Goal: Complete application form: Complete application form

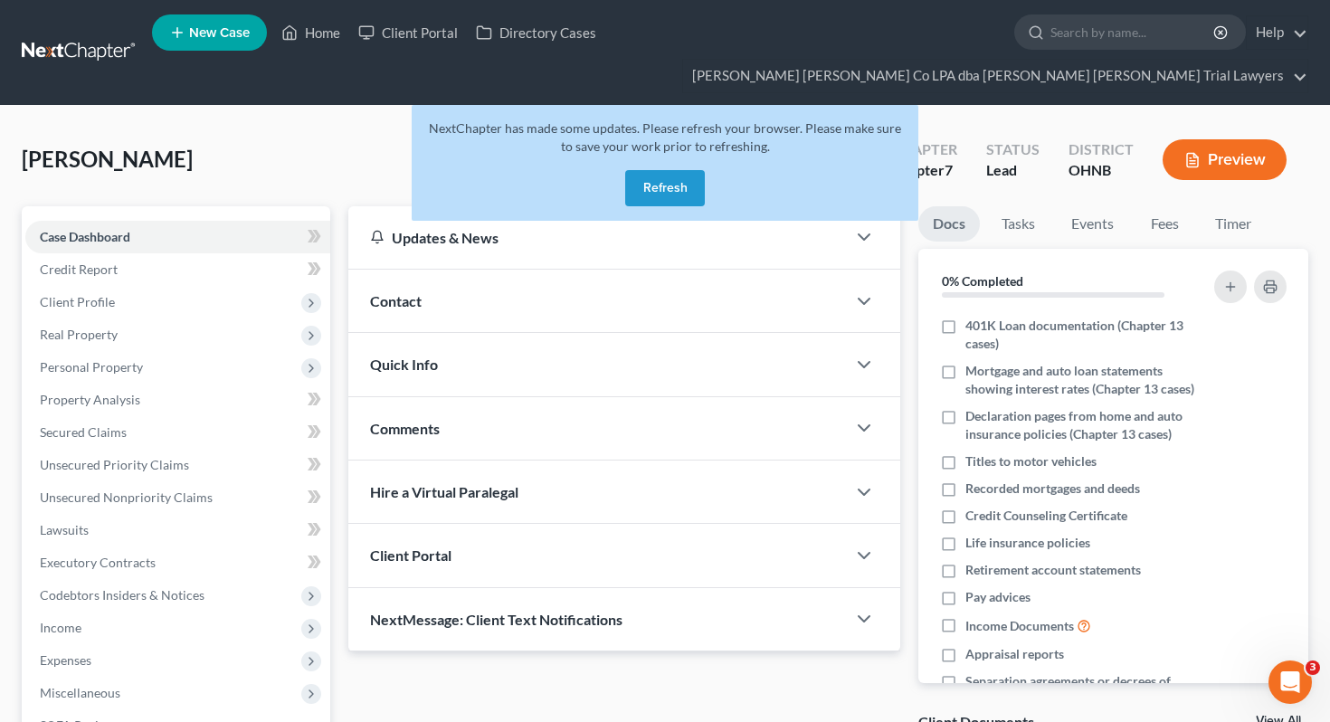
click at [663, 170] on button "Refresh" at bounding box center [665, 188] width 80 height 36
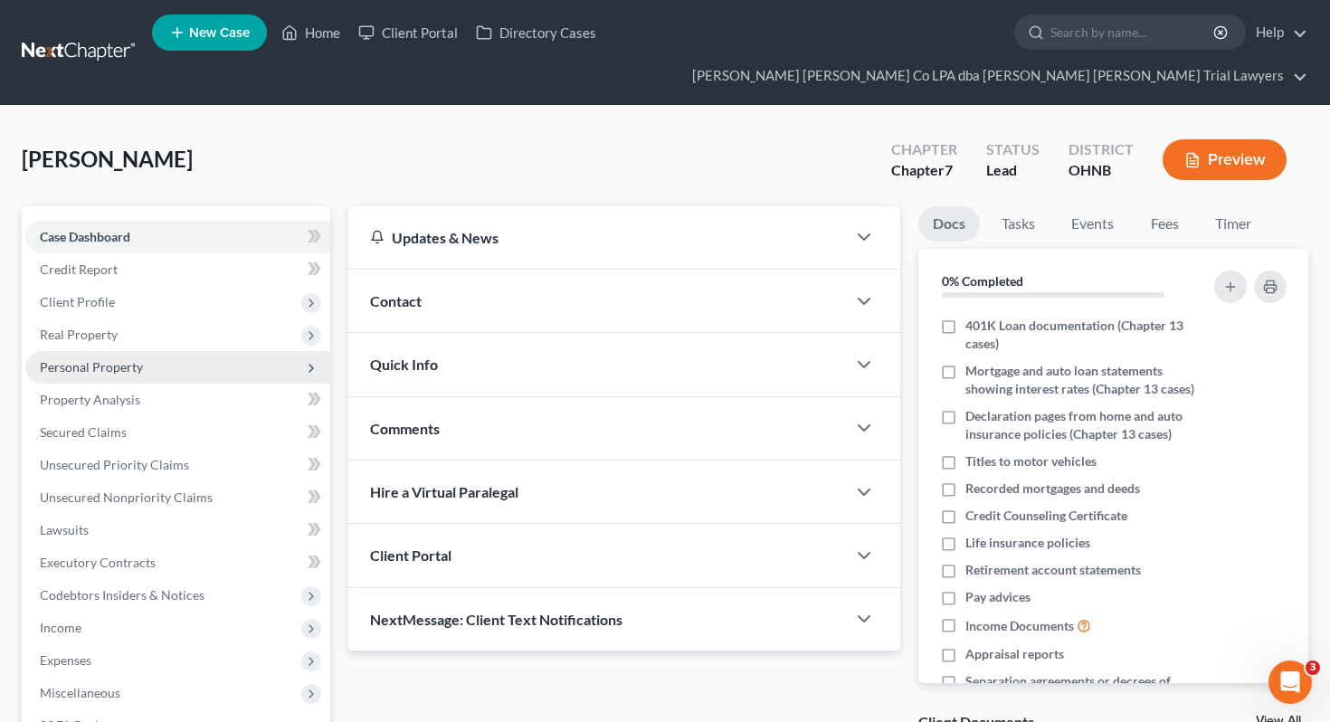
click at [229, 351] on span "Personal Property" at bounding box center [177, 367] width 305 height 33
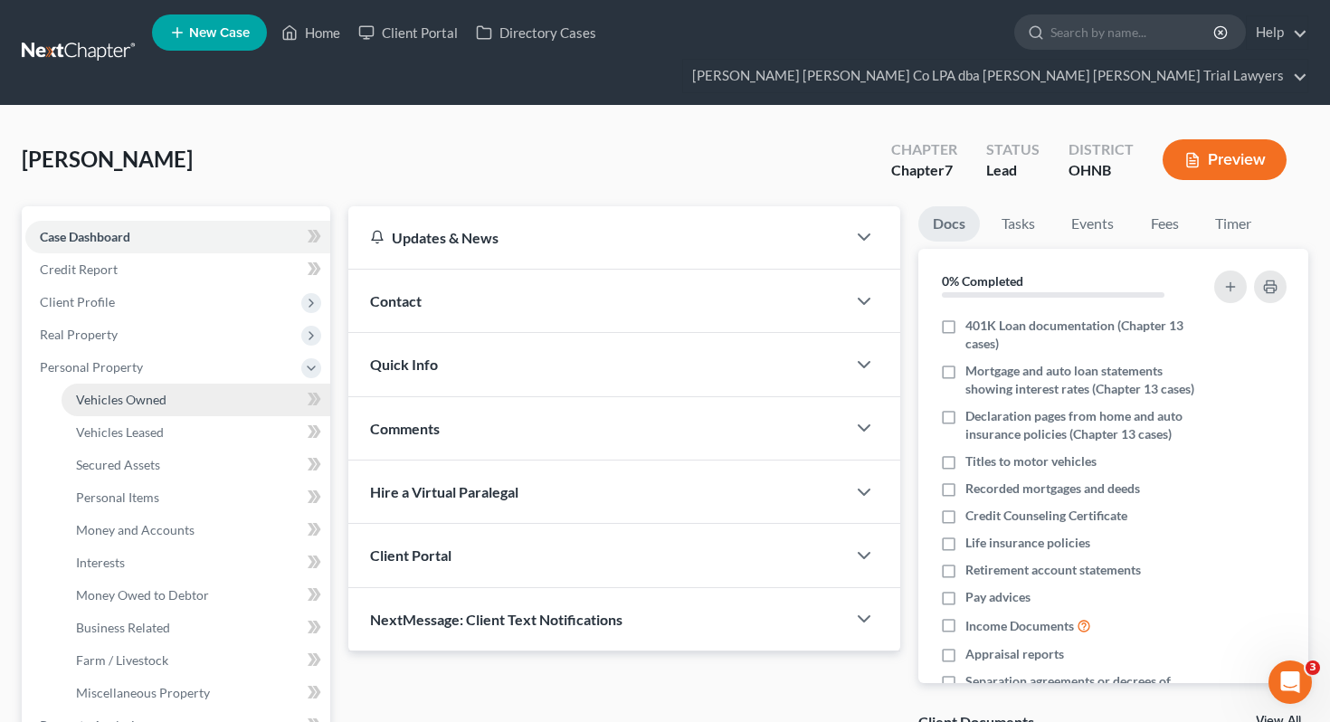
click at [223, 384] on link "Vehicles Owned" at bounding box center [196, 400] width 269 height 33
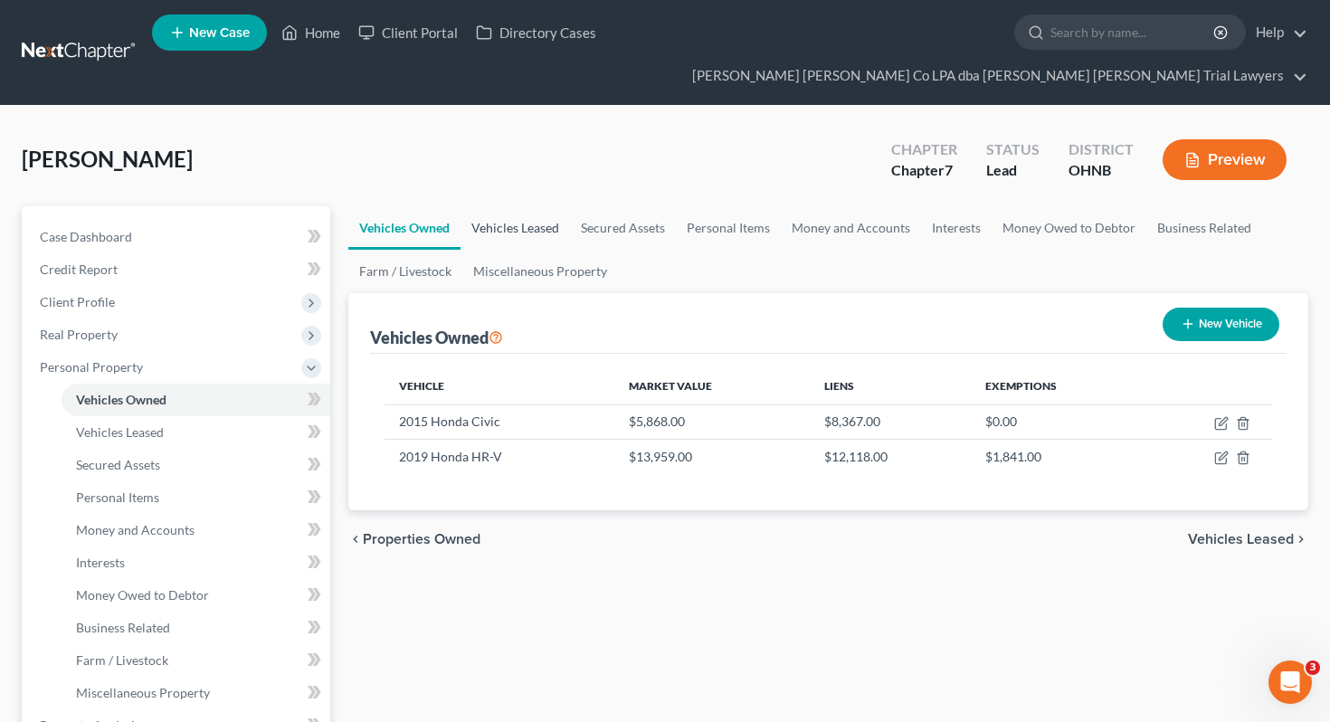
click at [537, 206] on link "Vehicles Leased" at bounding box center [515, 227] width 109 height 43
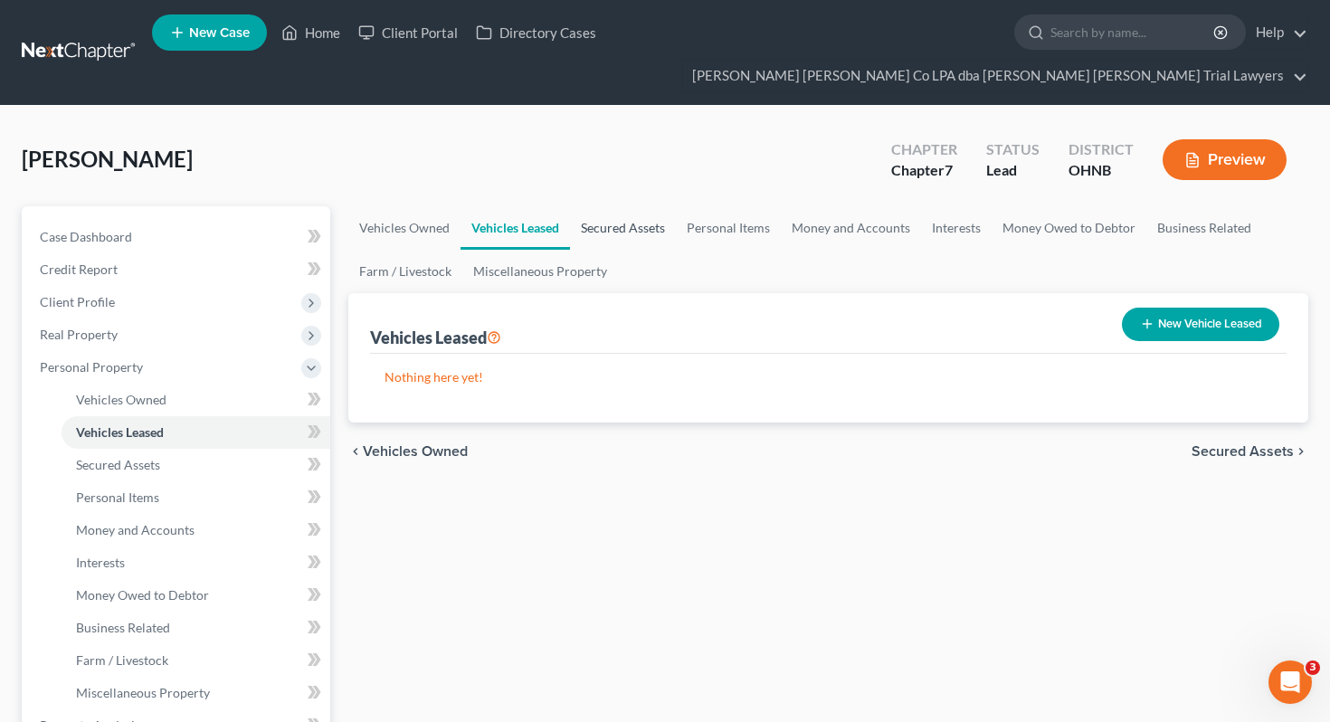
click at [601, 206] on link "Secured Assets" at bounding box center [623, 227] width 106 height 43
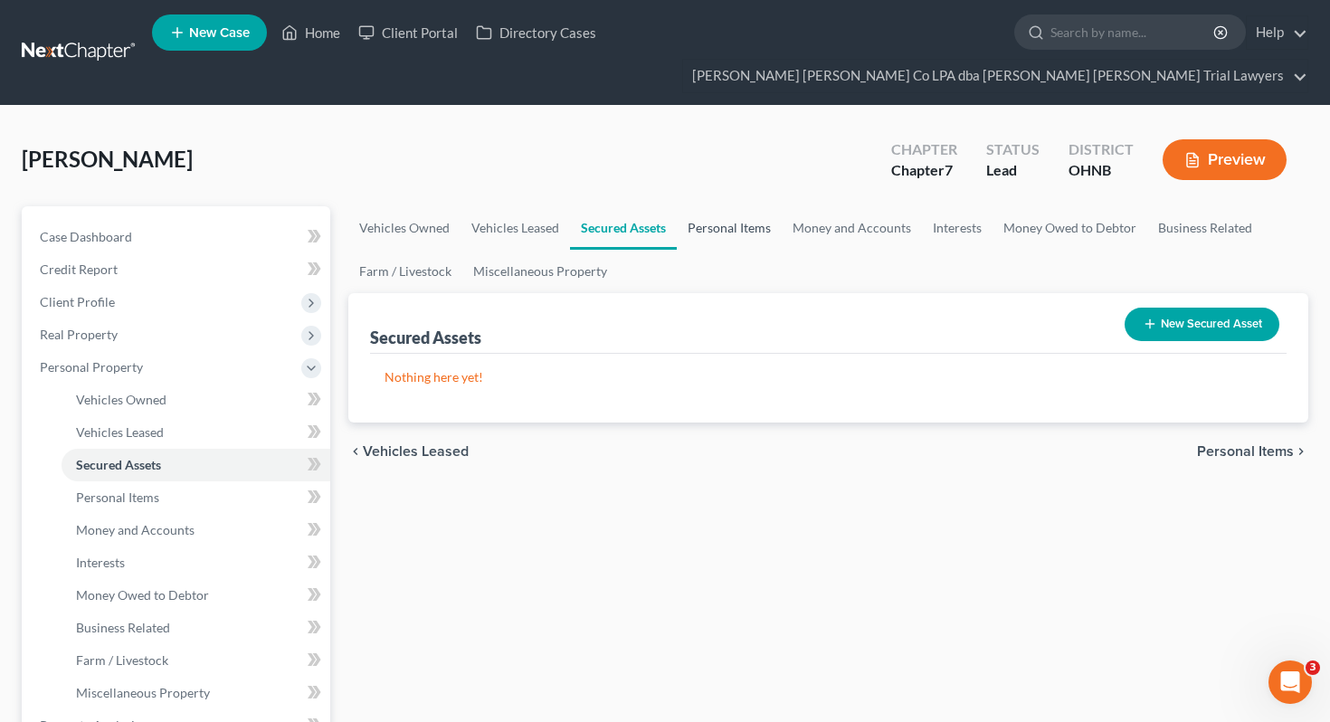
click at [718, 206] on link "Personal Items" at bounding box center [729, 227] width 105 height 43
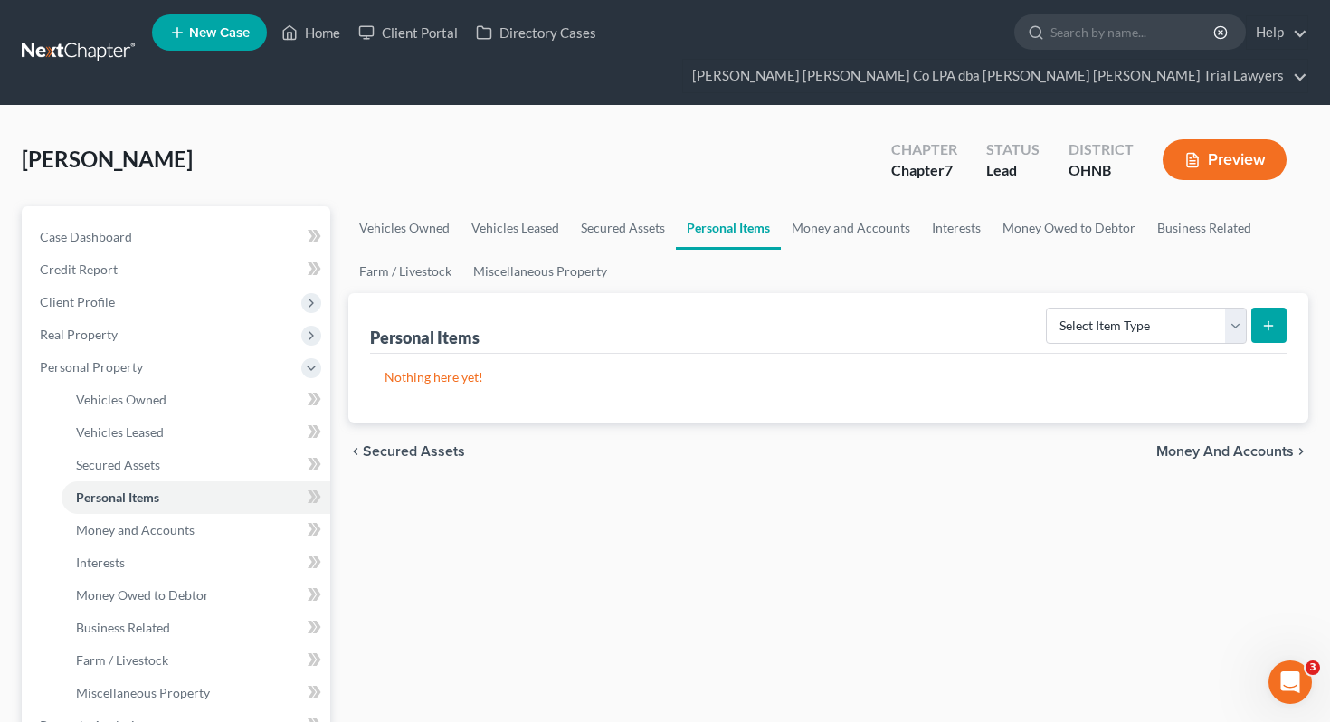
click at [1084, 300] on div "Select Item Type Clothing Collectibles Of Value Electronics Firearms Household …" at bounding box center [1163, 324] width 248 height 48
click at [1086, 308] on select "Select Item Type Clothing Collectibles Of Value Electronics Firearms Household …" at bounding box center [1146, 326] width 201 height 36
select select "clothing"
click at [1268, 308] on button "submit" at bounding box center [1268, 325] width 35 height 35
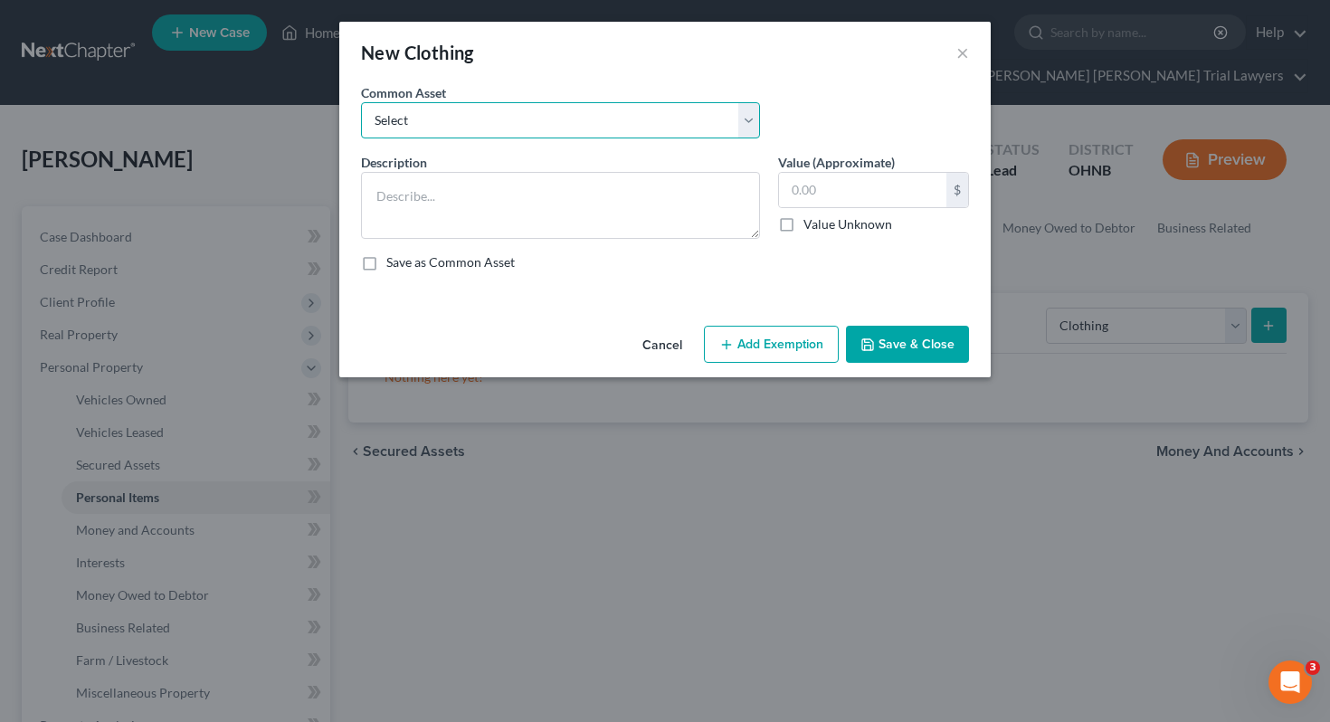
click at [693, 117] on select "Select Normal work & daily wearing apparel" at bounding box center [560, 120] width 399 height 36
select select "0"
type textarea "Normal work & daily wearing apparel"
type input "500.00"
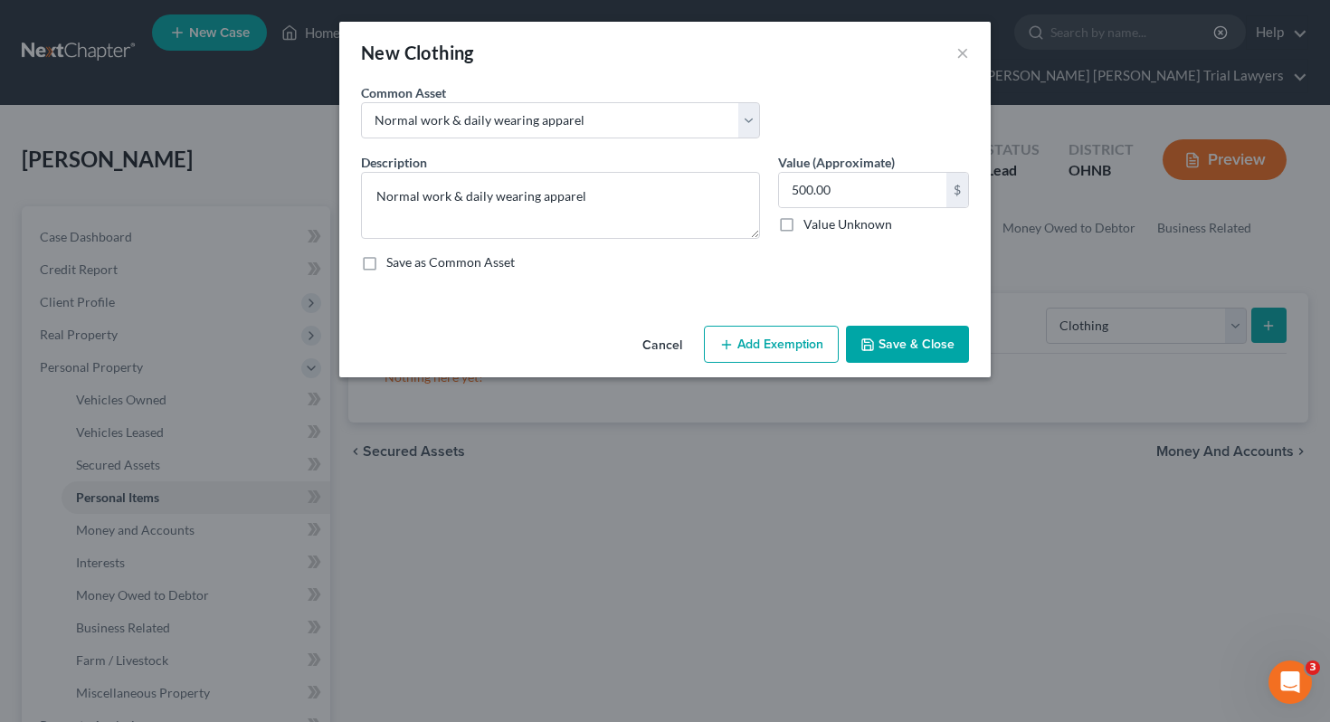
click at [742, 335] on button "Add Exemption" at bounding box center [771, 345] width 135 height 38
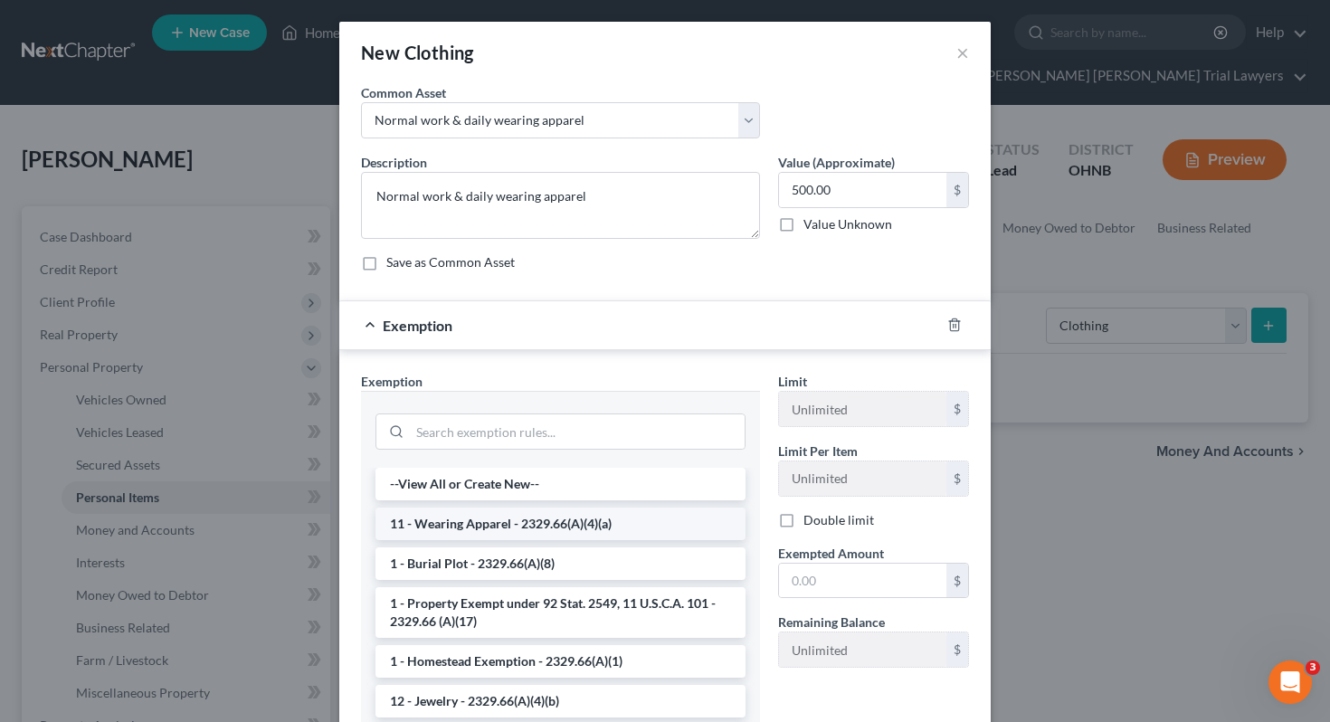
click at [612, 518] on li "11 - Wearing Apparel - 2329.66(A)(4)(a)" at bounding box center [560, 524] width 370 height 33
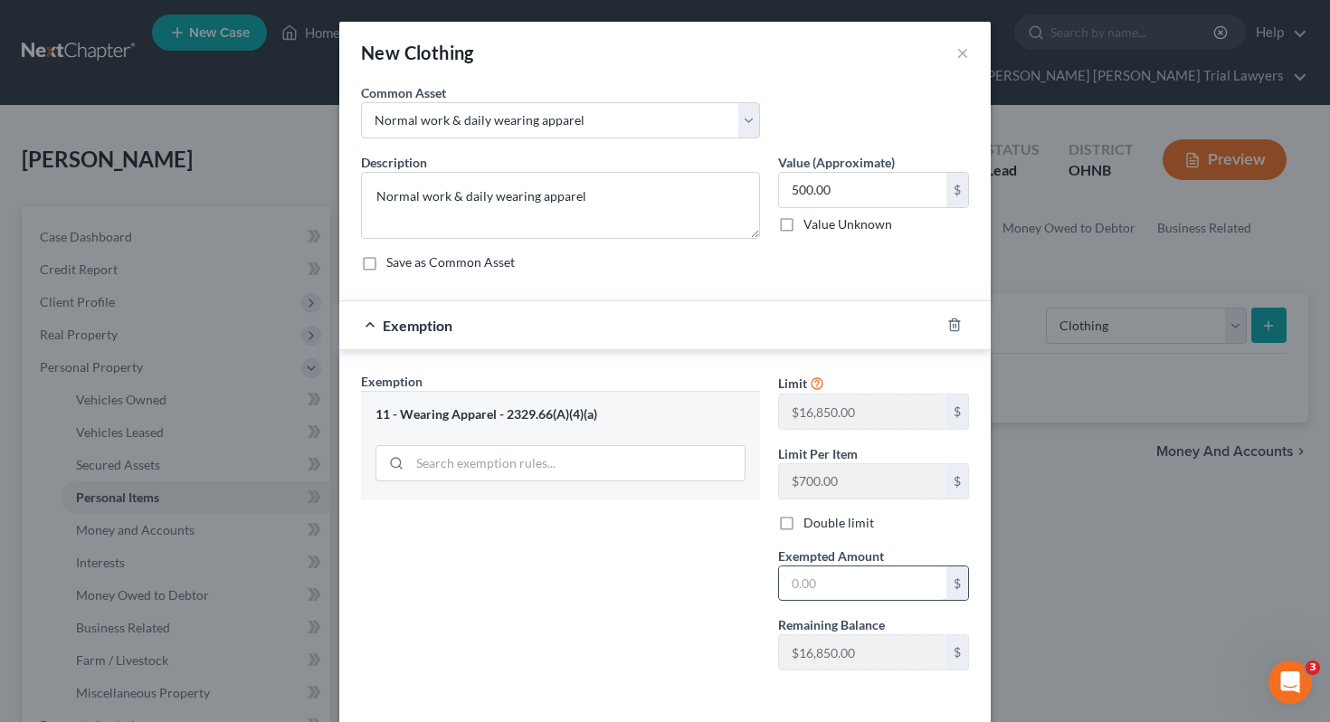
click at [810, 587] on input "text" at bounding box center [862, 583] width 167 height 34
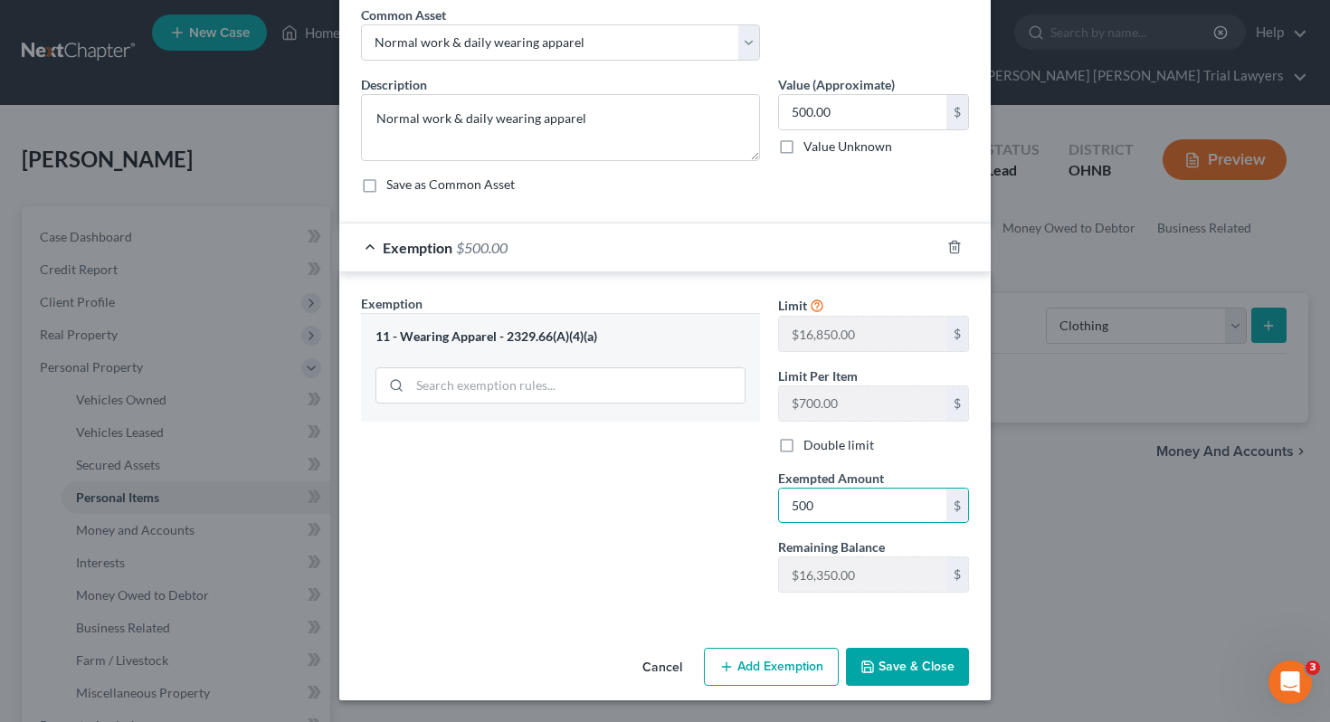
type input "500"
click at [721, 546] on div "Exemption Set must be selected for CA. Exemption * 11 - Wearing Apparel - 2329.…" at bounding box center [560, 450] width 417 height 313
click at [886, 651] on button "Save & Close" at bounding box center [907, 667] width 123 height 38
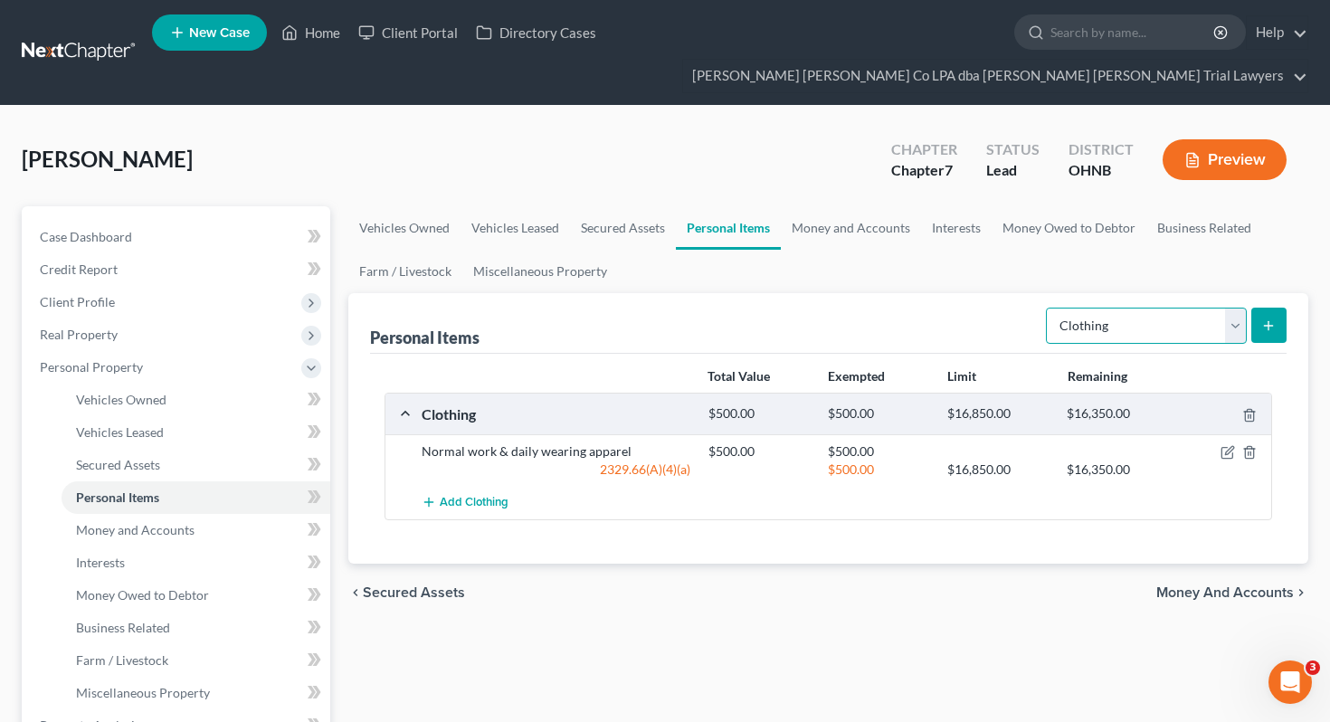
click at [1189, 308] on select "Select Item Type Clothing Collectibles Of Value Electronics Firearms Household …" at bounding box center [1146, 326] width 201 height 36
select select "electronics"
click at [1275, 318] on icon "submit" at bounding box center [1268, 325] width 14 height 14
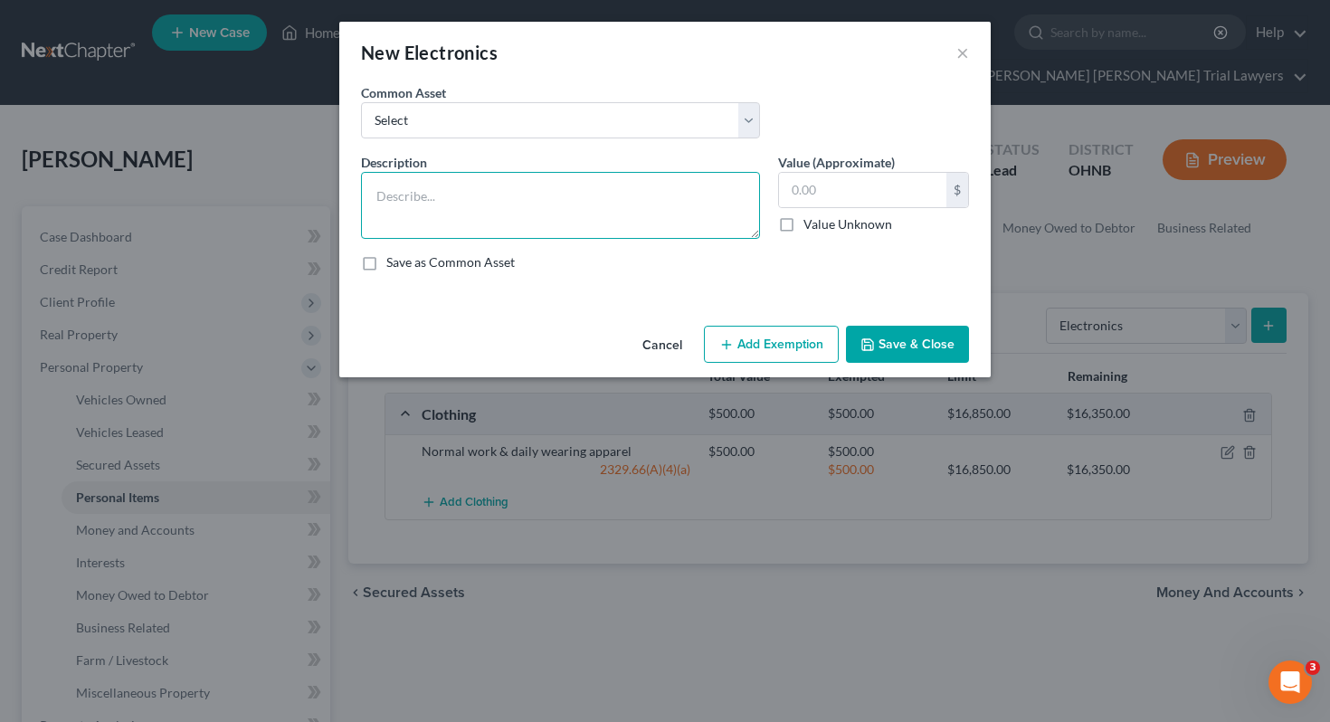
click at [589, 210] on textarea at bounding box center [560, 205] width 399 height 67
type textarea "1 TV"
click at [819, 194] on input "text" at bounding box center [862, 190] width 167 height 34
type input "50"
click at [747, 351] on button "Add Exemption" at bounding box center [771, 345] width 135 height 38
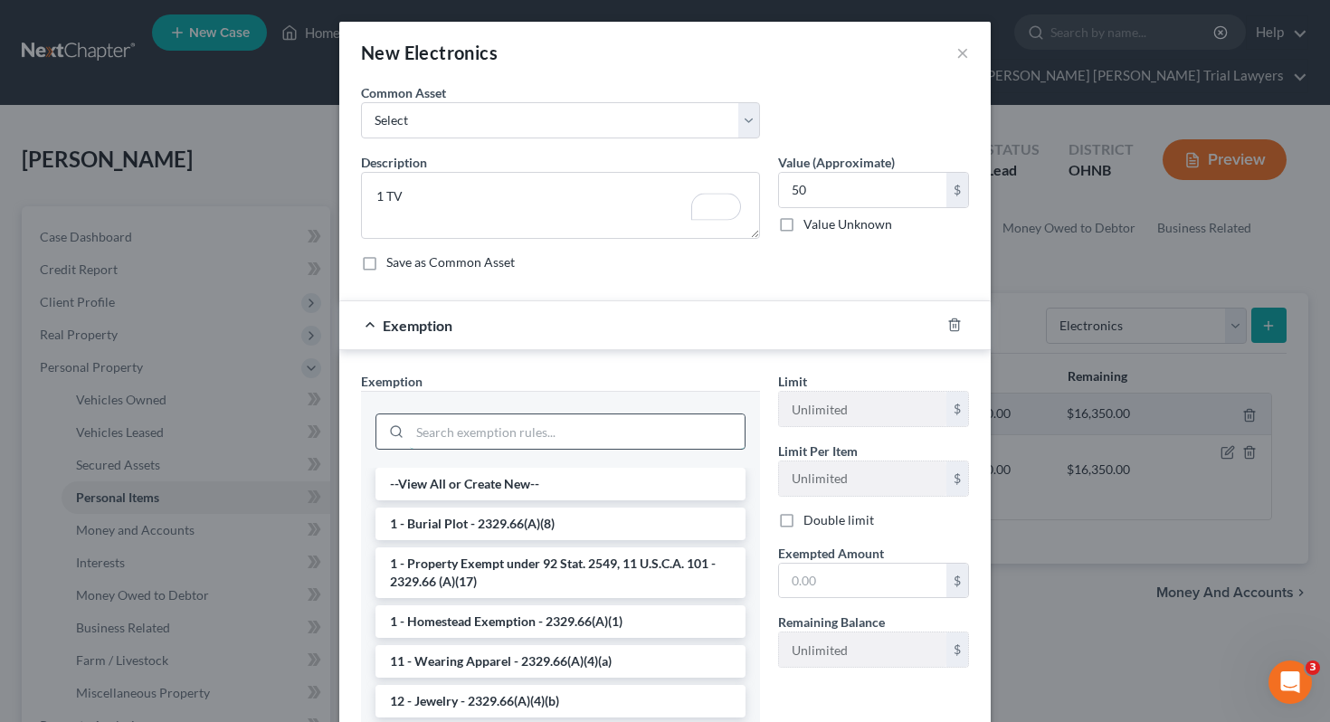
click at [640, 417] on input "search" at bounding box center [577, 431] width 335 height 34
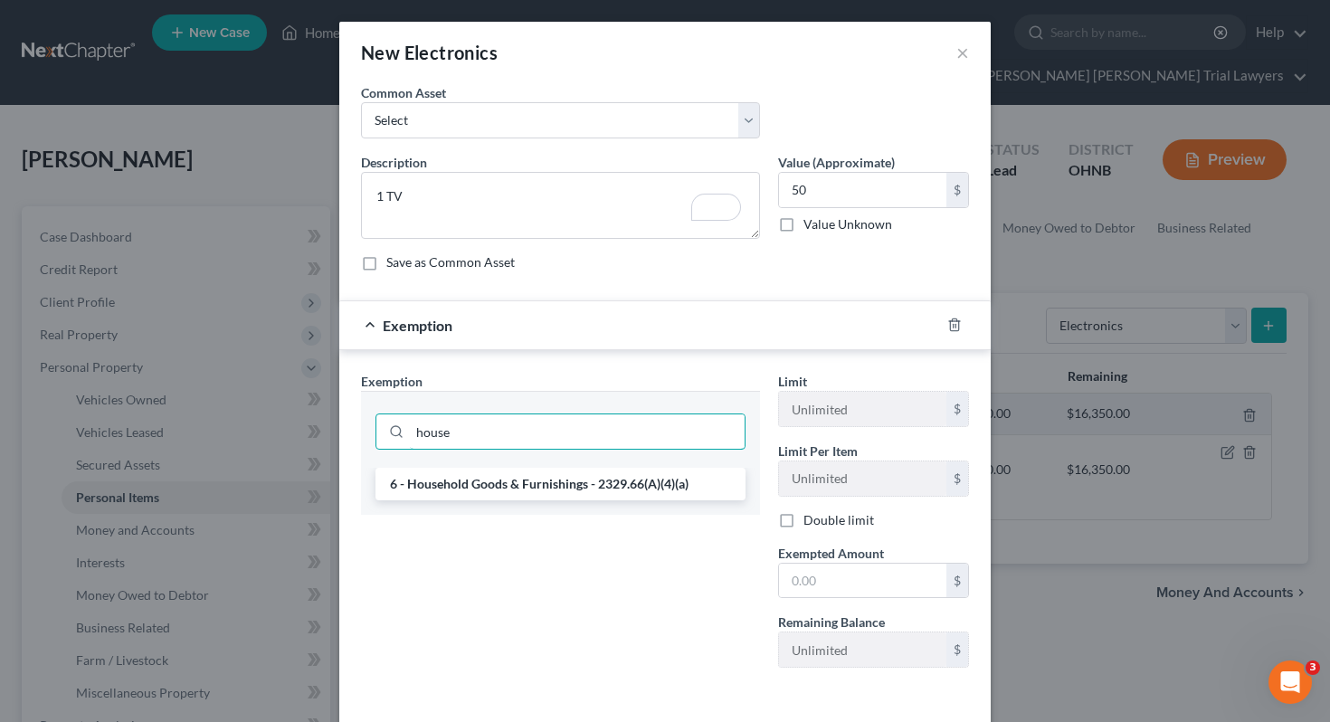
type input "house"
click at [649, 491] on li "6 - Household Goods & Furnishings - 2329.66(A)(4)(a)" at bounding box center [560, 484] width 370 height 33
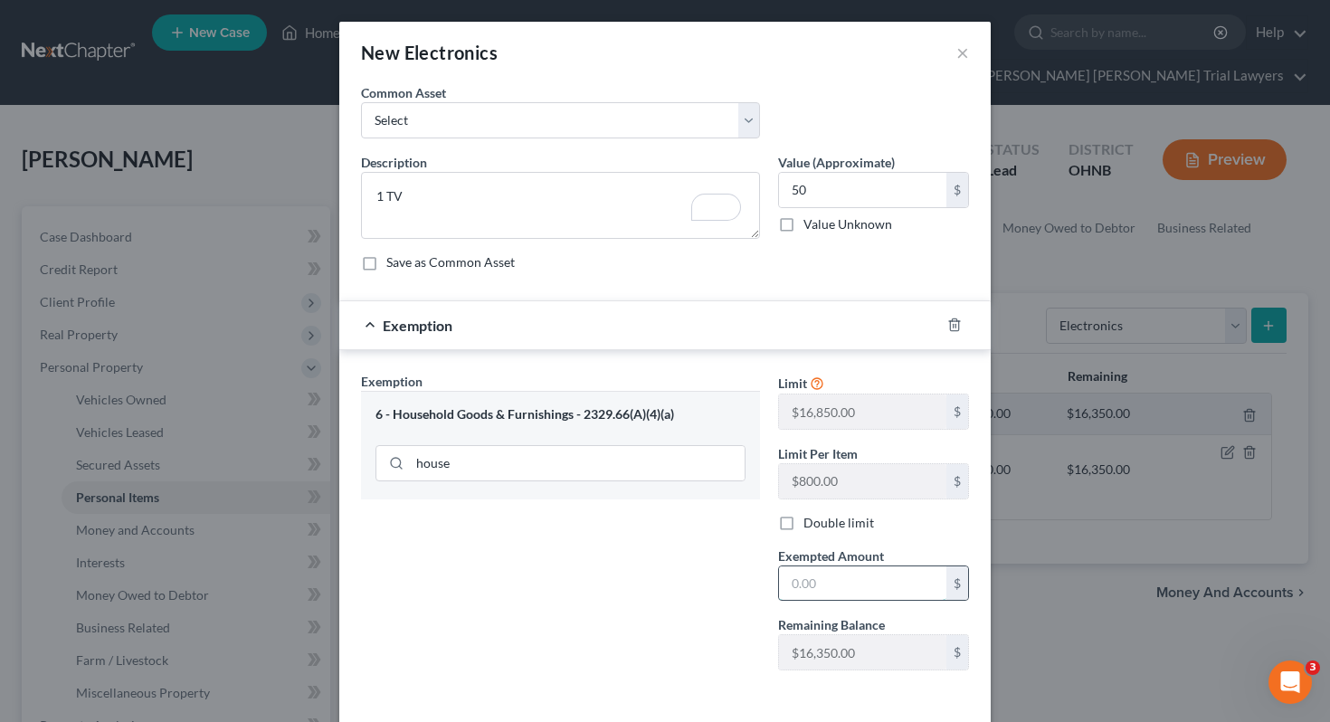
click at [794, 583] on input "text" at bounding box center [862, 583] width 167 height 34
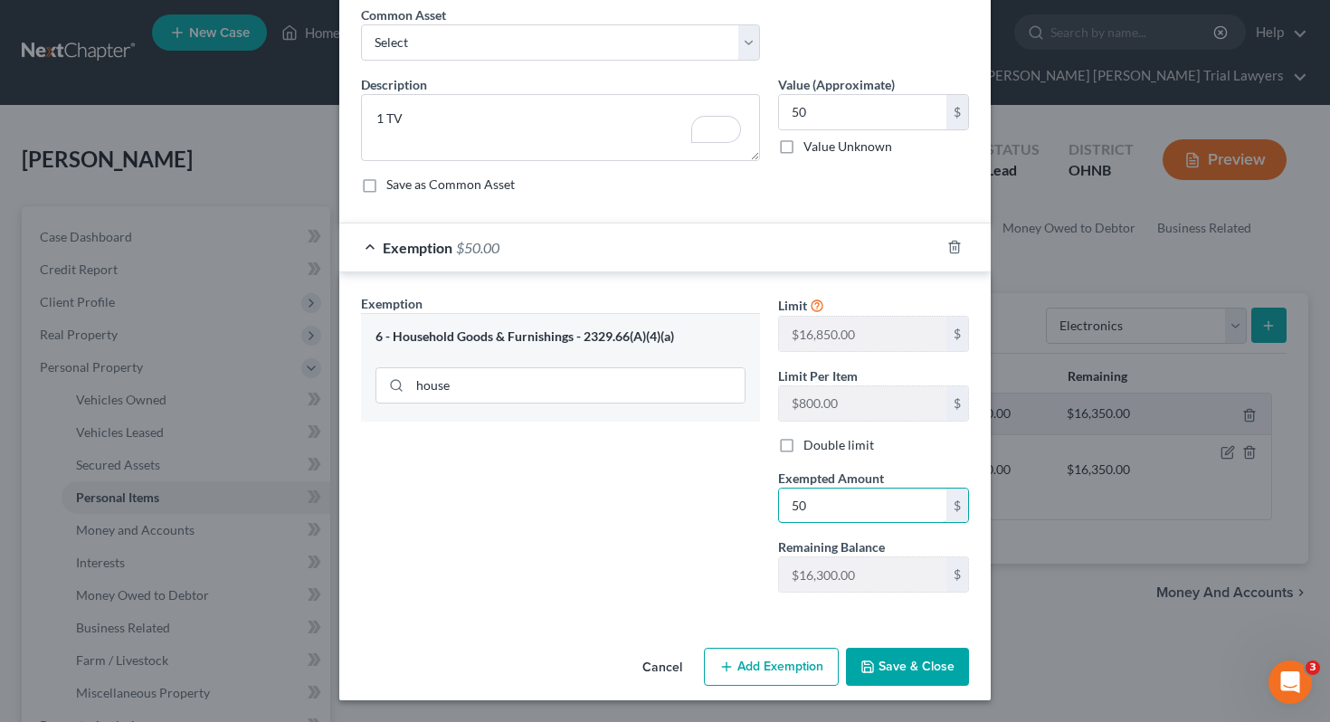
type input "50"
click at [861, 655] on button "Save & Close" at bounding box center [907, 667] width 123 height 38
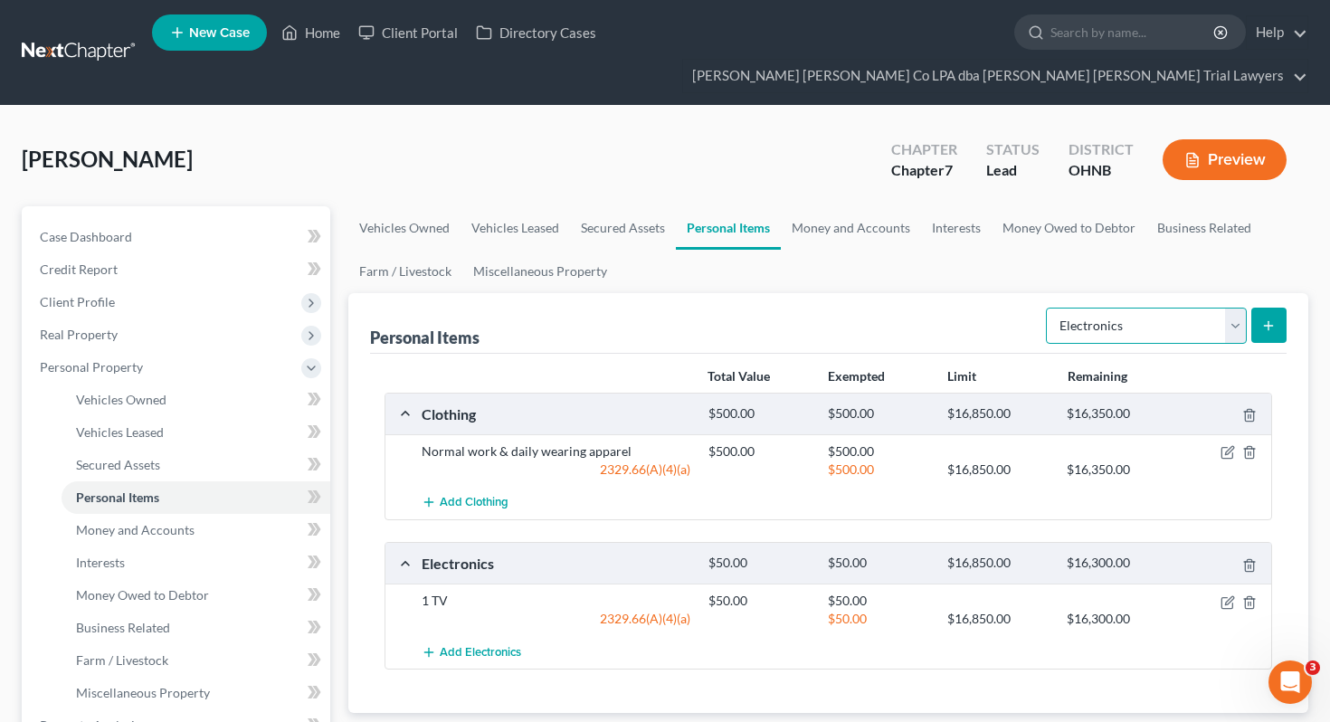
click at [1101, 308] on select "Select Item Type Clothing Collectibles Of Value Electronics Firearms Household …" at bounding box center [1146, 326] width 201 height 36
select select "household_goods"
click at [1260, 308] on button "submit" at bounding box center [1268, 325] width 35 height 35
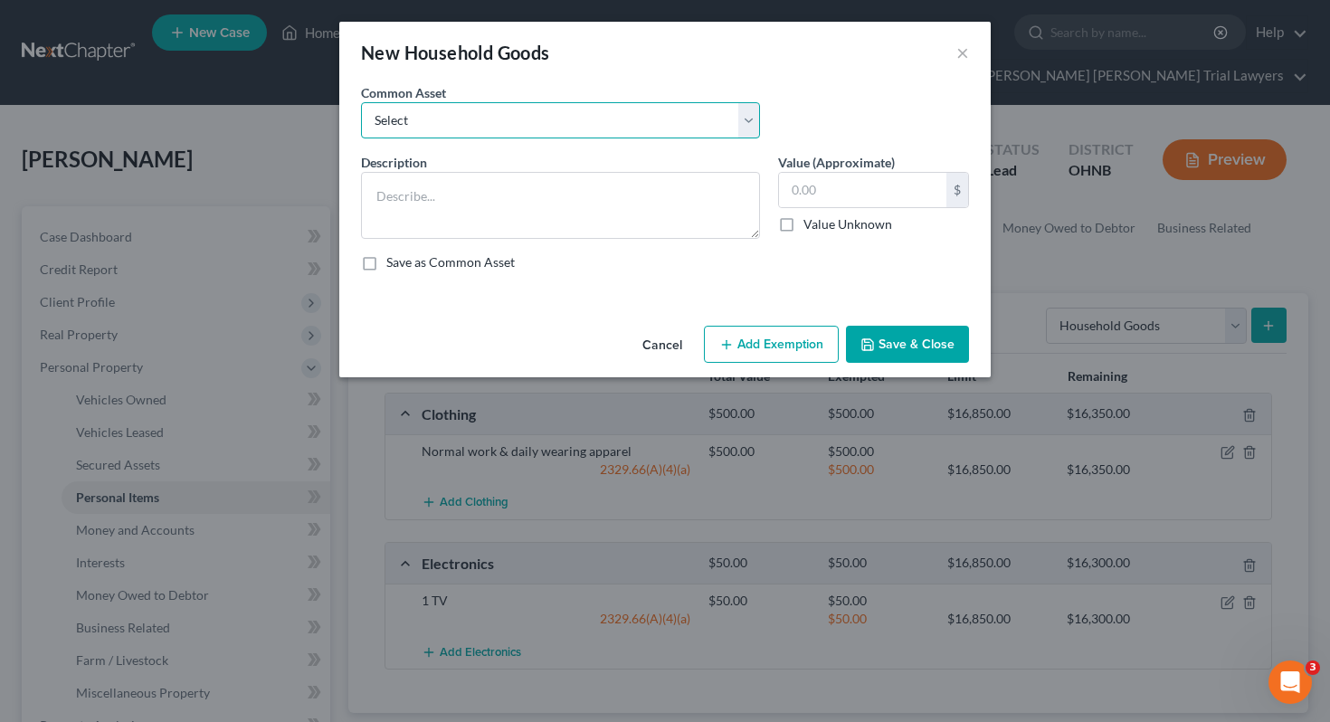
click at [666, 124] on select "Select Household goods including but not limited to: Kitchen table & chairs, di…" at bounding box center [560, 120] width 399 height 36
select select "0"
type textarea "Household goods including but not limited to: Kitchen table & chairs, dishes, u…"
type input "2,500.00"
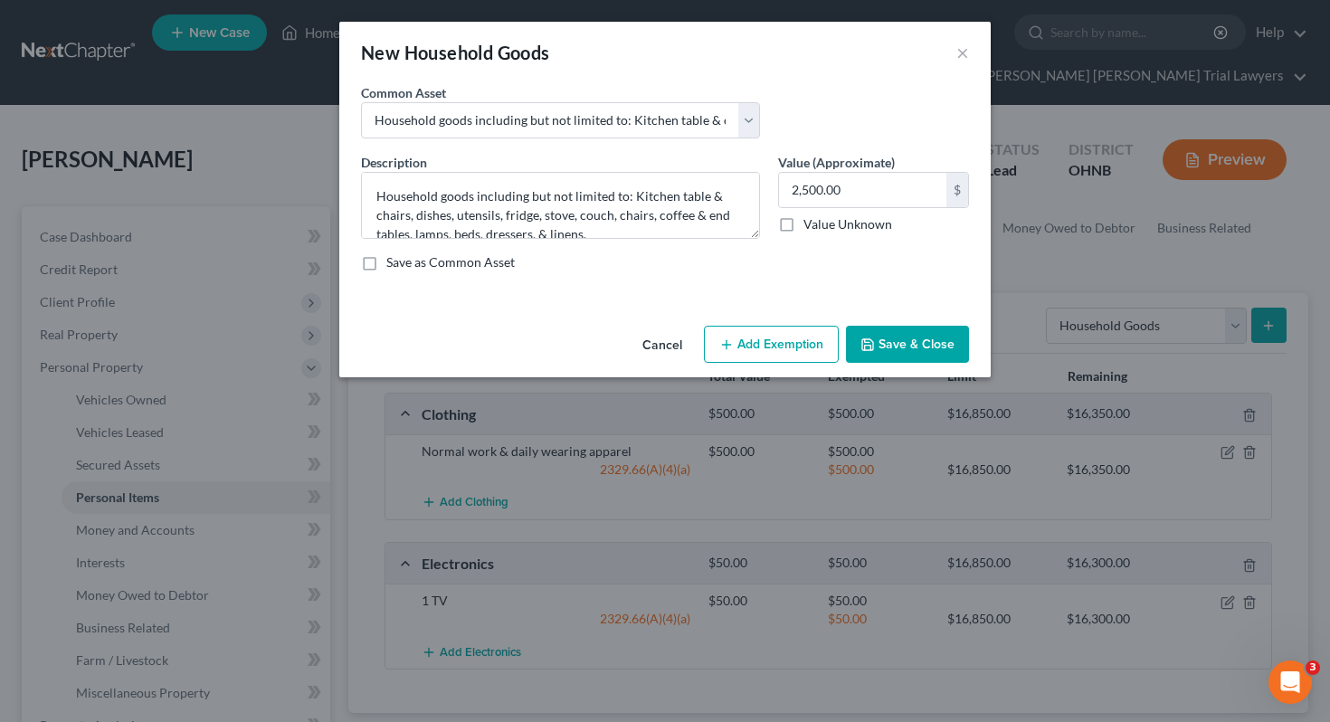
click at [757, 360] on button "Add Exemption" at bounding box center [771, 345] width 135 height 38
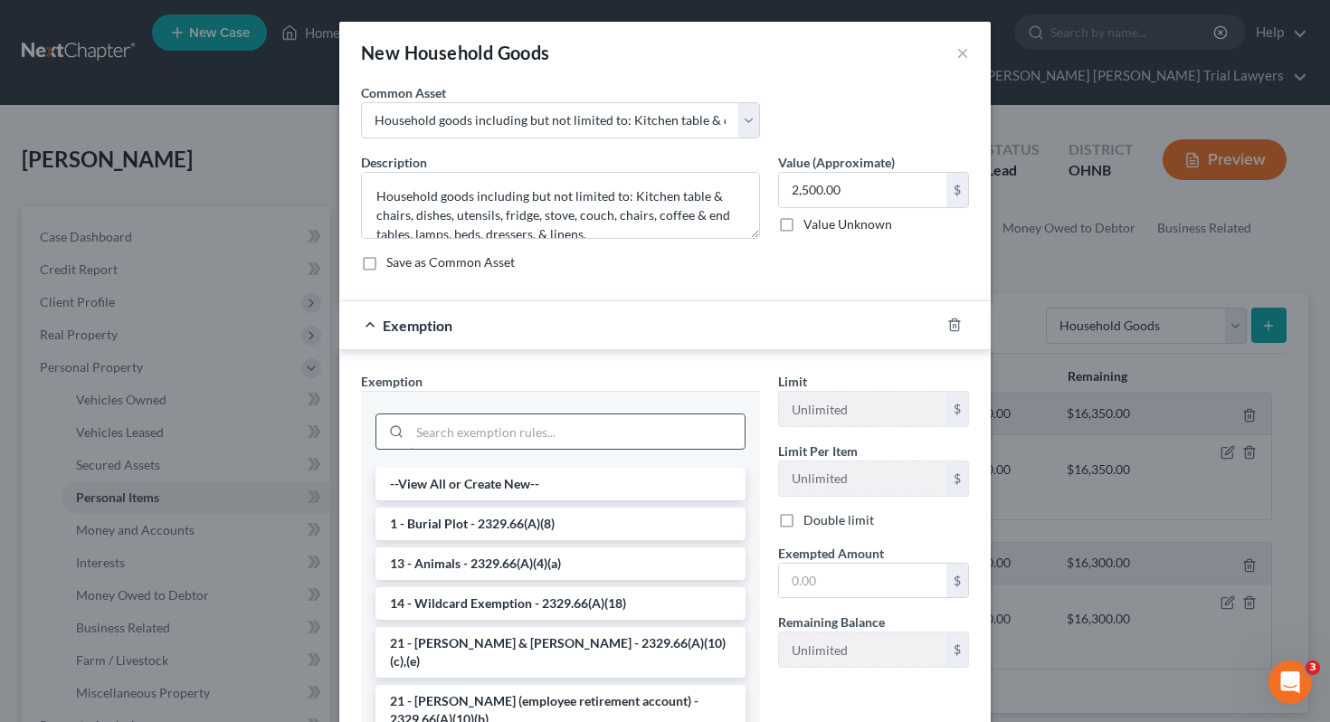
click at [561, 431] on input "search" at bounding box center [577, 431] width 335 height 34
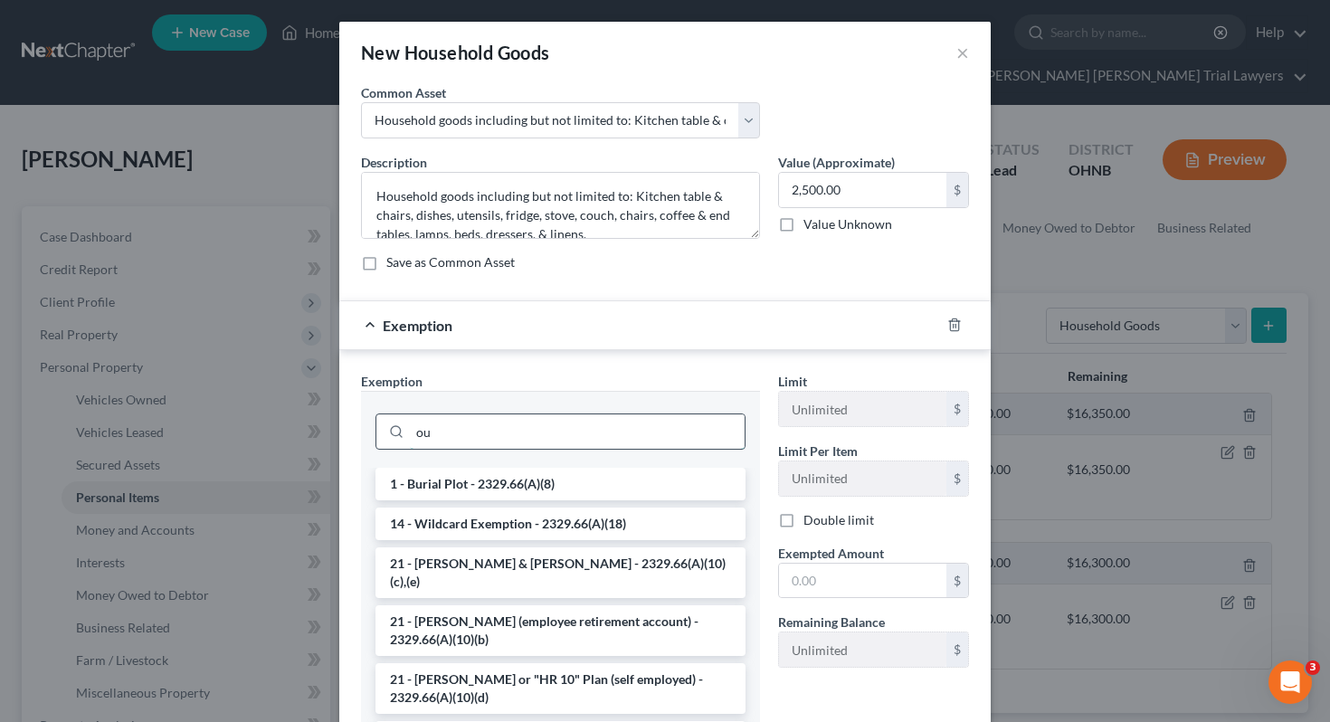
type input "o"
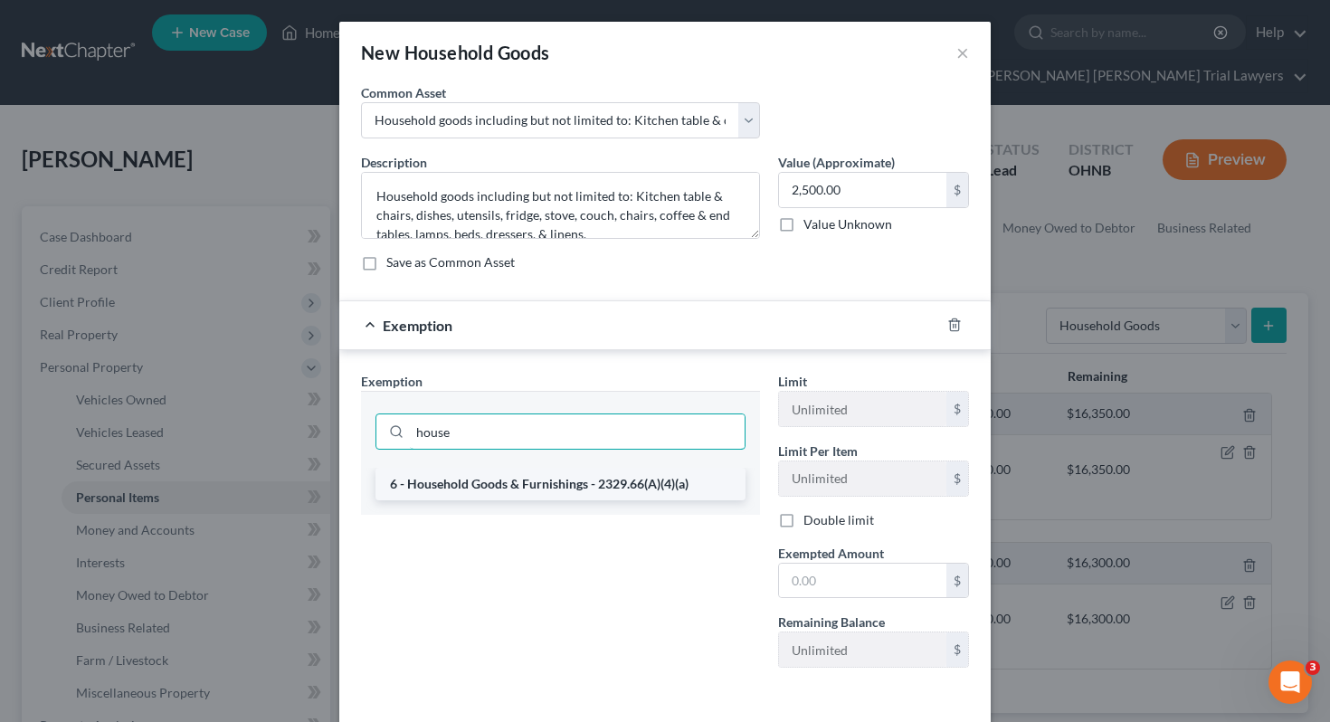
type input "house"
click at [588, 487] on li "6 - Household Goods & Furnishings - 2329.66(A)(4)(a)" at bounding box center [560, 484] width 370 height 33
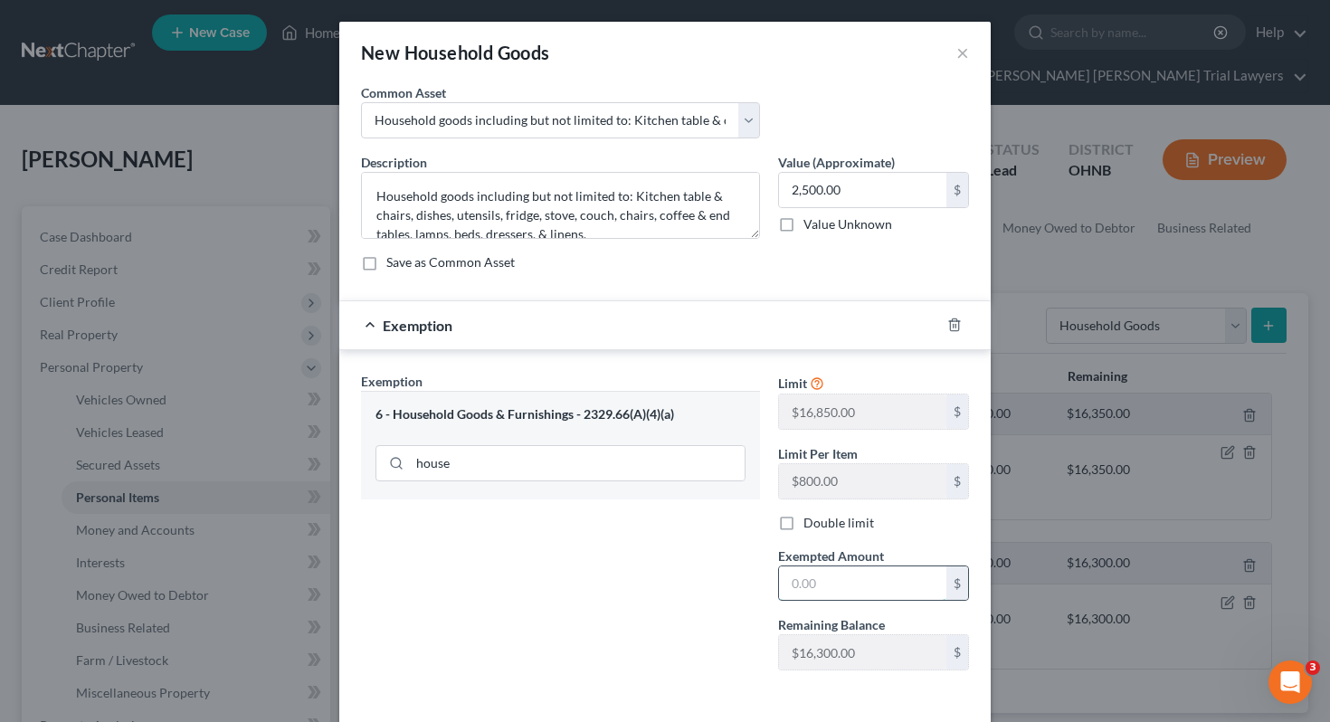
click at [794, 595] on input "text" at bounding box center [862, 583] width 167 height 34
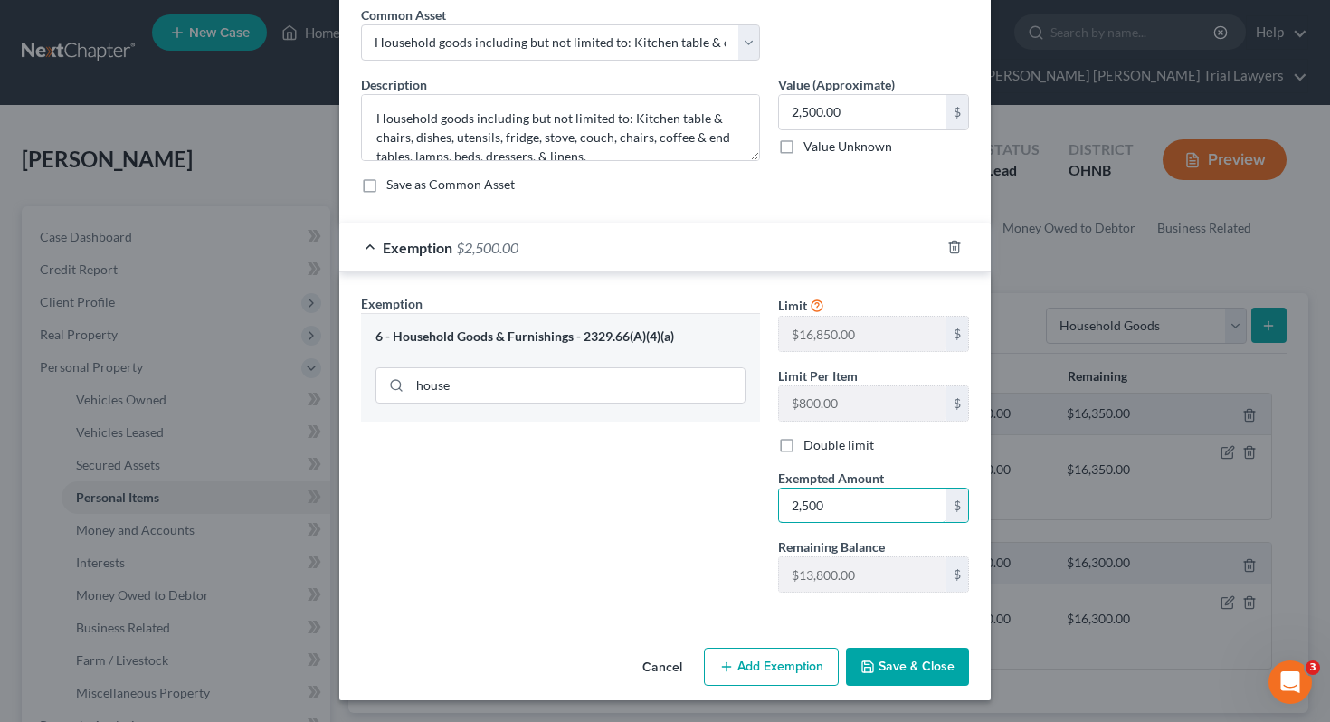
type input "2,500"
click at [877, 675] on button "Save & Close" at bounding box center [907, 667] width 123 height 38
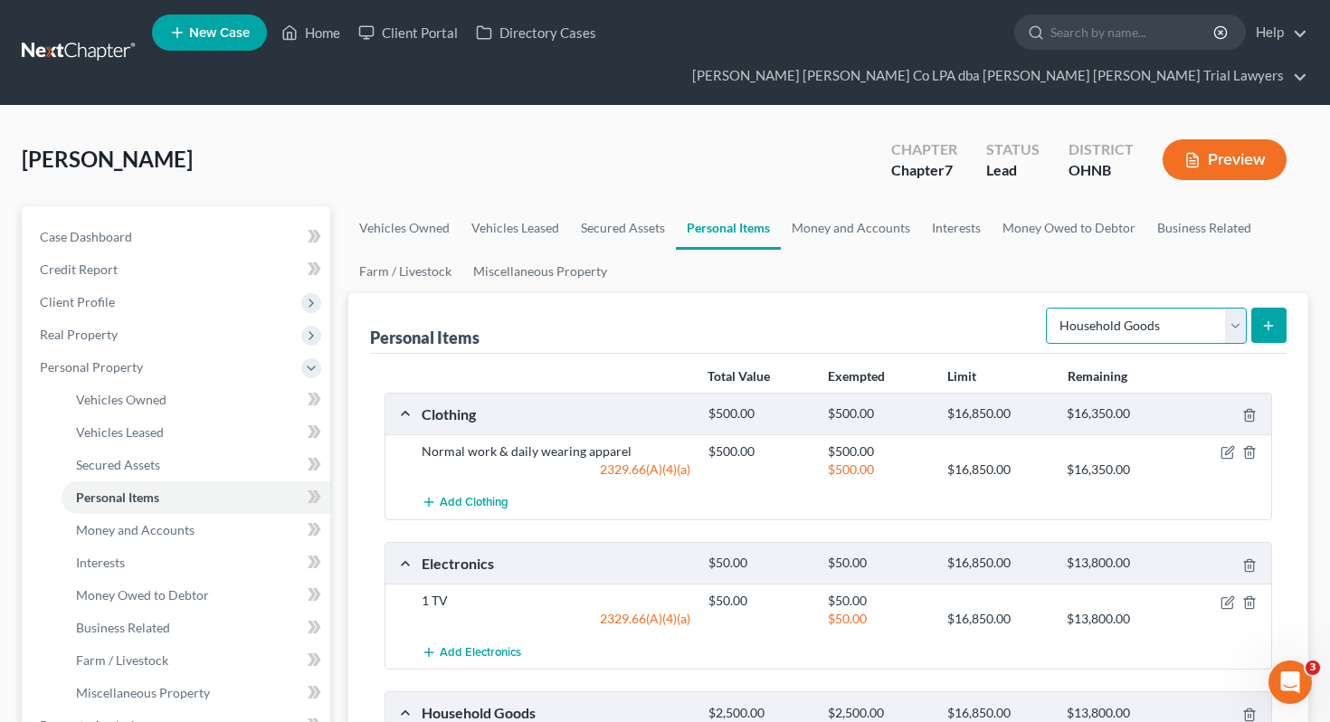
click at [1126, 308] on select "Select Item Type Clothing Collectibles Of Value Electronics Firearms Household …" at bounding box center [1146, 326] width 201 height 36
select select "jewelry"
click at [1285, 308] on button "submit" at bounding box center [1268, 325] width 35 height 35
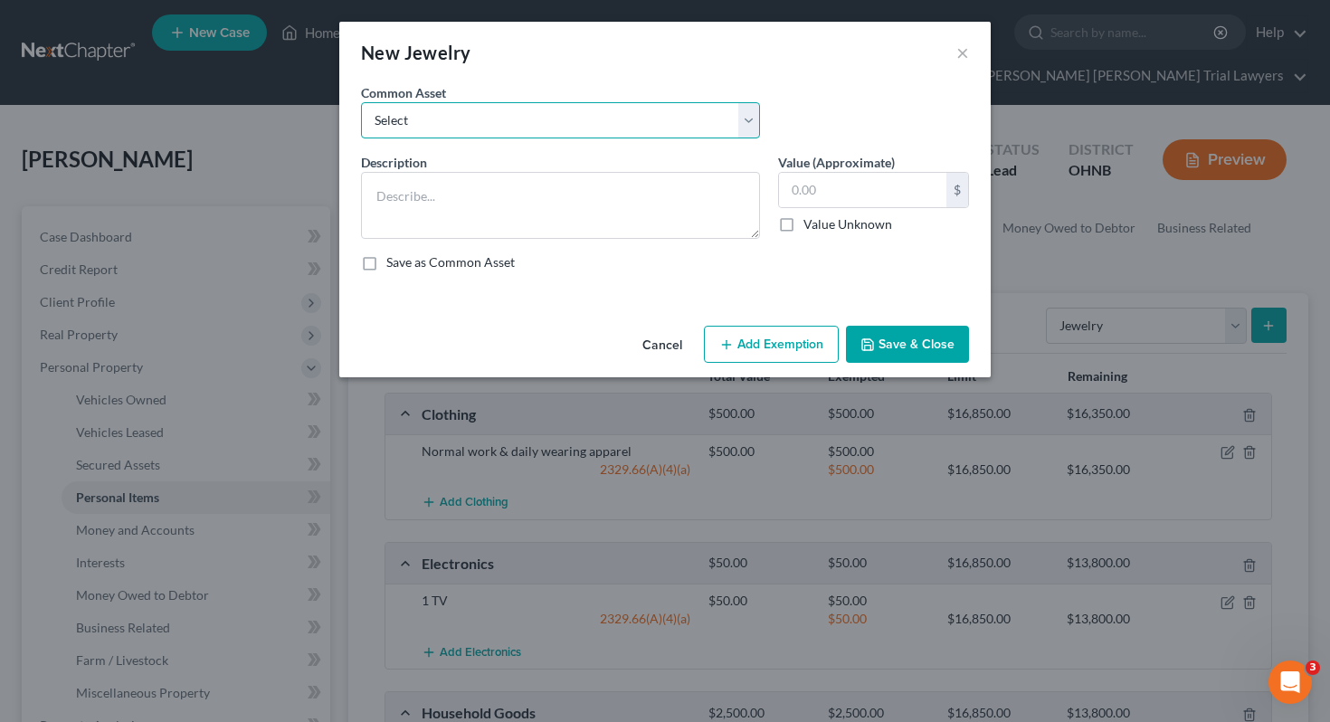
click at [506, 122] on select "Select Assorted items of inexpensive jewelry Wedding bands and assorted items o…" at bounding box center [560, 120] width 399 height 36
select select "0"
type textarea "Assorted items of inexpensive jewelry"
type input "750.00"
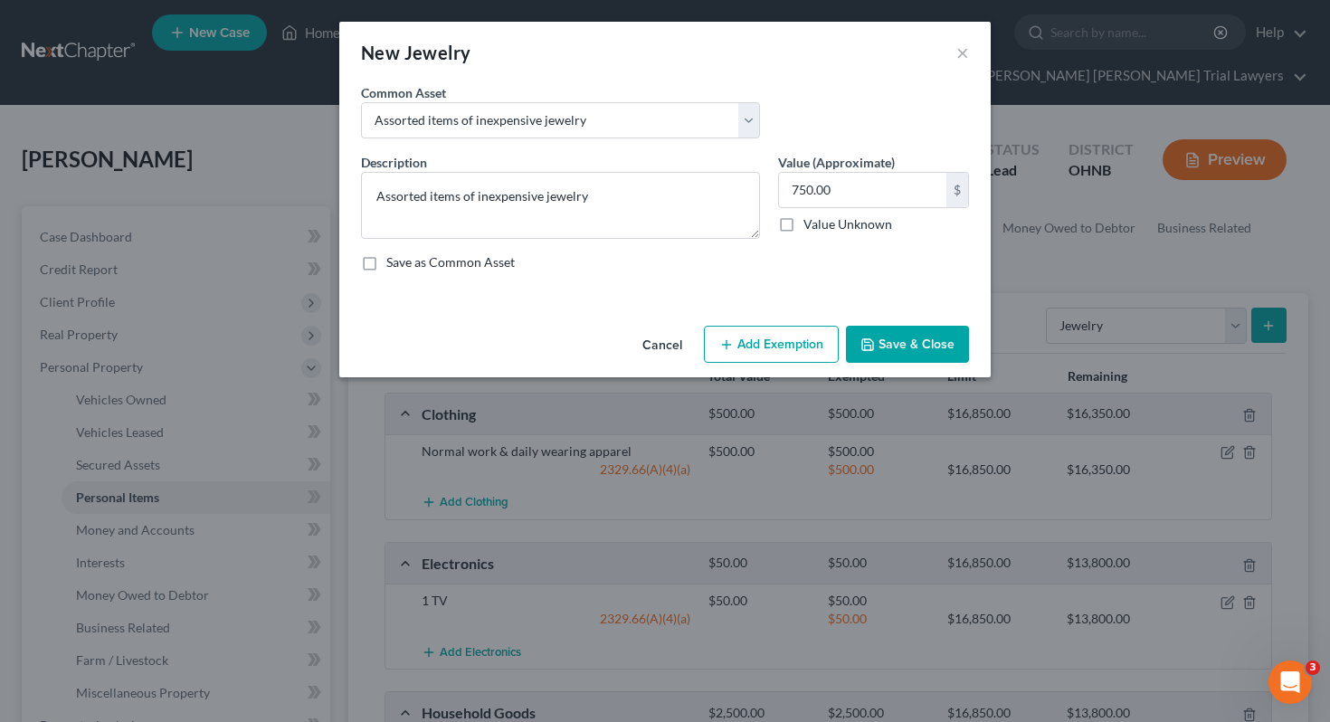
click at [761, 340] on button "Add Exemption" at bounding box center [771, 345] width 135 height 38
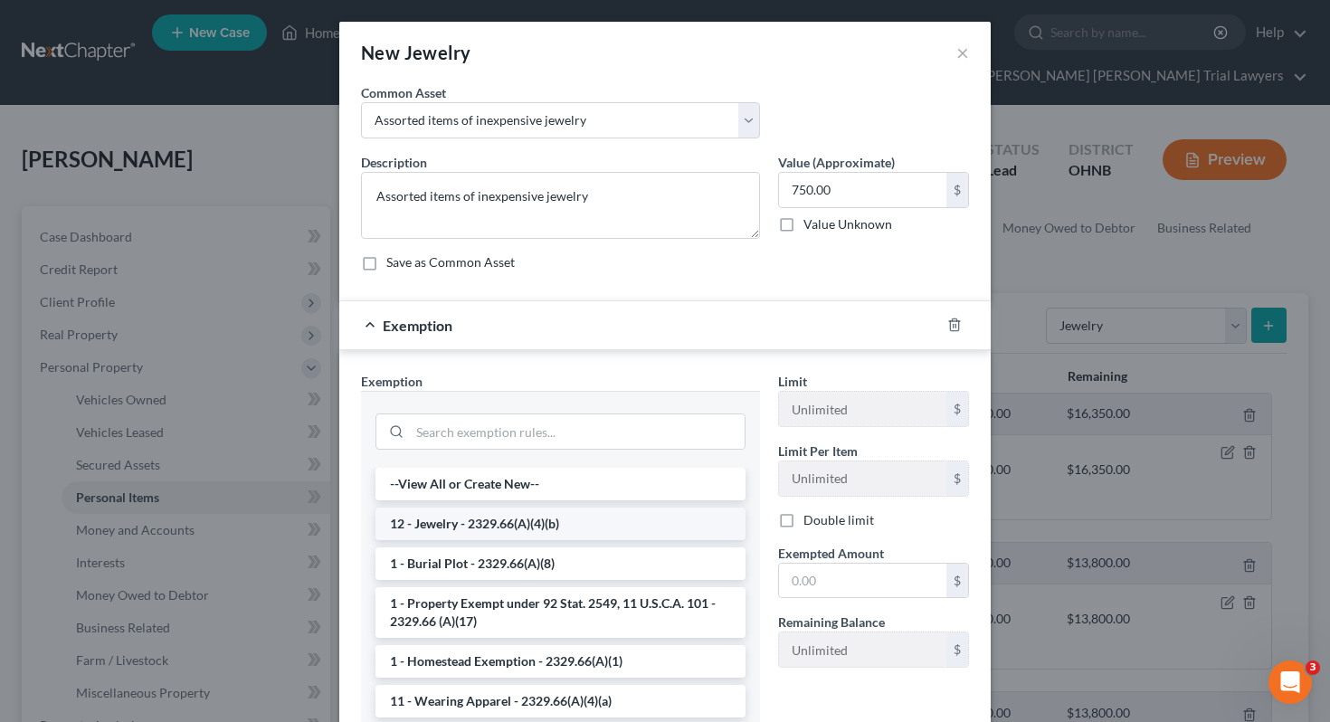
click at [534, 522] on li "12 - Jewelry - 2329.66(A)(4)(b)" at bounding box center [560, 524] width 370 height 33
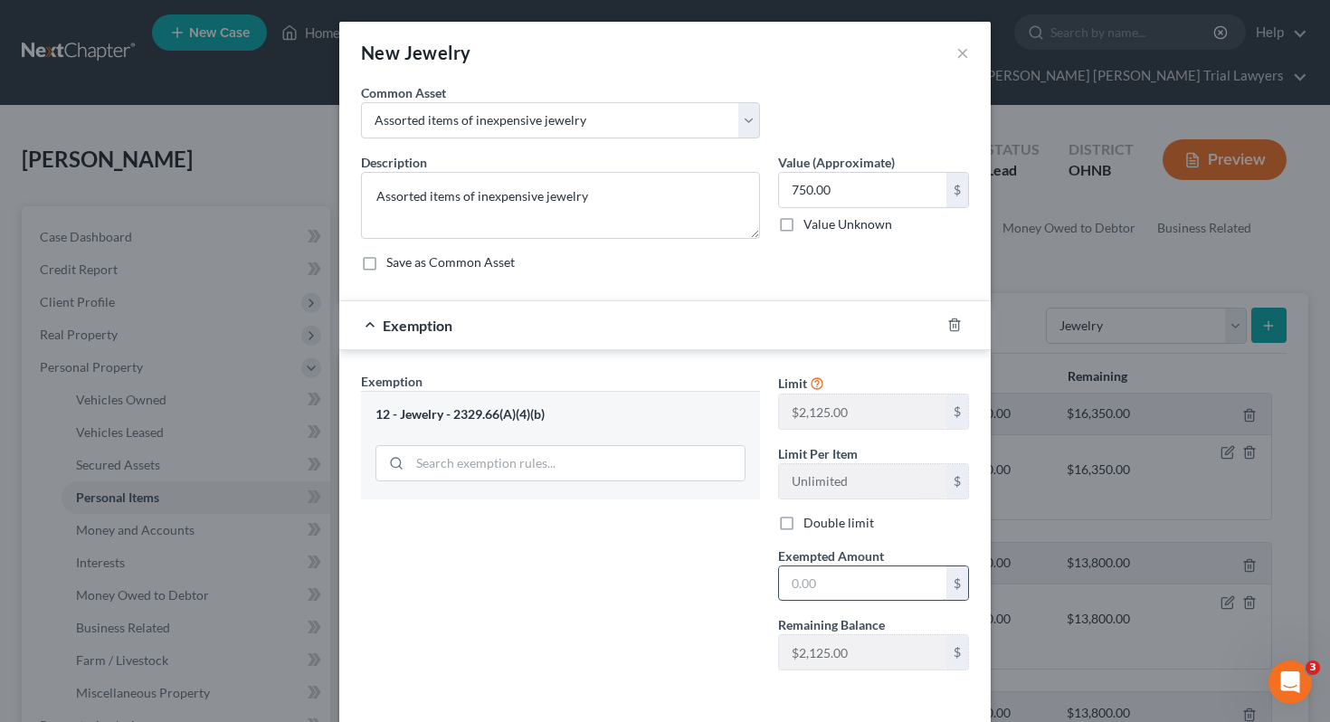
click at [803, 585] on input "text" at bounding box center [862, 583] width 167 height 34
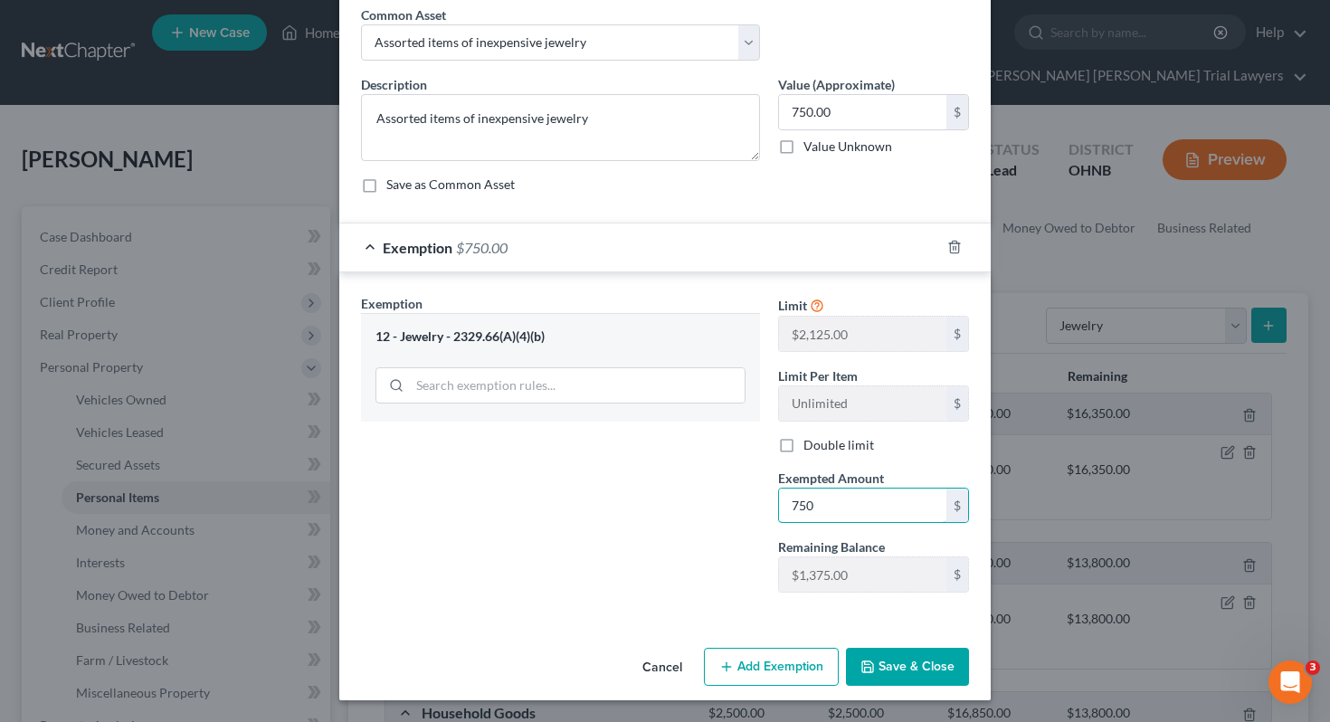
type input "750"
click at [890, 677] on button "Save & Close" at bounding box center [907, 667] width 123 height 38
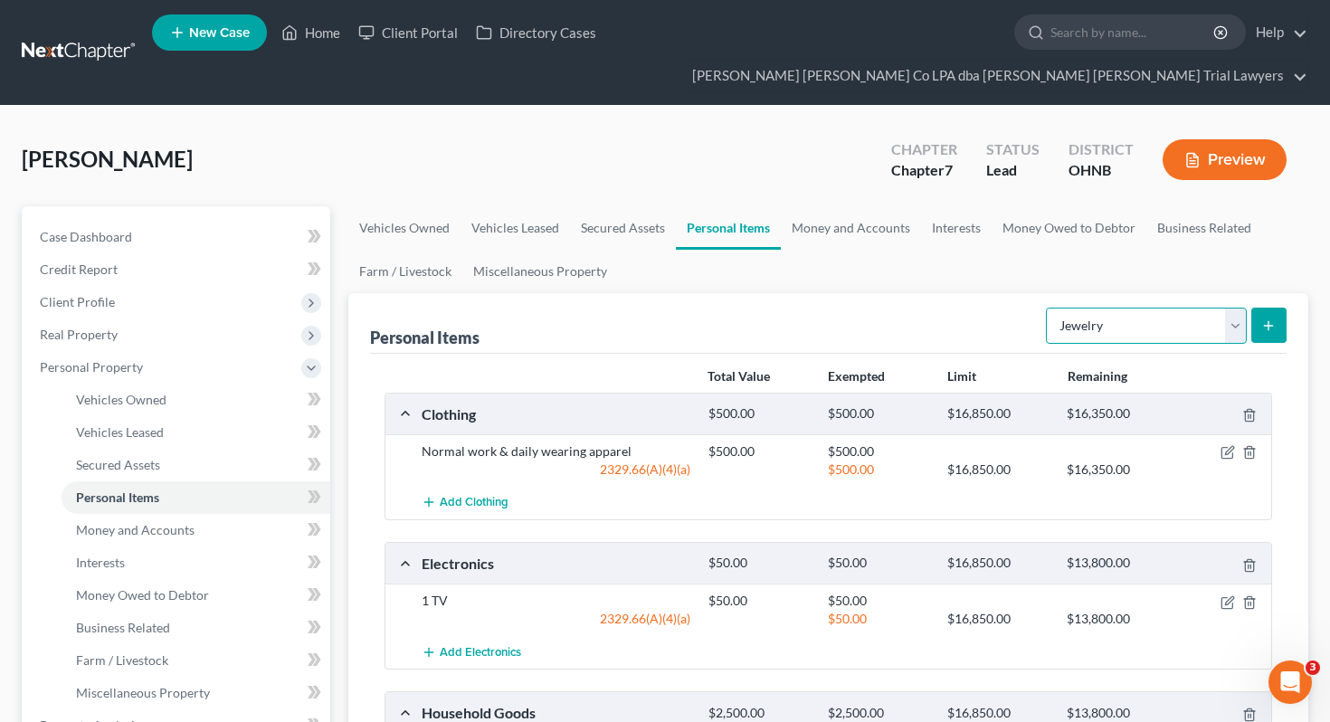
click at [1104, 308] on select "Select Item Type Clothing Collectibles Of Value Electronics Firearms Household …" at bounding box center [1146, 326] width 201 height 36
select select "pets"
click at [1258, 308] on button "submit" at bounding box center [1268, 325] width 35 height 35
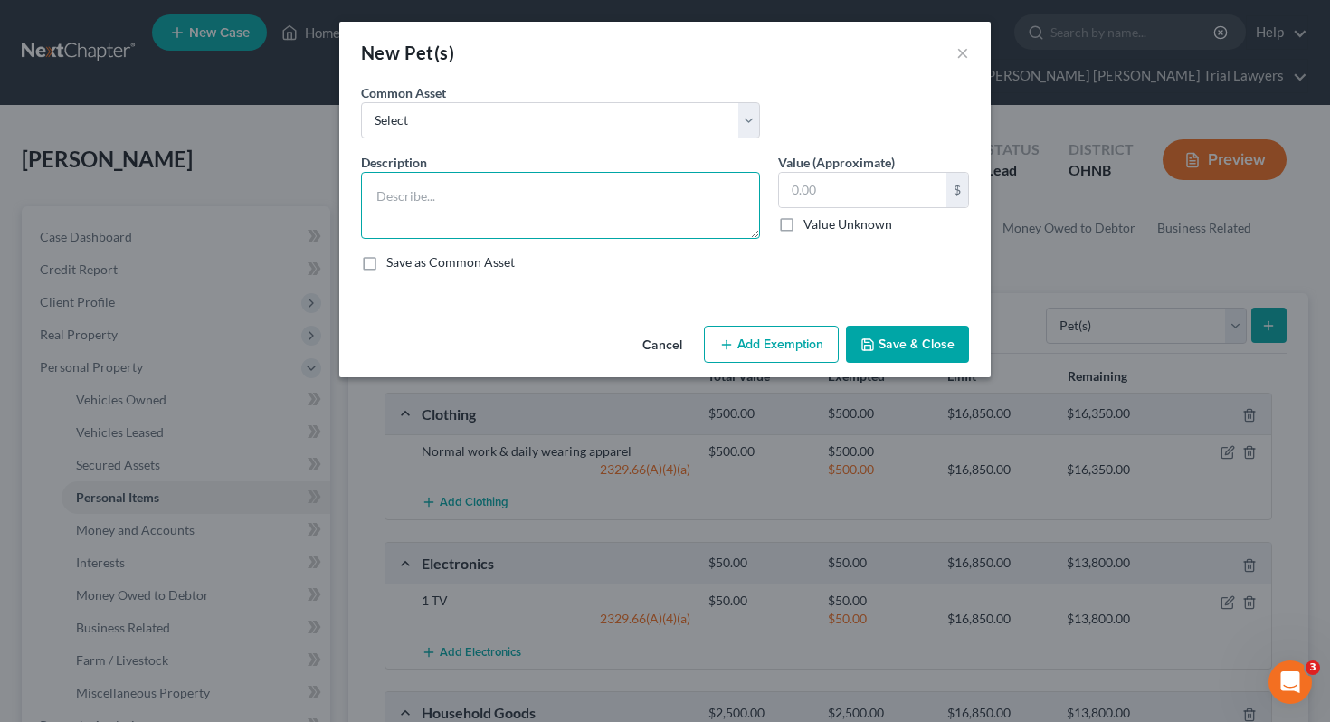
click at [695, 222] on textarea at bounding box center [560, 205] width 399 height 67
type textarea "7 Cats and 2 Dogs"
click at [880, 222] on label "Value Unknown" at bounding box center [847, 224] width 89 height 18
click at [822, 222] on input "Value Unknown" at bounding box center [817, 221] width 12 height 12
checkbox input "true"
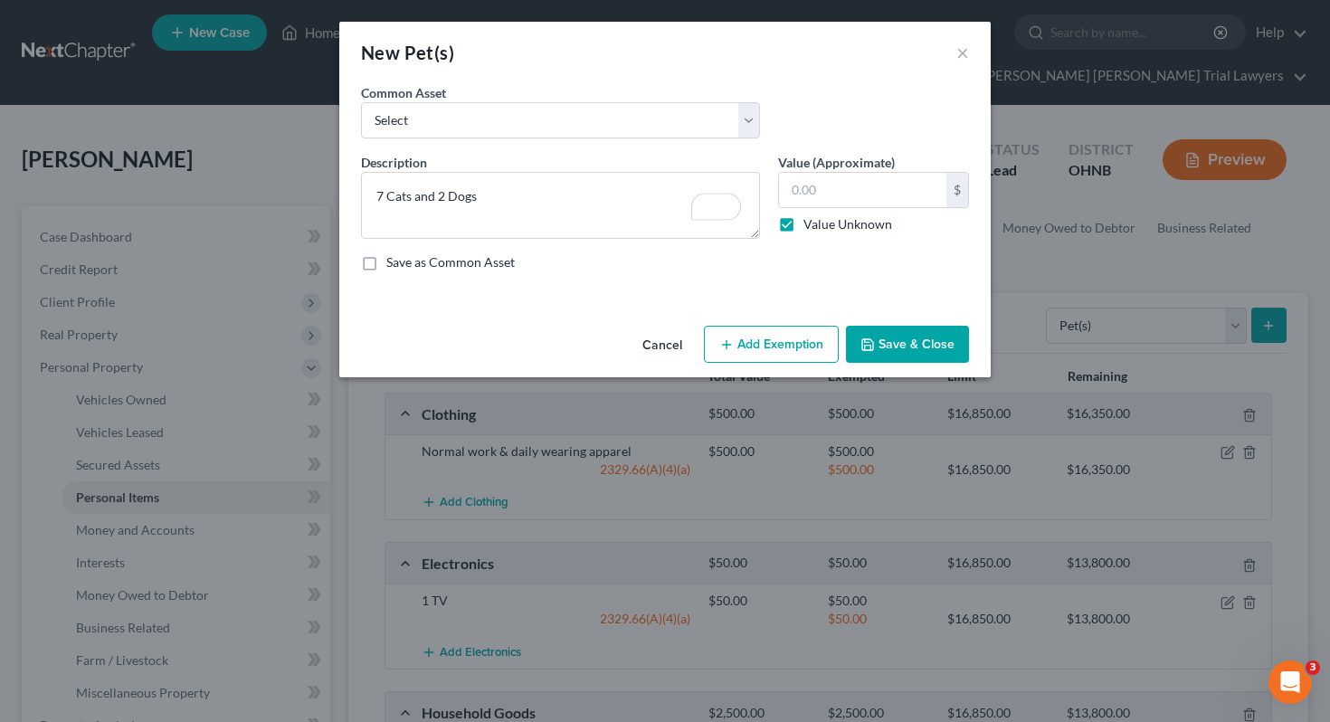
type input "0.00"
click at [917, 348] on button "Save & Close" at bounding box center [907, 345] width 123 height 38
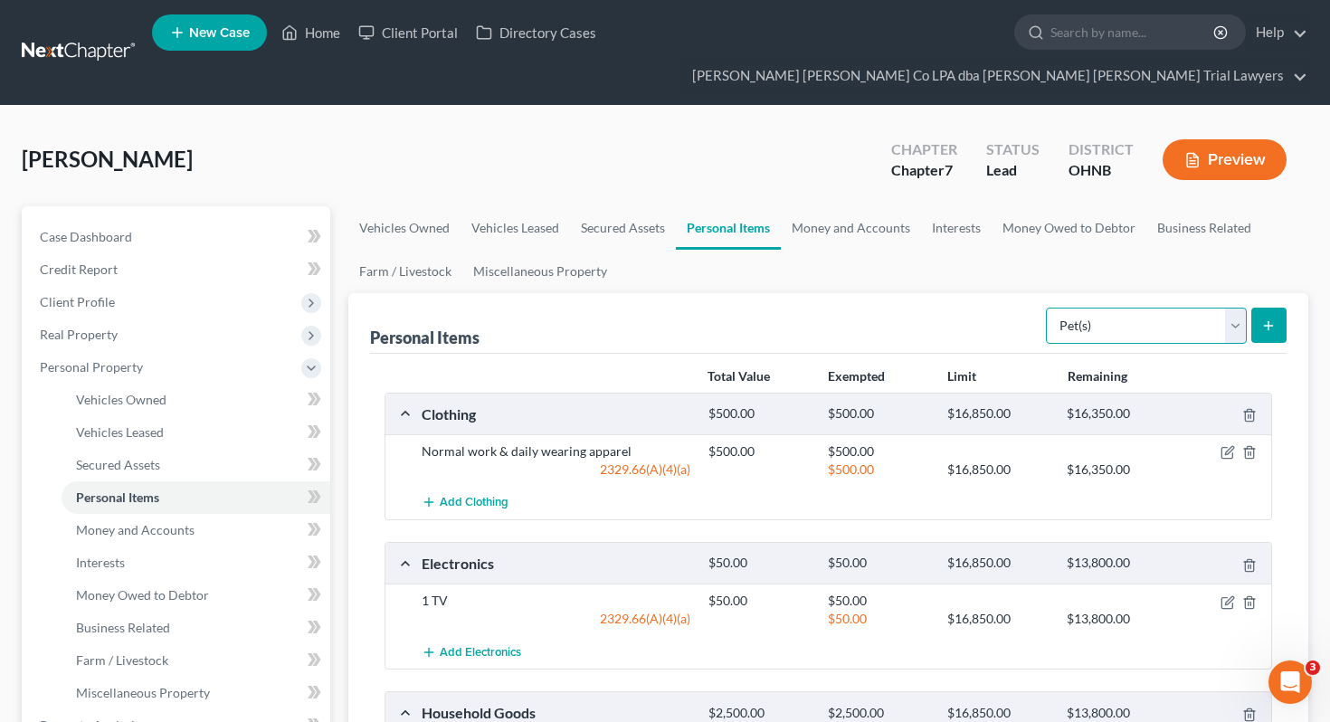
click at [1092, 308] on select "Select Item Type Clothing Collectibles Of Value Electronics Firearms Household …" at bounding box center [1146, 326] width 201 height 36
select select "sports_and_hobby_equipment"
click at [1271, 318] on icon "submit" at bounding box center [1268, 325] width 14 height 14
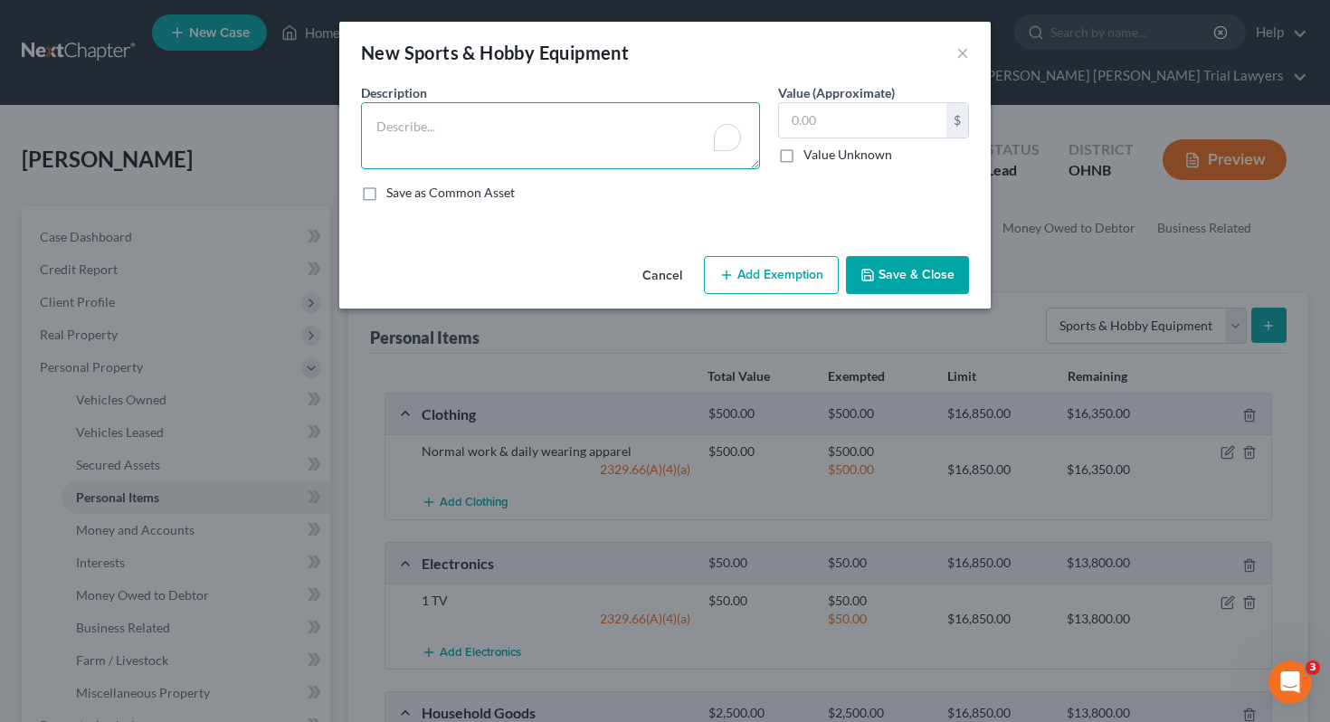
click at [680, 152] on textarea "To enrich screen reader interactions, please activate Accessibility in Grammarl…" at bounding box center [560, 135] width 399 height 67
type textarea "Crochet yarn and hooks"
click at [820, 167] on div "Value (Approximate) $ Value Unknown Balance Undetermined $ Value Unknown" at bounding box center [873, 126] width 209 height 86
click at [823, 130] on input "text" at bounding box center [862, 120] width 167 height 34
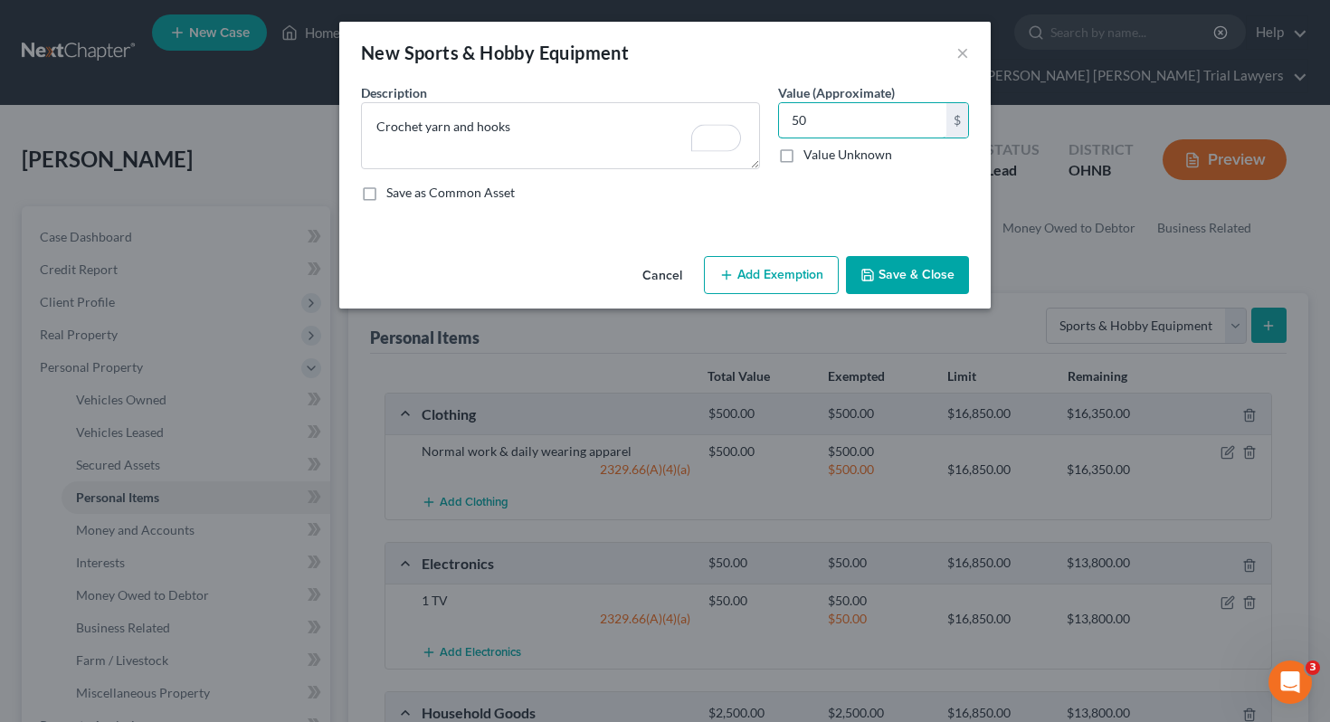
type input "50"
click at [796, 271] on button "Add Exemption" at bounding box center [771, 275] width 135 height 38
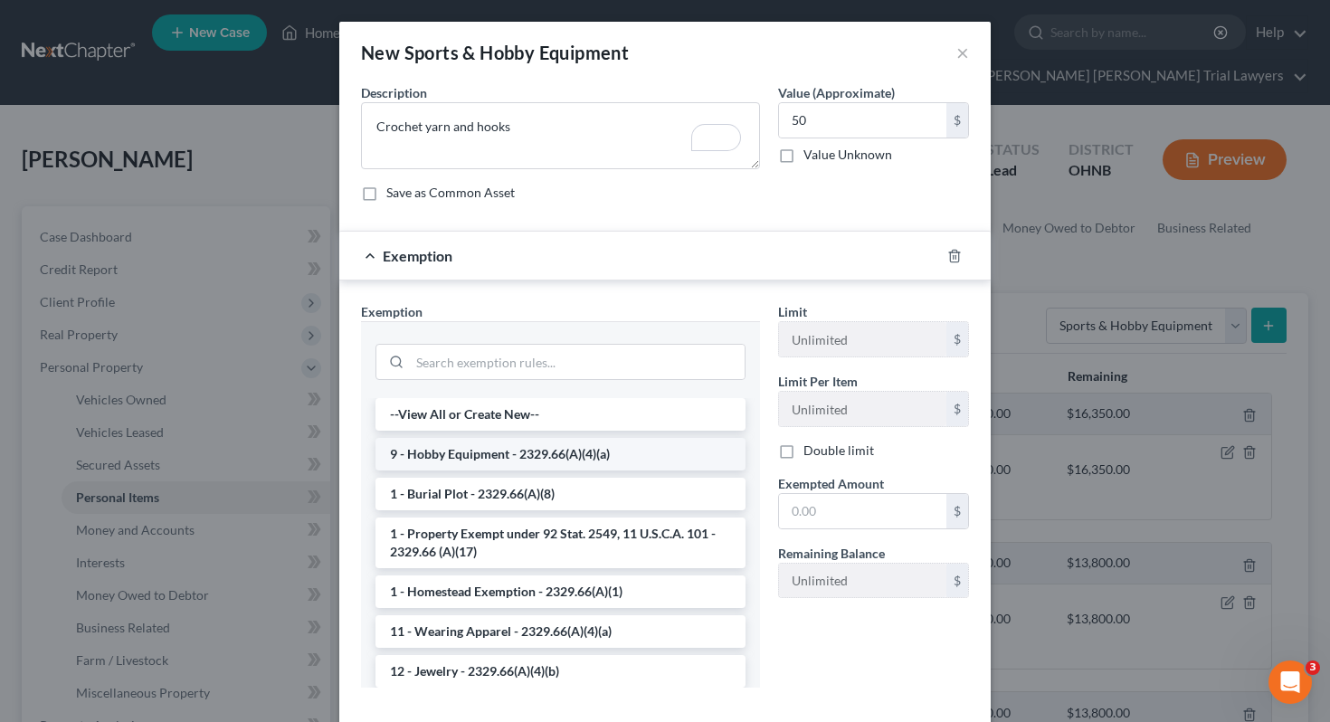
click at [623, 443] on li "9 - Hobby Equipment - 2329.66(A)(4)(a)" at bounding box center [560, 454] width 370 height 33
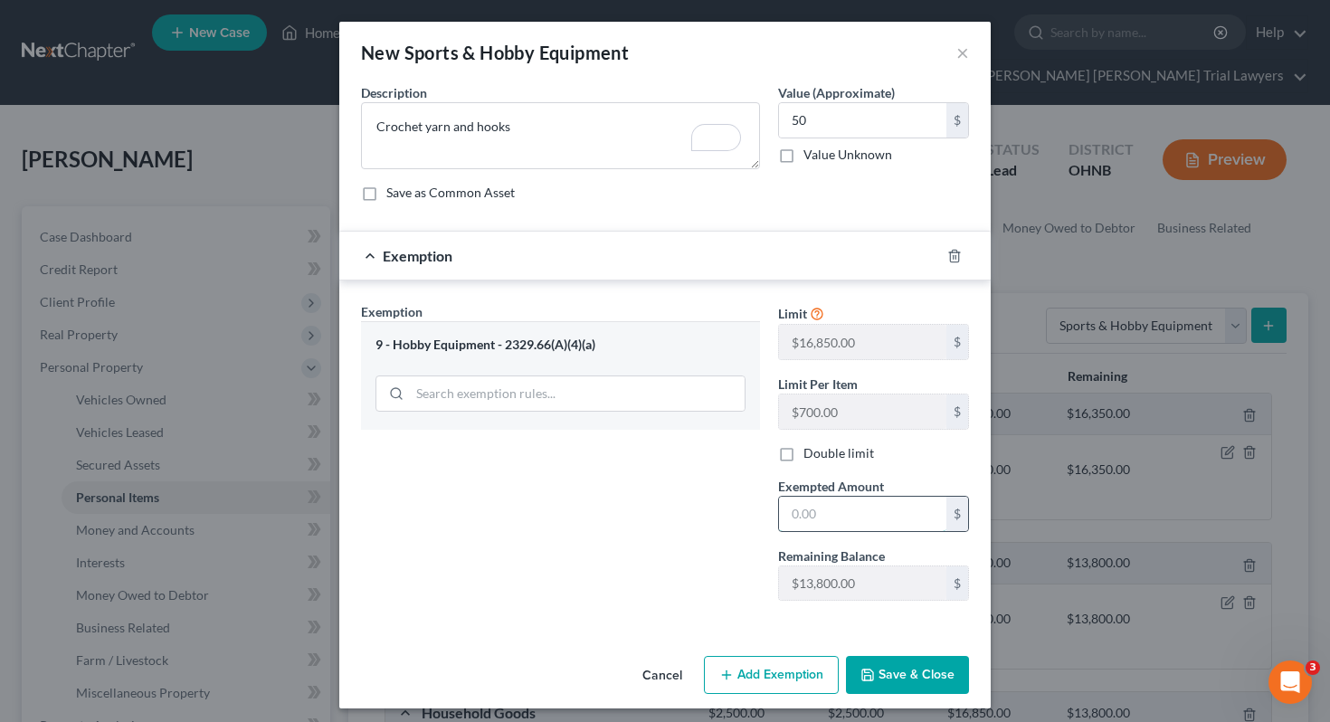
click at [822, 527] on input "text" at bounding box center [862, 514] width 167 height 34
type input "50"
click at [771, 605] on div "Limit $16,850.00 $ Limit Per Item $700.00 $ Double limit Exempted Amount * 50 $…" at bounding box center [873, 458] width 209 height 313
click at [884, 665] on button "Save & Close" at bounding box center [907, 675] width 123 height 38
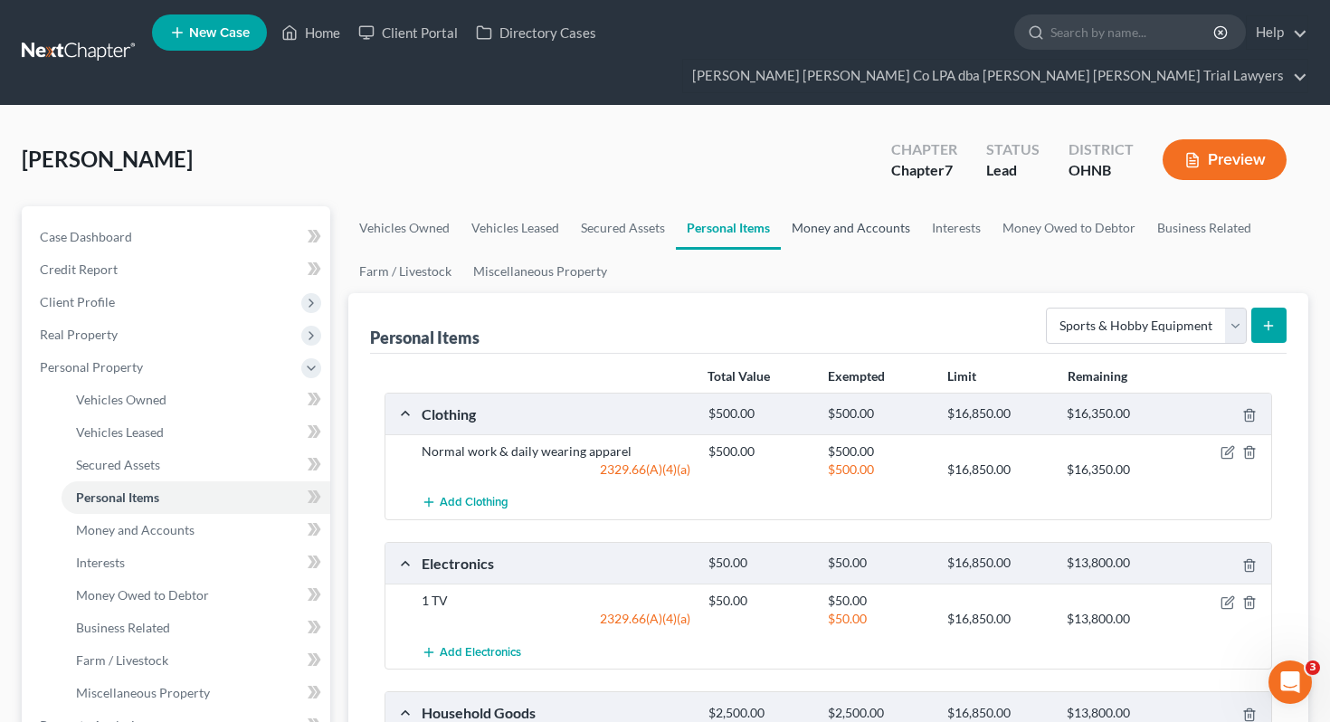
click at [860, 206] on link "Money and Accounts" at bounding box center [851, 227] width 140 height 43
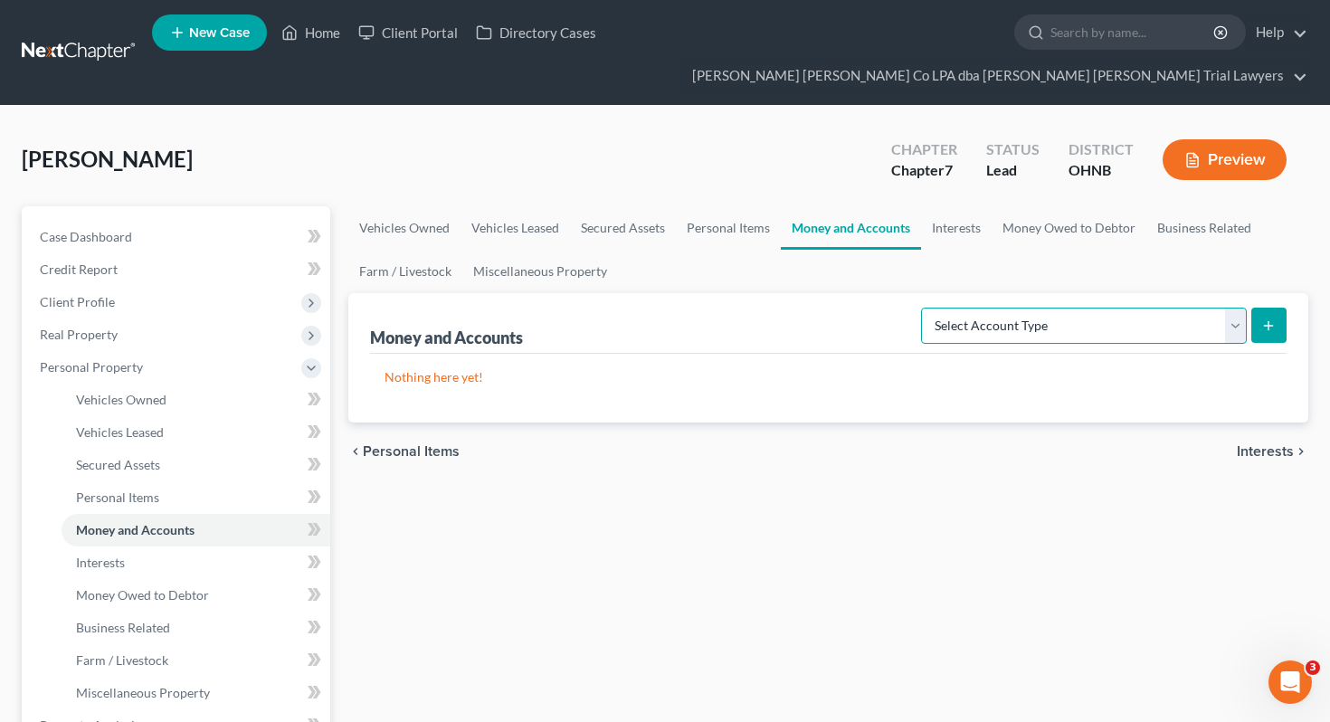
click at [1013, 308] on select "Select Account Type Brokerage Cash on Hand Certificates of Deposit Checking Acc…" at bounding box center [1084, 326] width 326 height 36
select select "cash_on_hand"
click at [1276, 308] on button "submit" at bounding box center [1268, 325] width 35 height 35
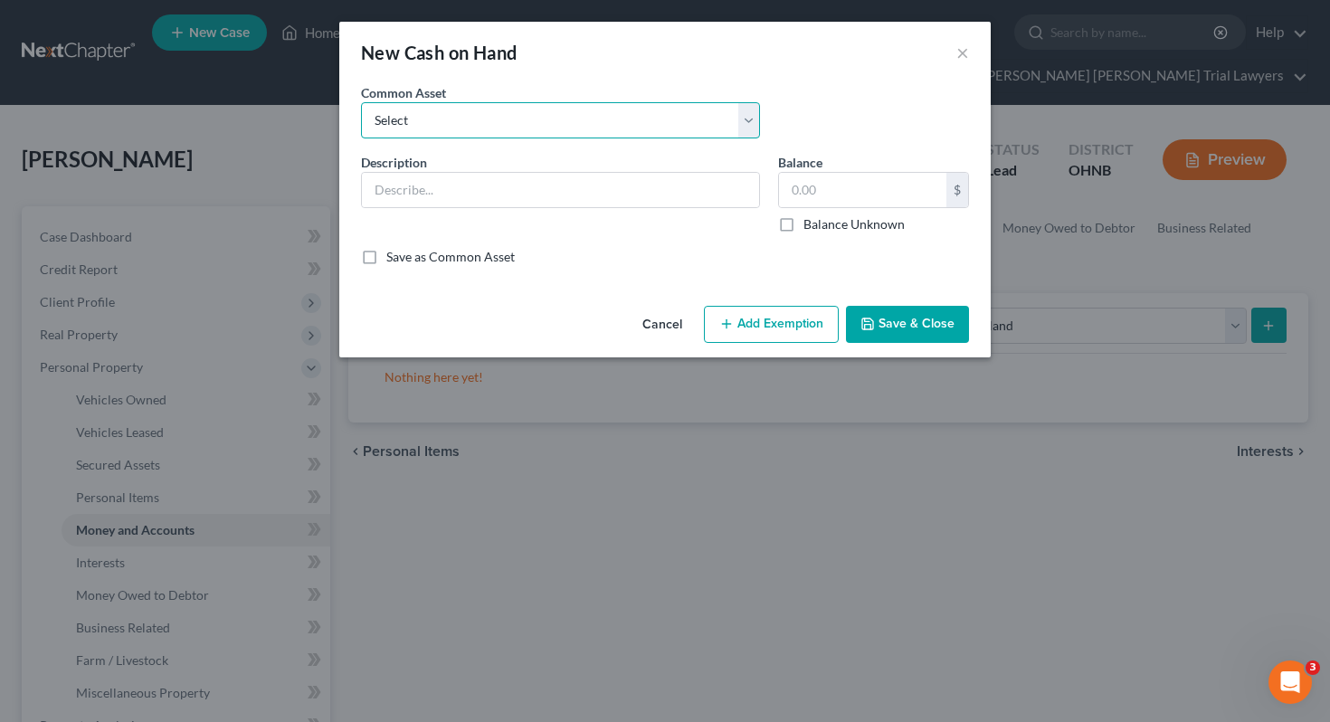
click at [756, 129] on select "Select Cash on hand, day of filing" at bounding box center [560, 120] width 399 height 36
select select "0"
type input "Cash on hand, day of filing"
type input "0.00"
checkbox input "true"
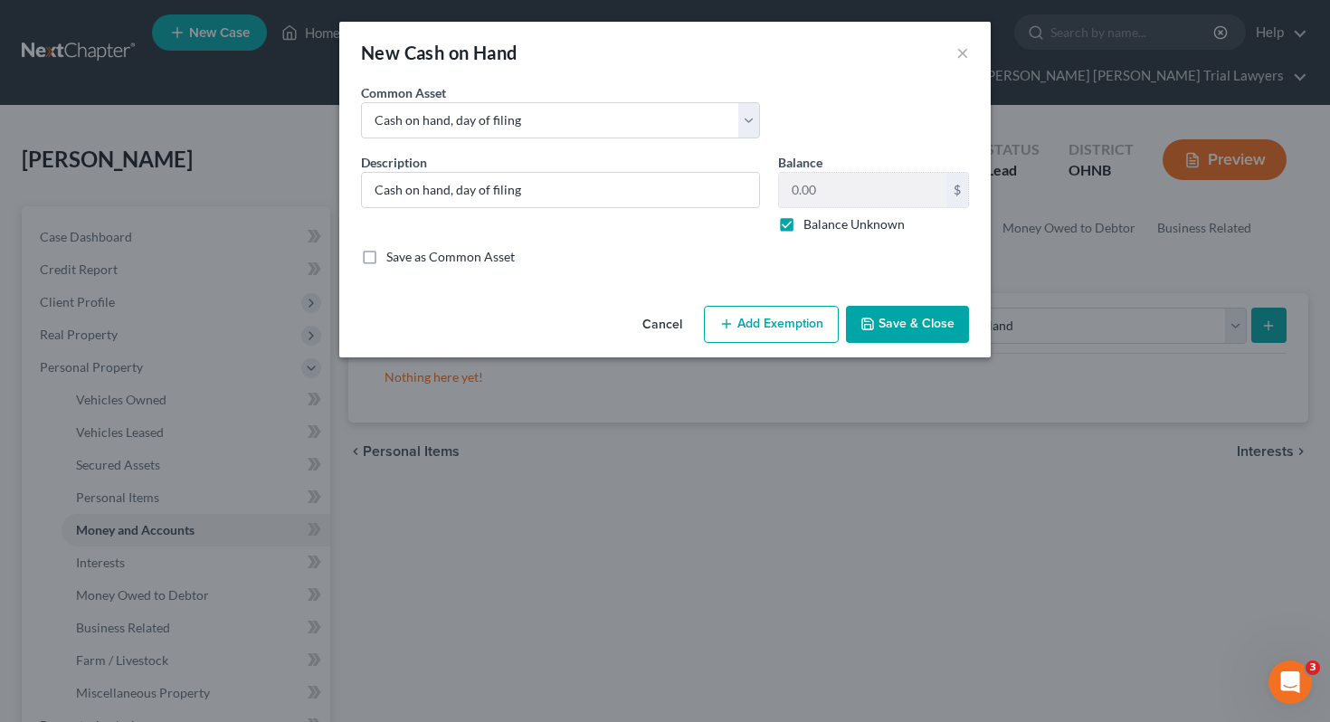
click at [875, 318] on icon "button" at bounding box center [867, 324] width 14 height 14
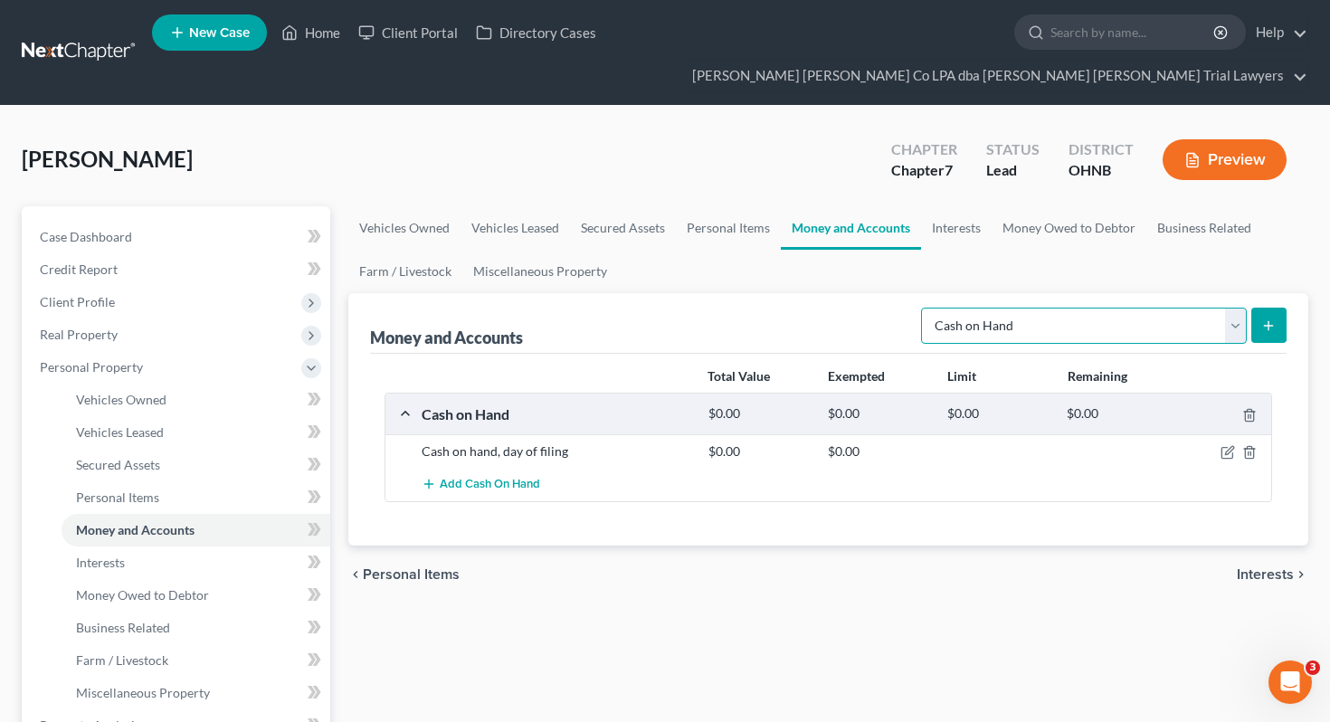
click at [1221, 308] on select "Select Account Type Brokerage Cash on Hand Certificates of Deposit Checking Acc…" at bounding box center [1084, 326] width 326 height 36
select select "checking"
click at [1278, 308] on button "submit" at bounding box center [1268, 325] width 35 height 35
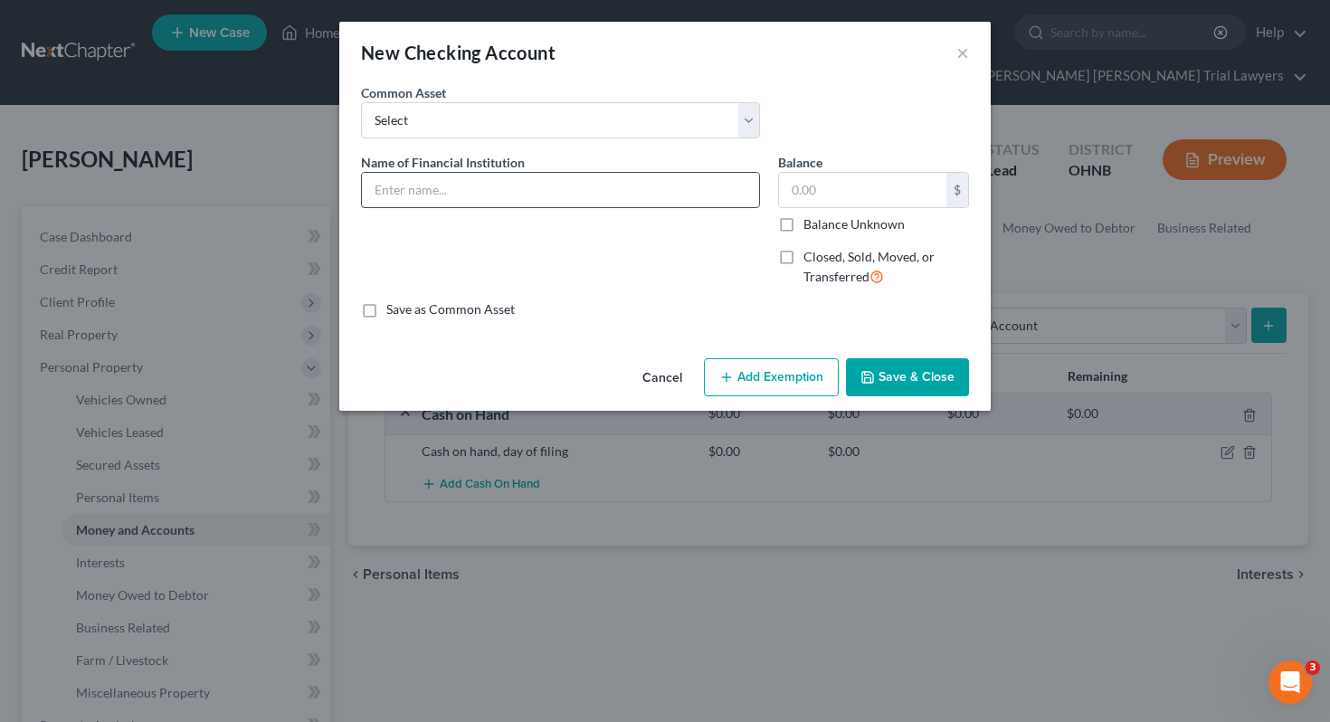
click at [648, 180] on input "text" at bounding box center [560, 190] width 397 height 34
type input "Citizens Bank"
click at [827, 226] on label "Balance Unknown" at bounding box center [853, 224] width 101 height 18
click at [822, 226] on input "Balance Unknown" at bounding box center [817, 221] width 12 height 12
checkbox input "true"
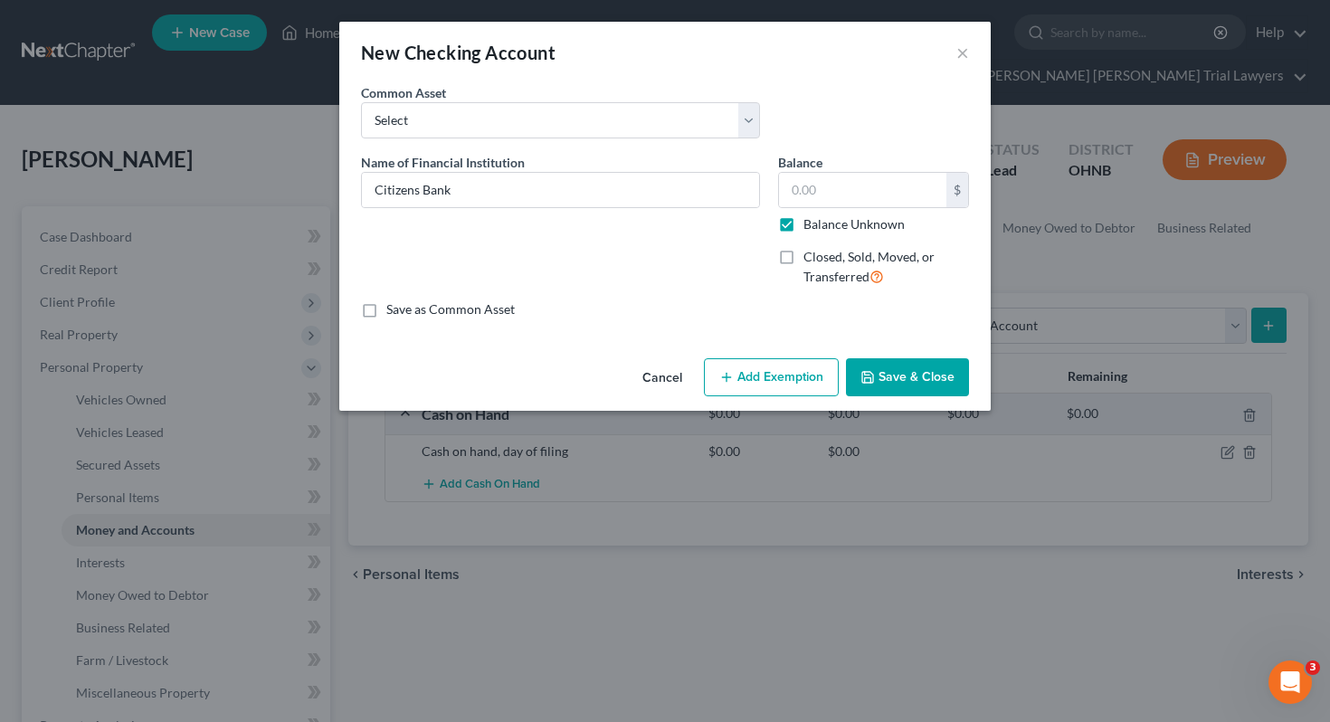
type input "0.00"
click at [878, 367] on button "Save & Close" at bounding box center [907, 377] width 123 height 38
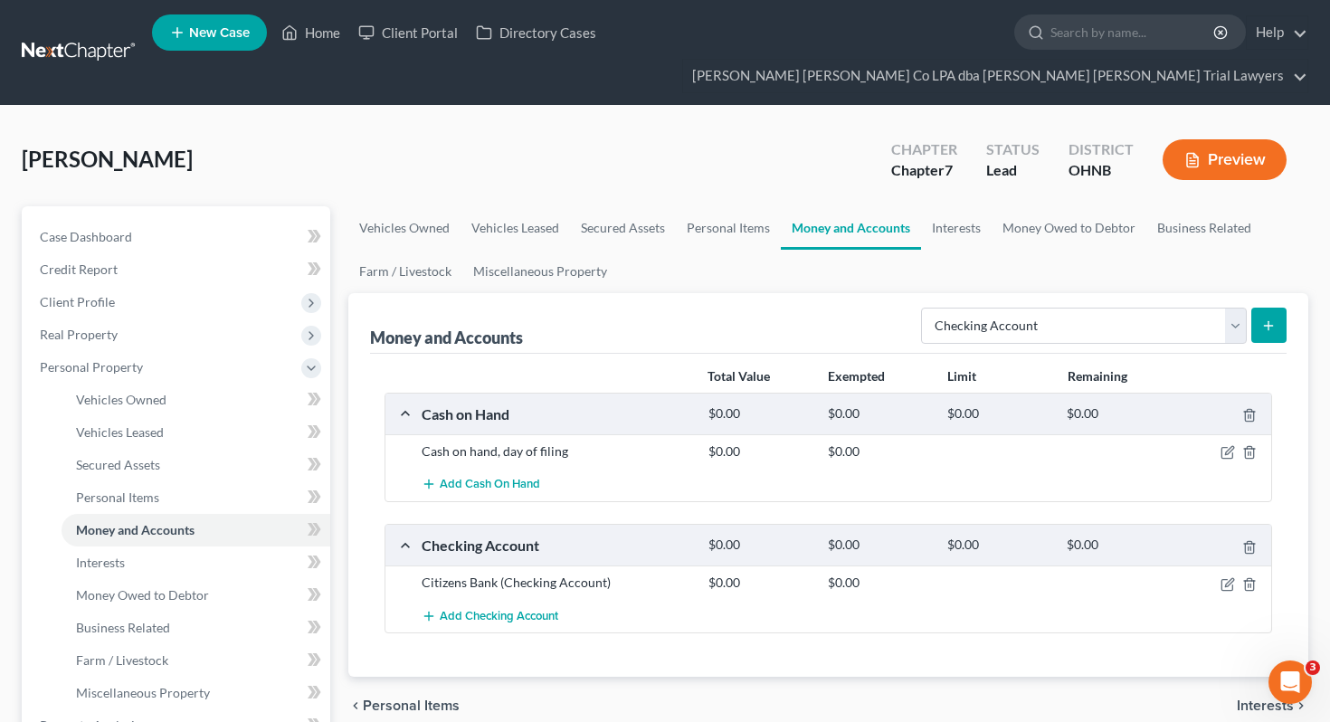
click at [1276, 318] on icon "submit" at bounding box center [1268, 325] width 14 height 14
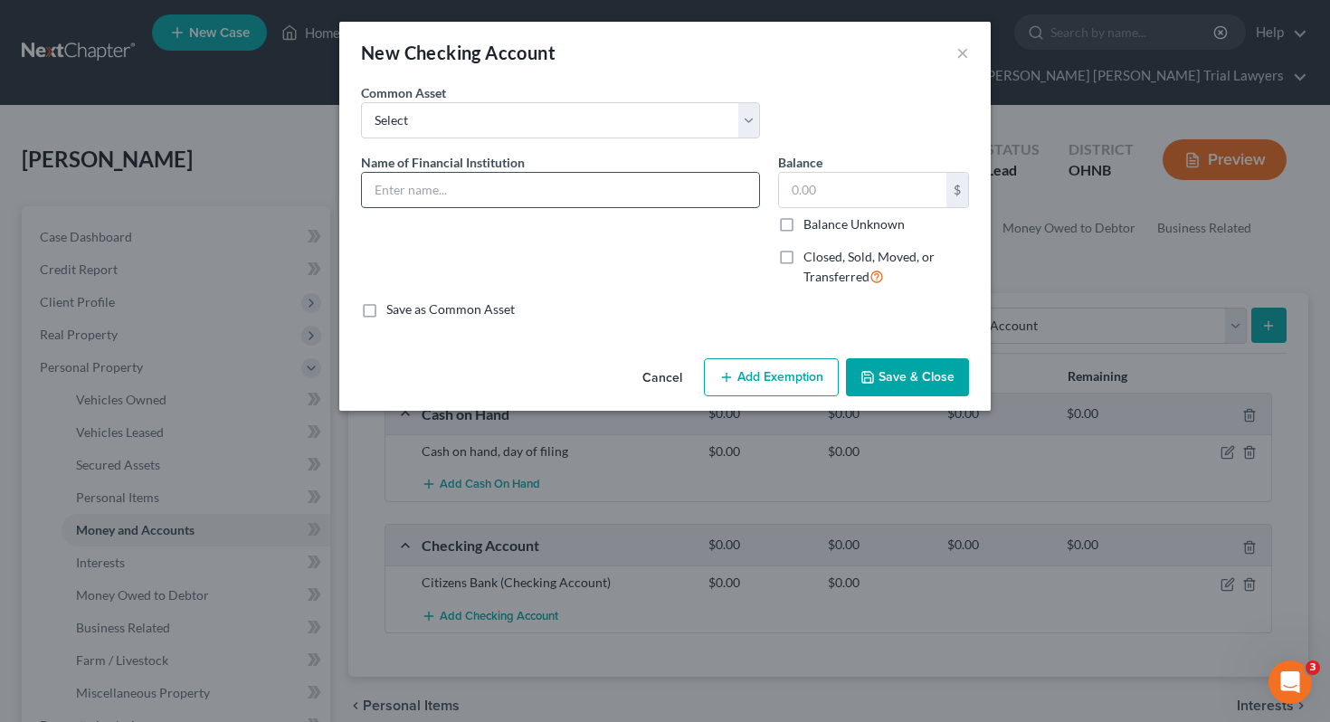
click at [713, 205] on input "text" at bounding box center [560, 190] width 397 height 34
type input "Citizens Bank"
click at [841, 226] on label "Balance Unknown" at bounding box center [853, 224] width 101 height 18
click at [822, 226] on input "Balance Unknown" at bounding box center [817, 221] width 12 height 12
checkbox input "true"
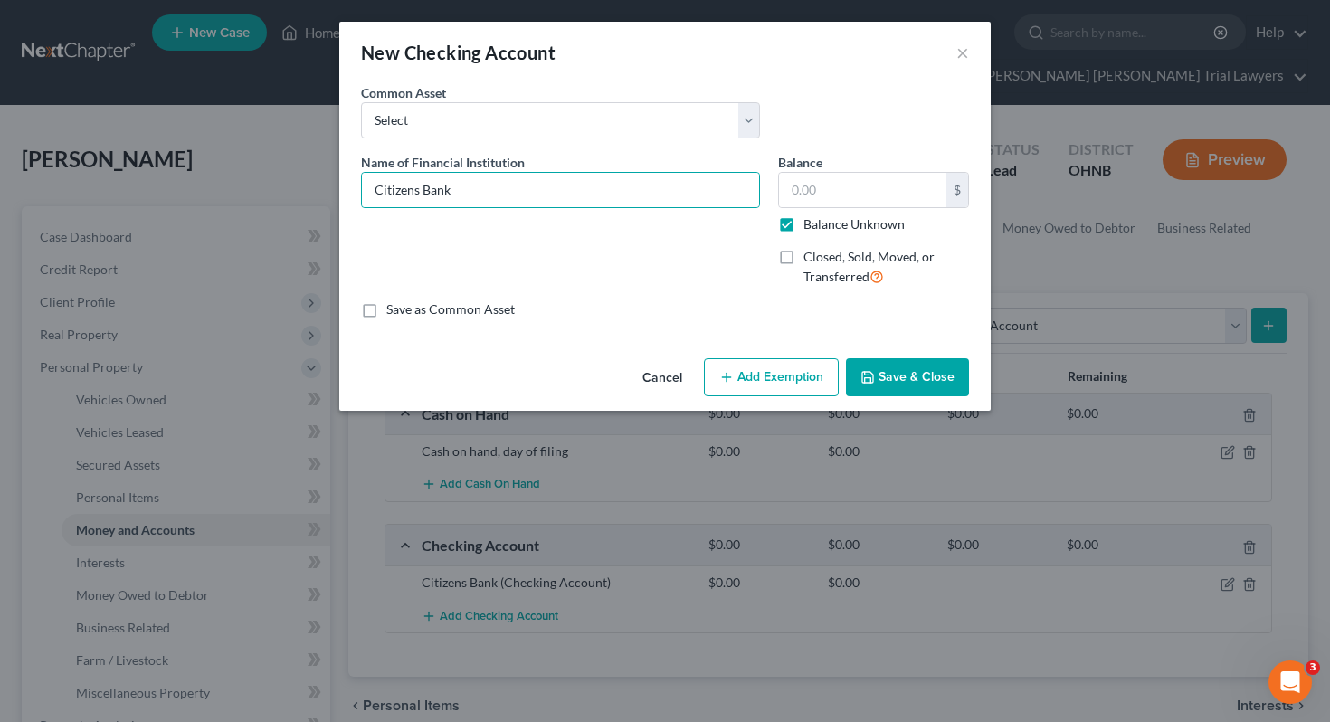
type input "0.00"
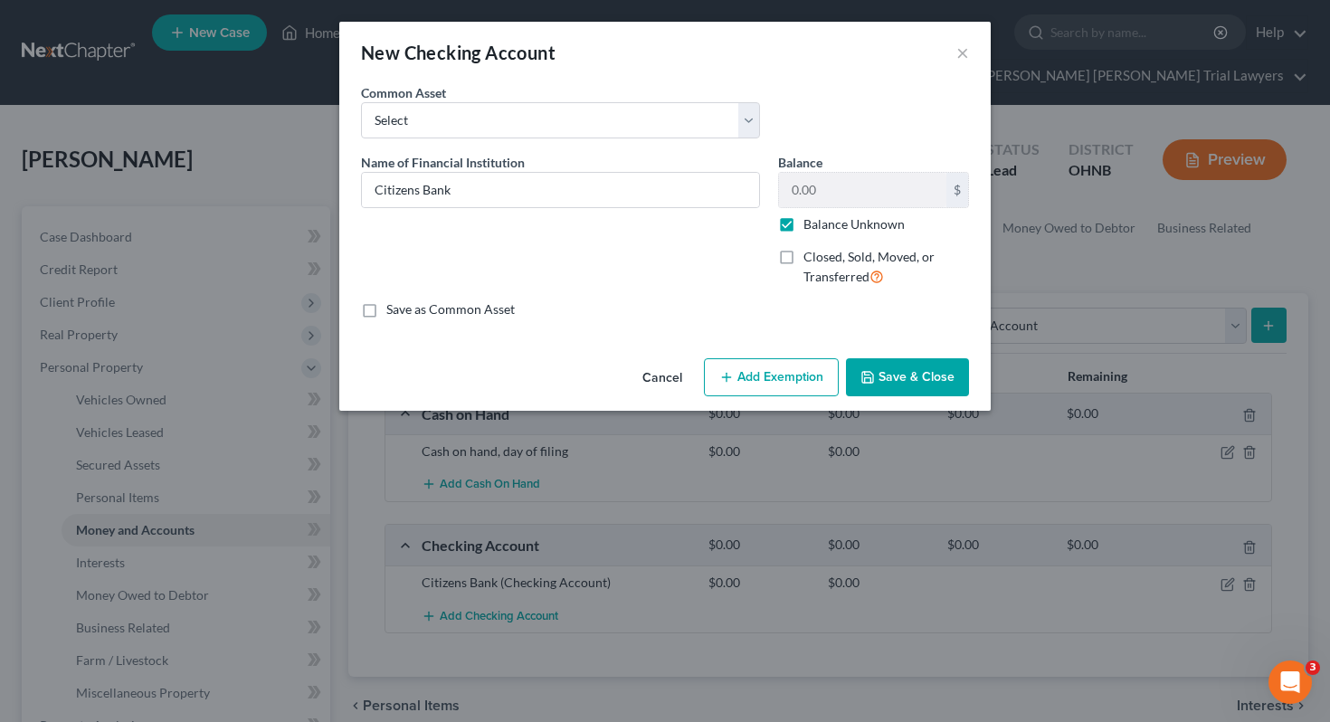
click at [879, 373] on button "Save & Close" at bounding box center [907, 377] width 123 height 38
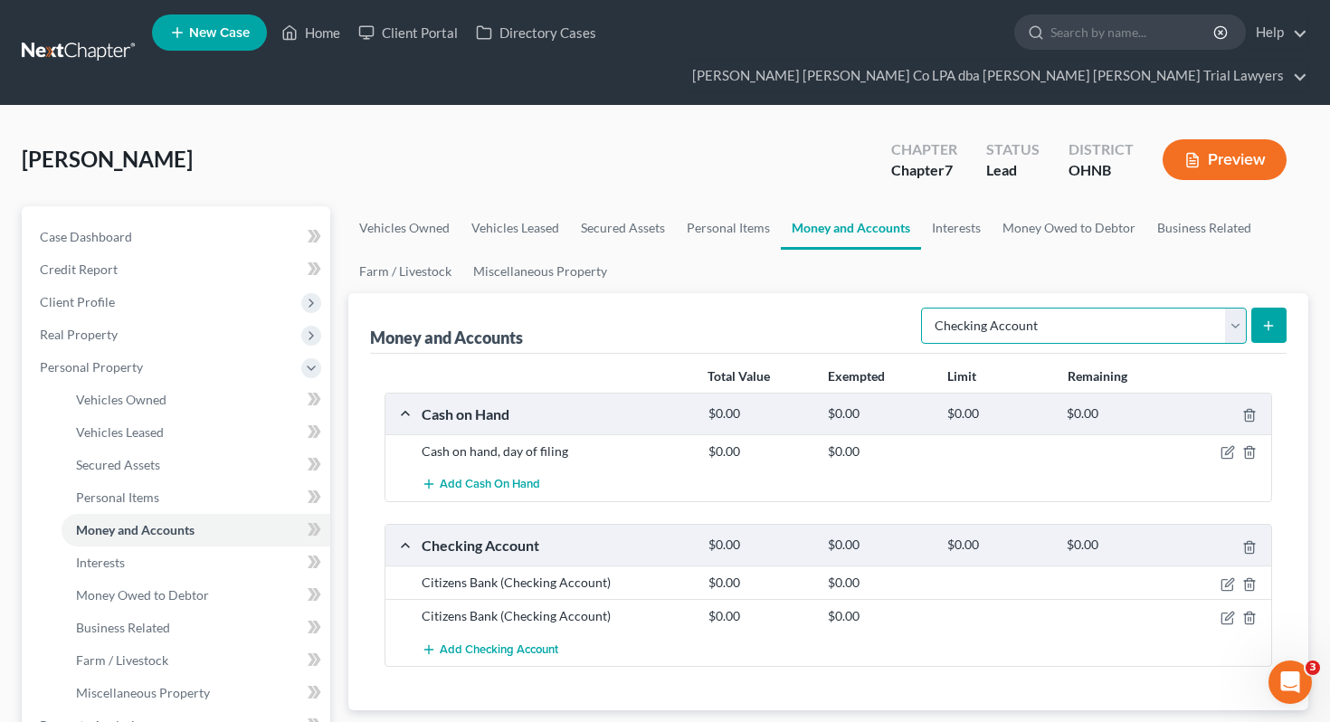
click at [985, 308] on select "Select Account Type Brokerage Cash on Hand Certificates of Deposit Checking Acc…" at bounding box center [1084, 326] width 326 height 36
select select "savings"
click at [1261, 318] on icon "submit" at bounding box center [1268, 325] width 14 height 14
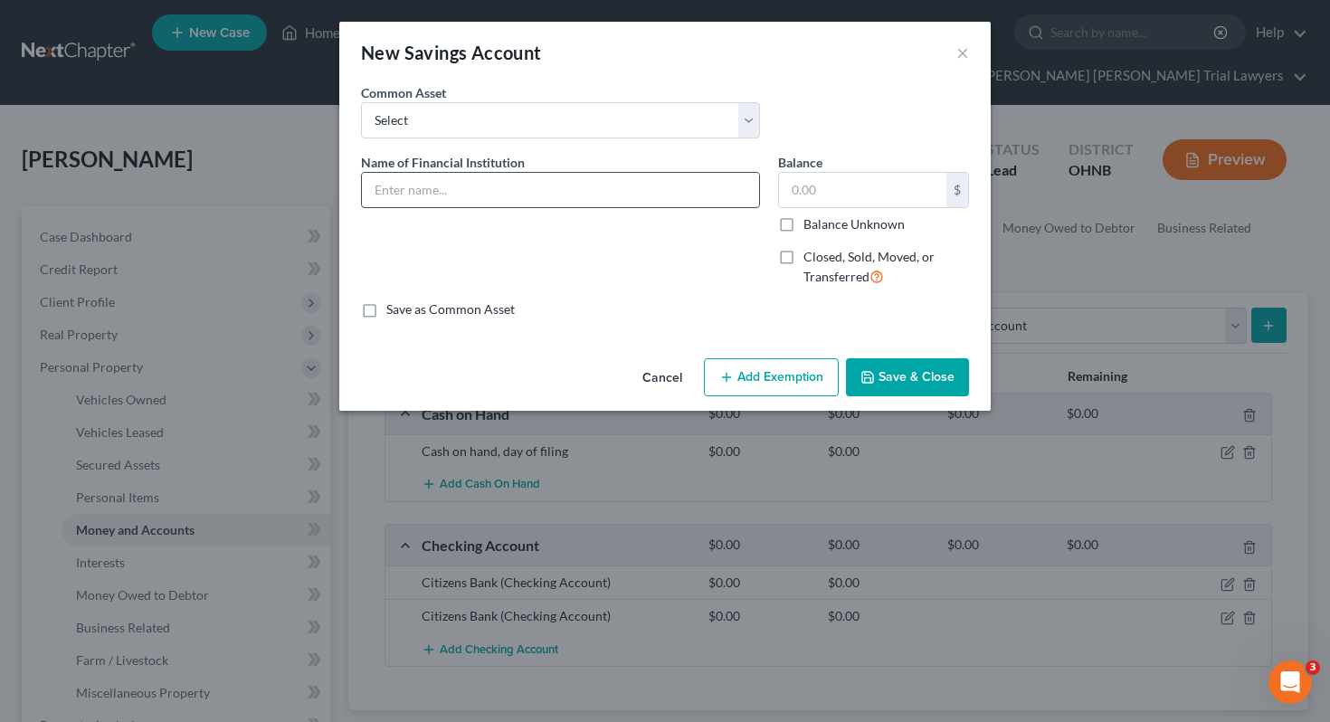
click at [639, 186] on input "text" at bounding box center [560, 190] width 397 height 34
type input "Citizens Bank"
click at [831, 220] on label "Balance Unknown" at bounding box center [853, 224] width 101 height 18
click at [822, 220] on input "Balance Unknown" at bounding box center [817, 221] width 12 height 12
checkbox input "true"
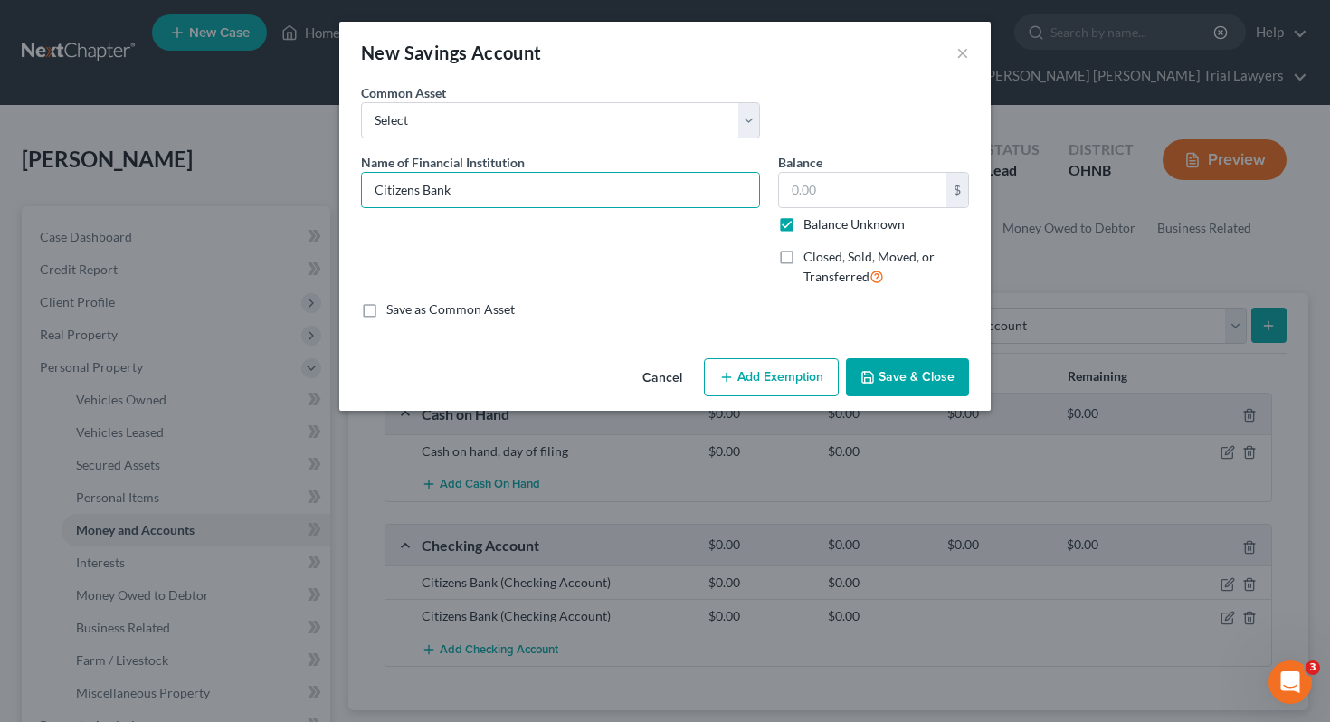
type input "0.00"
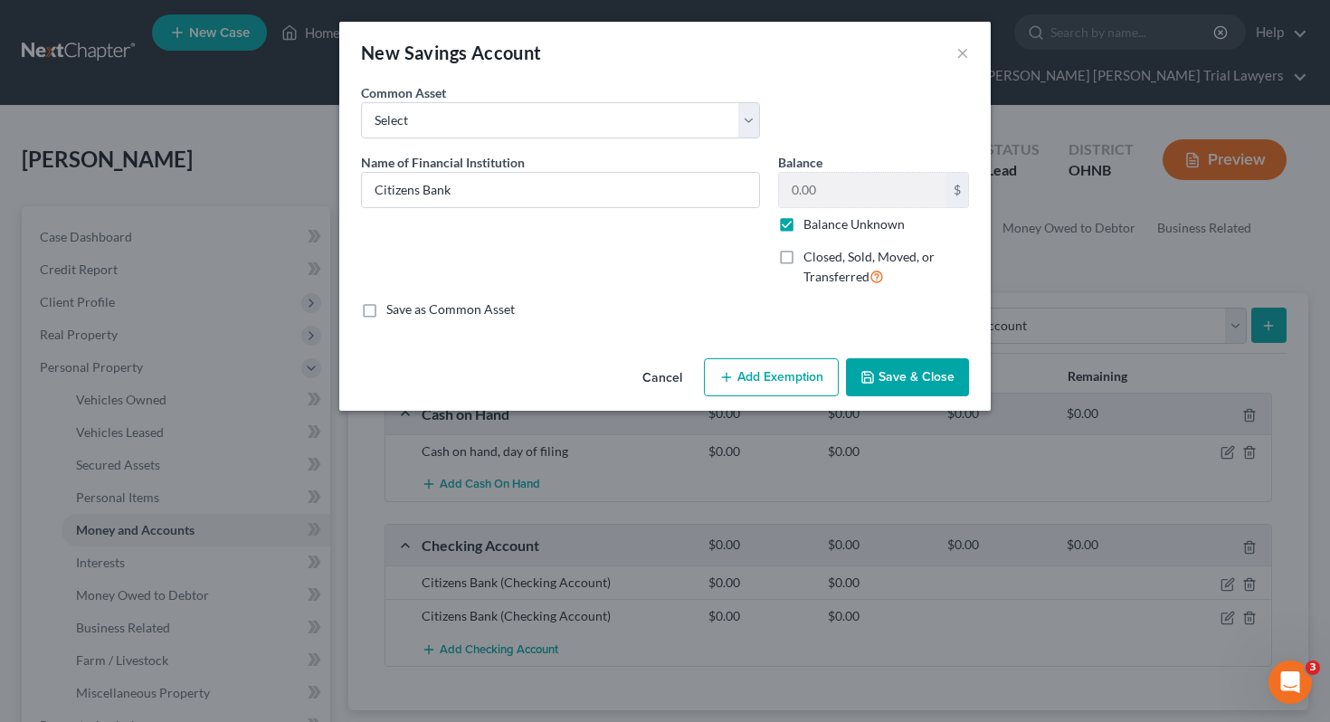
click at [897, 365] on button "Save & Close" at bounding box center [907, 377] width 123 height 38
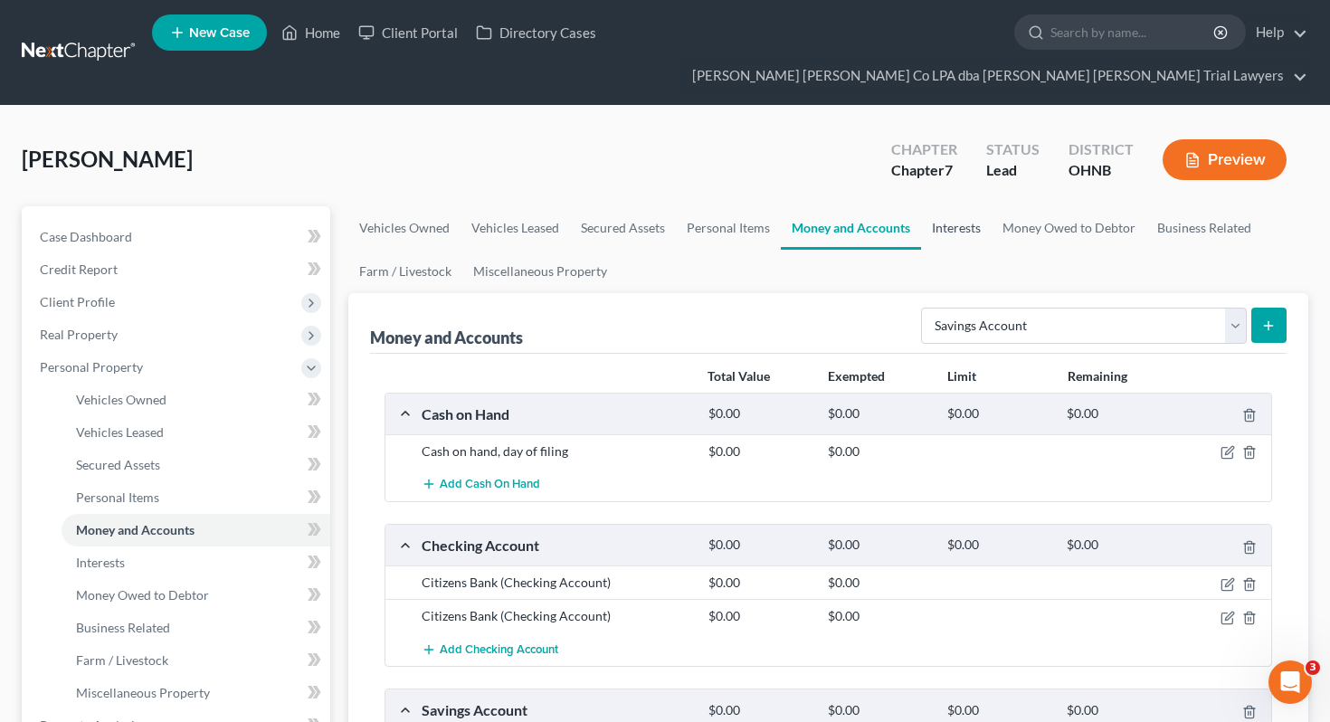
click at [952, 206] on link "Interests" at bounding box center [956, 227] width 71 height 43
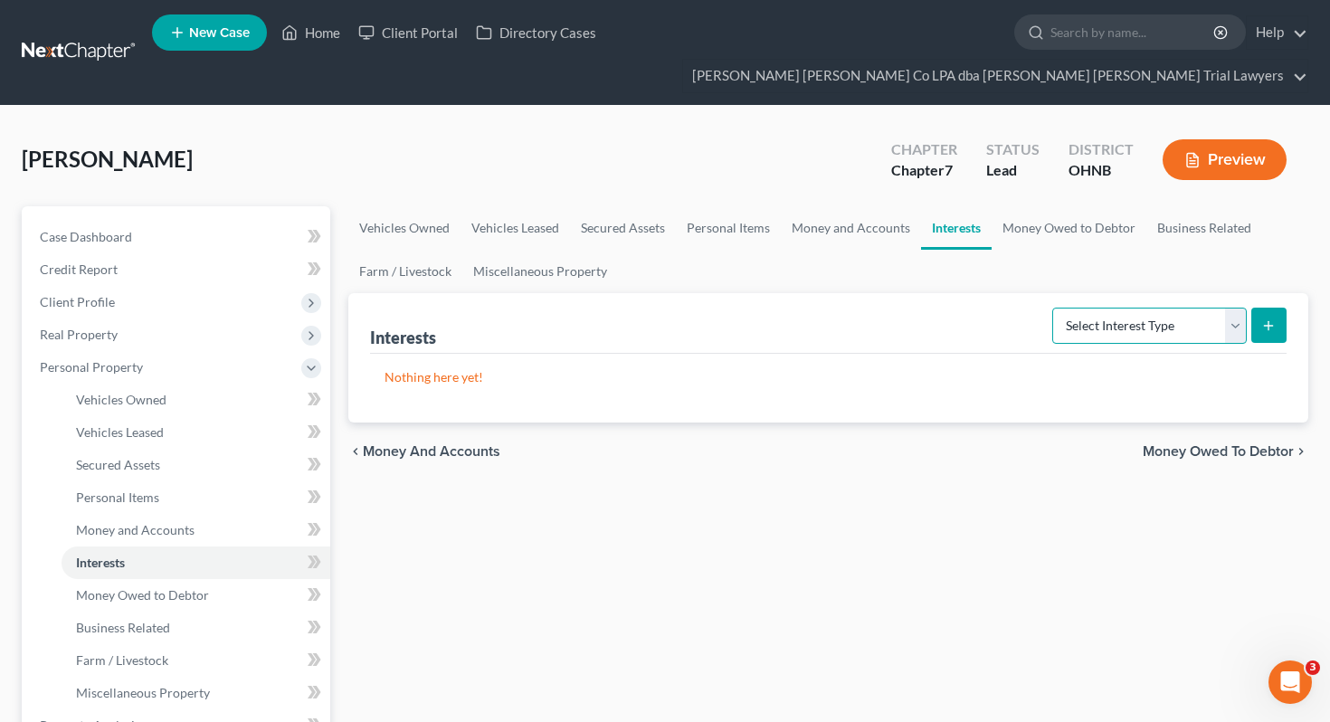
click at [1192, 308] on select "Select Interest Type 401K Annuity Bond Education IRA Government Bond Government…" at bounding box center [1149, 326] width 195 height 36
select select "401k"
click at [1201, 308] on select "Select Interest Type 401K Annuity Bond Education IRA Government Bond Government…" at bounding box center [1149, 326] width 195 height 36
click at [1275, 318] on icon "submit" at bounding box center [1268, 325] width 14 height 14
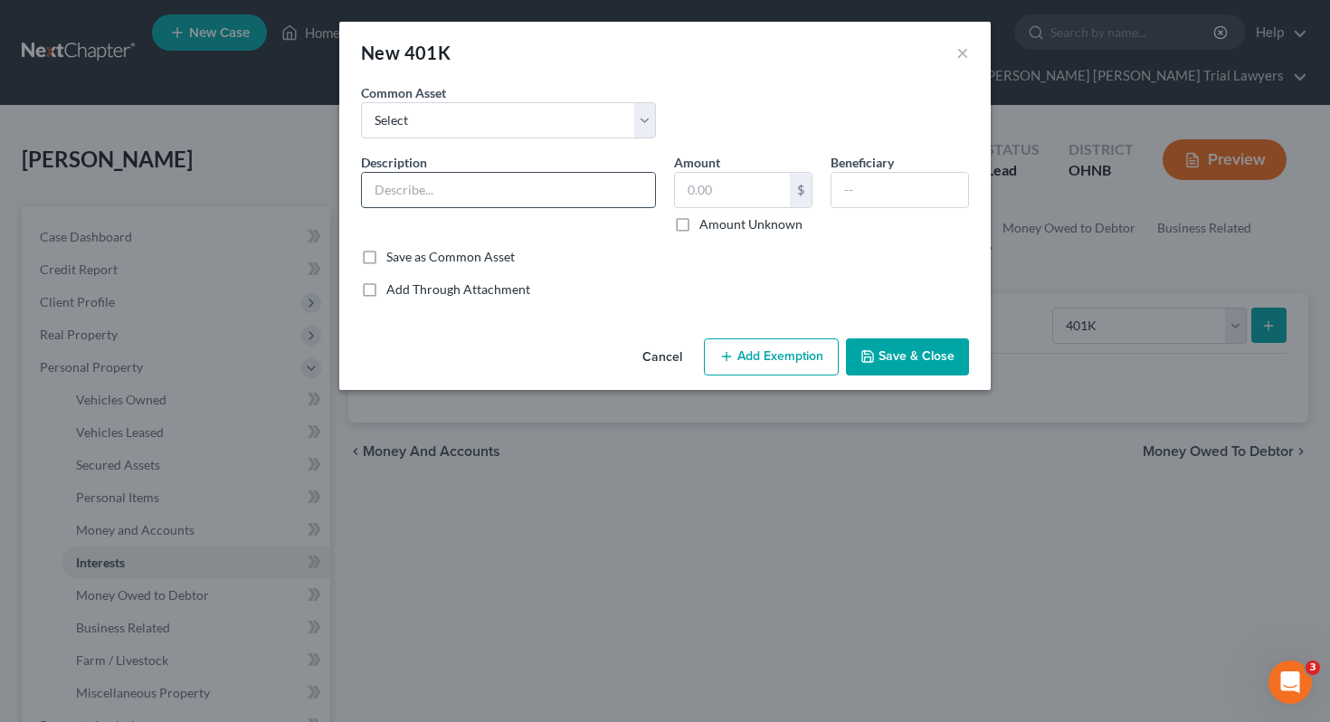
click at [631, 197] on input "text" at bounding box center [508, 190] width 293 height 34
type input "Fidelity 401k"
click at [698, 191] on input "text" at bounding box center [732, 190] width 115 height 34
type input "61,029"
click at [744, 344] on button "Add Exemption" at bounding box center [771, 357] width 135 height 38
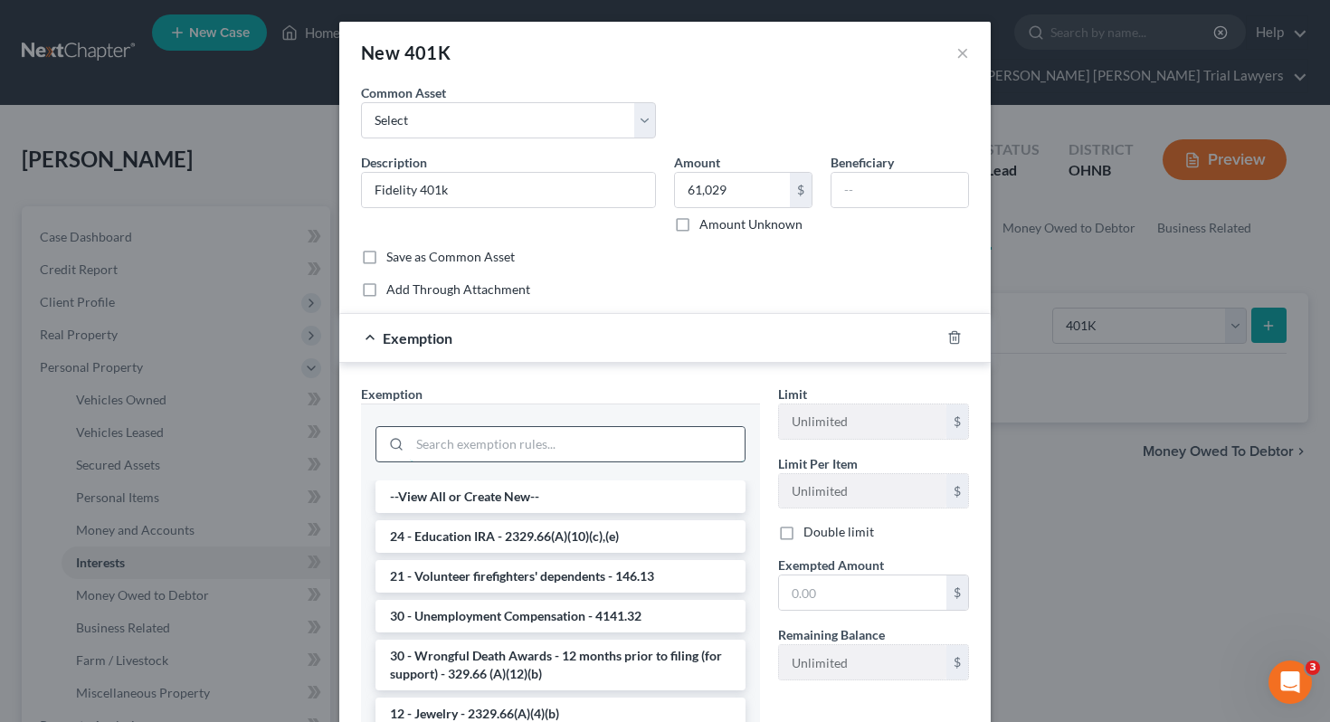
click at [605, 444] on input "search" at bounding box center [577, 444] width 335 height 34
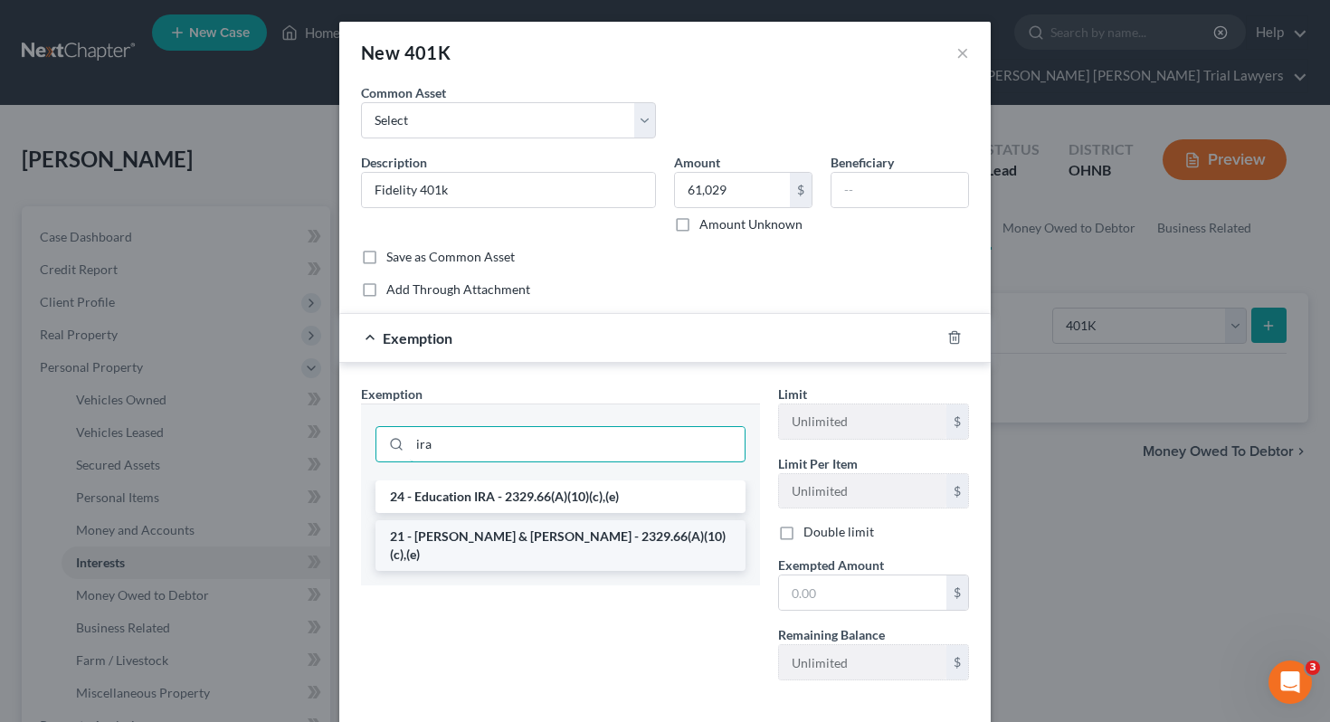
type input "ira"
click at [564, 527] on li "21 - [PERSON_NAME] & [PERSON_NAME] - 2329.66(A)(10)(c),(e)" at bounding box center [560, 545] width 370 height 51
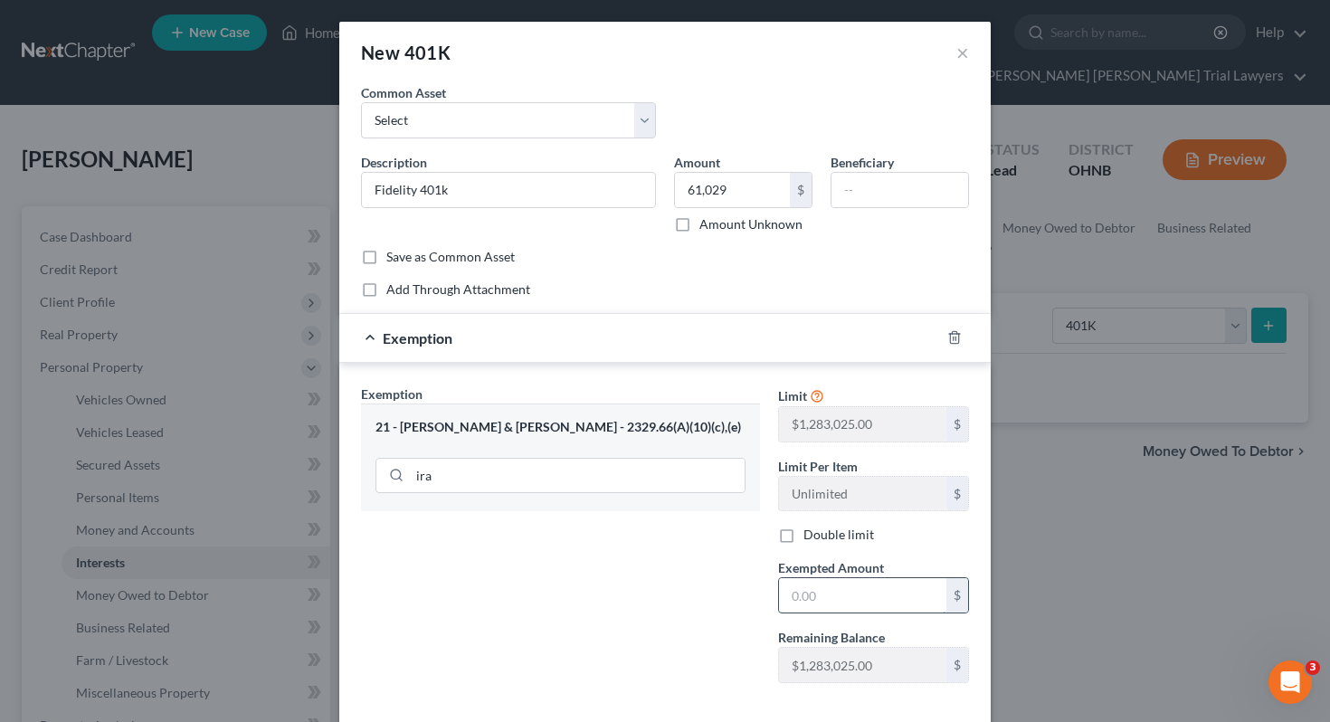
click at [820, 595] on input "text" at bounding box center [862, 595] width 167 height 34
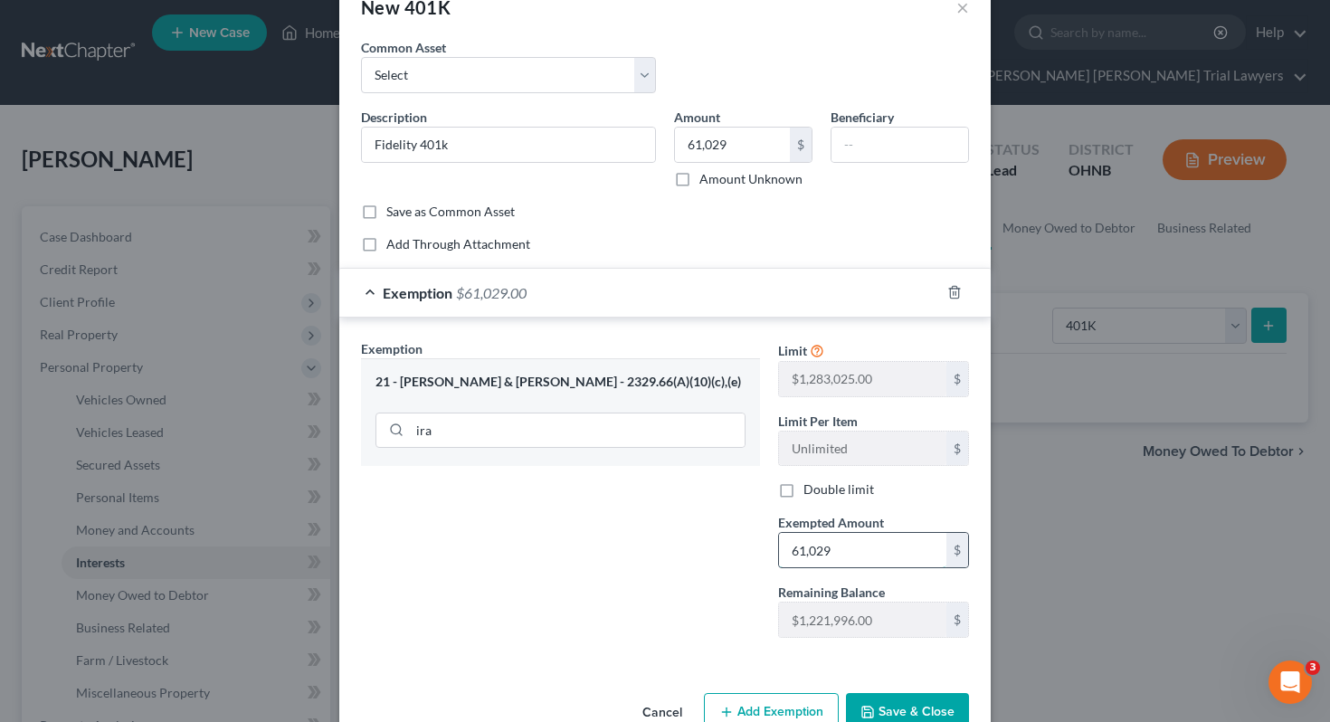
scroll to position [47, 0]
type input "61,029"
click at [879, 702] on button "Save & Close" at bounding box center [907, 710] width 123 height 38
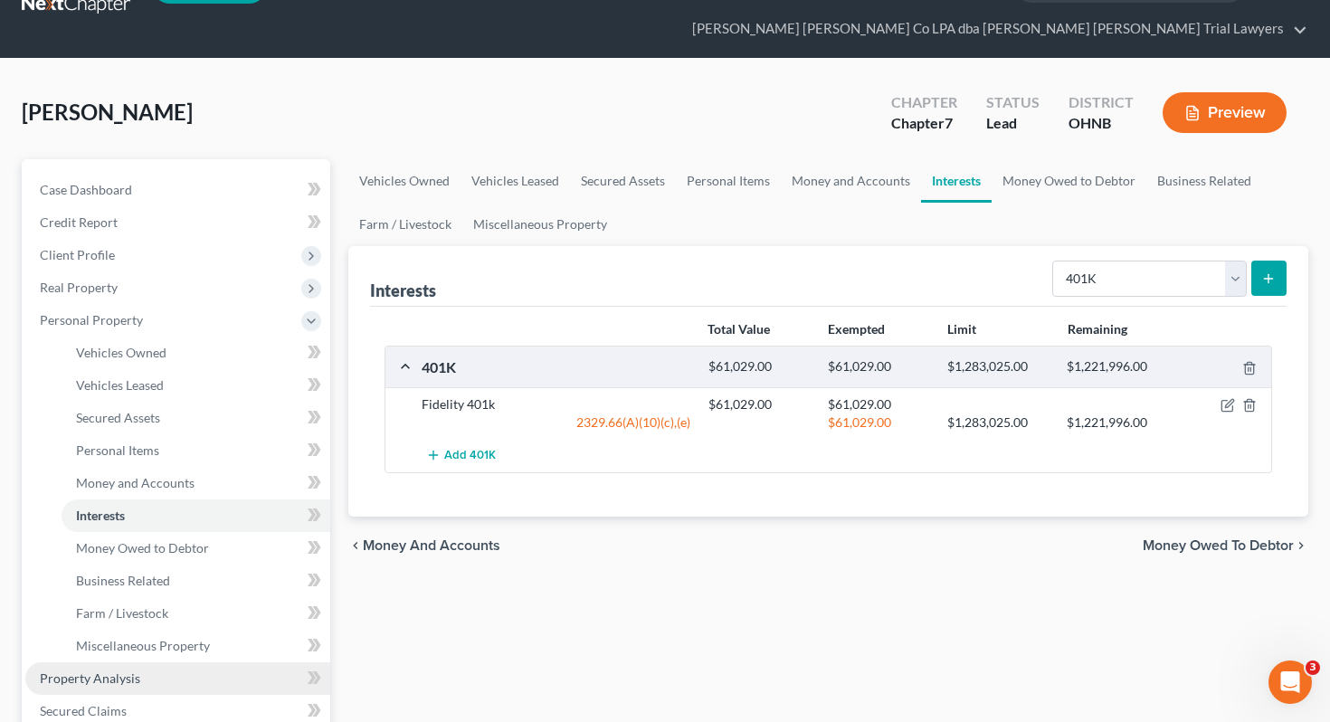
scroll to position [54, 0]
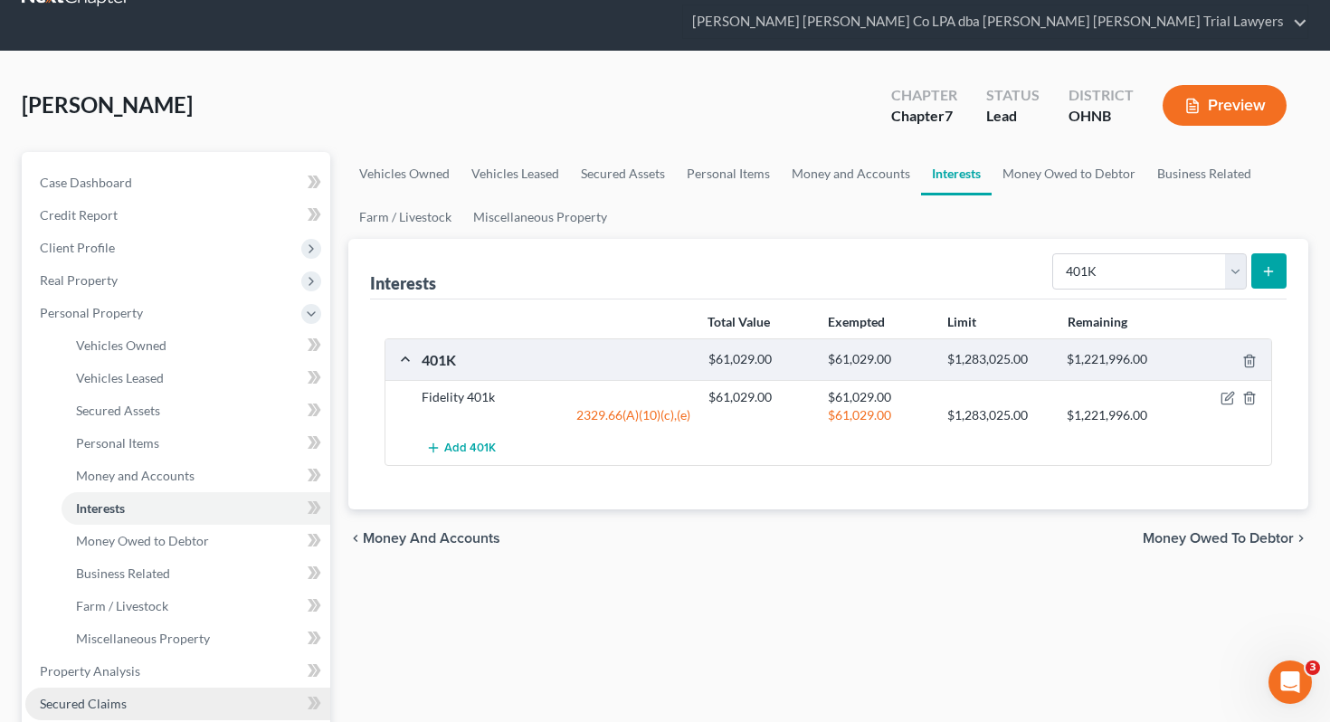
click at [87, 696] on span "Secured Claims" at bounding box center [83, 703] width 87 height 15
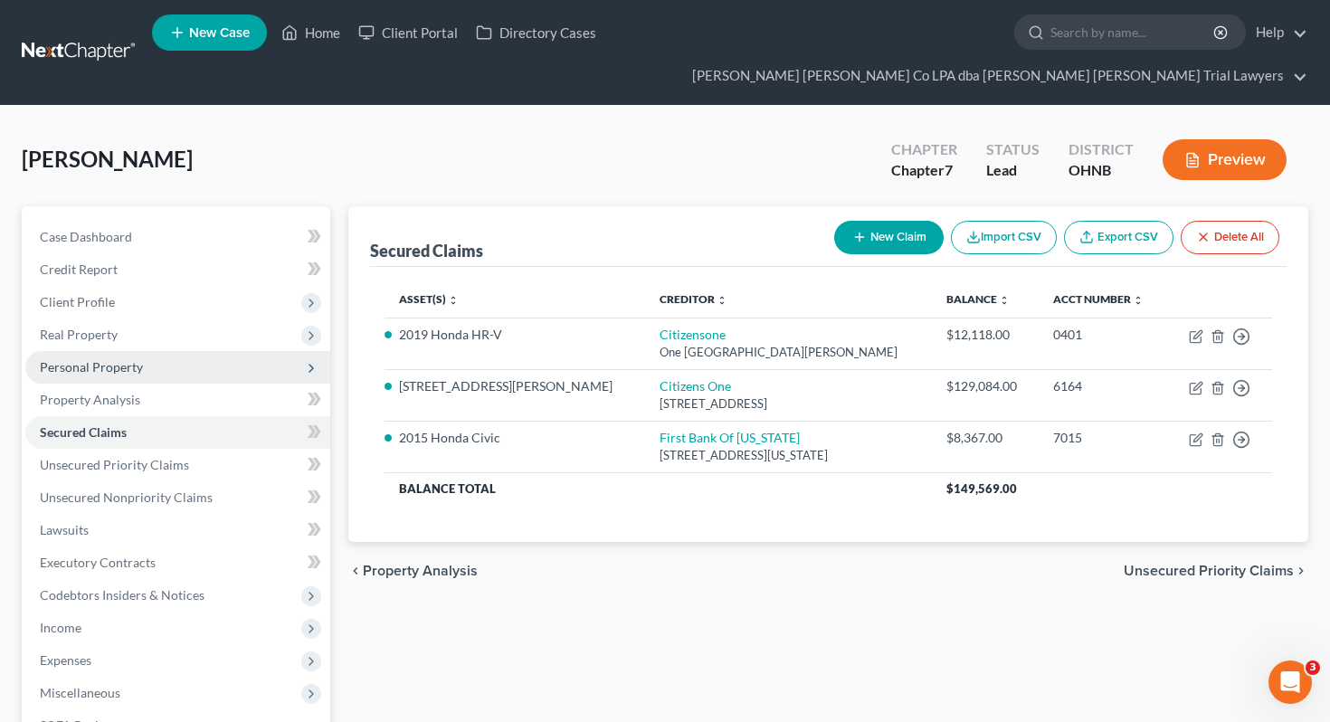
click at [112, 351] on span "Personal Property" at bounding box center [177, 367] width 305 height 33
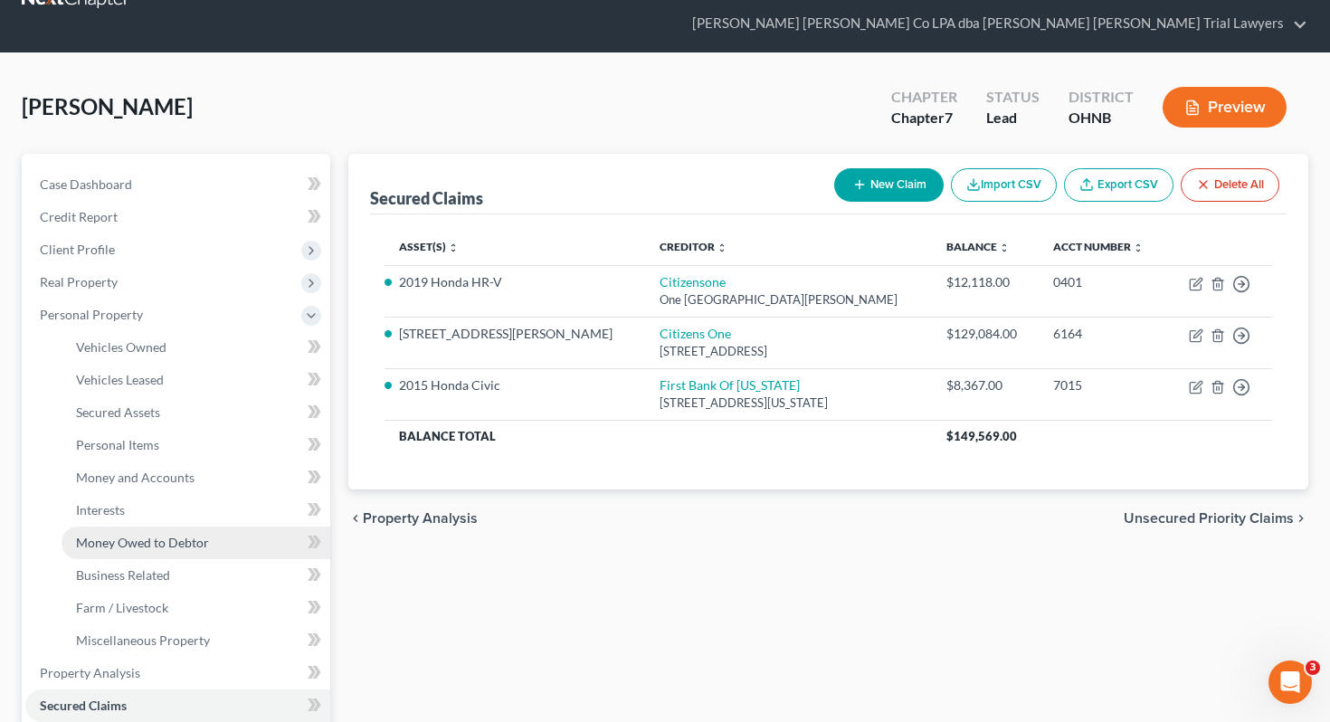
scroll to position [57, 0]
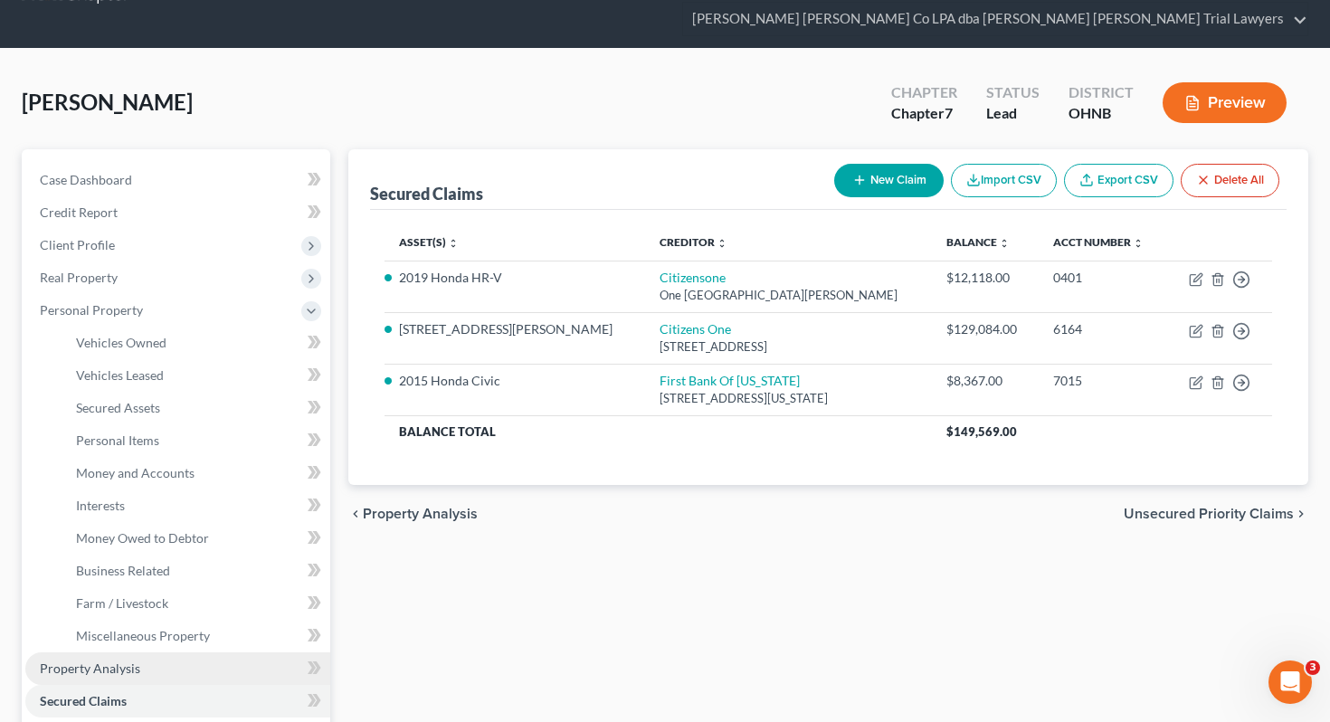
click at [101, 661] on span "Property Analysis" at bounding box center [90, 668] width 100 height 15
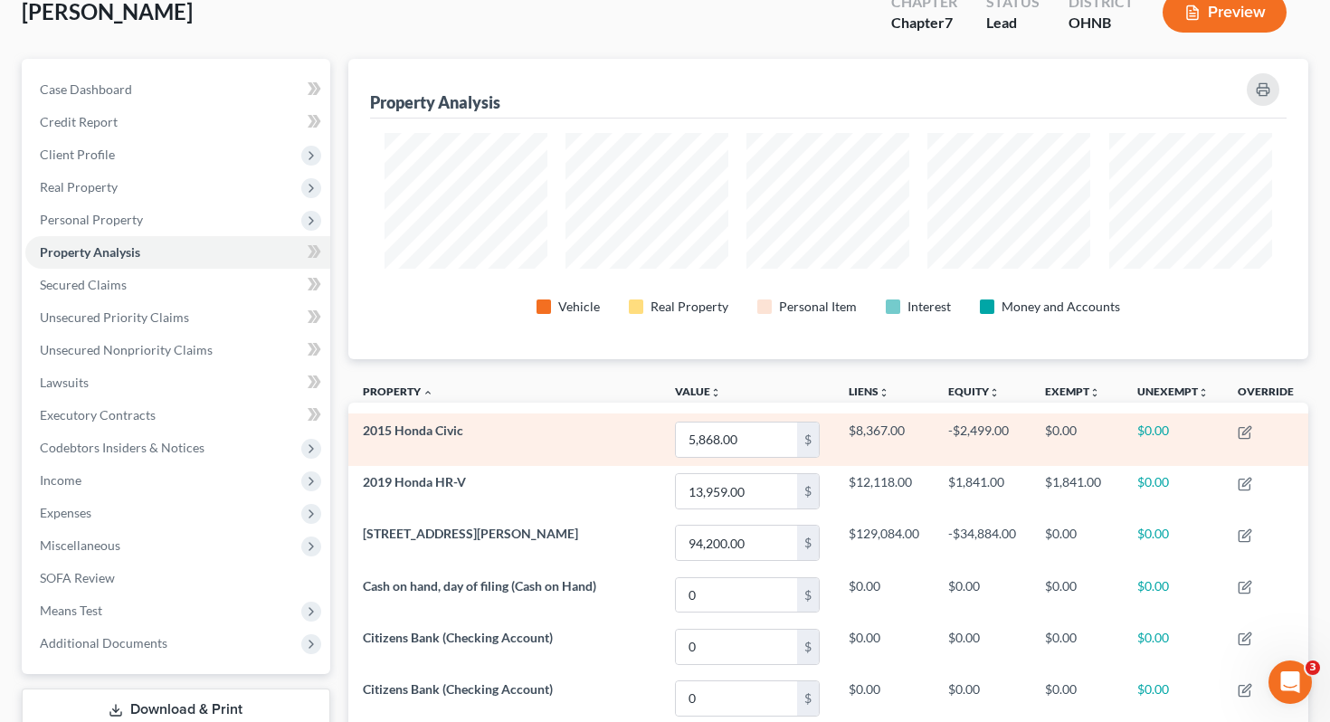
scroll to position [146, 0]
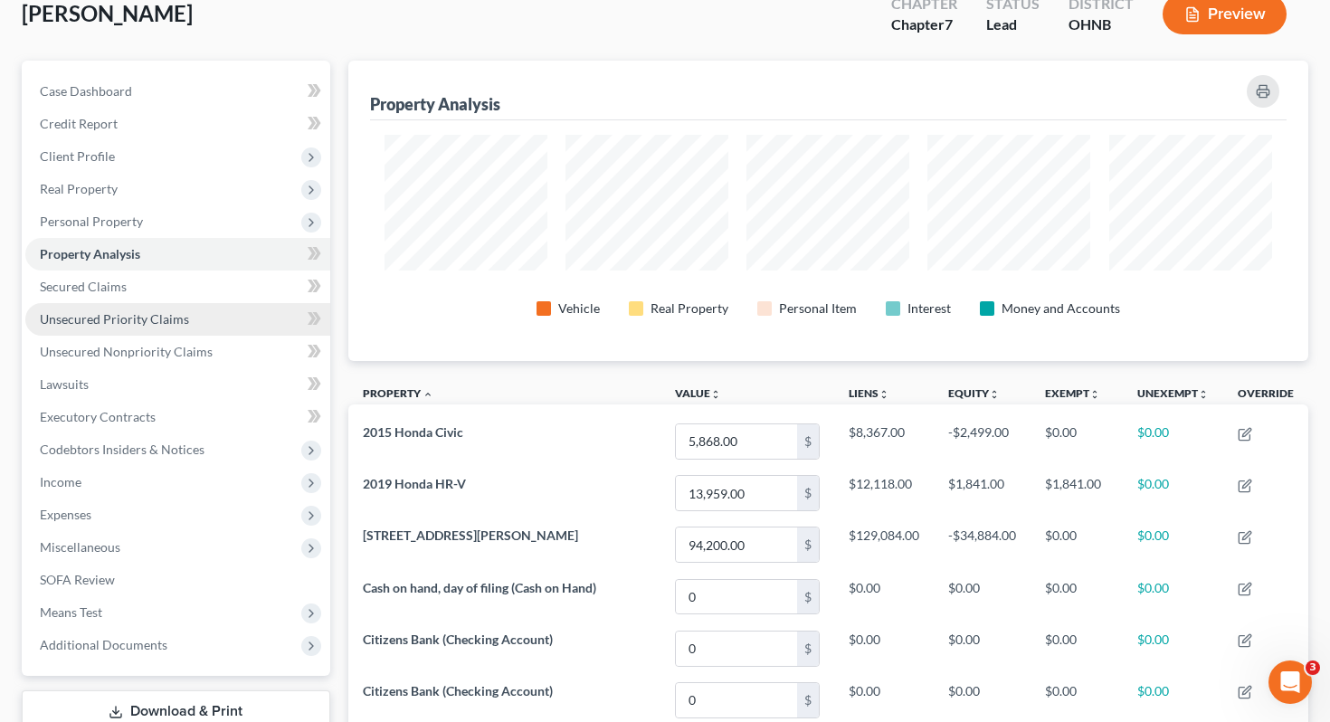
click at [147, 303] on link "Unsecured Priority Claims" at bounding box center [177, 319] width 305 height 33
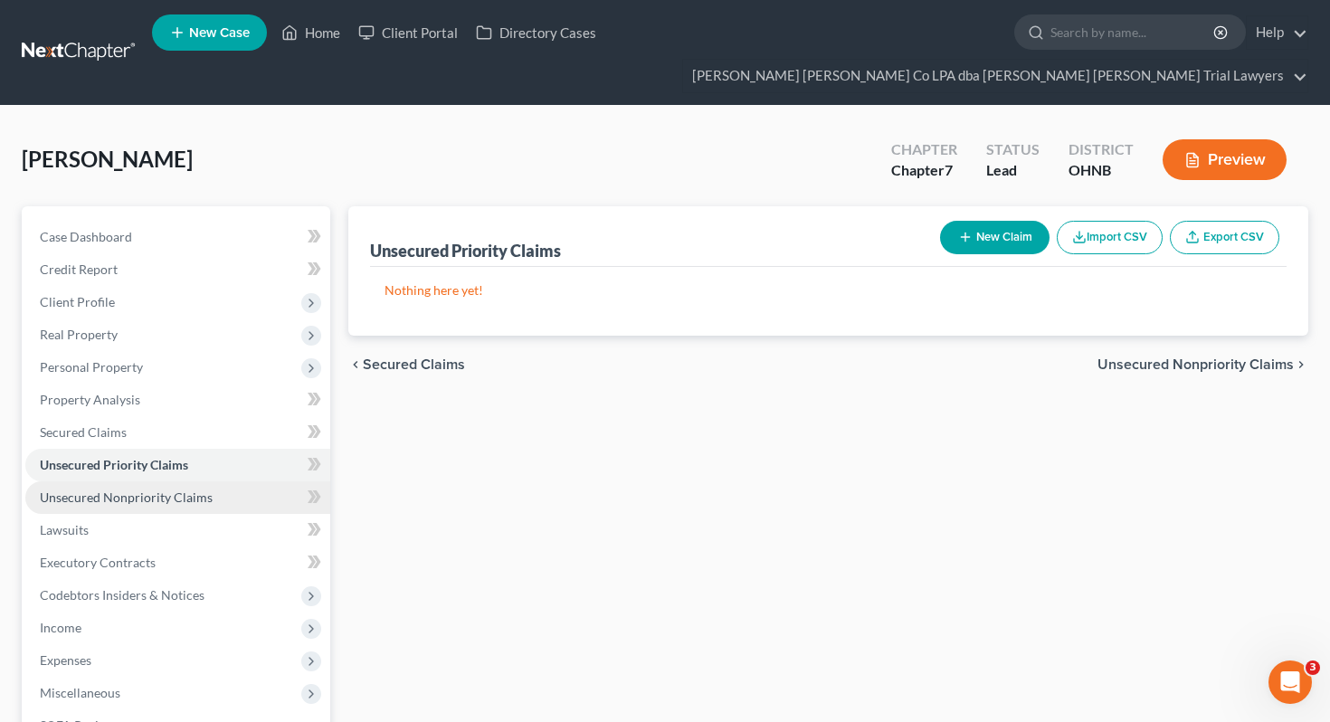
click at [144, 481] on link "Unsecured Nonpriority Claims" at bounding box center [177, 497] width 305 height 33
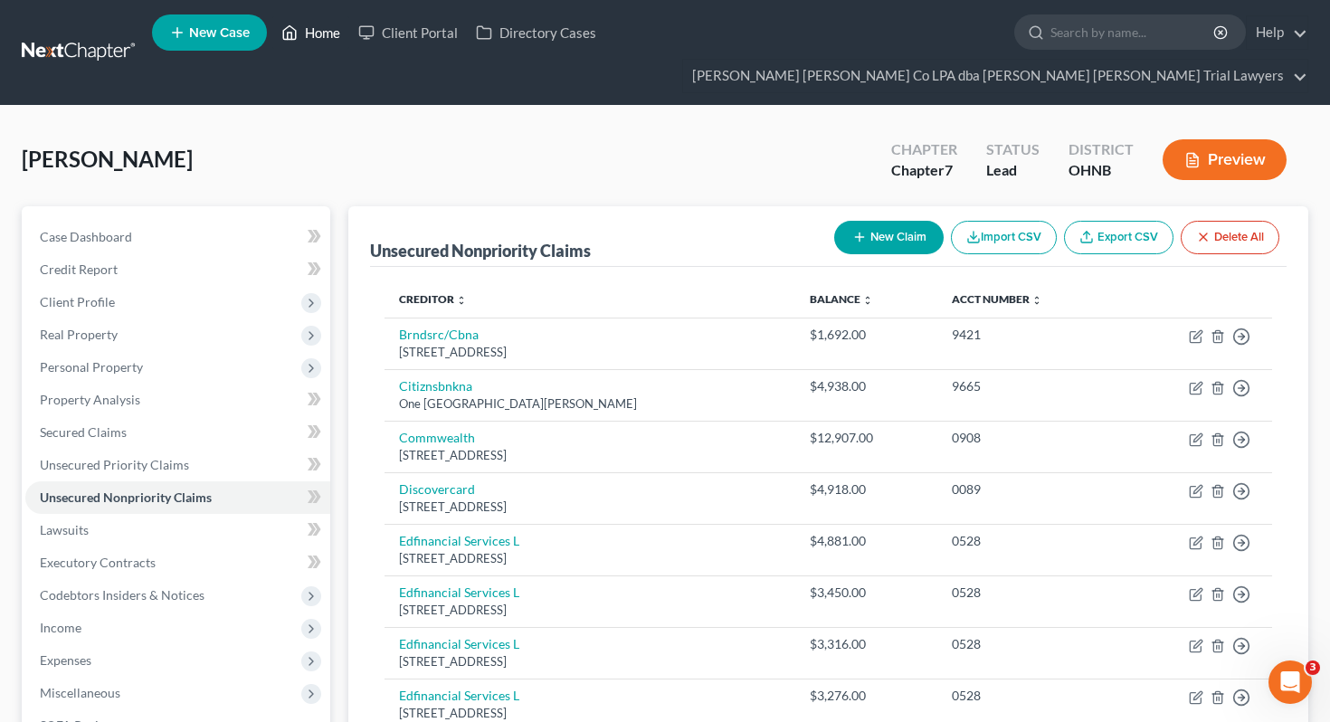
click at [309, 33] on link "Home" at bounding box center [310, 32] width 77 height 33
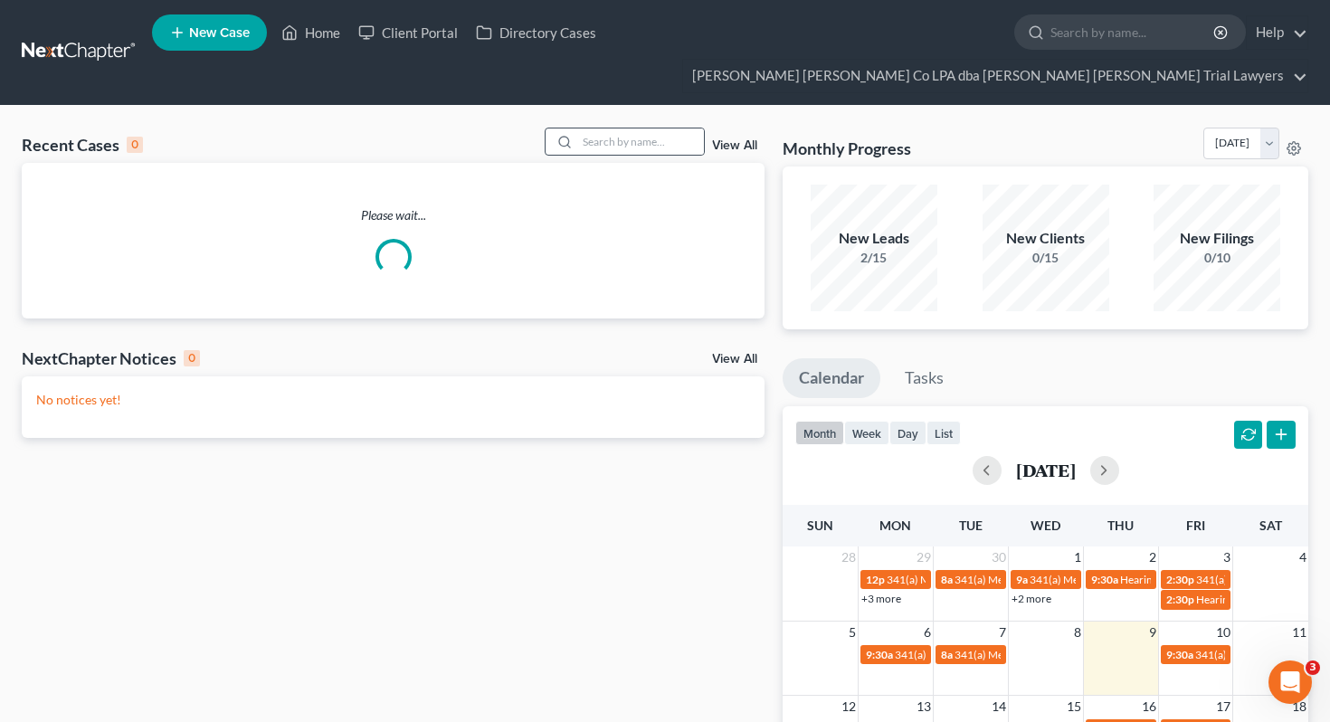
click at [578, 128] on div at bounding box center [562, 141] width 33 height 26
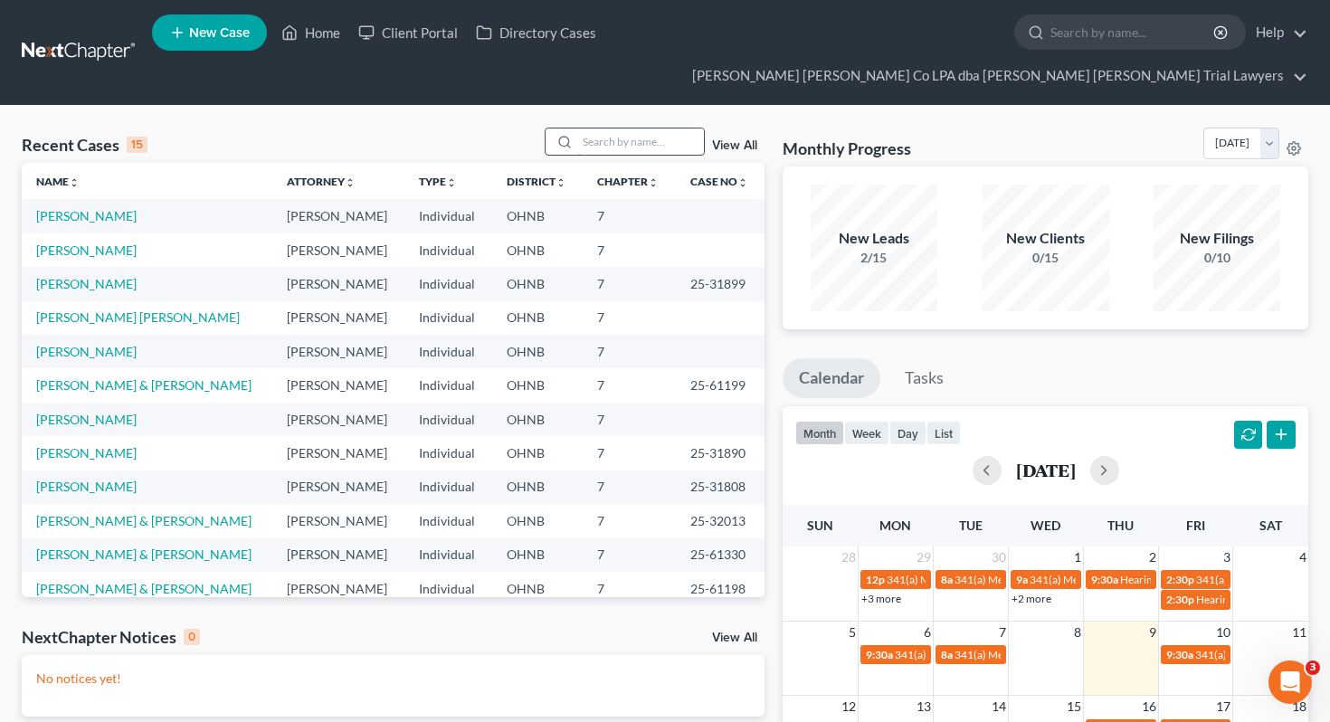
click at [621, 128] on input "search" at bounding box center [640, 141] width 127 height 26
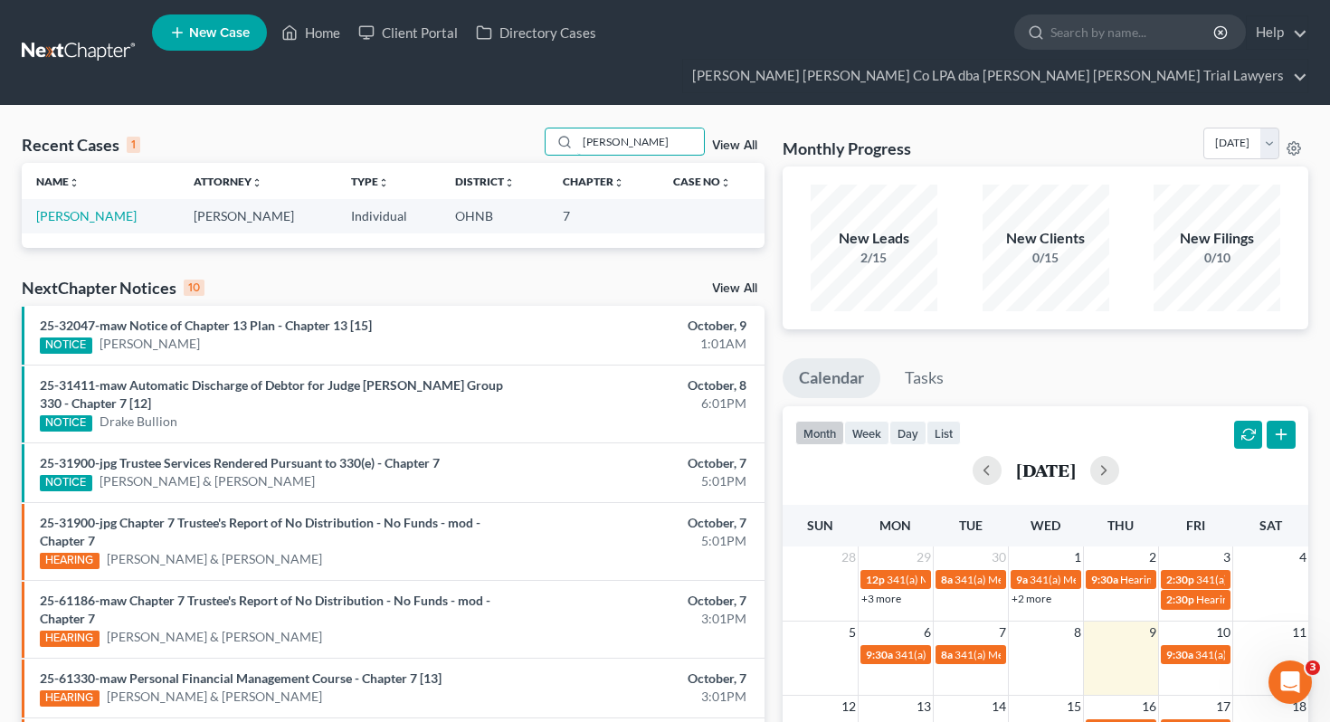
type input "[PERSON_NAME]"
click at [109, 199] on td "[PERSON_NAME]" at bounding box center [100, 215] width 157 height 33
click at [103, 208] on link "[PERSON_NAME]" at bounding box center [86, 215] width 100 height 15
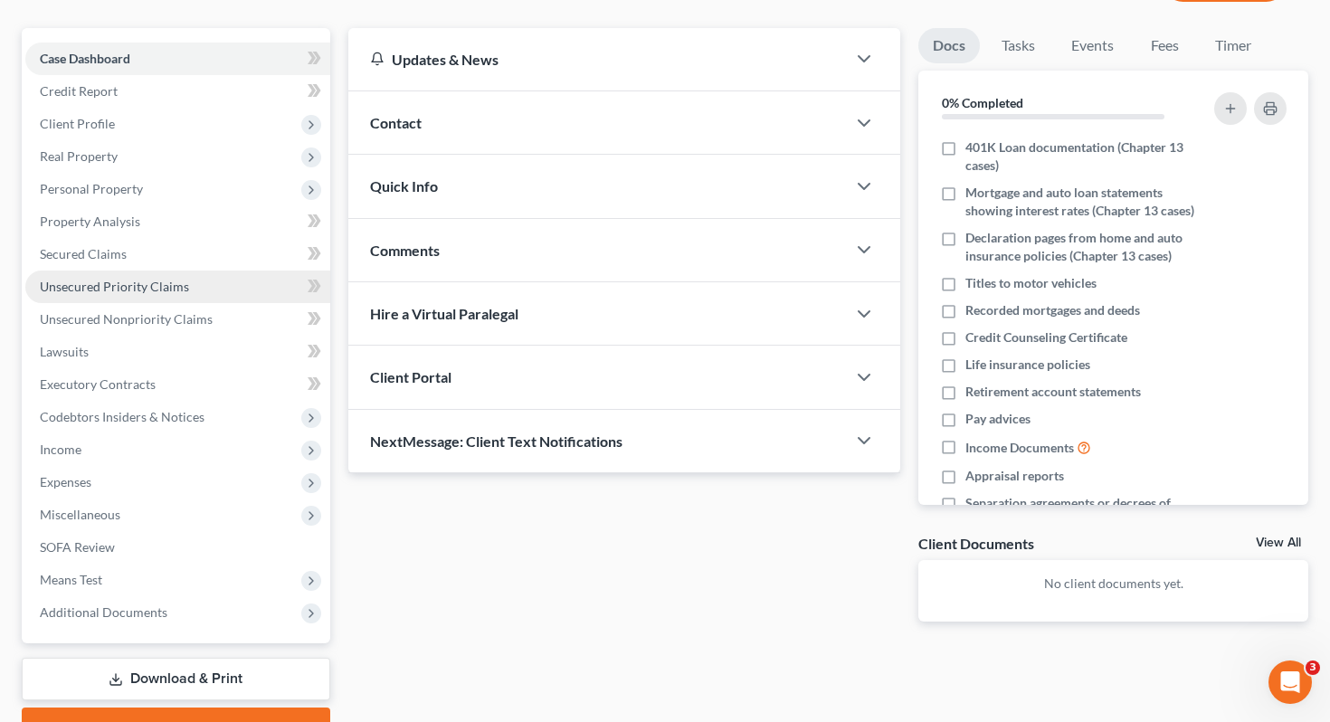
scroll to position [189, 0]
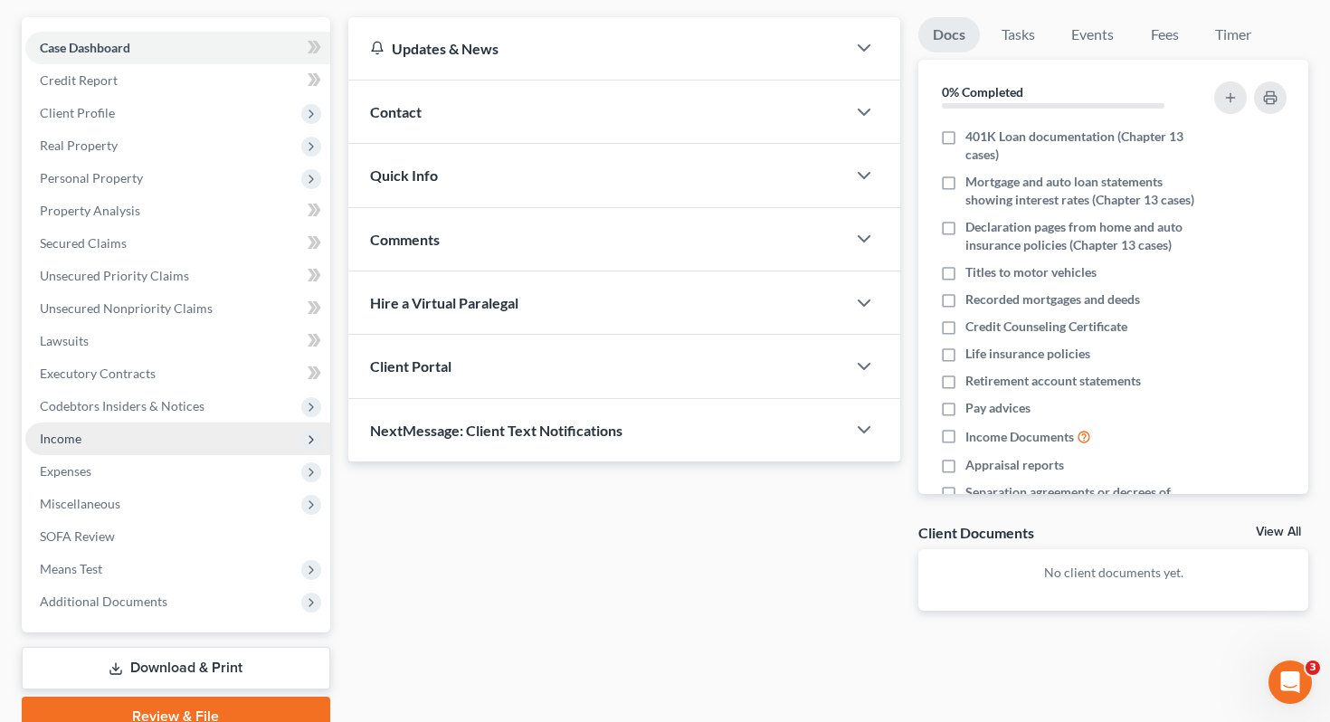
click at [229, 423] on span "Income" at bounding box center [177, 439] width 305 height 33
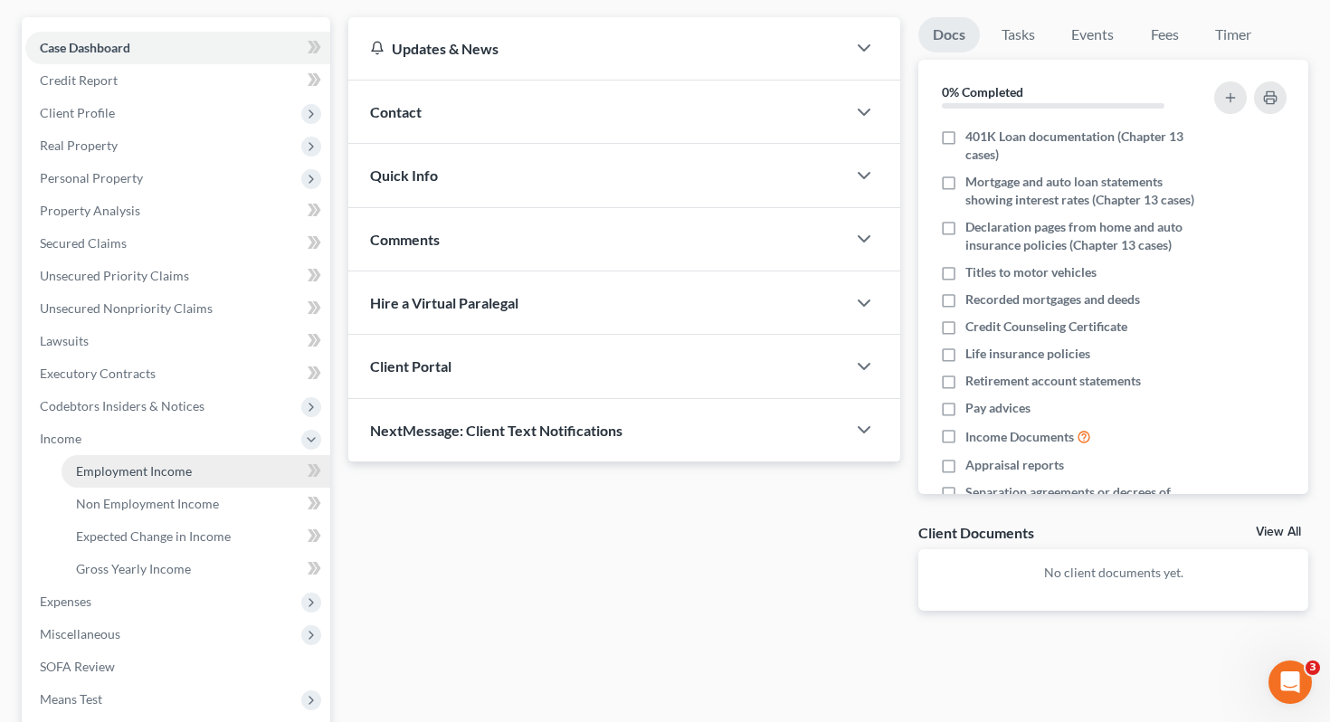
click at [224, 455] on link "Employment Income" at bounding box center [196, 471] width 269 height 33
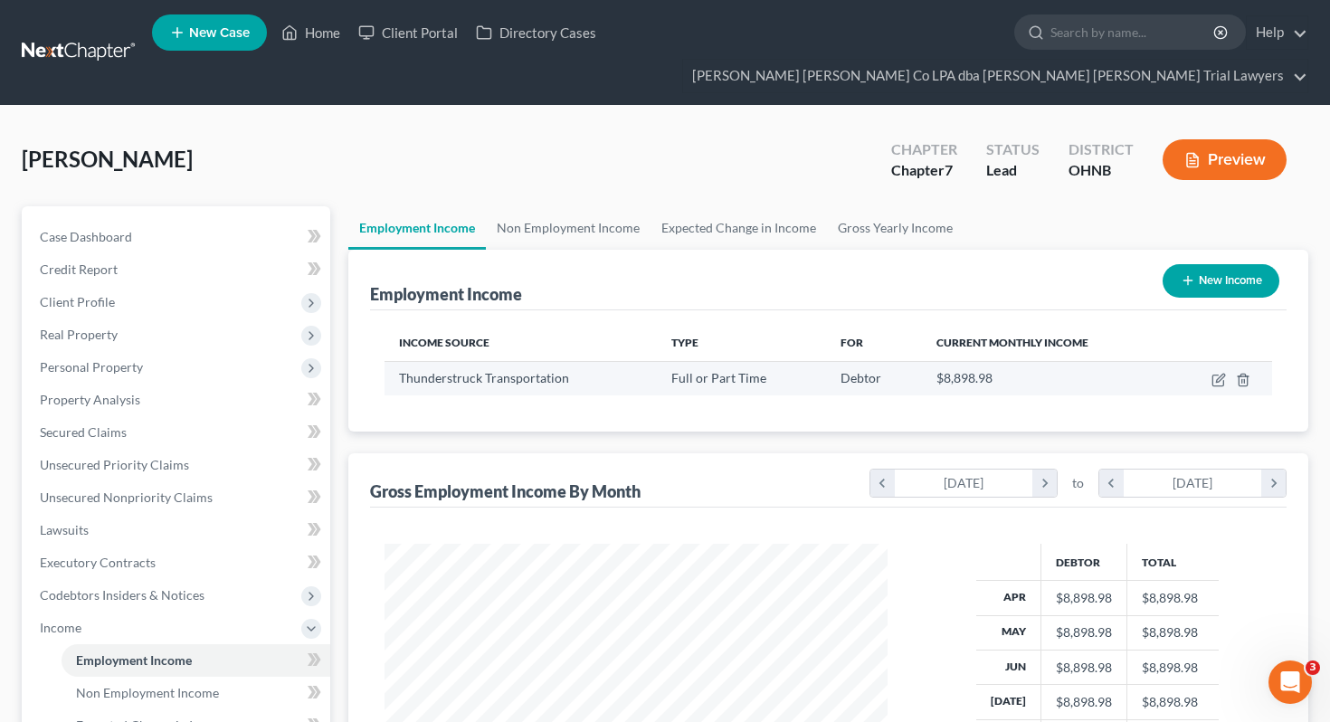
scroll to position [324, 539]
click at [1216, 373] on icon "button" at bounding box center [1219, 380] width 14 height 14
select select "0"
select select "36"
select select "3"
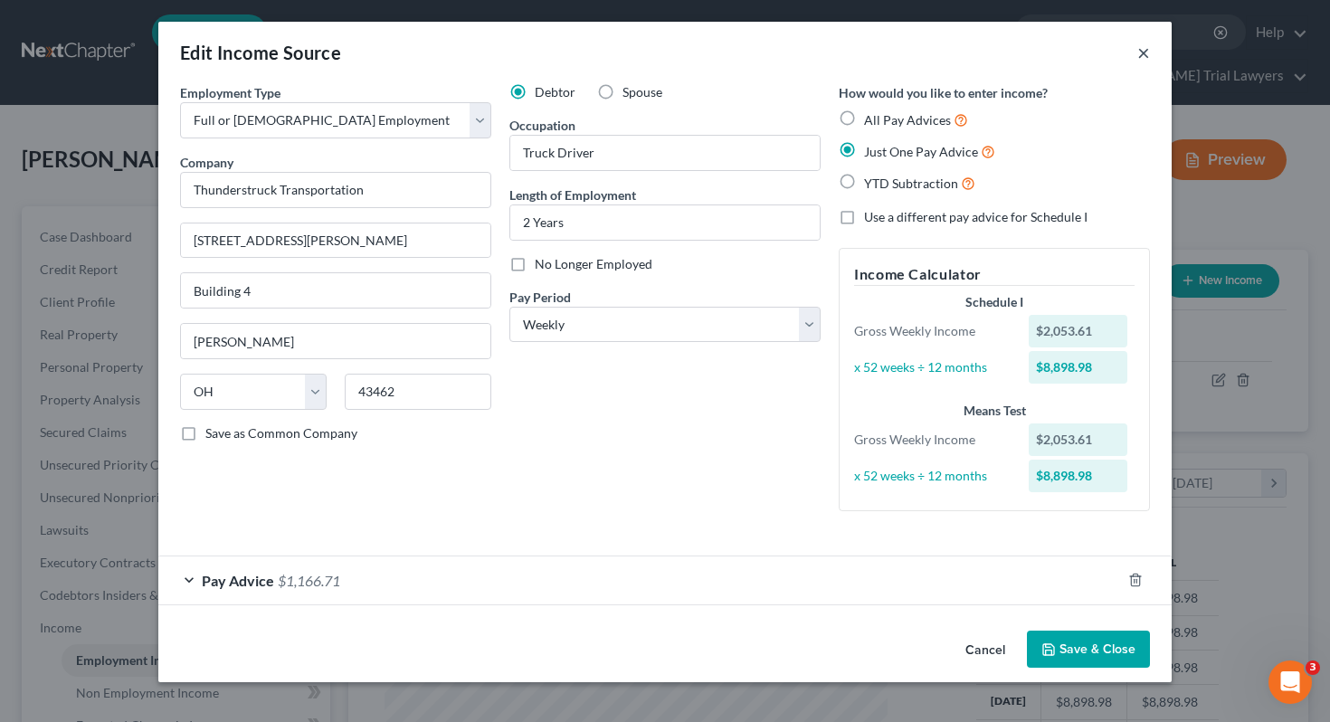
click at [1140, 55] on button "×" at bounding box center [1143, 53] width 13 height 22
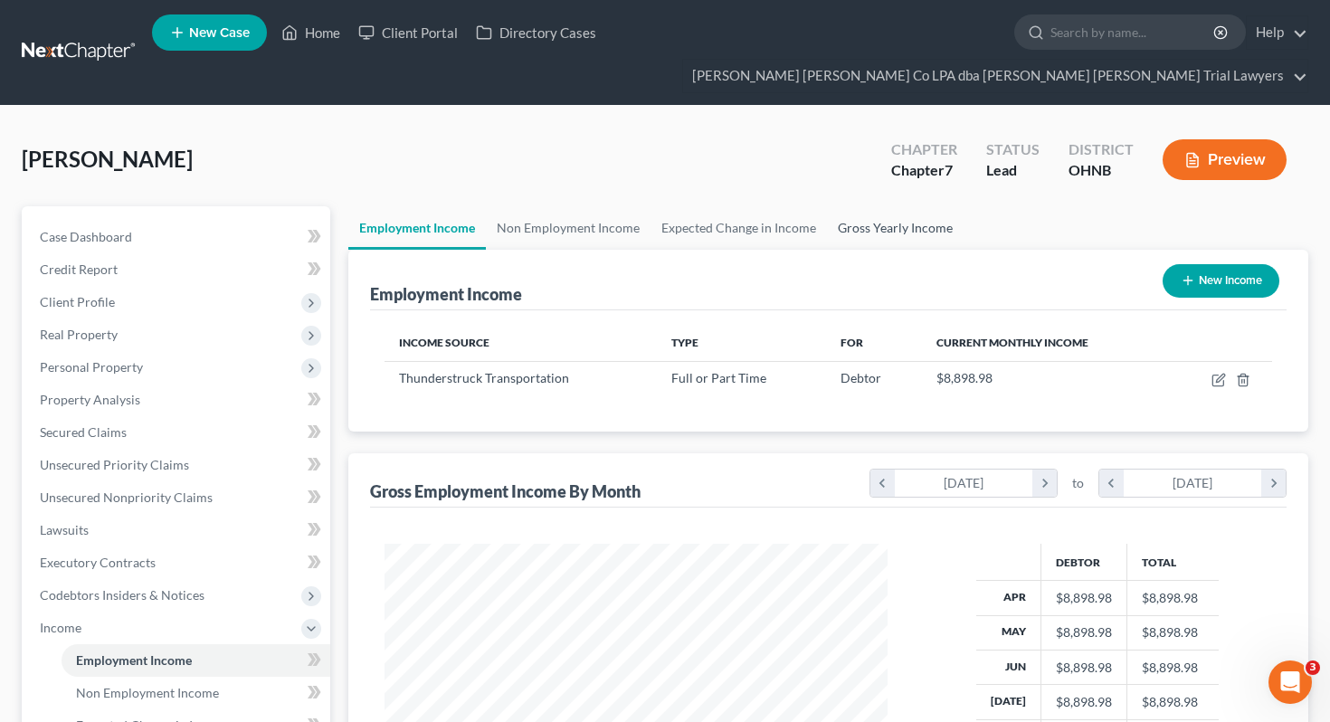
click at [902, 206] on link "Gross Yearly Income" at bounding box center [895, 227] width 137 height 43
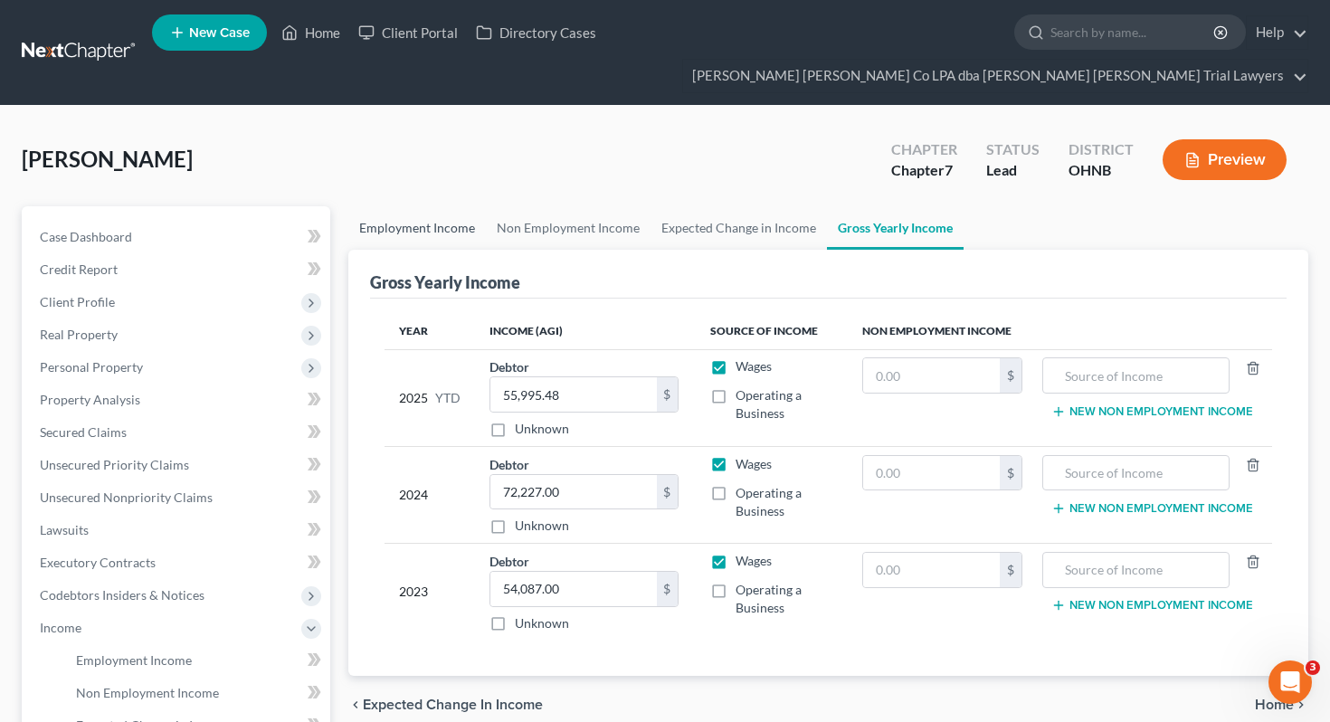
click at [402, 206] on link "Employment Income" at bounding box center [417, 227] width 138 height 43
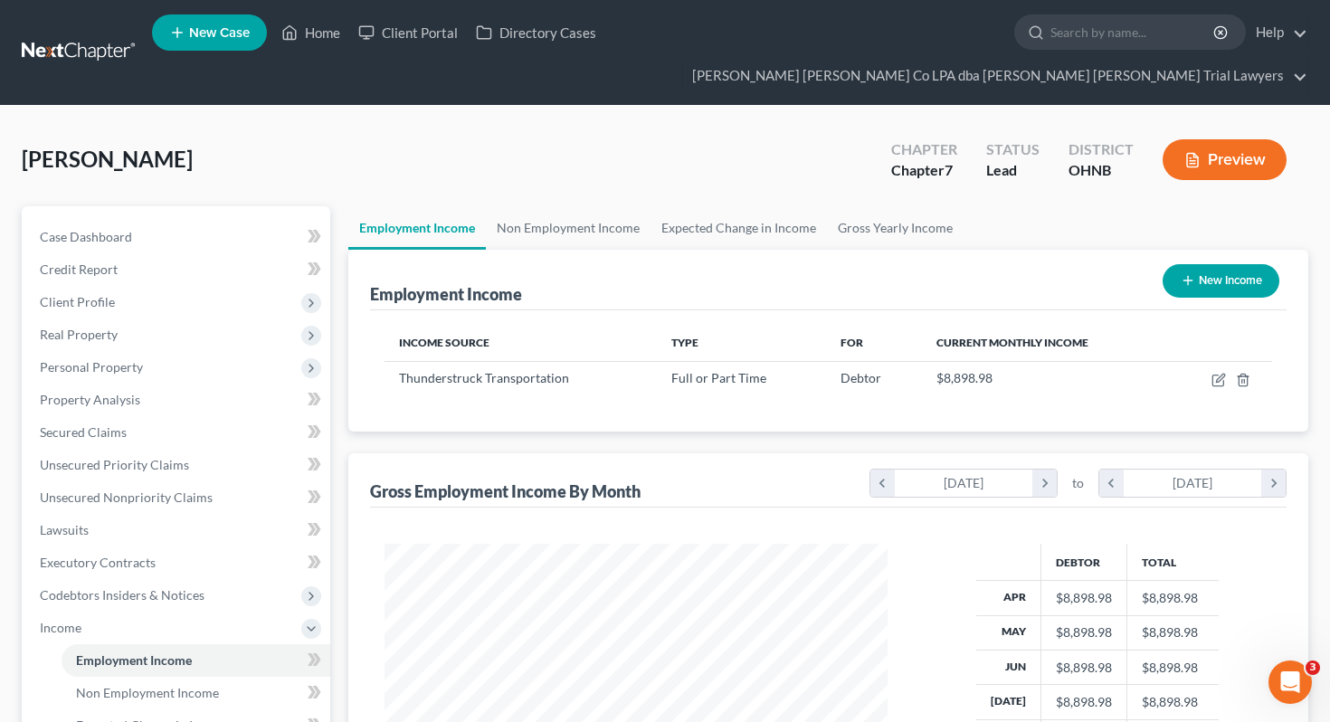
scroll to position [324, 539]
click at [447, 147] on div "[PERSON_NAME] Upgraded Chapter Chapter 7 Status Lead District [GEOGRAPHIC_DATA]…" at bounding box center [665, 167] width 1287 height 79
click at [909, 206] on link "Gross Yearly Income" at bounding box center [895, 227] width 137 height 43
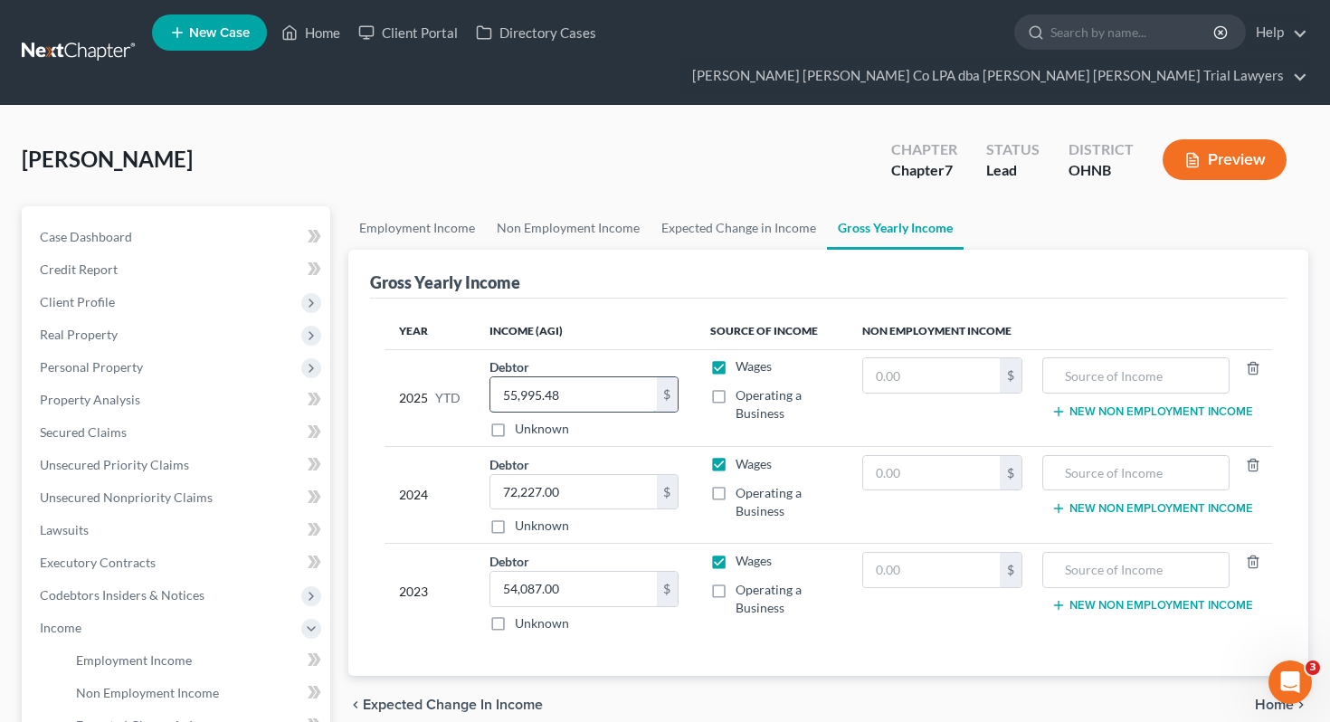
click at [566, 377] on input "55,995.48" at bounding box center [573, 394] width 166 height 34
click at [540, 377] on input "64" at bounding box center [573, 394] width 166 height 34
type input "64,371"
click at [677, 206] on link "Expected Change in Income" at bounding box center [739, 227] width 176 height 43
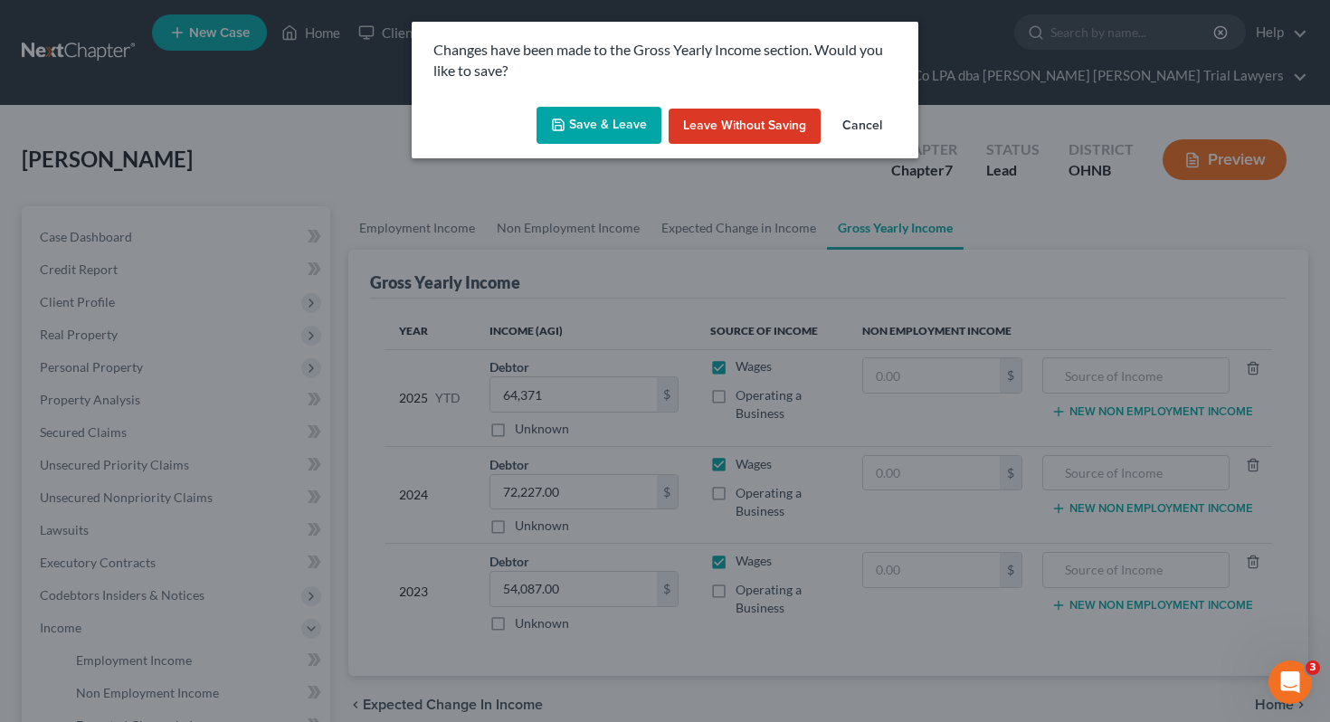
click at [628, 130] on button "Save & Leave" at bounding box center [599, 126] width 125 height 38
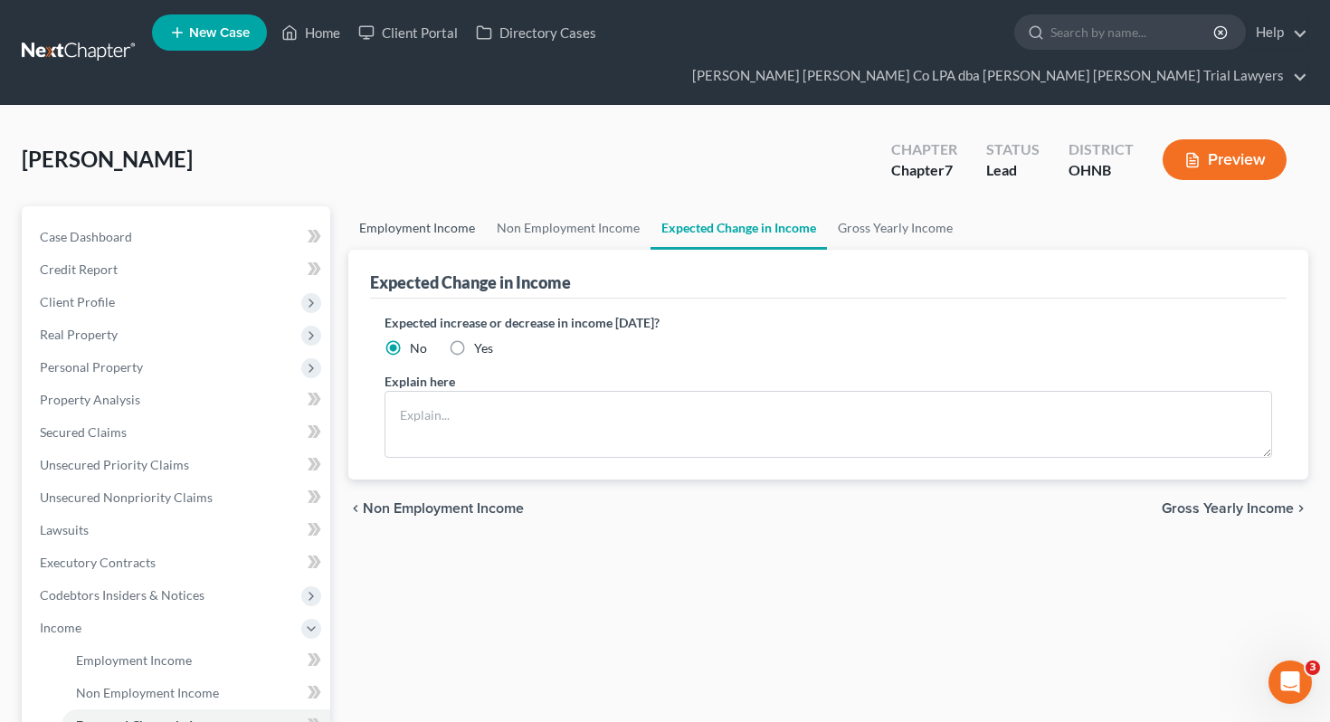
click at [447, 211] on link "Employment Income" at bounding box center [417, 227] width 138 height 43
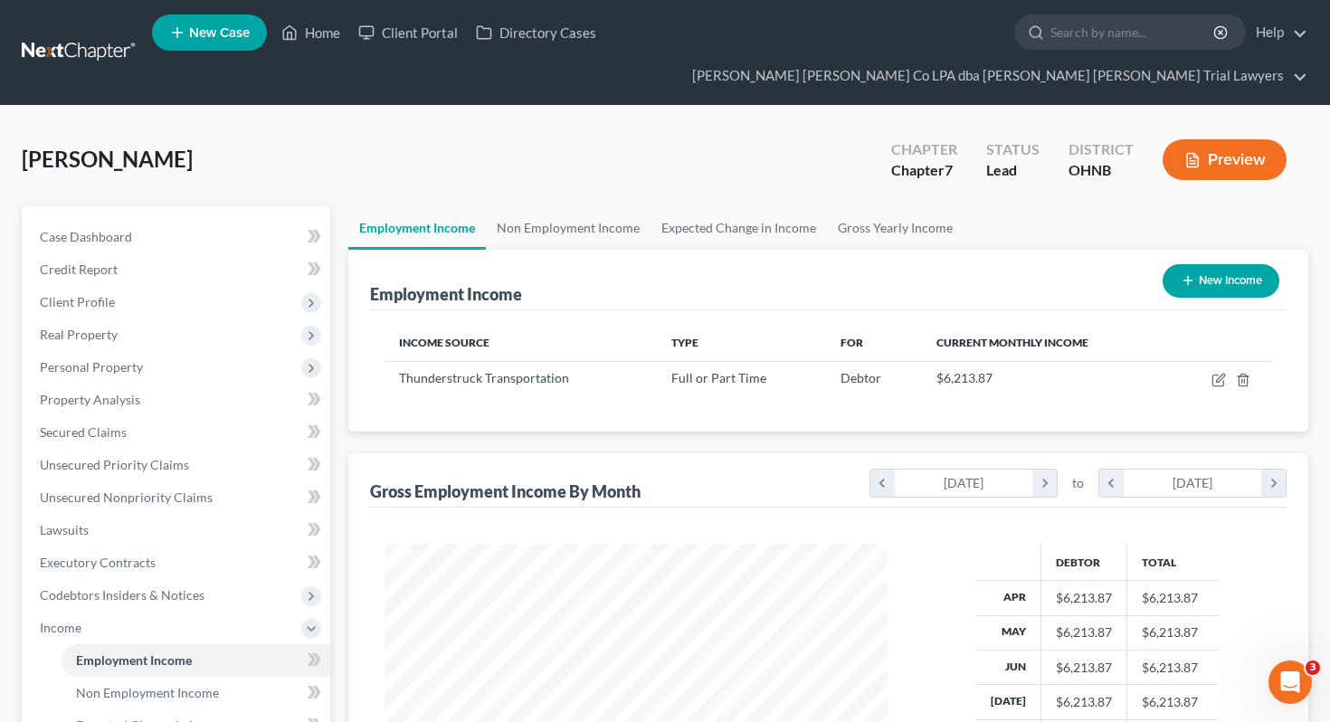
scroll to position [324, 539]
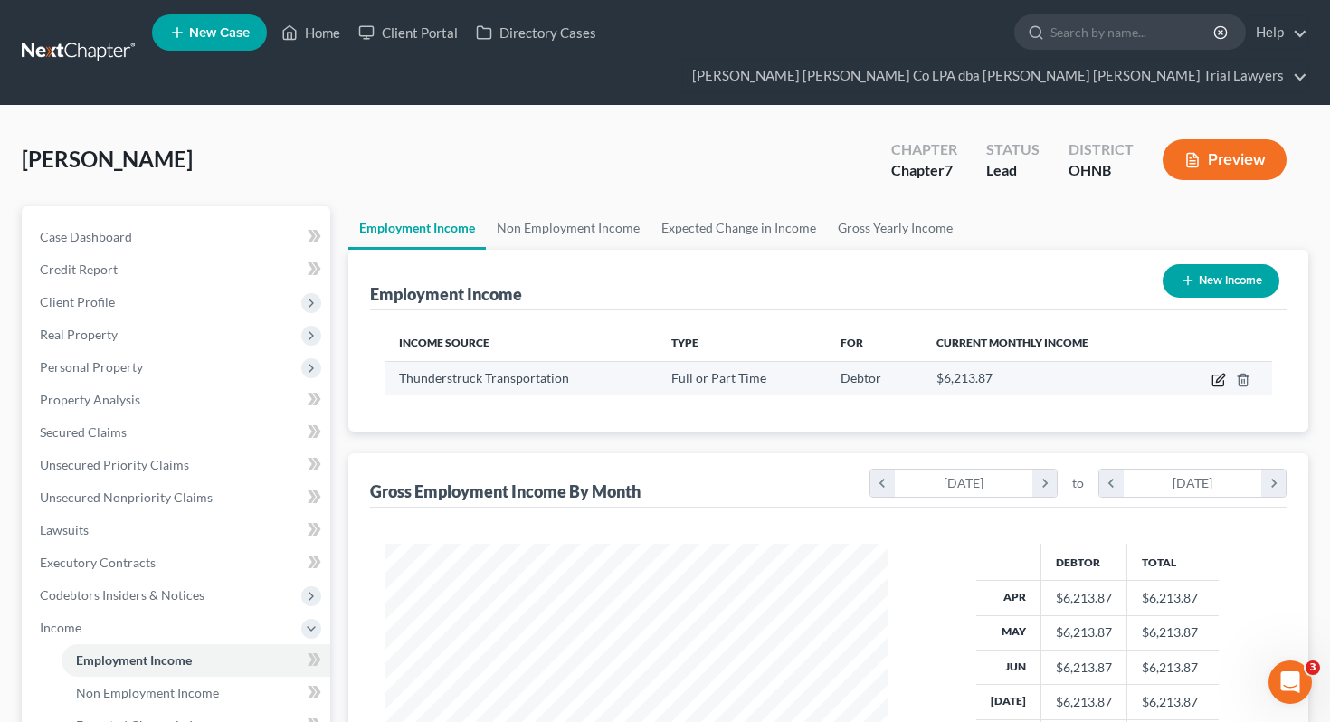
click at [1218, 374] on icon "button" at bounding box center [1220, 378] width 8 height 8
select select "0"
select select "36"
select select "3"
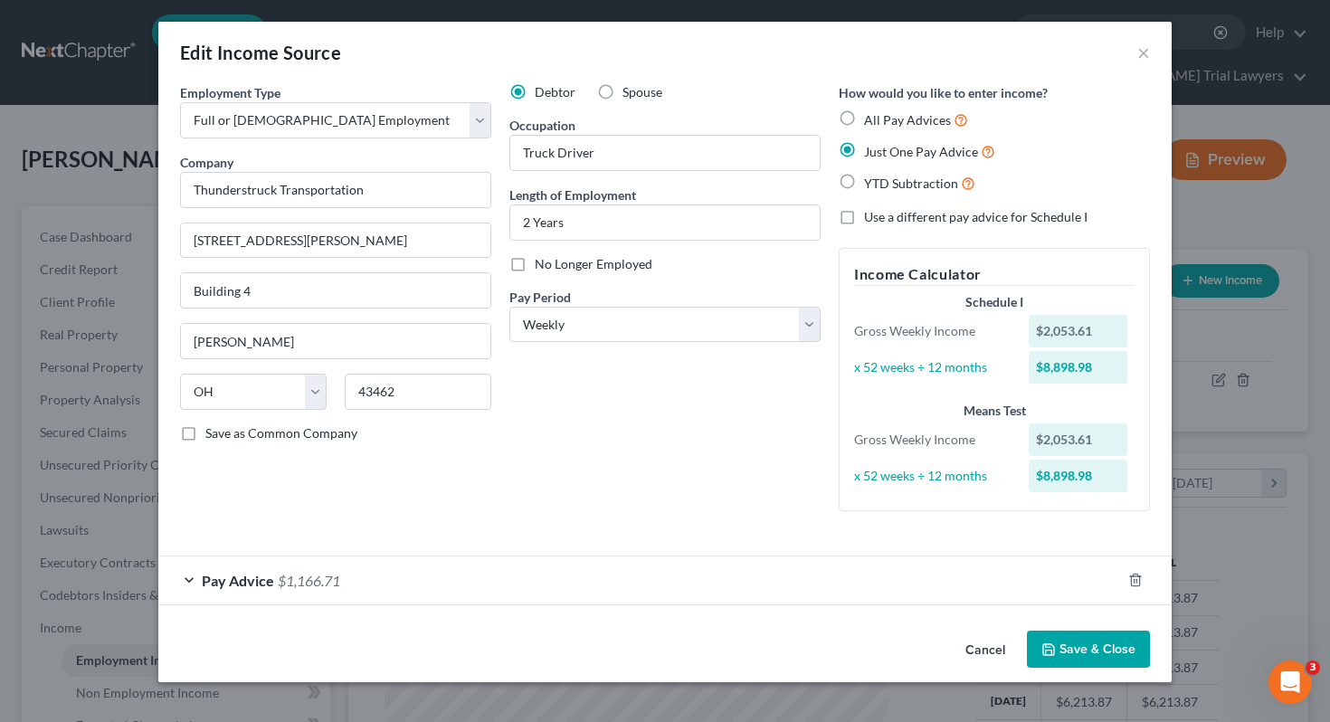
click at [640, 594] on div "Pay Advice $1,166.71" at bounding box center [639, 580] width 963 height 48
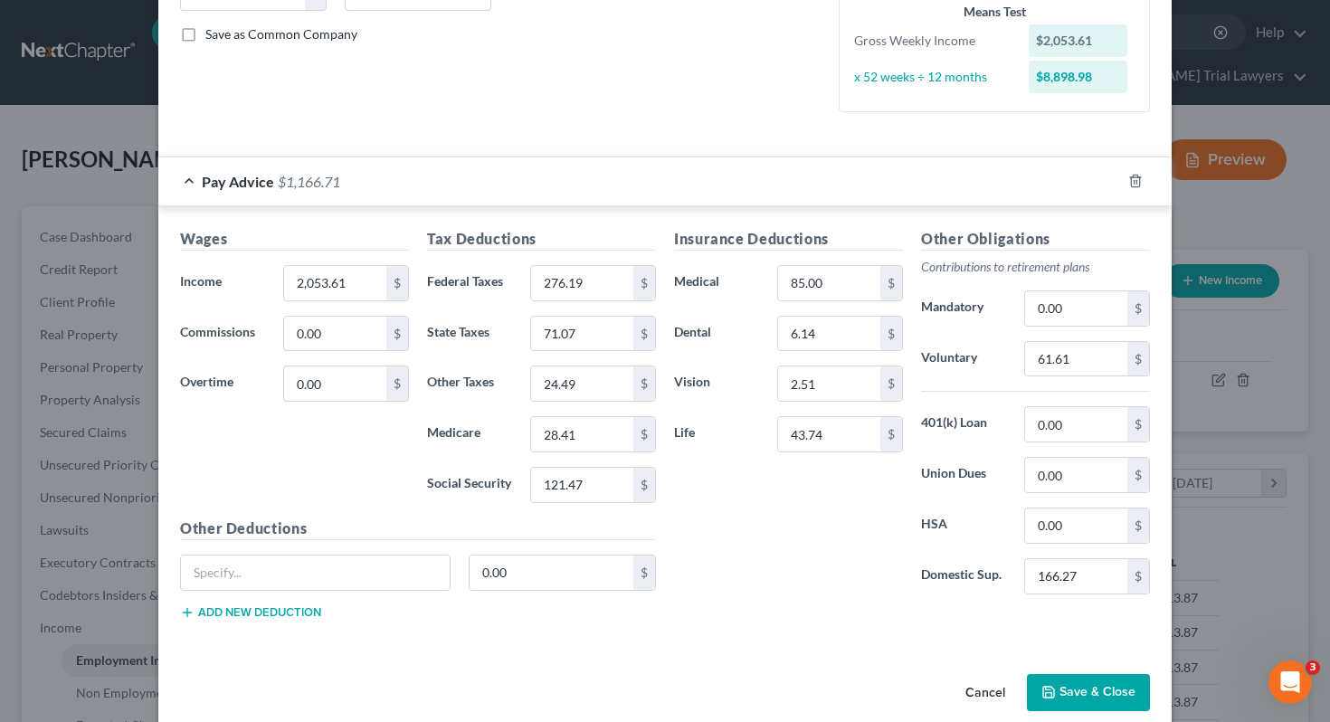
scroll to position [0, 0]
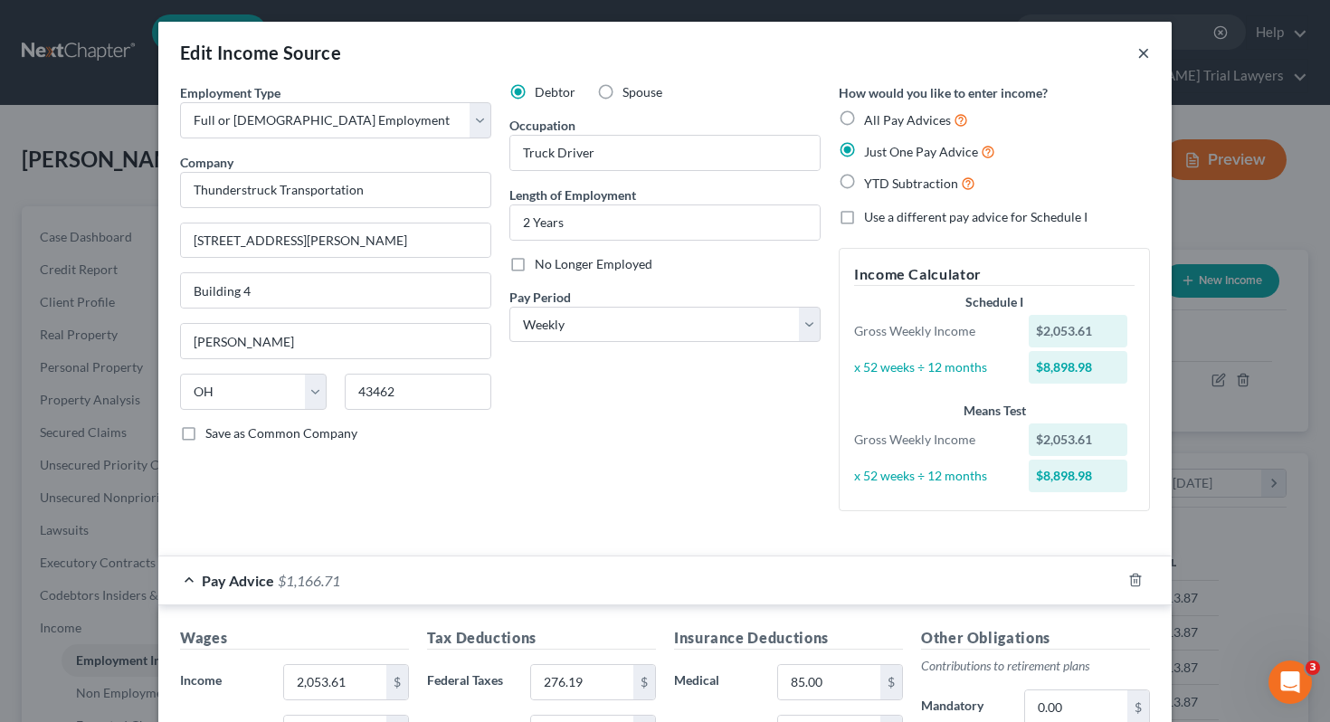
click at [1148, 55] on button "×" at bounding box center [1143, 53] width 13 height 22
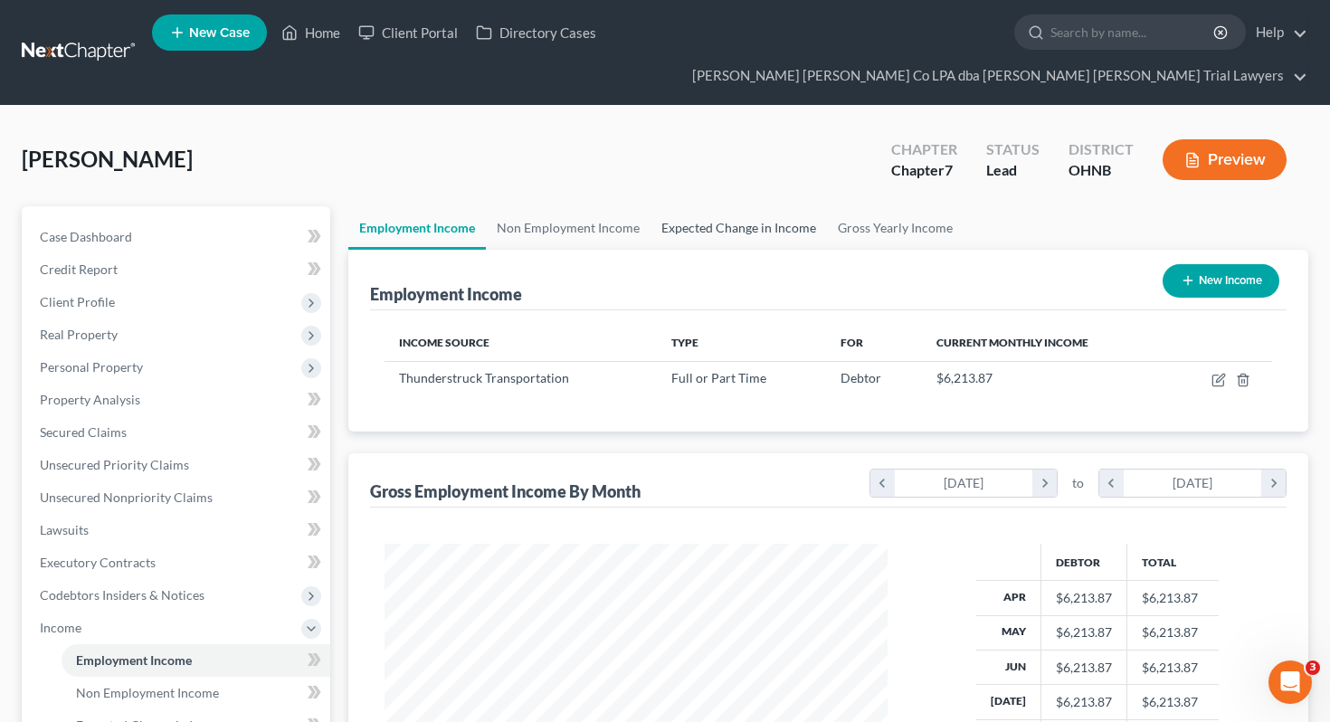
click at [700, 206] on link "Expected Change in Income" at bounding box center [739, 227] width 176 height 43
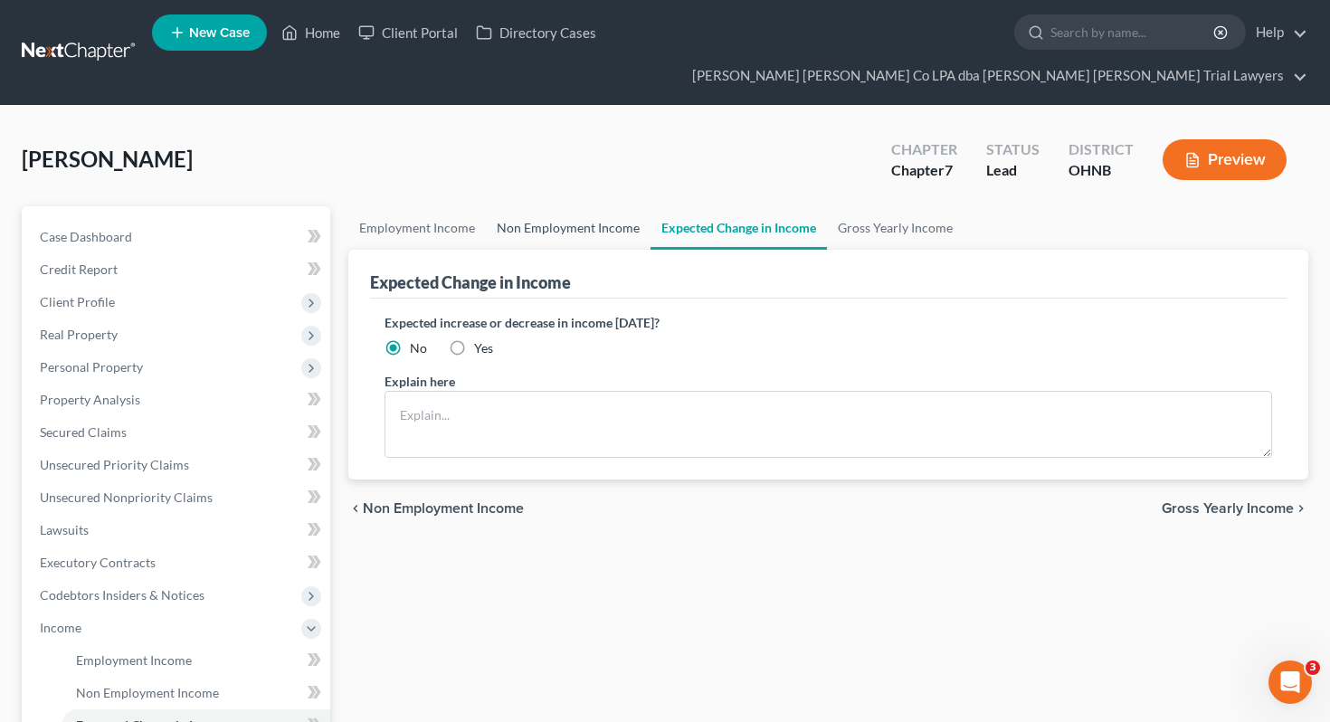
click at [557, 206] on link "Non Employment Income" at bounding box center [568, 227] width 165 height 43
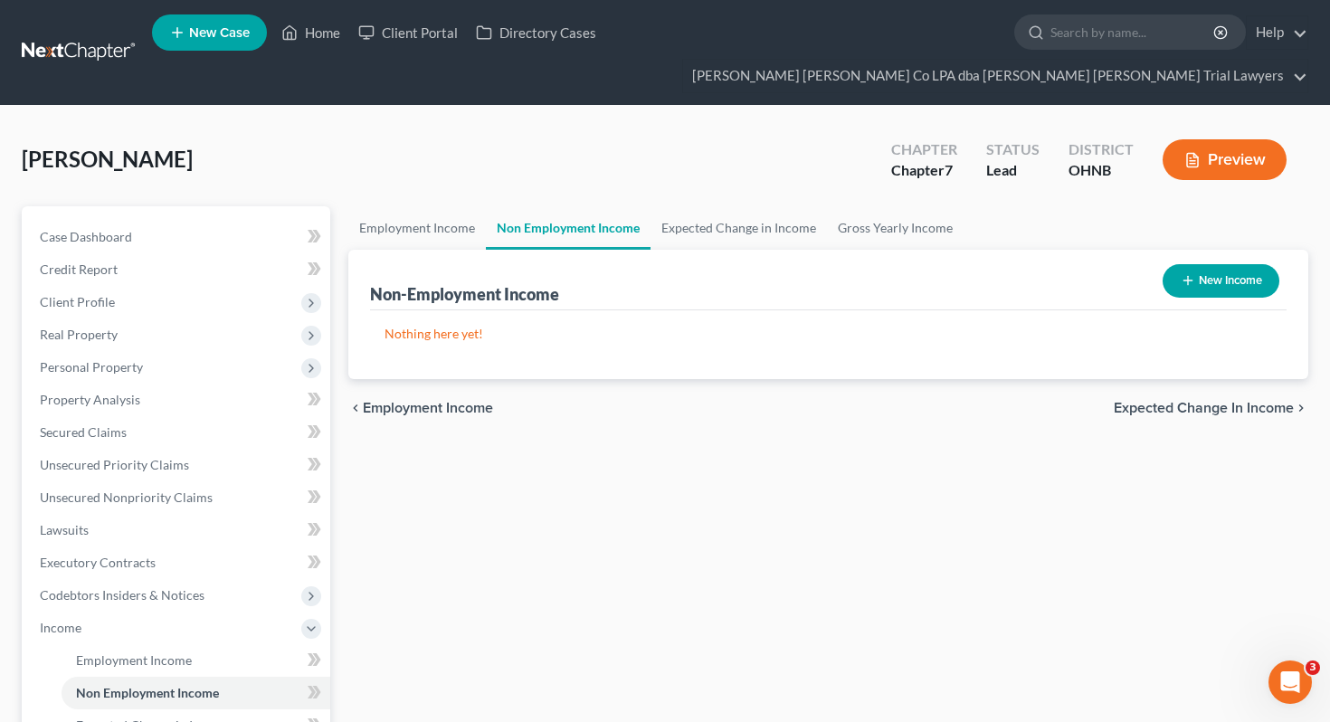
click at [504, 128] on div "[PERSON_NAME] Upgraded Chapter Chapter 7 Status Lead District [GEOGRAPHIC_DATA]…" at bounding box center [665, 167] width 1287 height 79
click at [315, 29] on link "Home" at bounding box center [310, 32] width 77 height 33
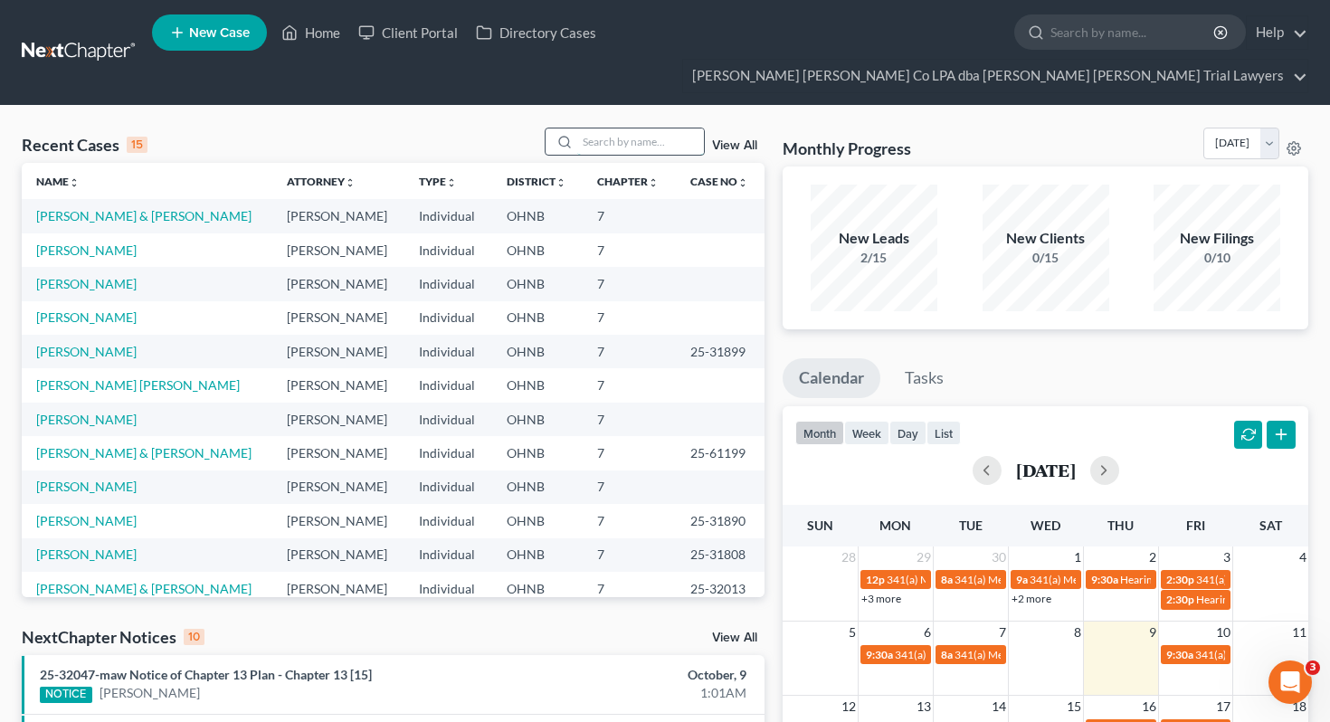
click at [585, 128] on input "search" at bounding box center [640, 141] width 127 height 26
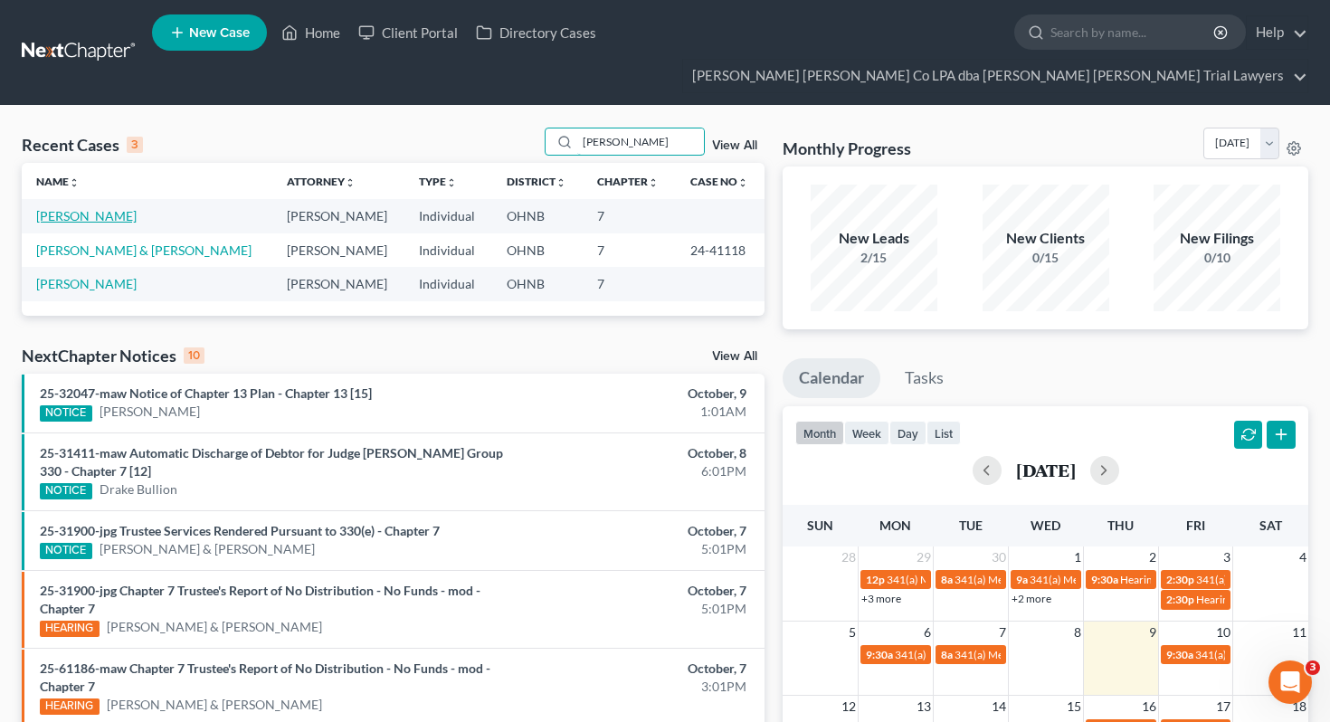
type input "[PERSON_NAME]"
click at [81, 208] on link "[PERSON_NAME]" at bounding box center [86, 215] width 100 height 15
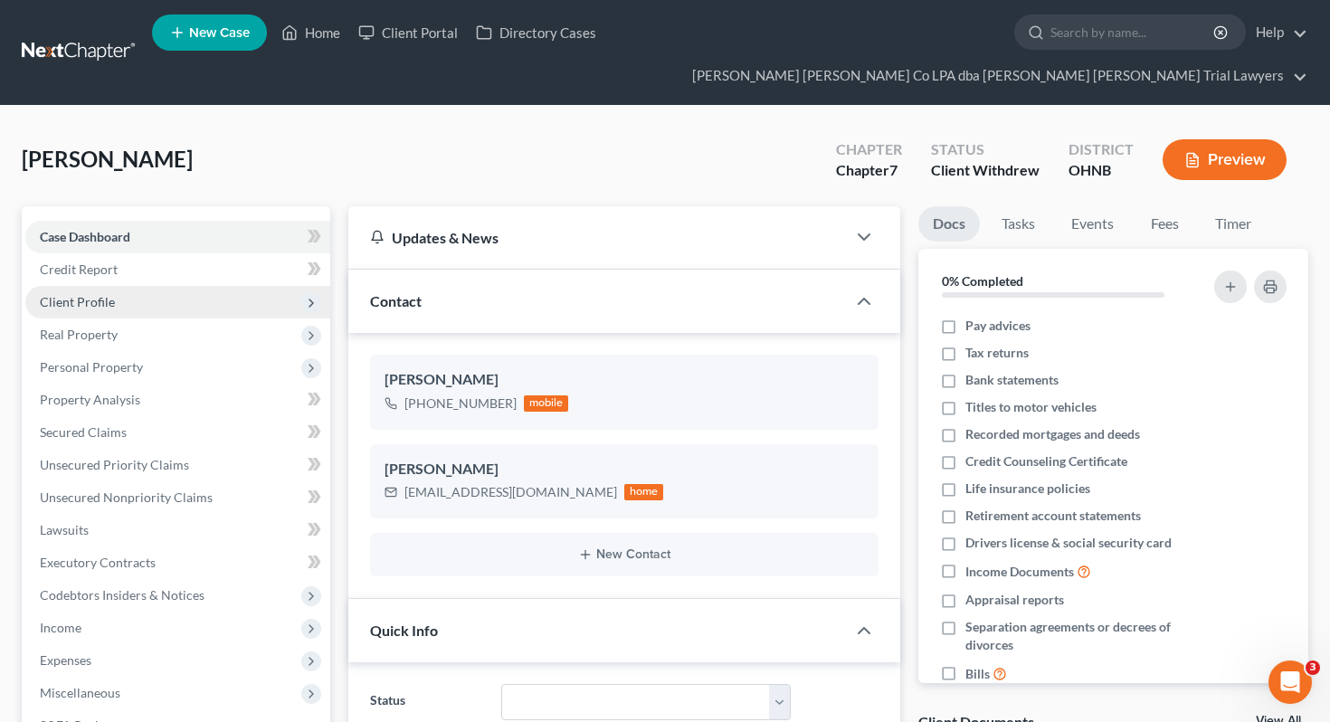
click at [107, 286] on span "Client Profile" at bounding box center [177, 302] width 305 height 33
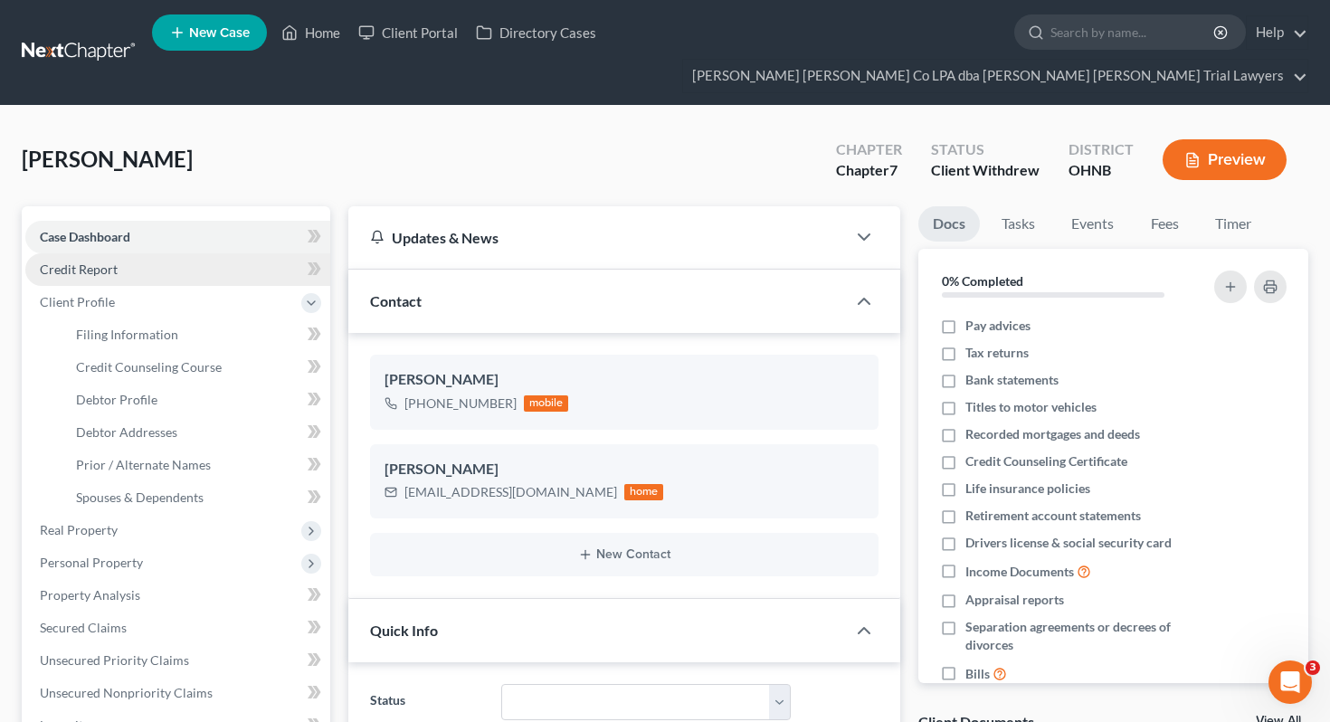
click at [140, 253] on link "Credit Report" at bounding box center [177, 269] width 305 height 33
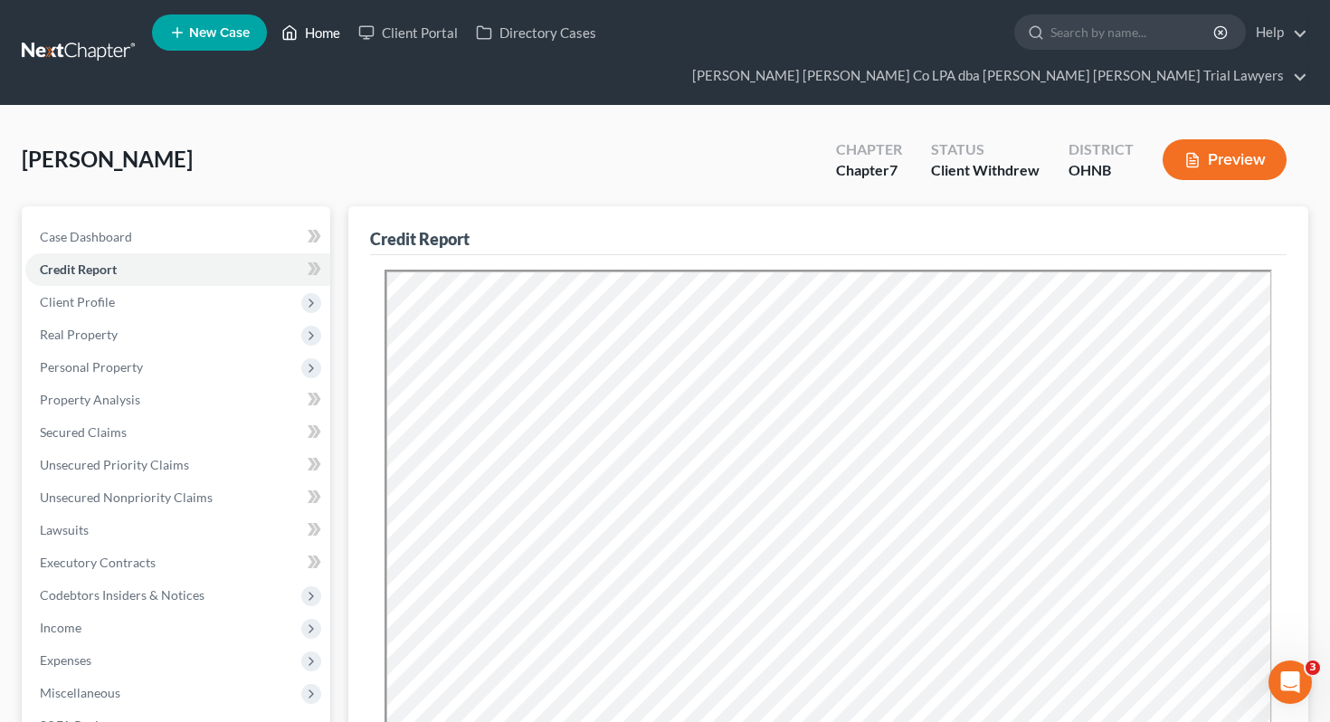
click at [305, 40] on link "Home" at bounding box center [310, 32] width 77 height 33
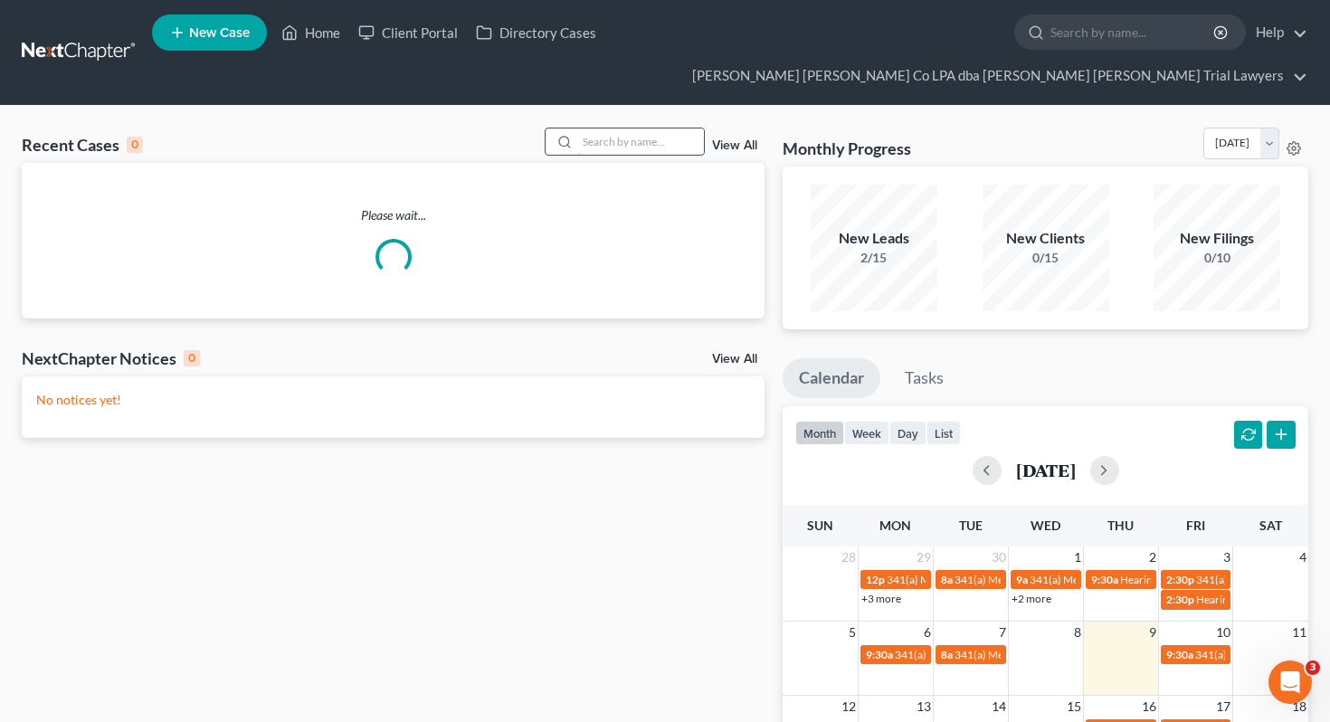
click at [630, 128] on input "search" at bounding box center [640, 141] width 127 height 26
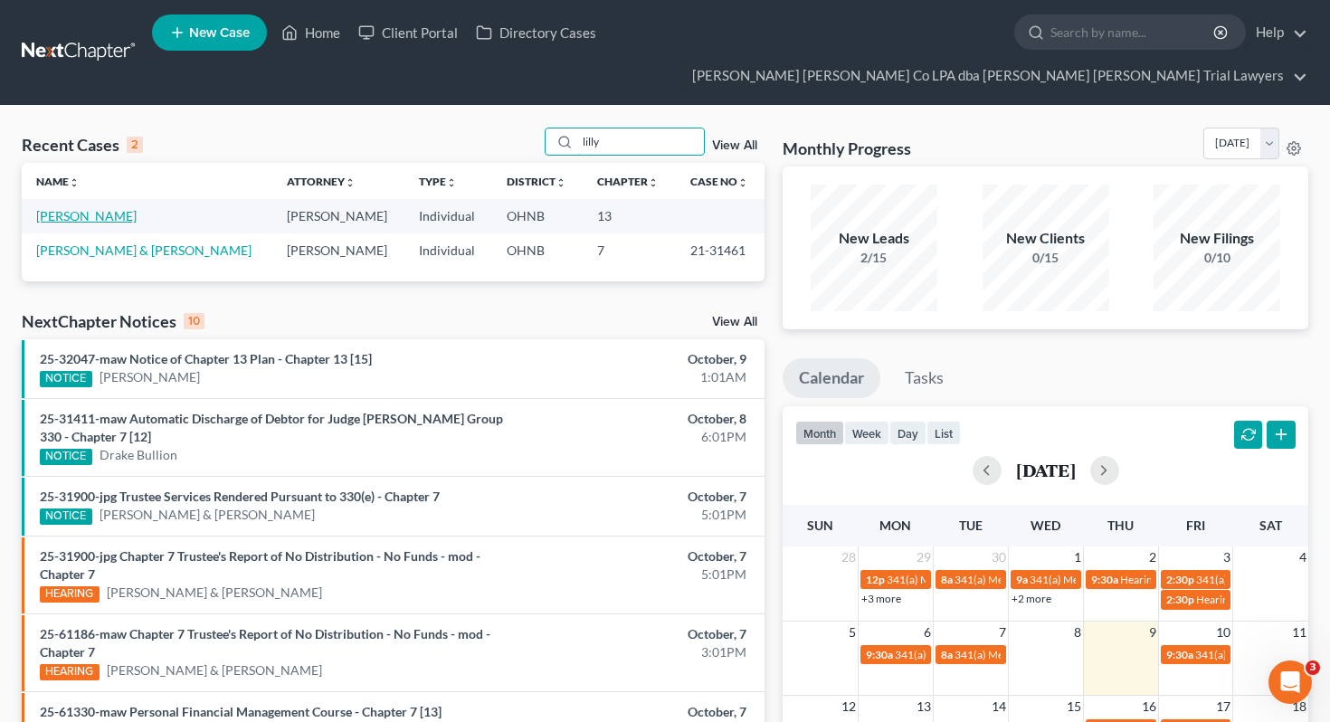
type input "lilly"
click at [50, 208] on link "[PERSON_NAME]" at bounding box center [86, 215] width 100 height 15
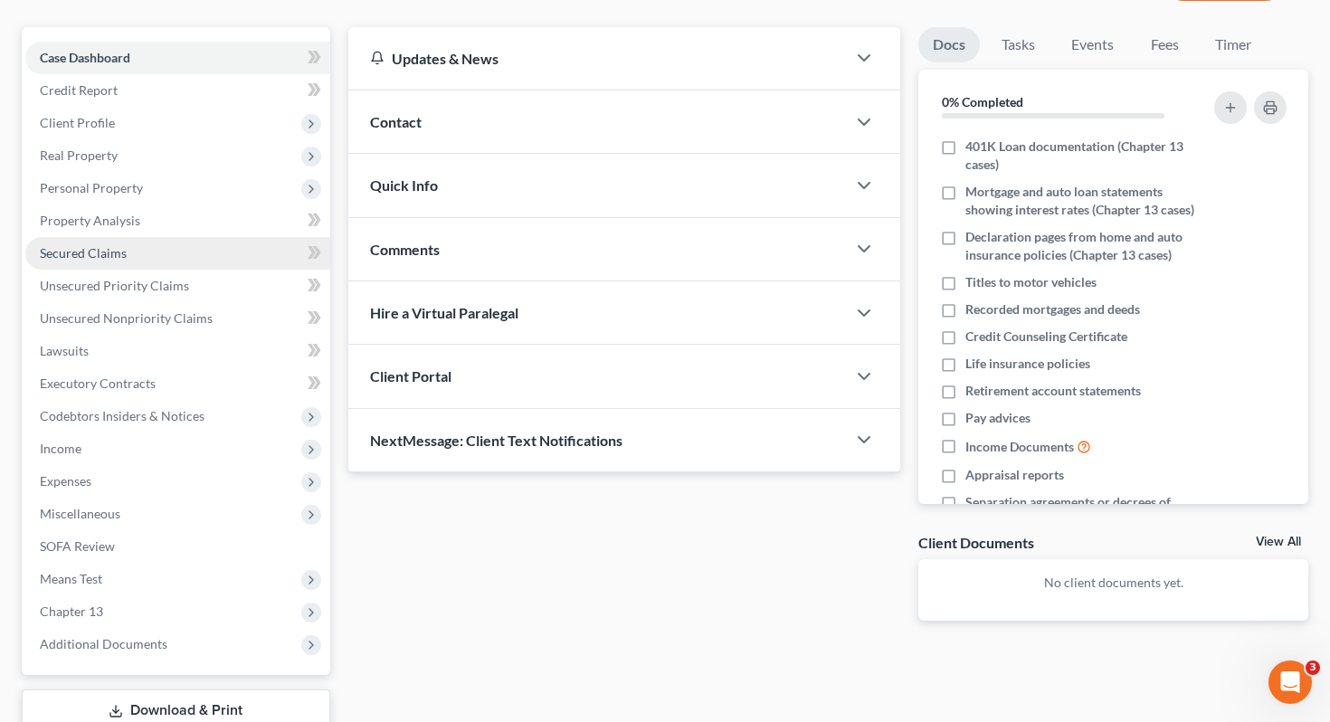
scroll to position [204, 0]
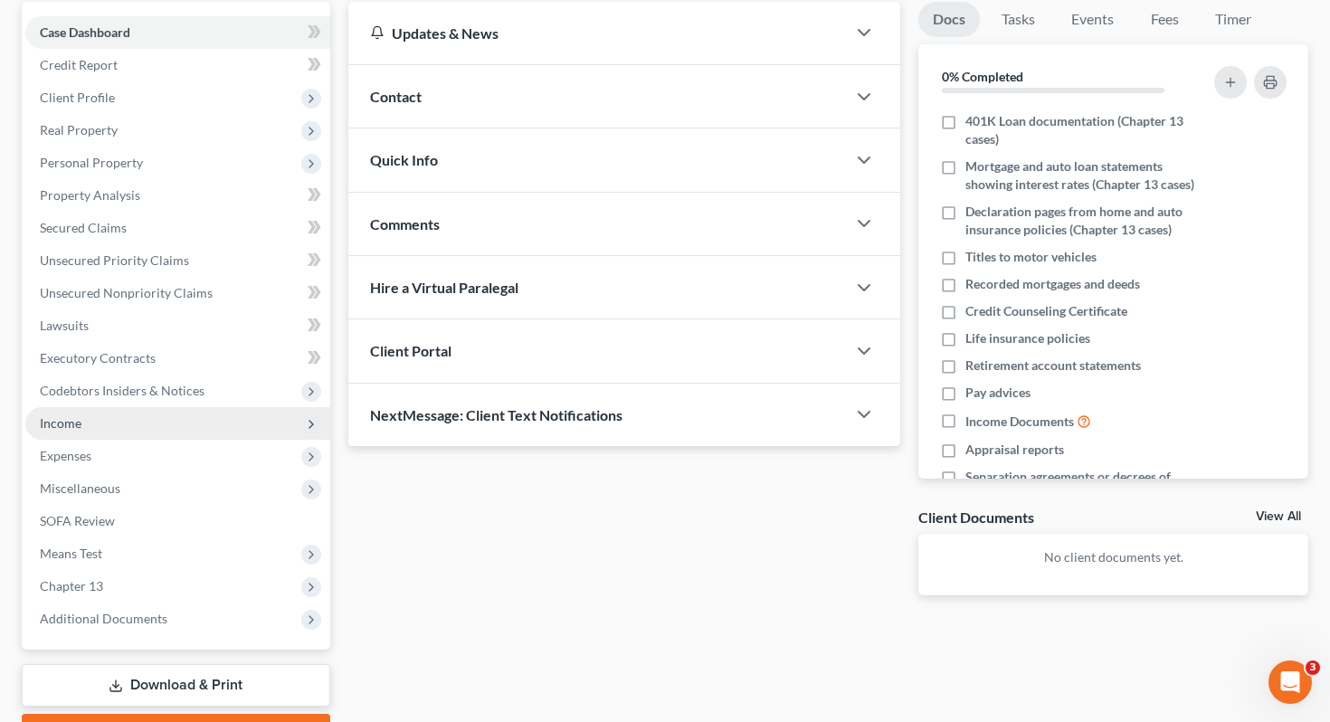
click at [155, 407] on span "Income" at bounding box center [177, 423] width 305 height 33
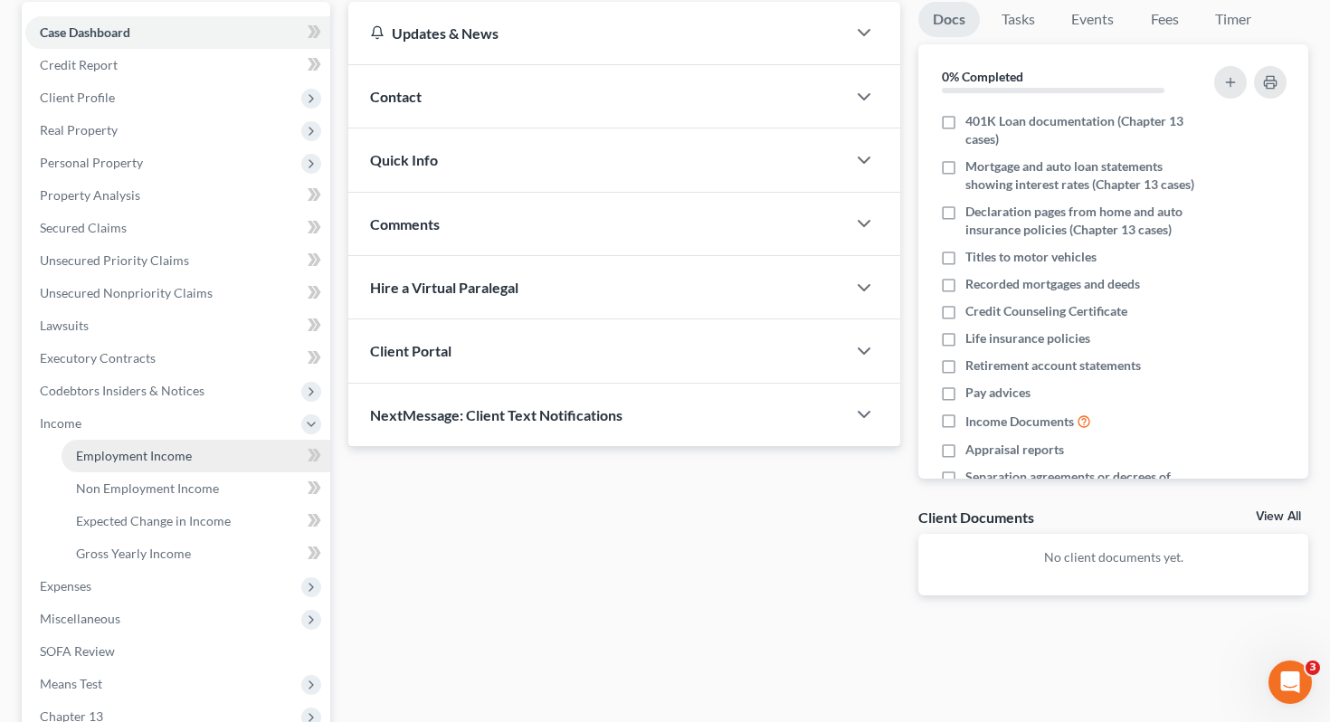
click at [156, 448] on span "Employment Income" at bounding box center [134, 455] width 116 height 15
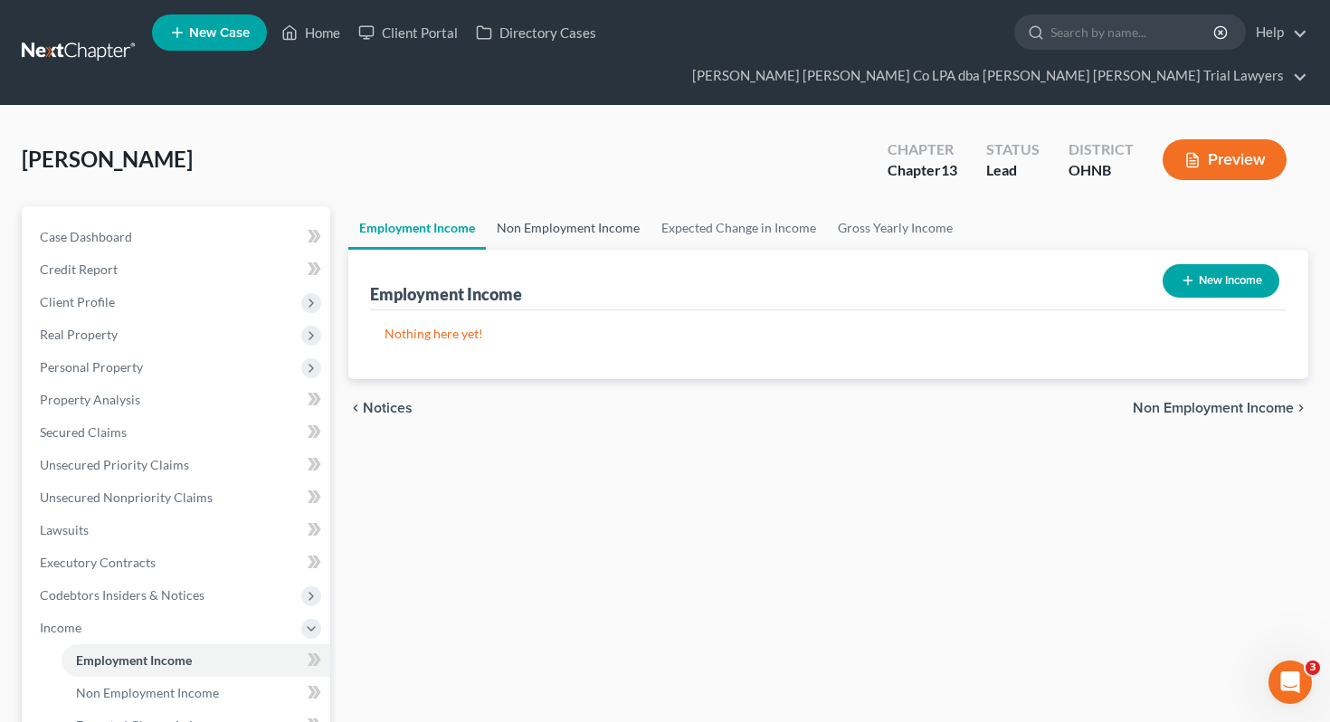
click at [572, 206] on link "Non Employment Income" at bounding box center [568, 227] width 165 height 43
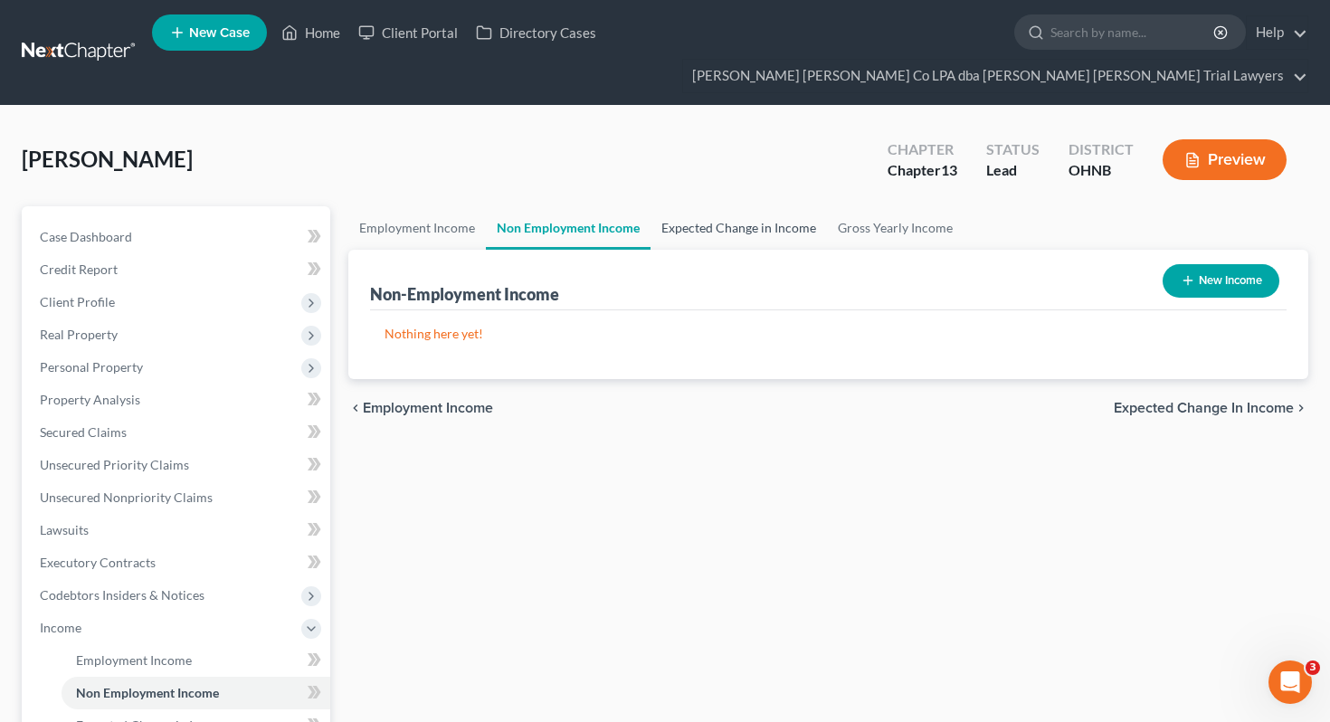
click at [704, 206] on link "Expected Change in Income" at bounding box center [739, 227] width 176 height 43
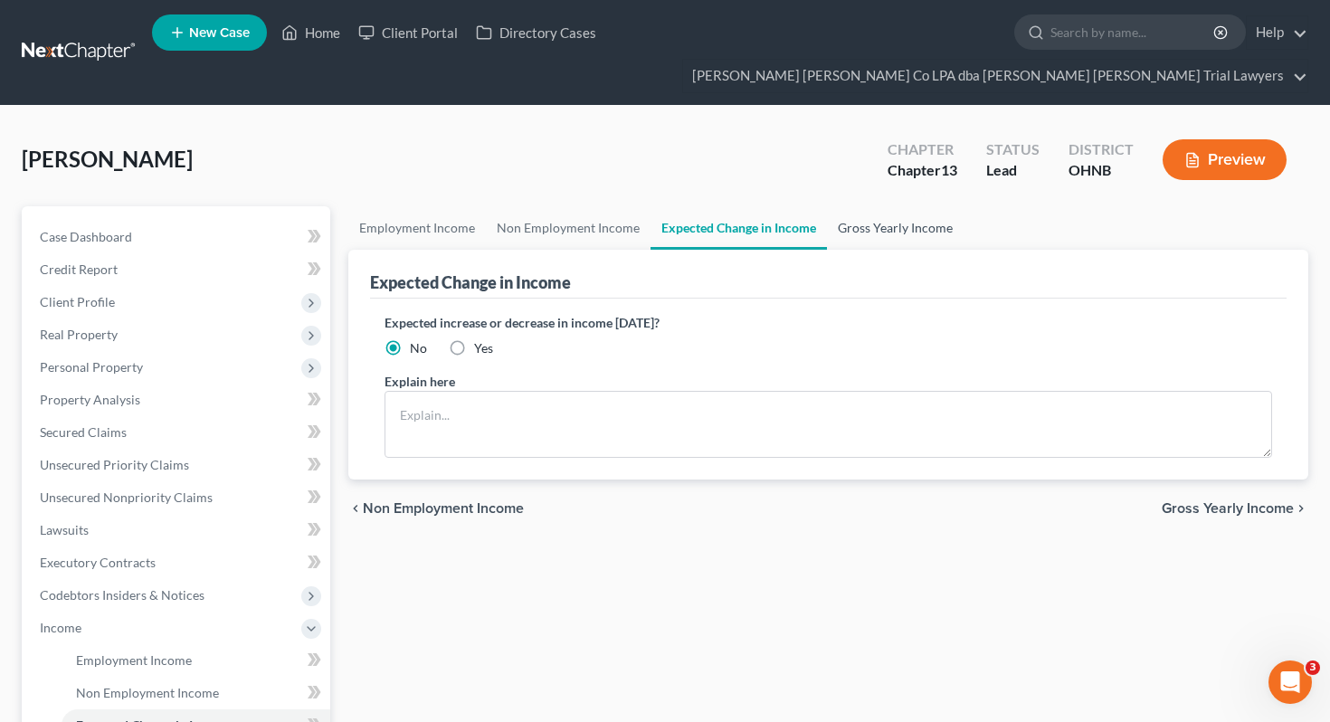
click at [868, 206] on link "Gross Yearly Income" at bounding box center [895, 227] width 137 height 43
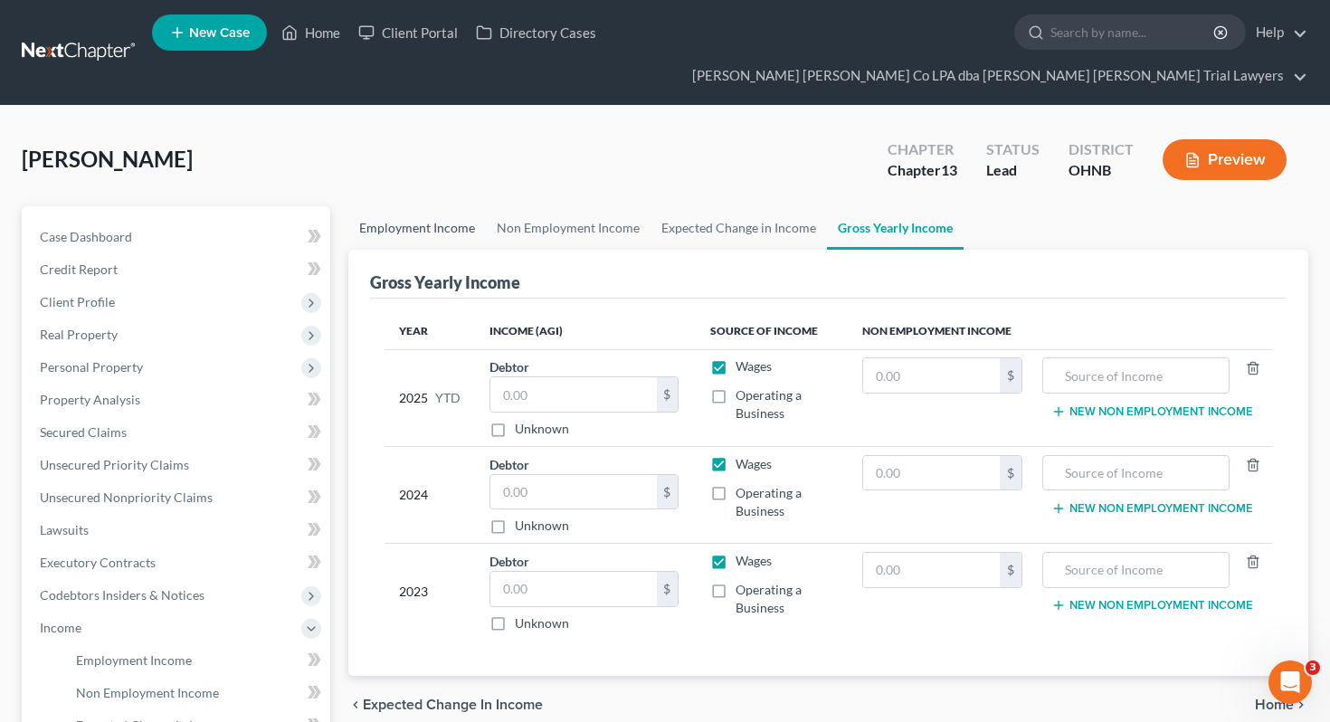
click at [381, 206] on link "Employment Income" at bounding box center [417, 227] width 138 height 43
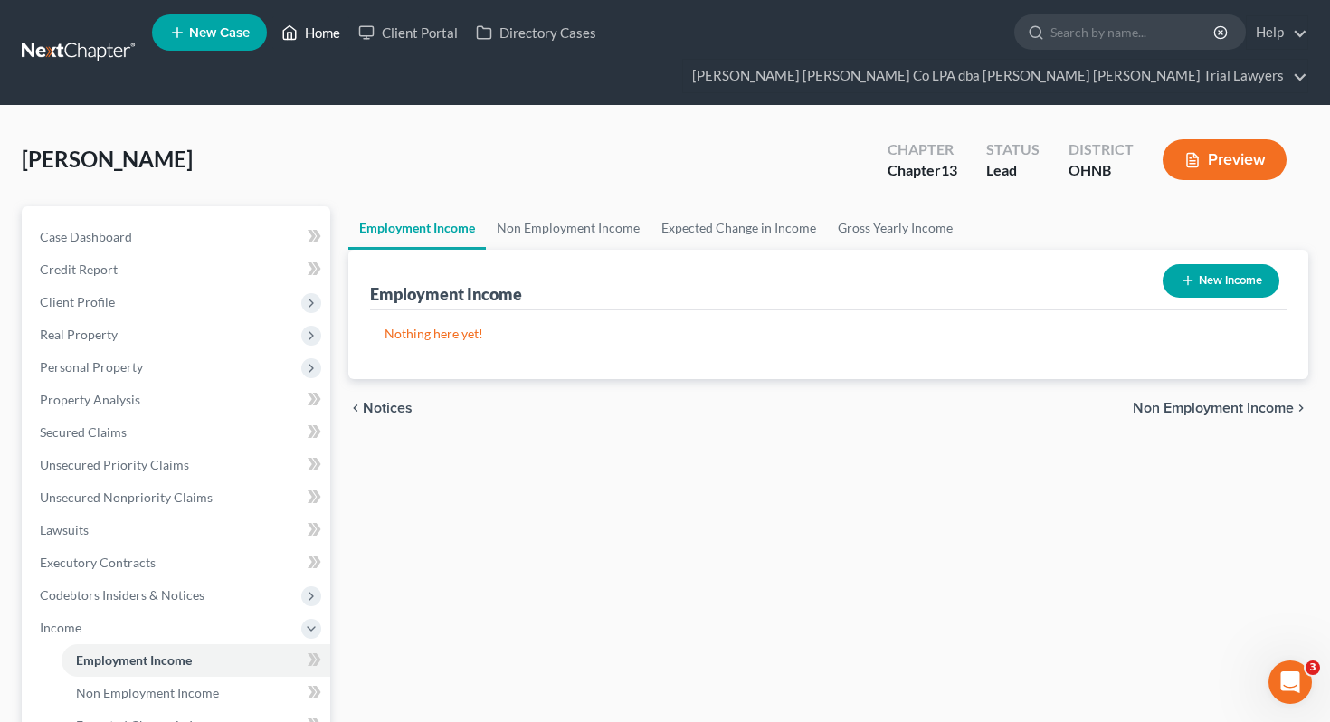
click at [295, 27] on icon at bounding box center [289, 33] width 16 height 22
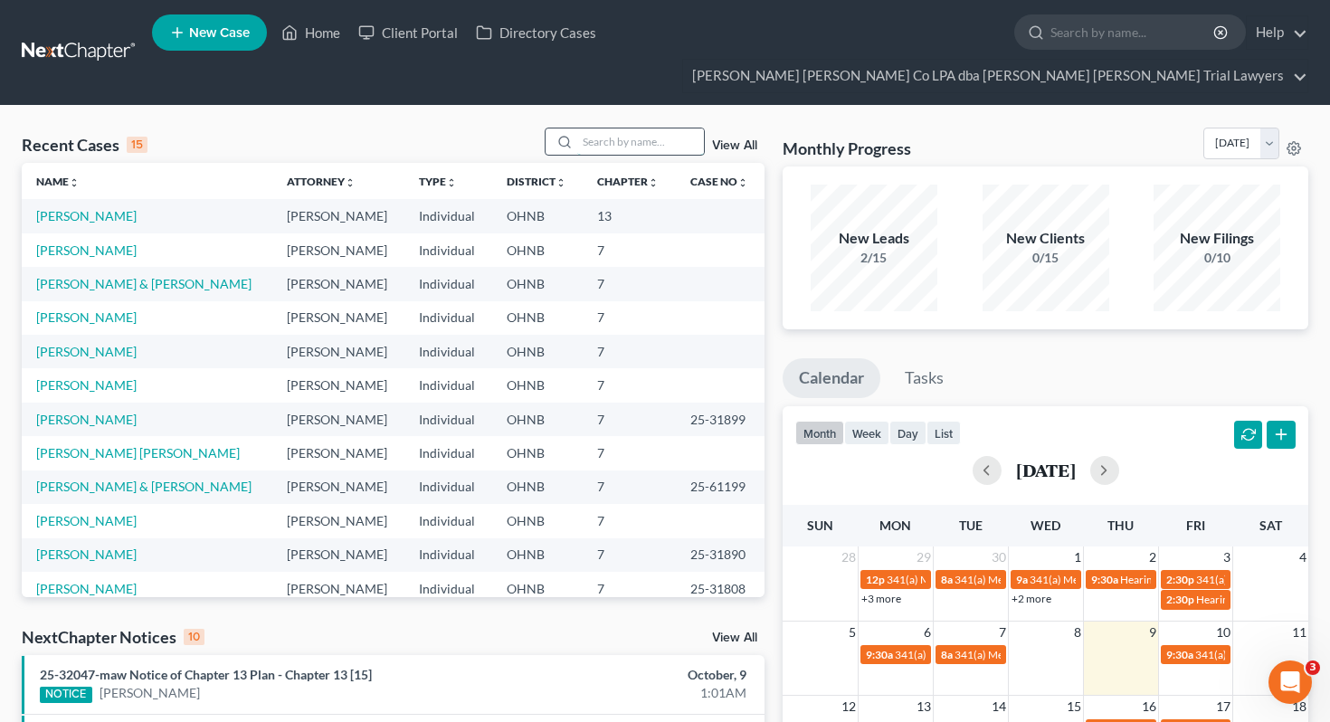
click at [627, 128] on input "search" at bounding box center [640, 141] width 127 height 26
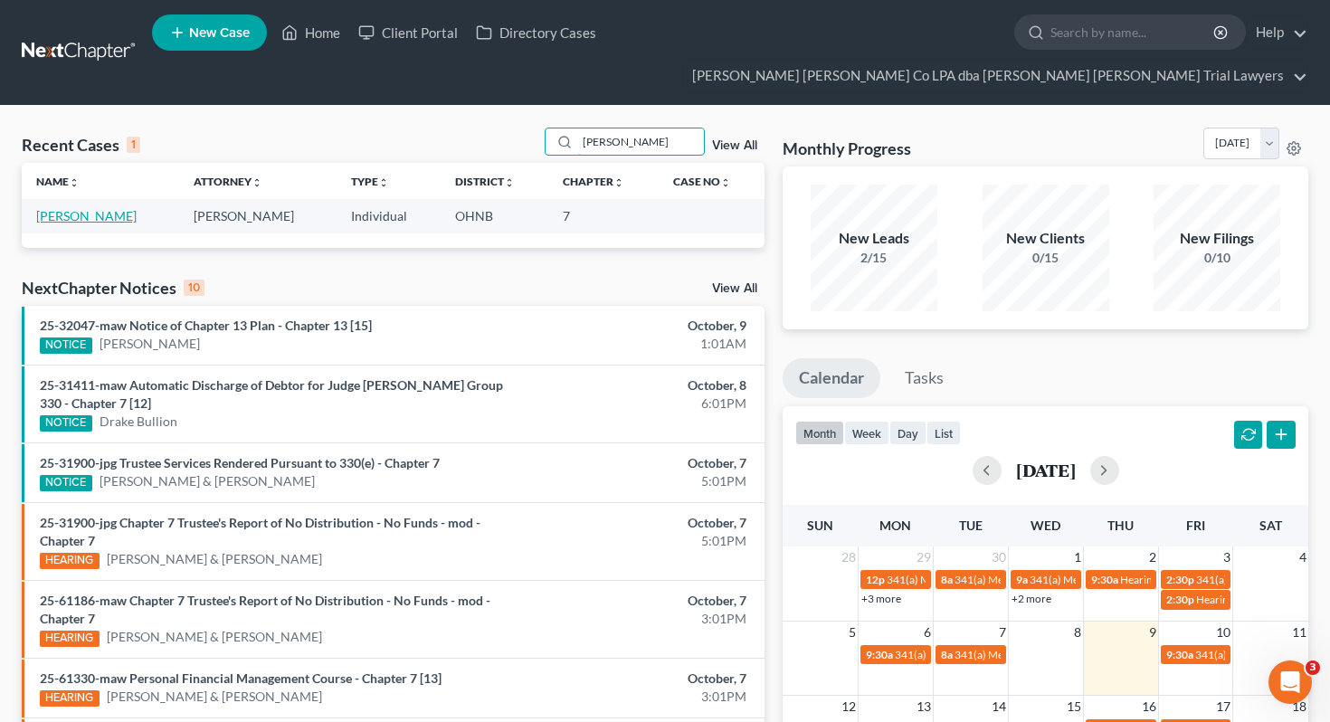
type input "[PERSON_NAME]"
click at [82, 208] on link "[PERSON_NAME]" at bounding box center [86, 215] width 100 height 15
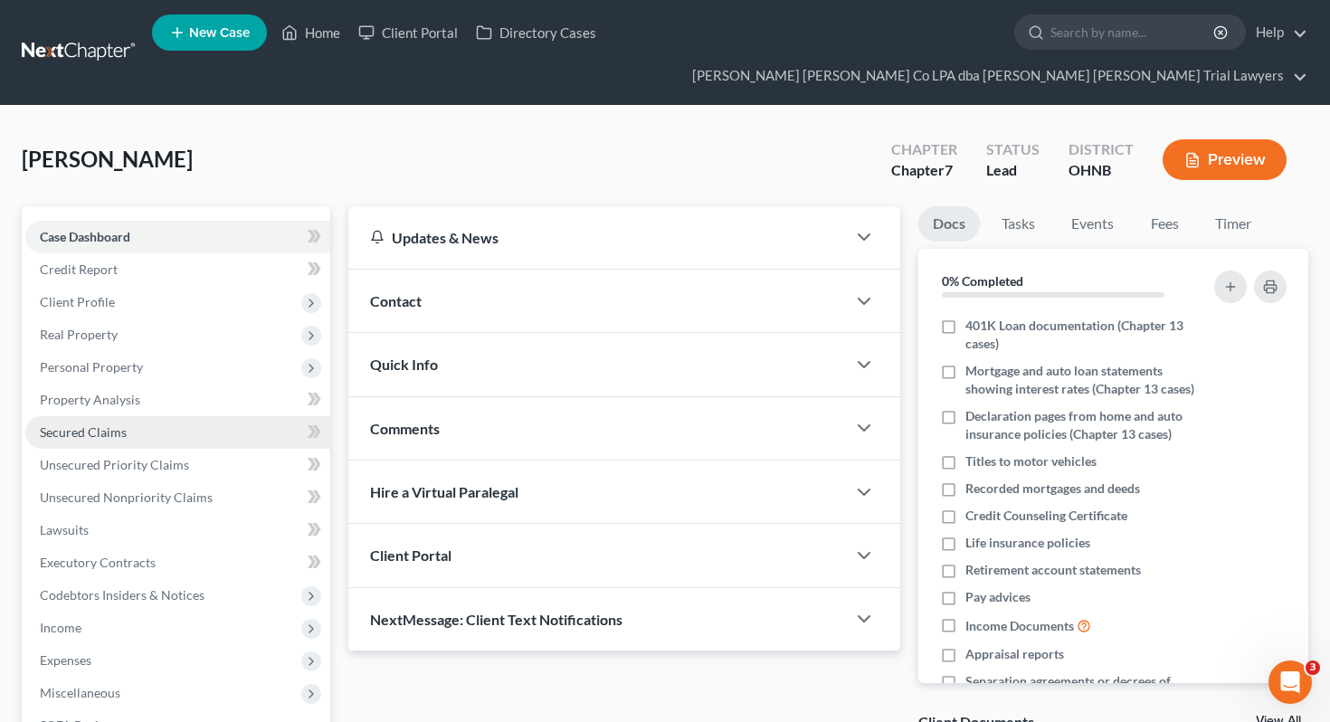
scroll to position [238, 0]
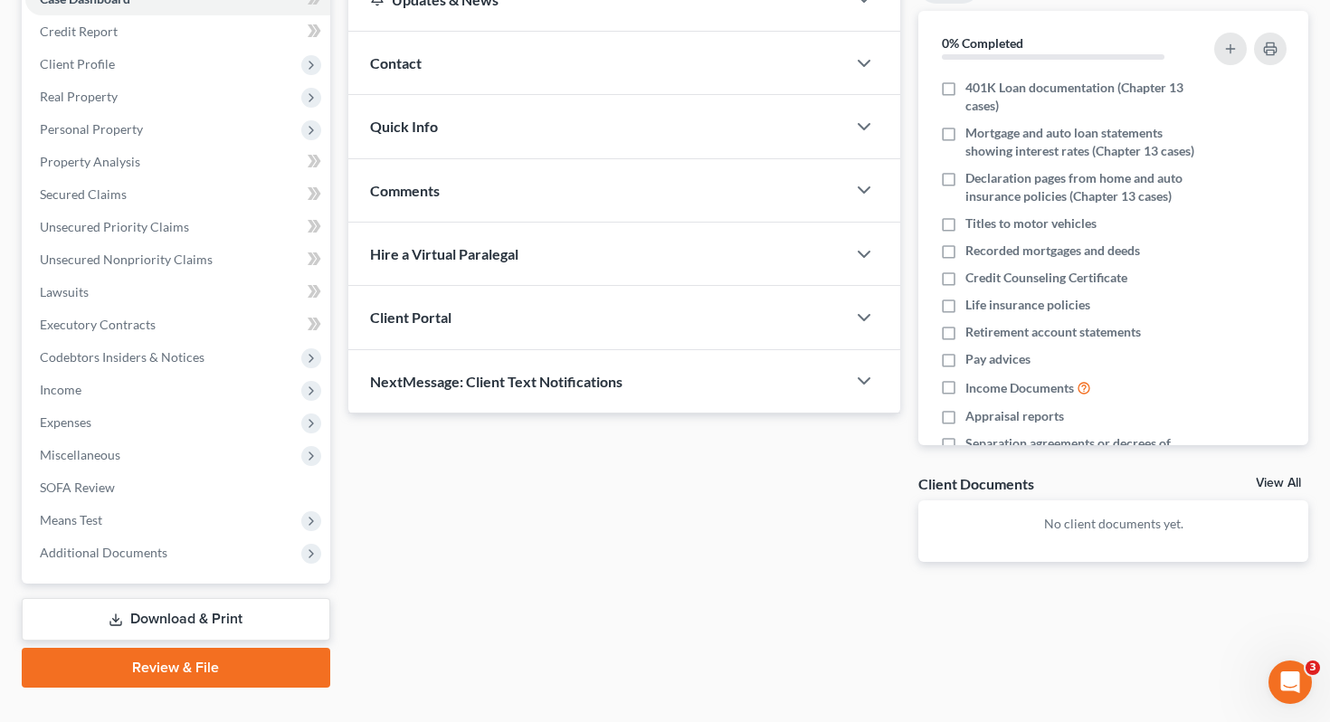
click at [177, 598] on link "Download & Print" at bounding box center [176, 619] width 309 height 43
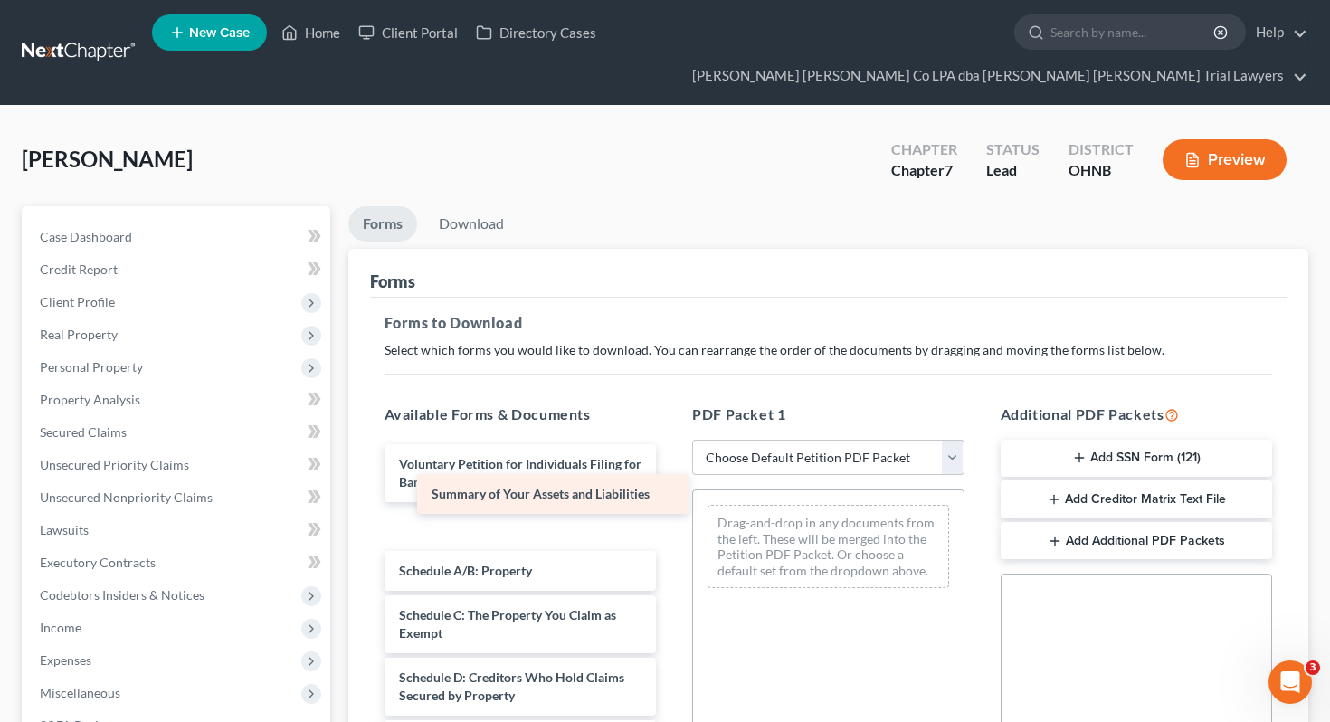
drag, startPoint x: 503, startPoint y: 494, endPoint x: 721, endPoint y: 527, distance: 220.5
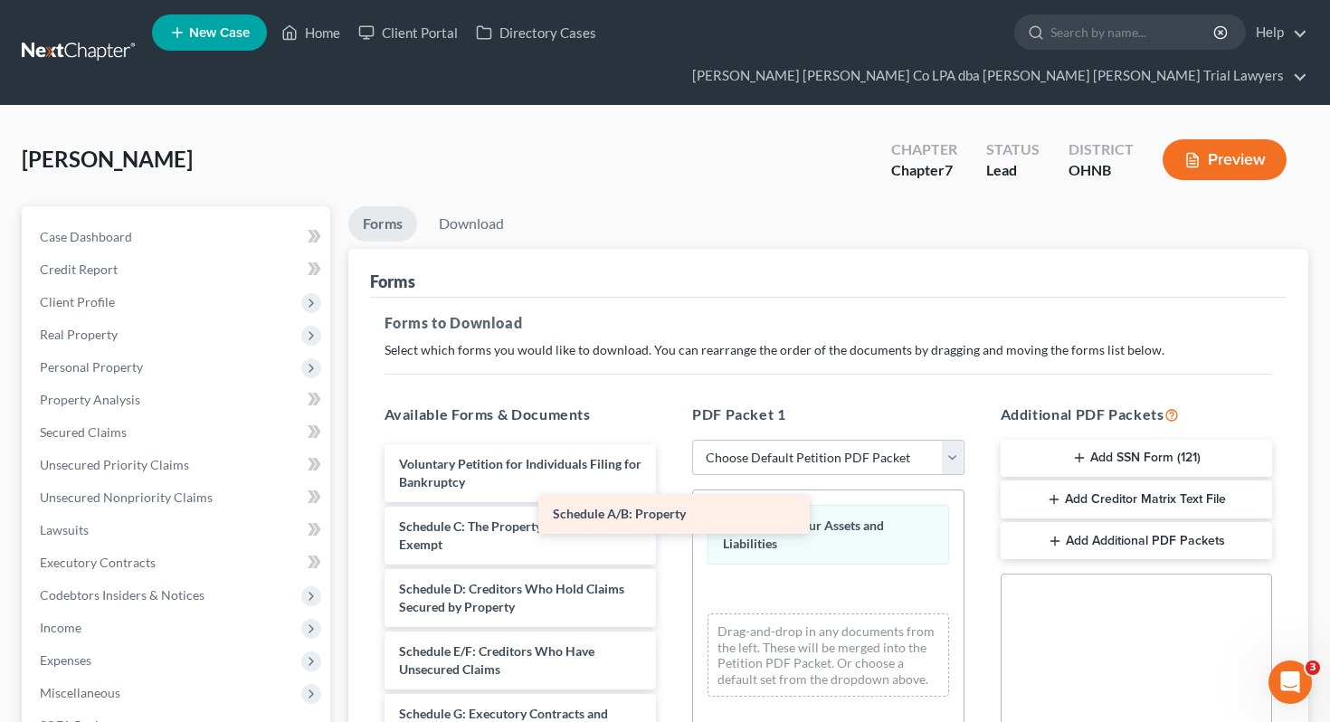
drag, startPoint x: 594, startPoint y: 502, endPoint x: 794, endPoint y: 530, distance: 201.9
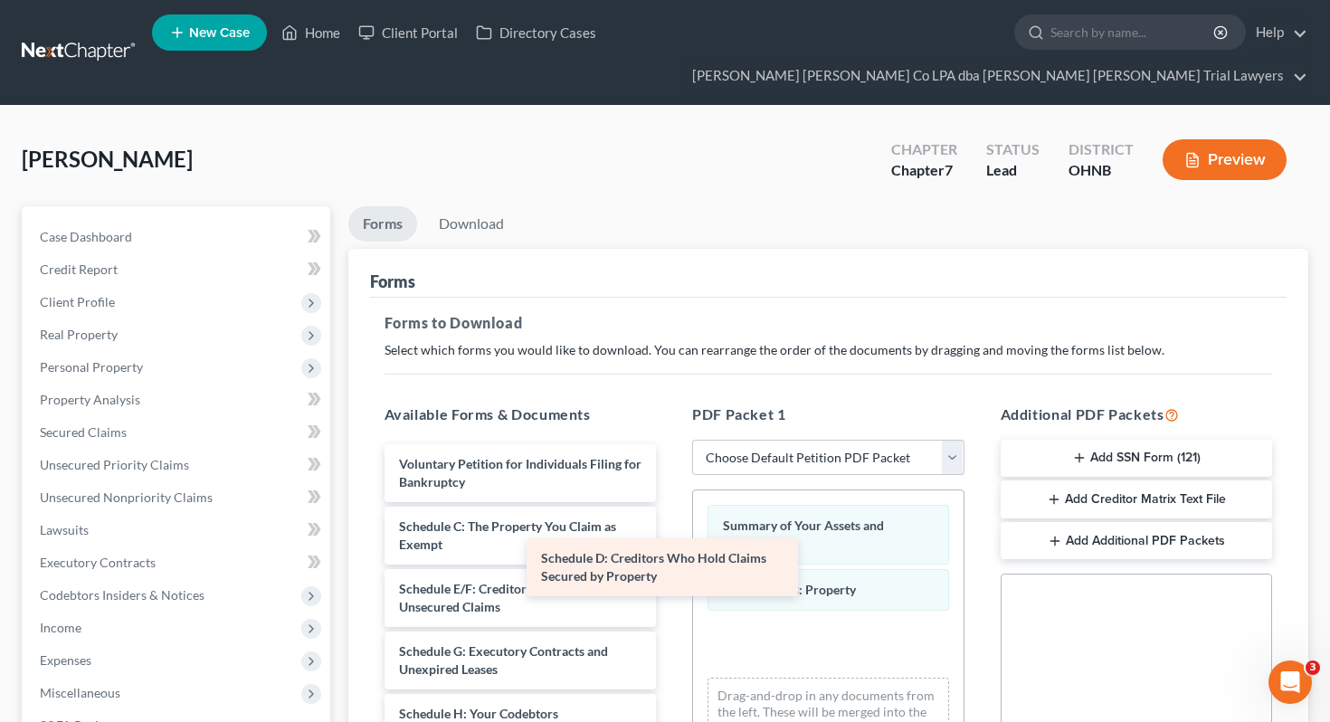
drag, startPoint x: 602, startPoint y: 565, endPoint x: 822, endPoint y: 573, distance: 220.9
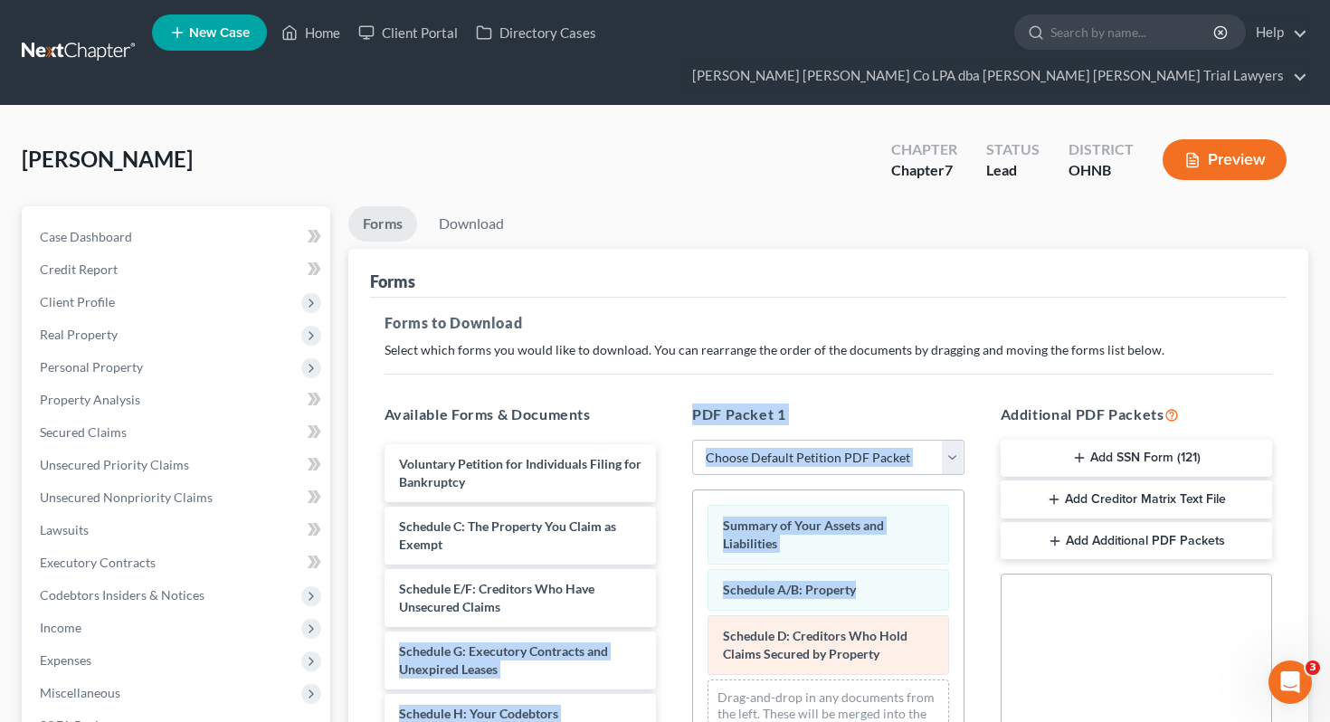
drag, startPoint x: 657, startPoint y: 578, endPoint x: 813, endPoint y: 589, distance: 156.9
click at [813, 589] on div "Available Forms & Documents Voluntary Petition for Individuals Filing for Bankr…" at bounding box center [828, 695] width 925 height 613
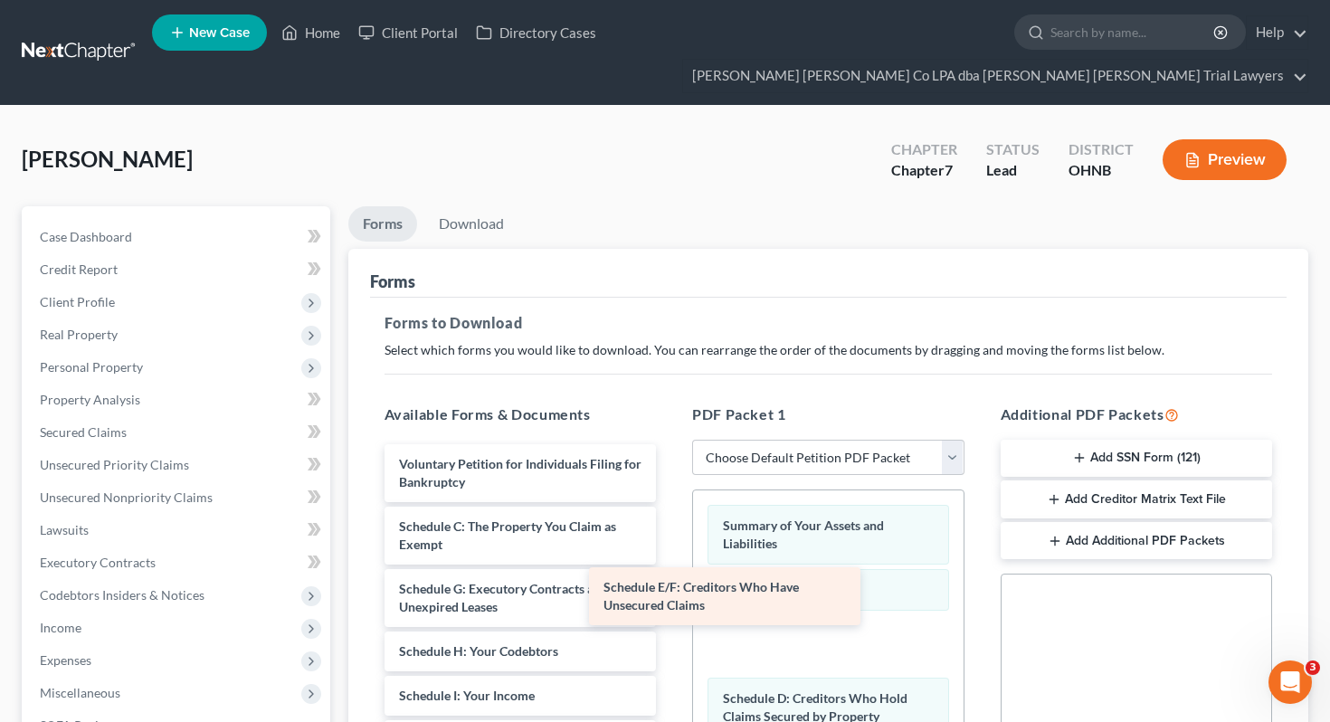
drag, startPoint x: 603, startPoint y: 564, endPoint x: 819, endPoint y: 596, distance: 218.7
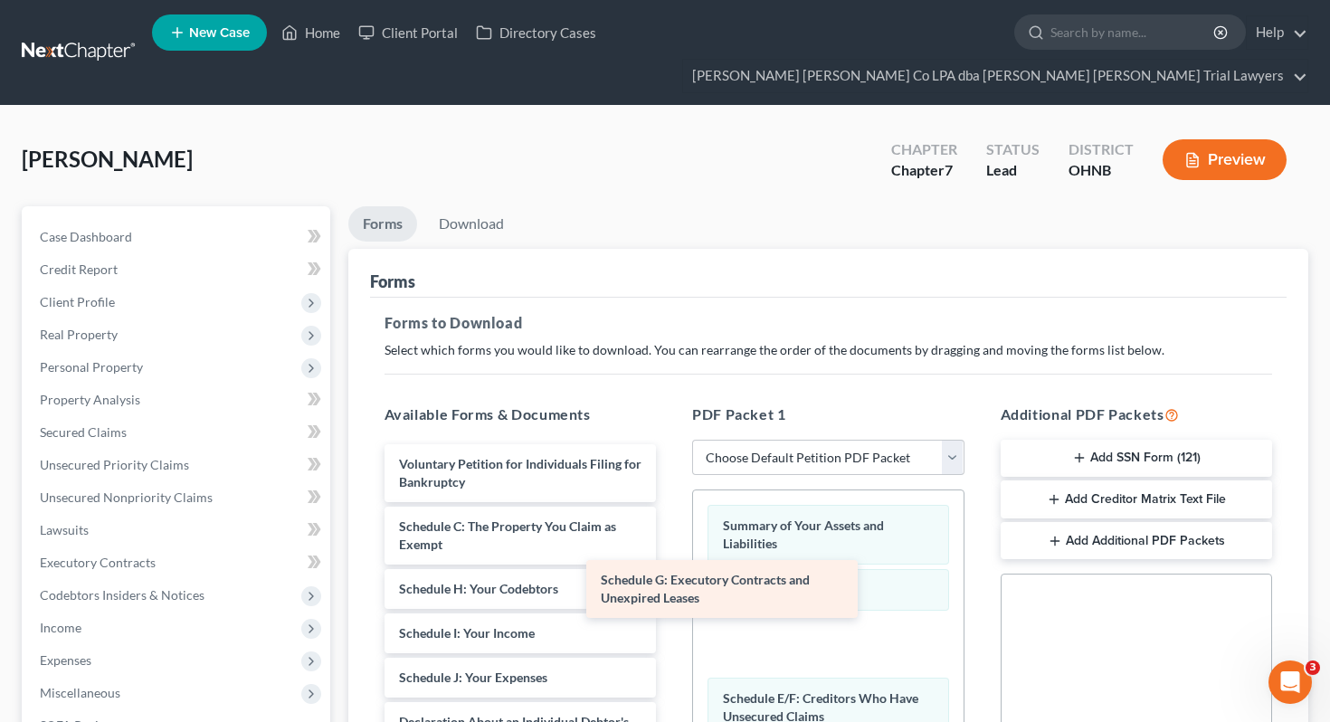
drag, startPoint x: 588, startPoint y: 575, endPoint x: 839, endPoint y: 607, distance: 252.7
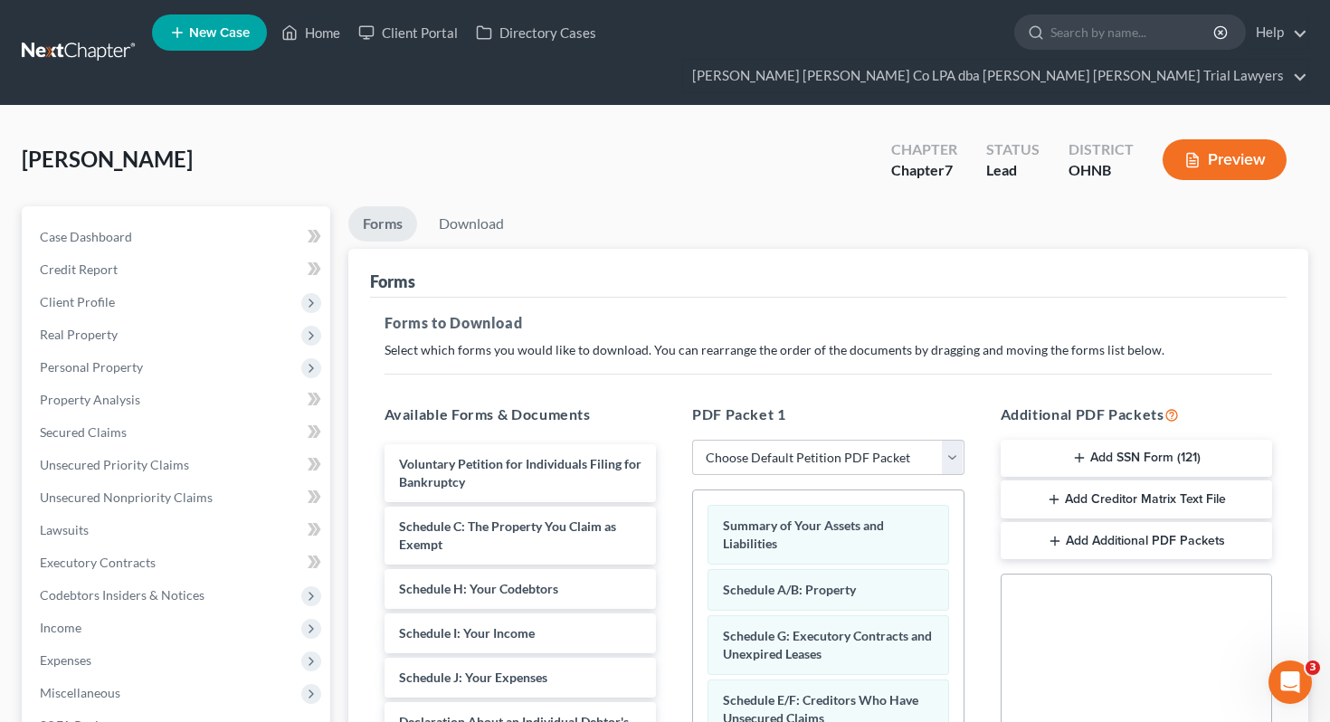
click at [677, 562] on div "PDF Packet 1 Choose Default Petition PDF Packet Complete Bankruptcy Petition (a…" at bounding box center [828, 695] width 309 height 613
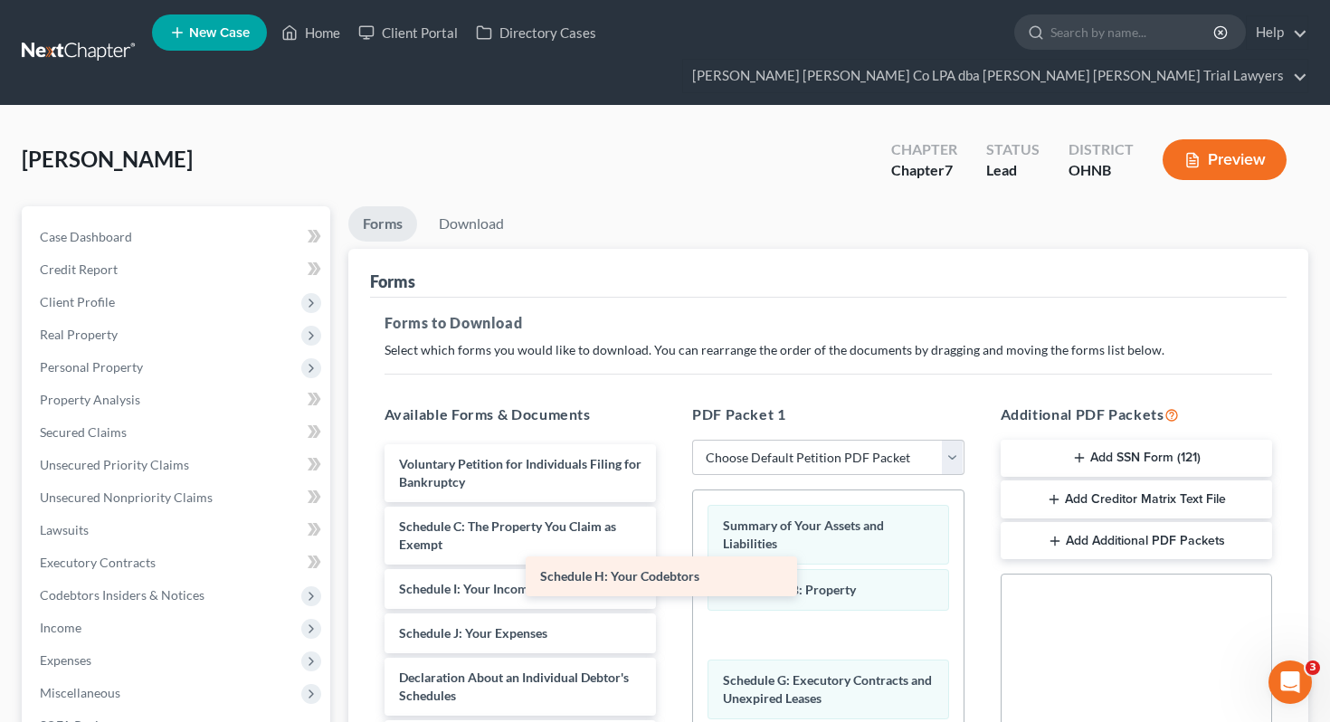
drag, startPoint x: 542, startPoint y: 556, endPoint x: 753, endPoint y: 593, distance: 214.1
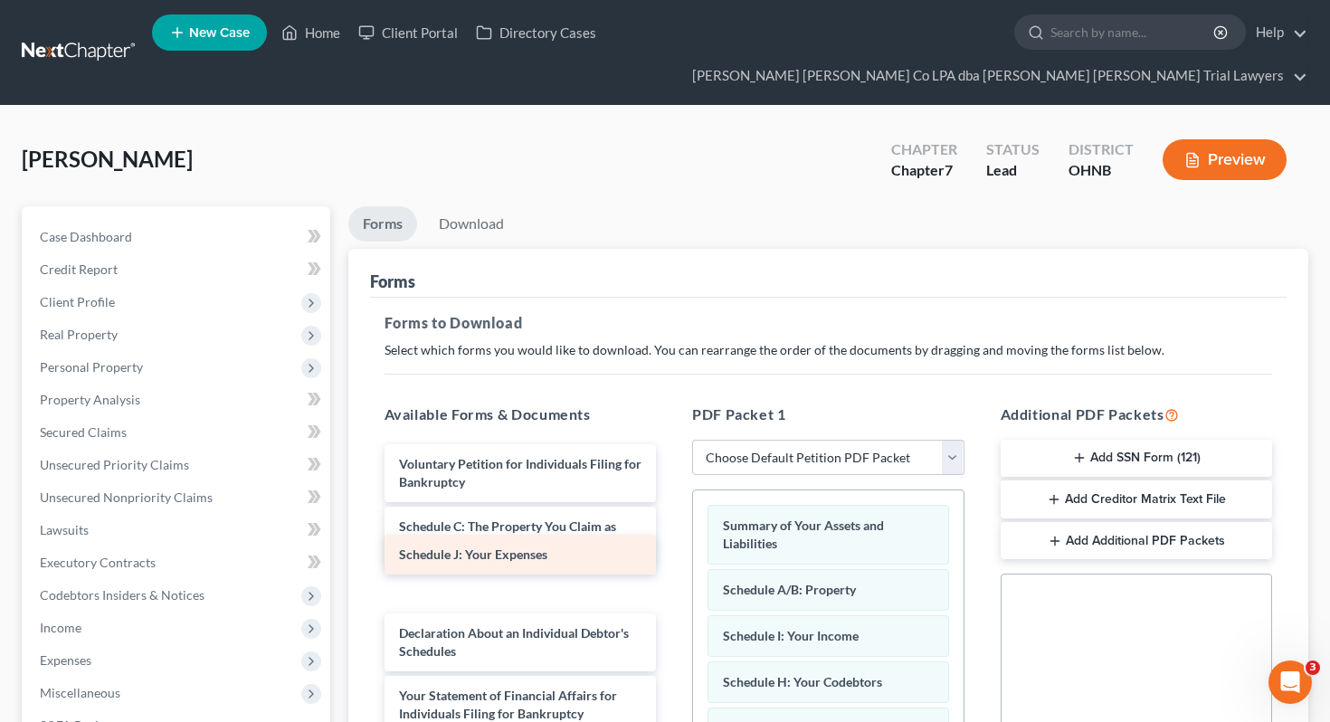
drag, startPoint x: 513, startPoint y: 561, endPoint x: 733, endPoint y: 584, distance: 221.0
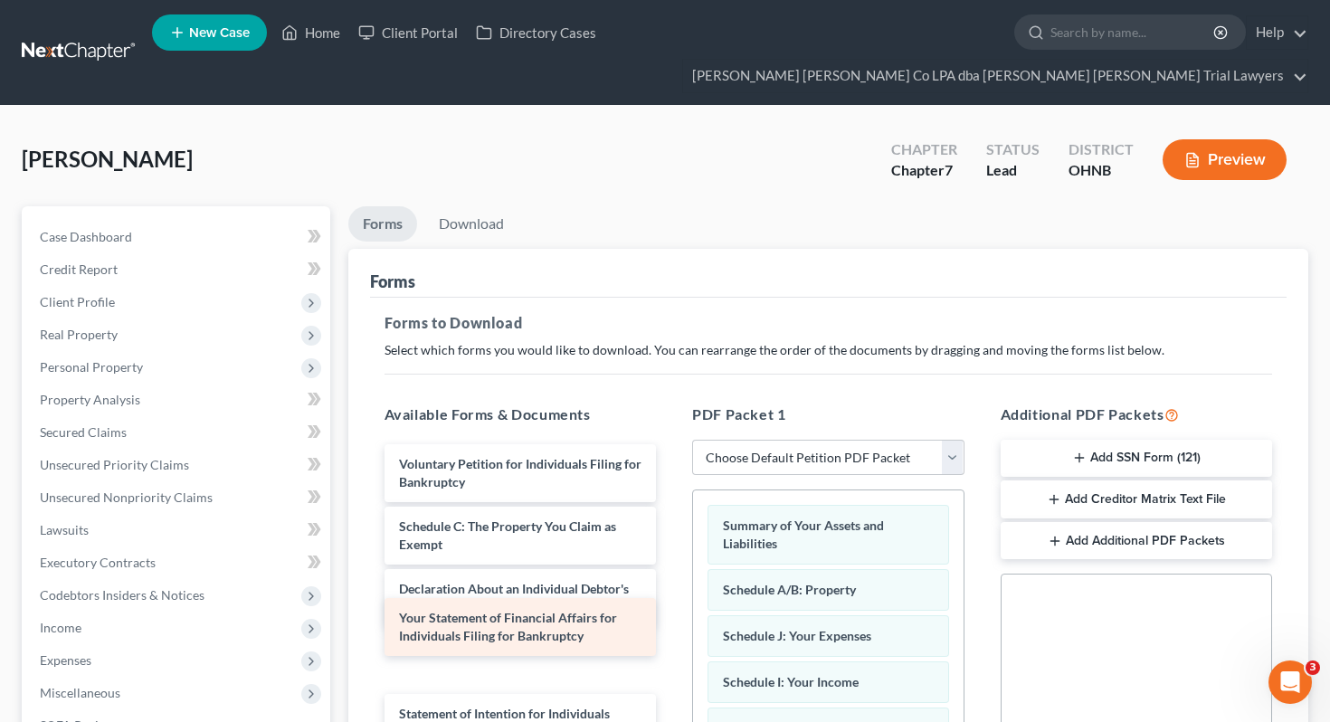
drag, startPoint x: 581, startPoint y: 618, endPoint x: 799, endPoint y: 618, distance: 218.1
click at [671, 618] on div "Your Statement of Financial Affairs for Individuals Filing for Bankruptcy Volun…" at bounding box center [520, 736] width 301 height 584
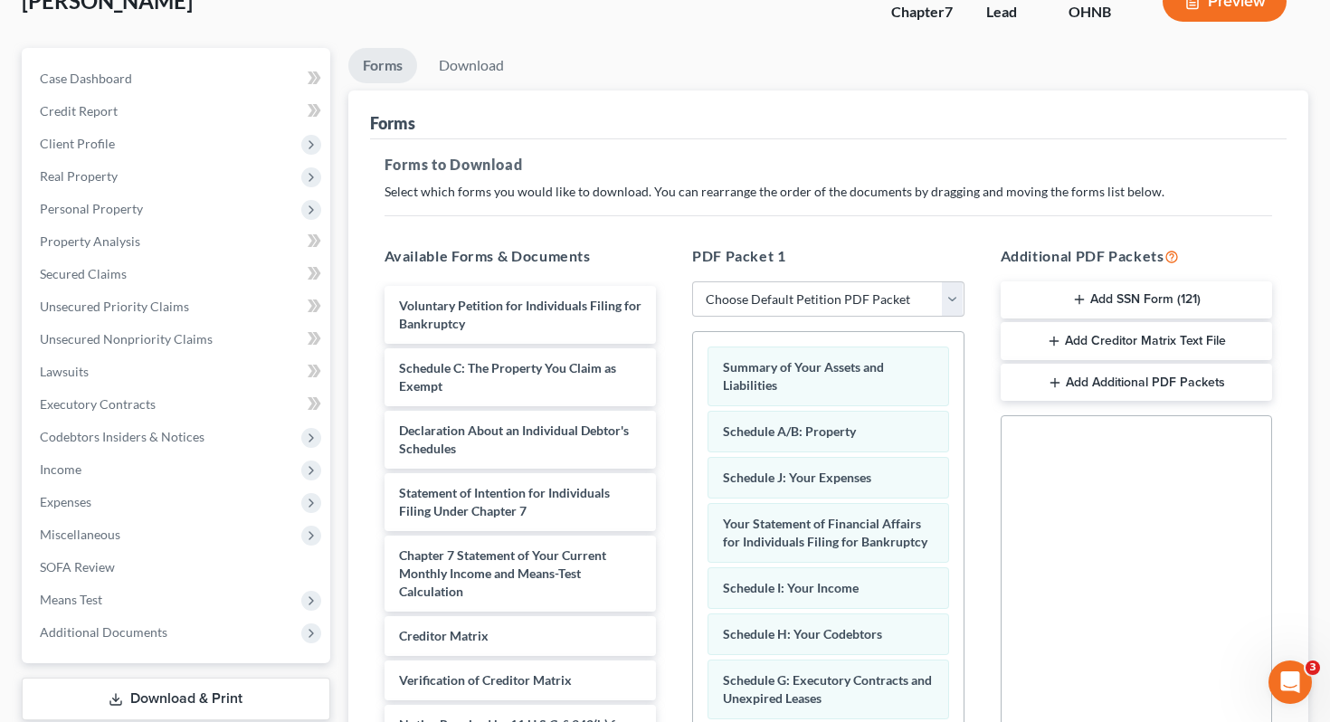
scroll to position [394, 0]
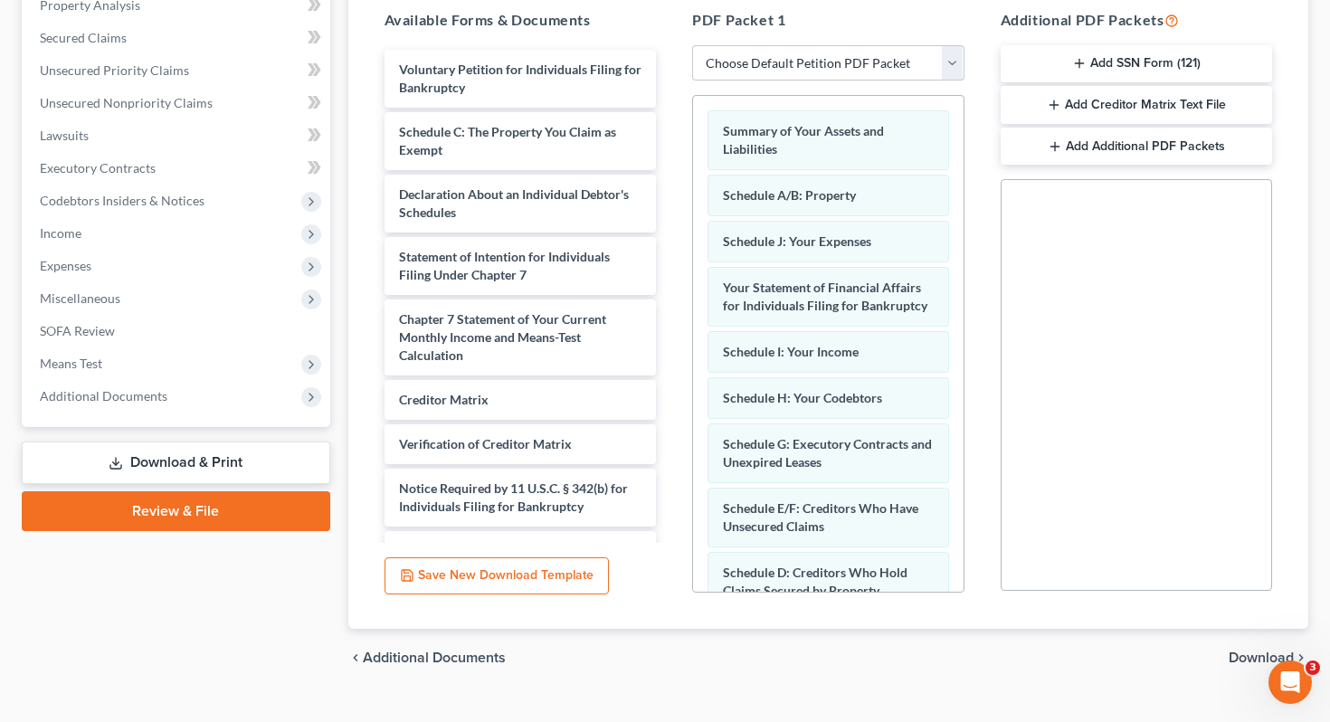
click at [1256, 636] on div "chevron_left Additional Documents Download chevron_right" at bounding box center [828, 658] width 961 height 58
click at [1256, 651] on span "Download" at bounding box center [1261, 658] width 65 height 14
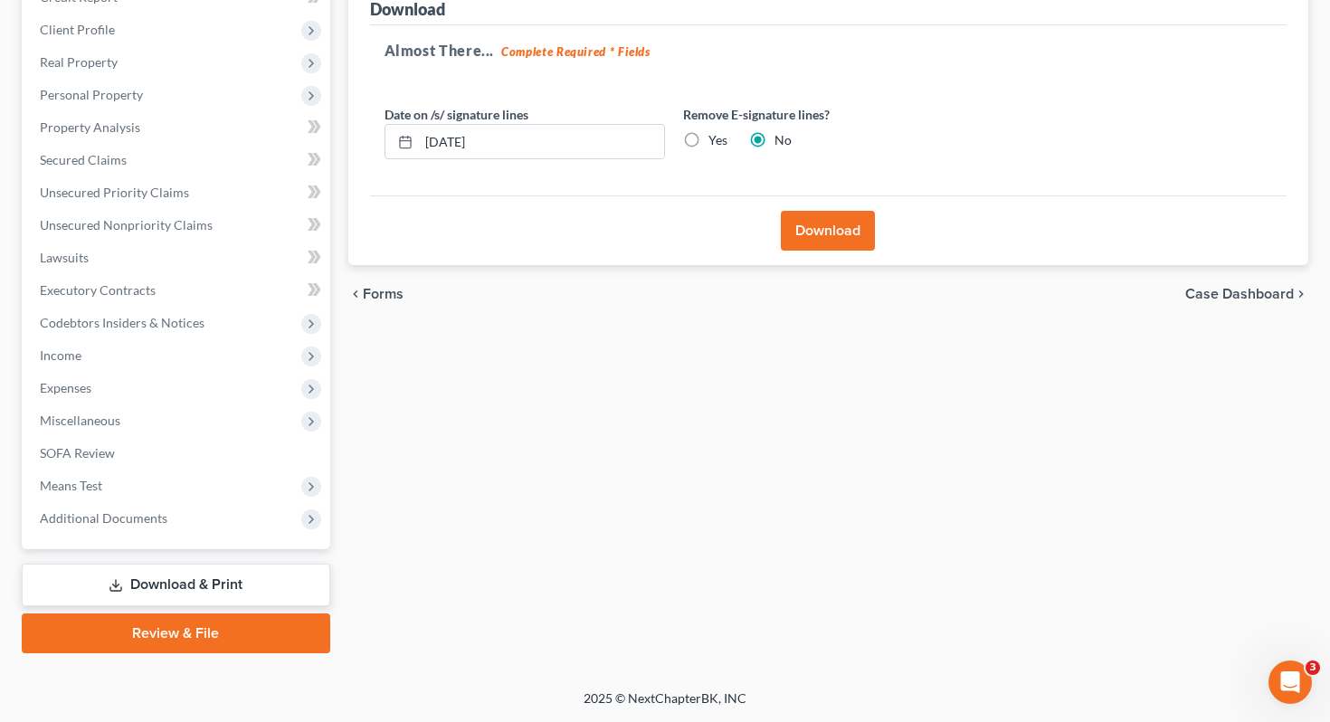
scroll to position [238, 0]
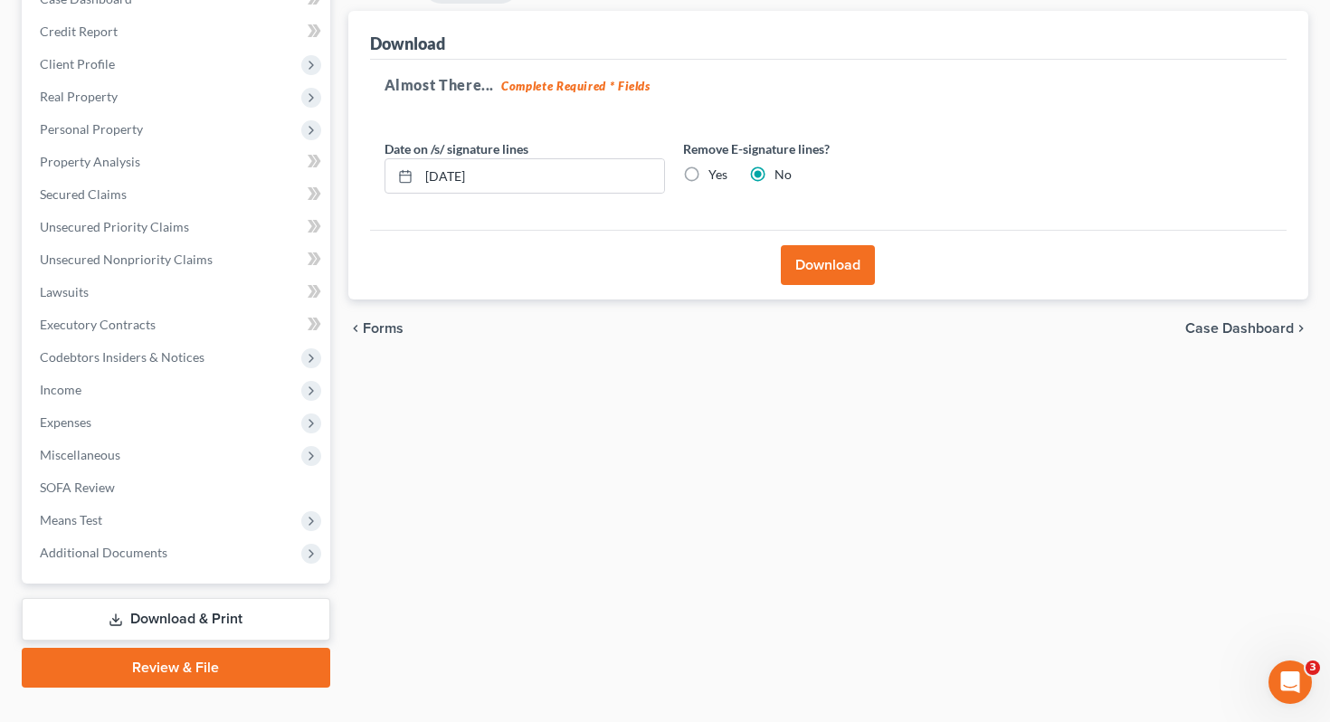
click at [826, 245] on button "Download" at bounding box center [828, 265] width 94 height 40
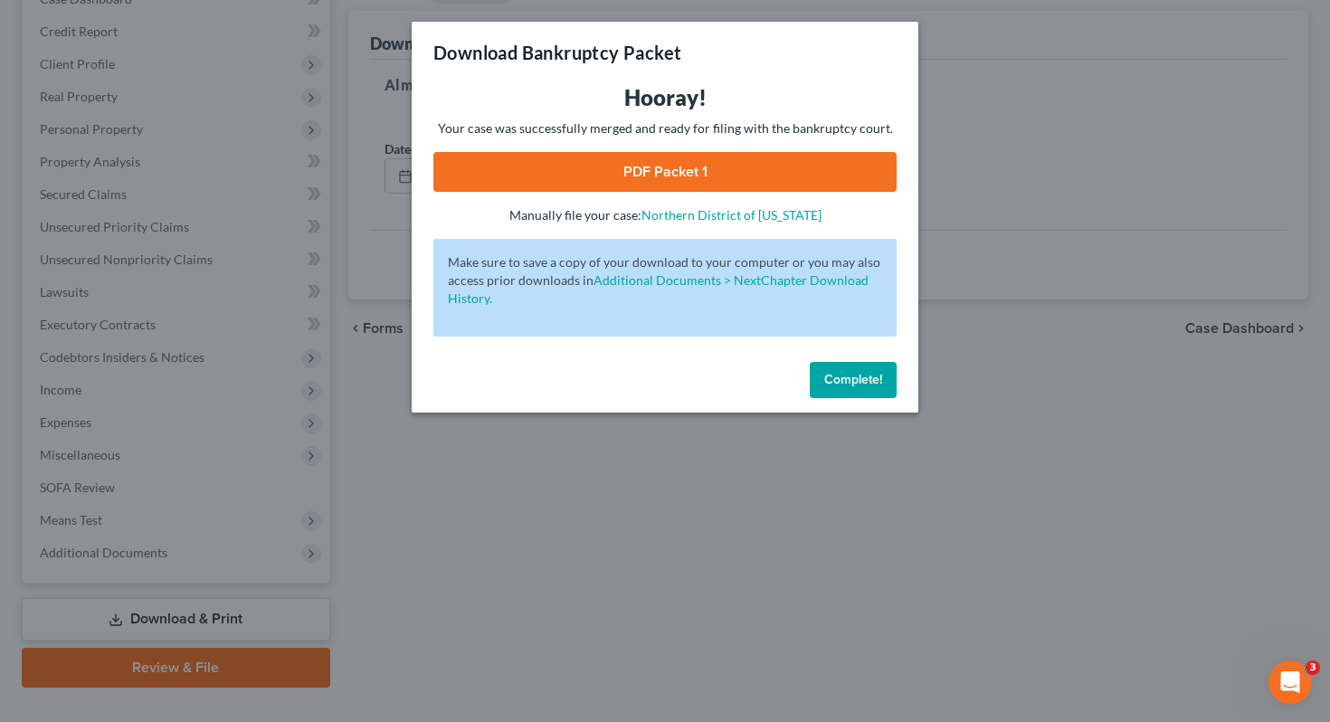
click at [565, 166] on link "PDF Packet 1" at bounding box center [664, 172] width 463 height 40
click at [861, 400] on div "Complete!" at bounding box center [665, 384] width 507 height 58
click at [832, 375] on span "Complete!" at bounding box center [853, 379] width 58 height 15
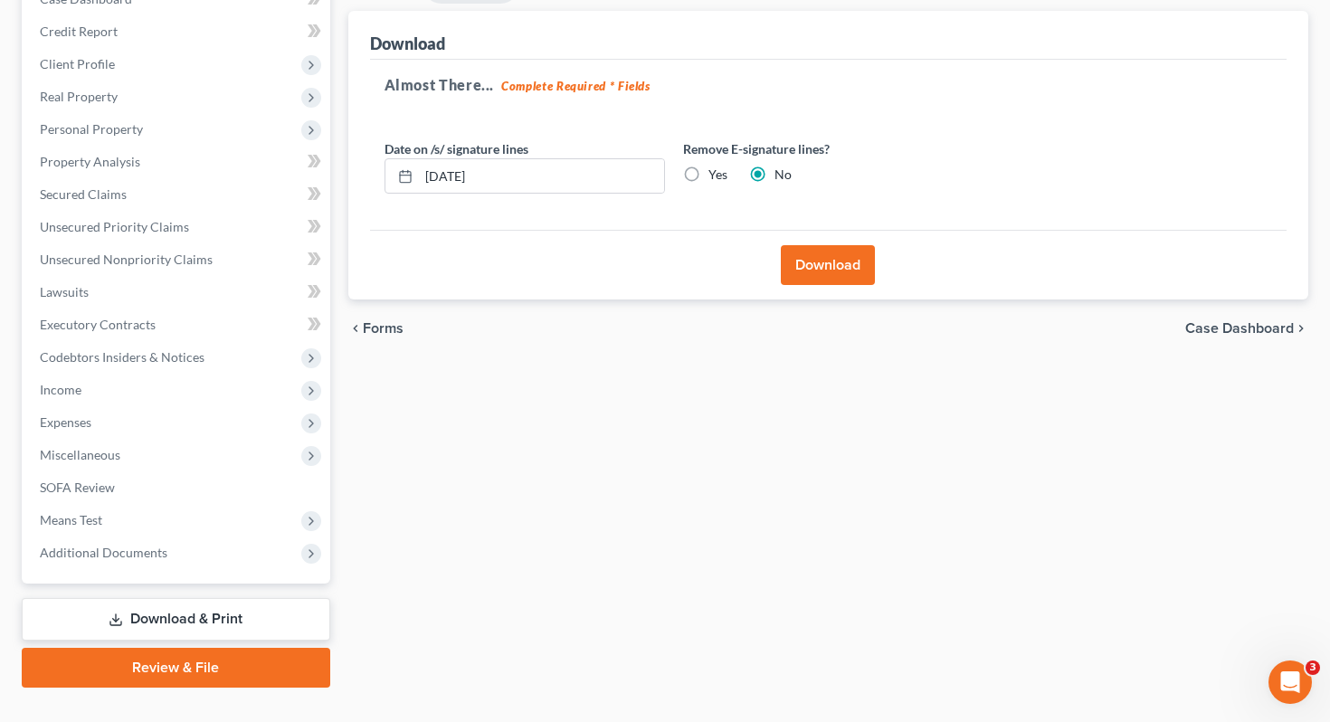
scroll to position [0, 0]
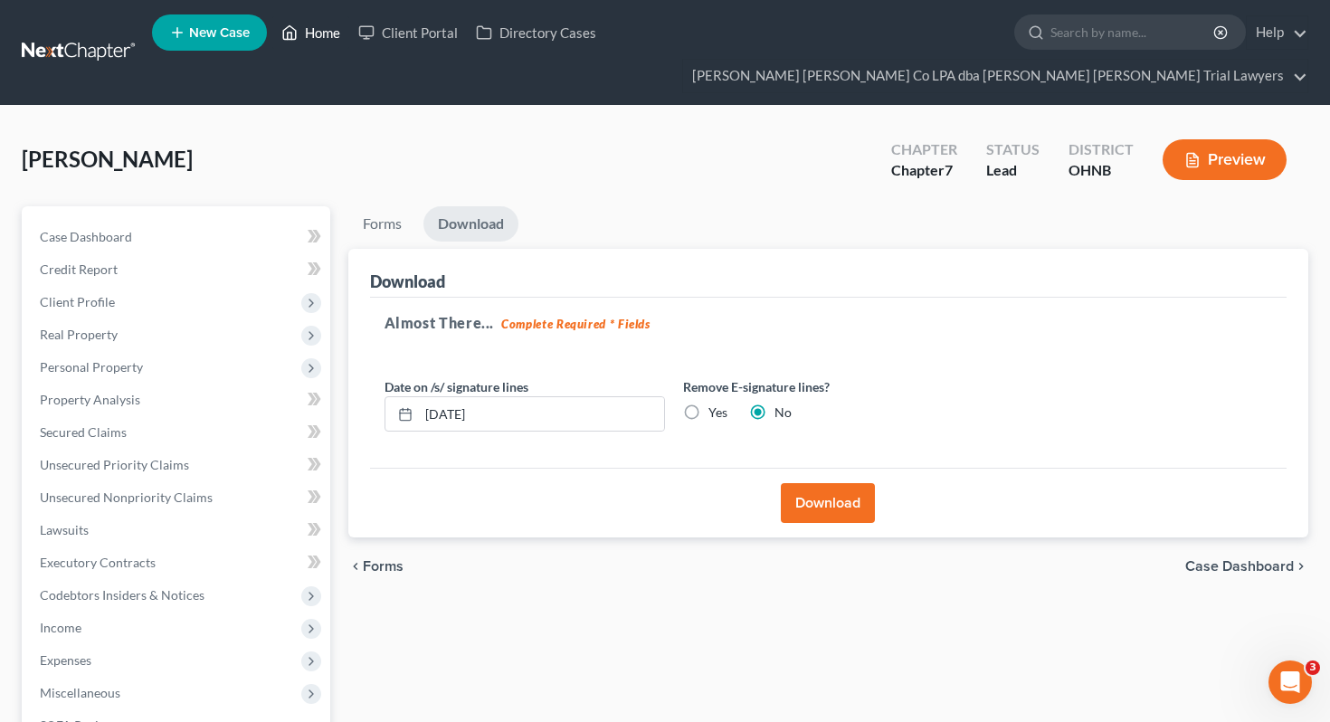
click at [326, 36] on link "Home" at bounding box center [310, 32] width 77 height 33
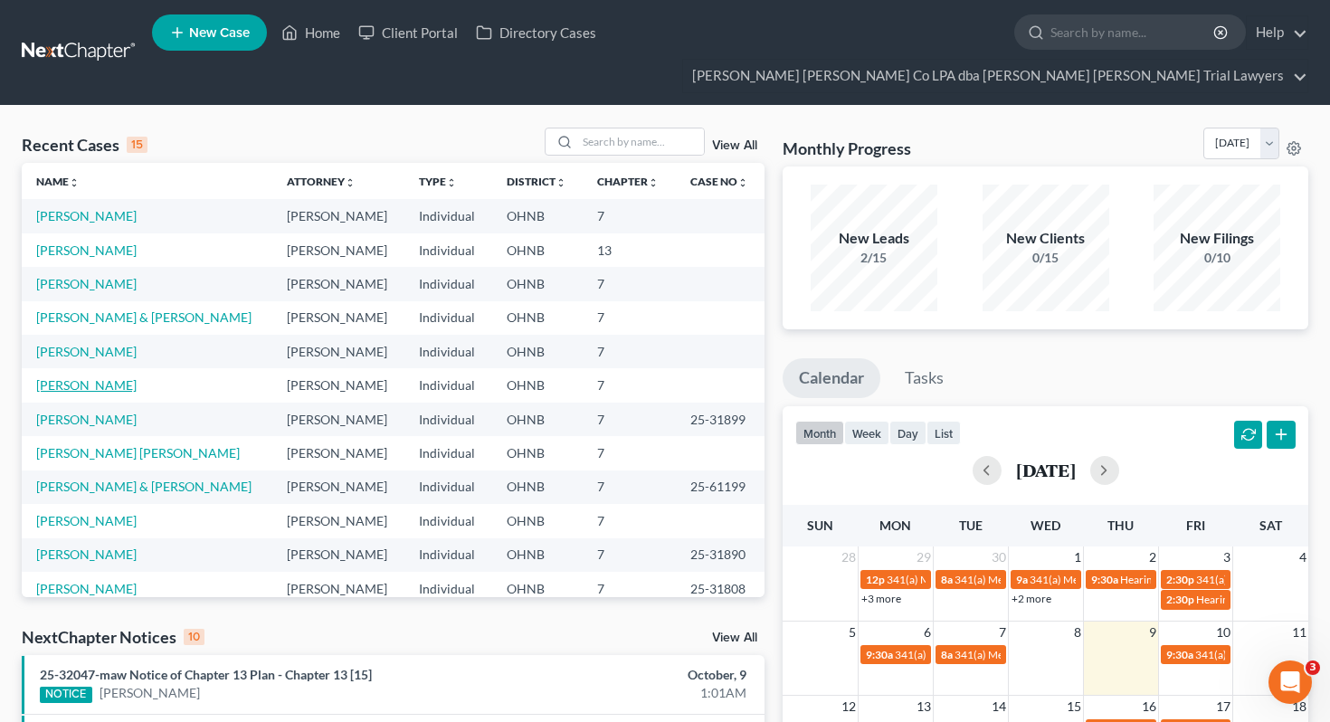
click at [84, 377] on link "[PERSON_NAME]" at bounding box center [86, 384] width 100 height 15
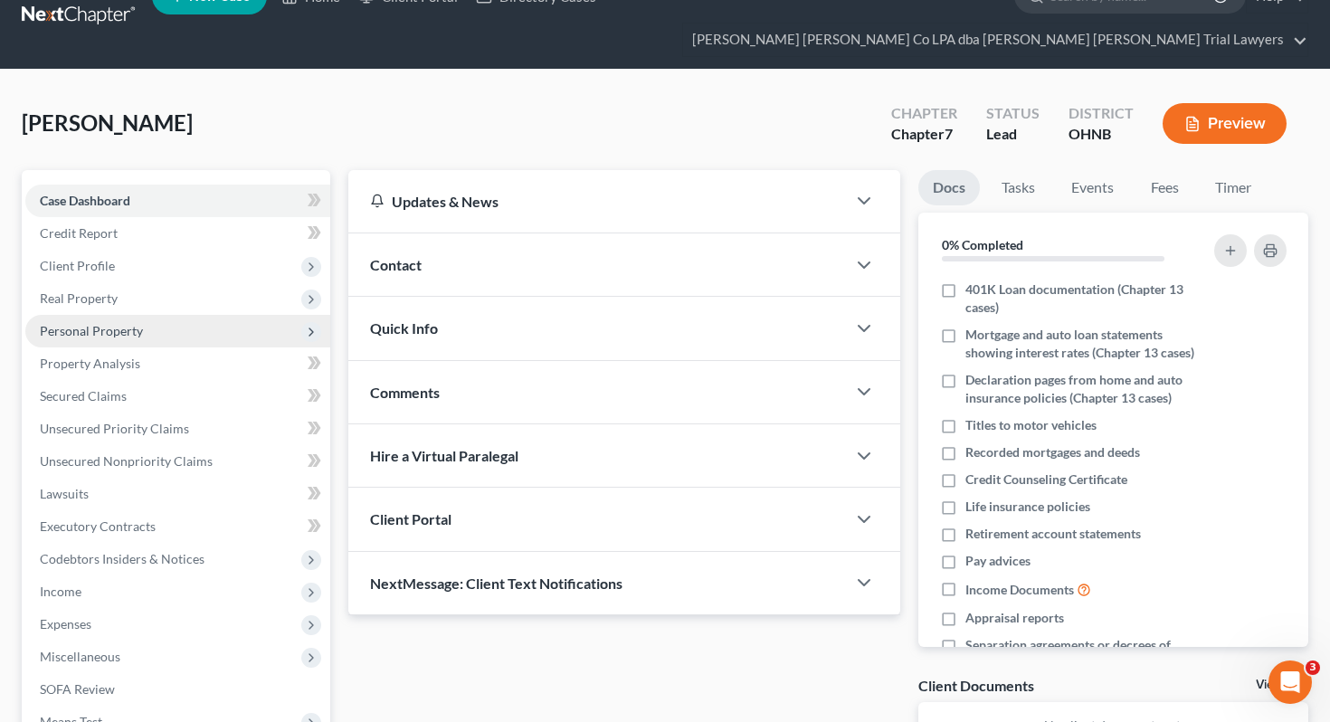
scroll to position [52, 0]
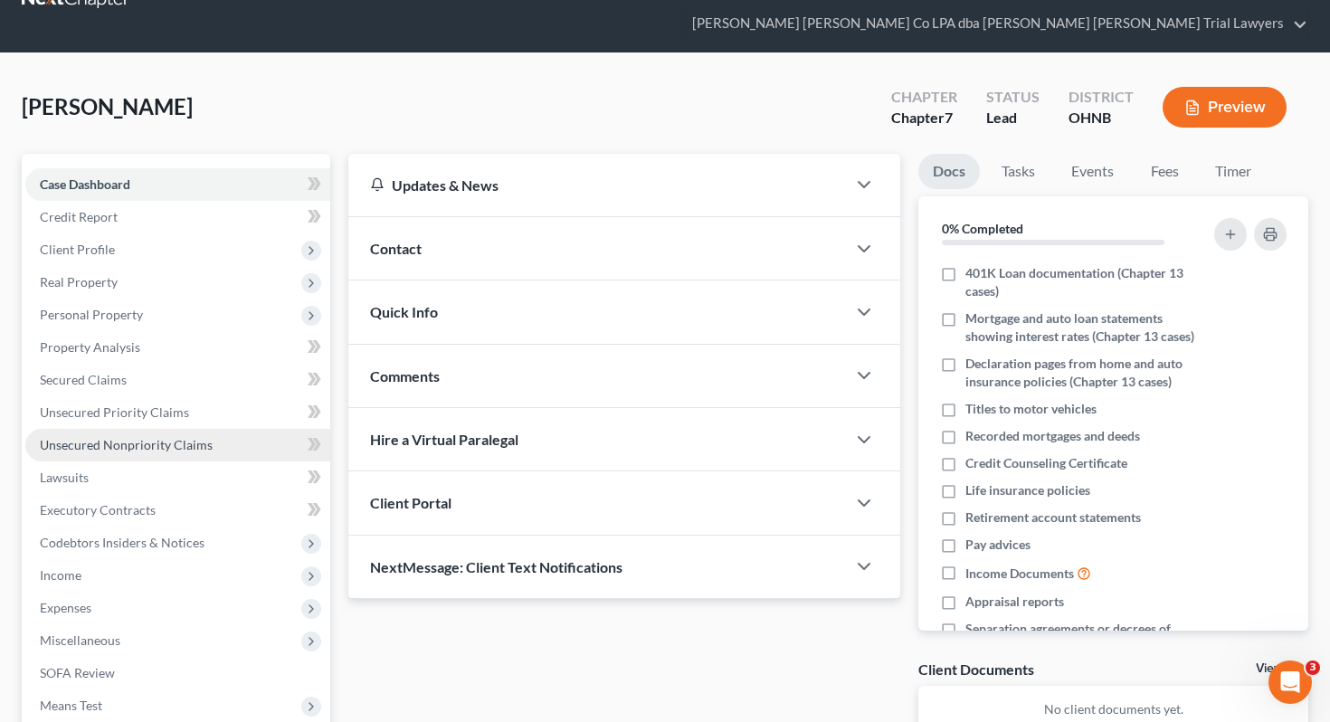
click at [225, 429] on link "Unsecured Nonpriority Claims" at bounding box center [177, 445] width 305 height 33
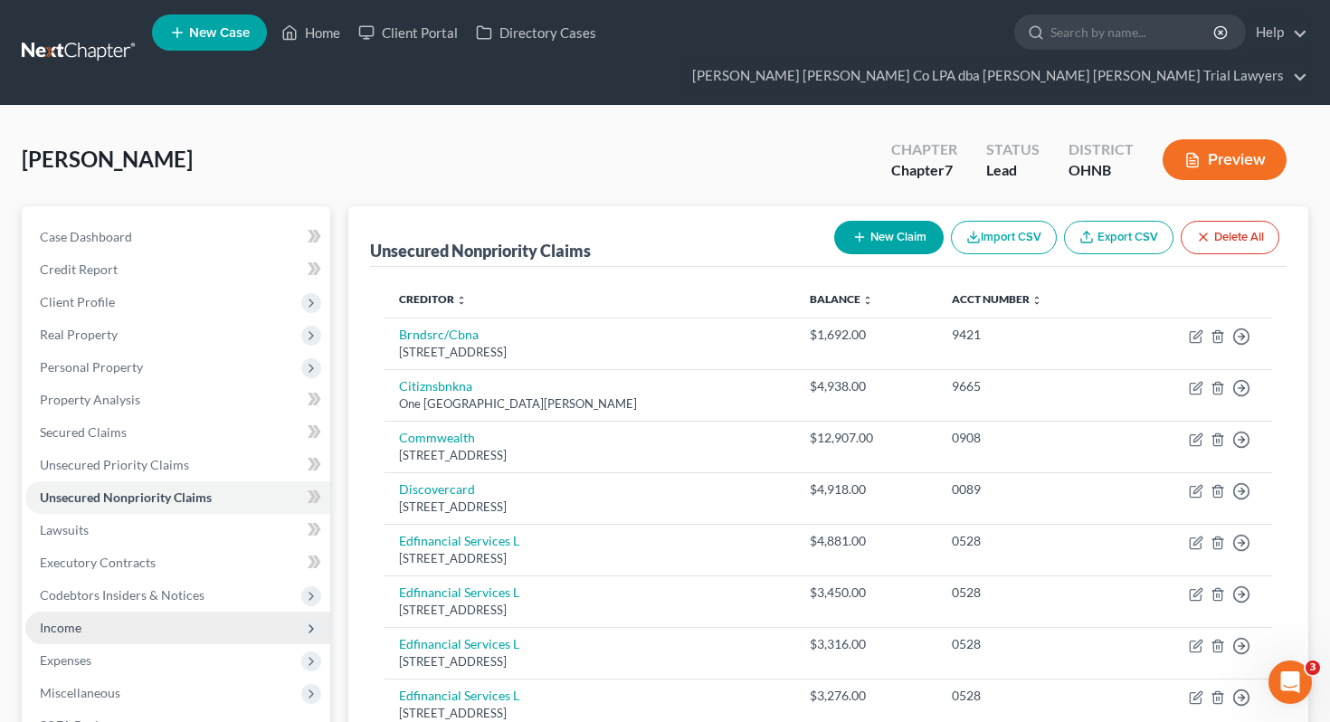
click at [214, 612] on span "Income" at bounding box center [177, 628] width 305 height 33
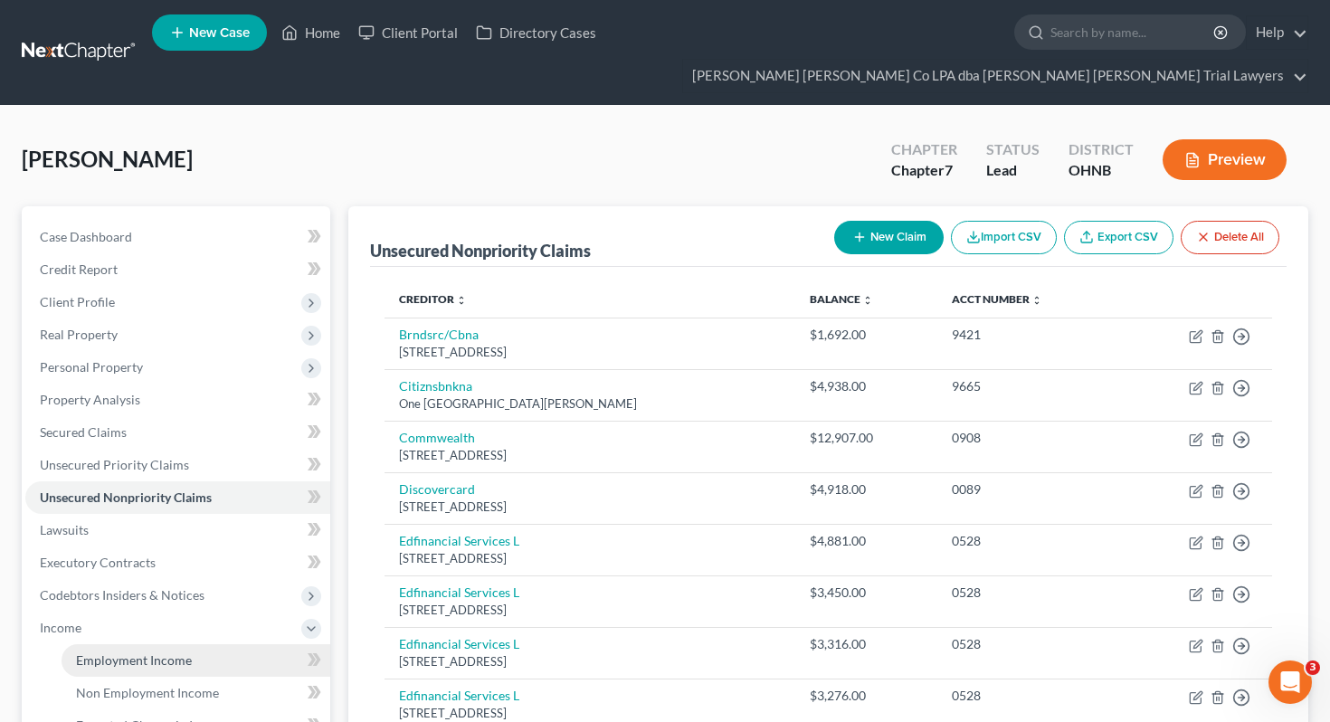
click at [216, 644] on link "Employment Income" at bounding box center [196, 660] width 269 height 33
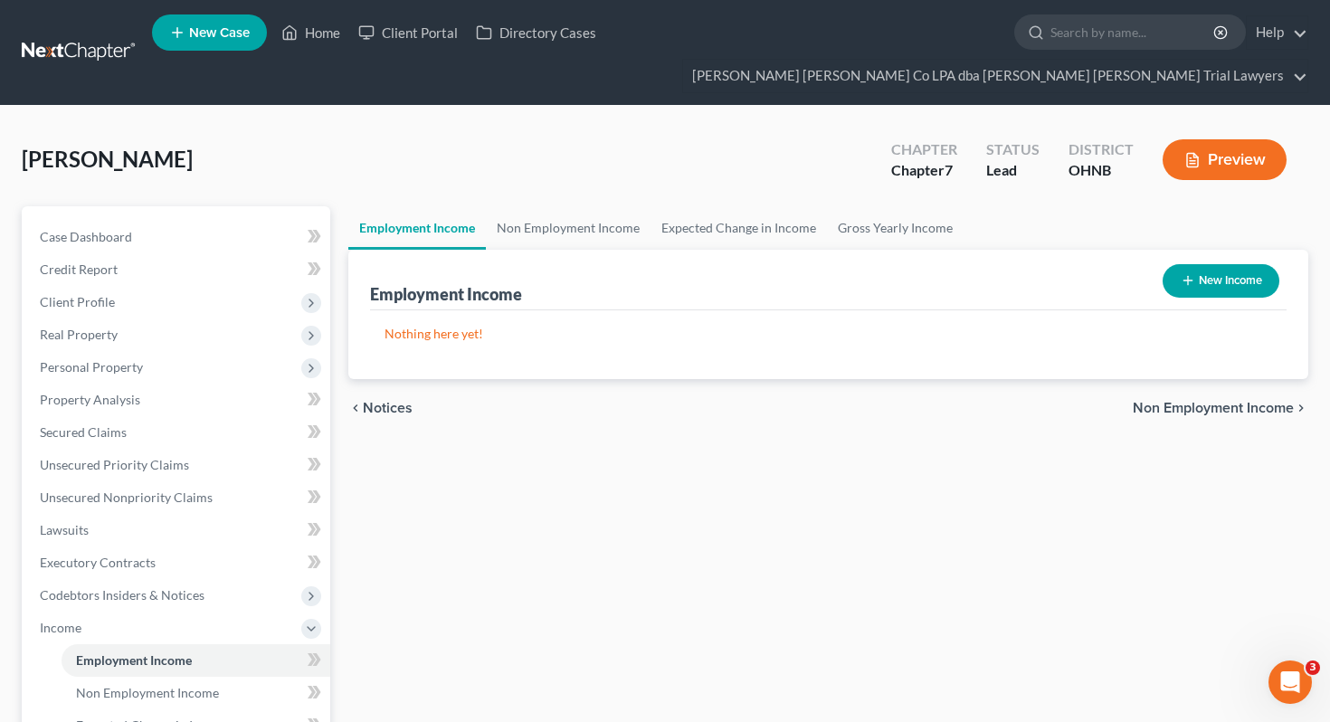
click at [1243, 264] on button "New Income" at bounding box center [1221, 280] width 117 height 33
select select "0"
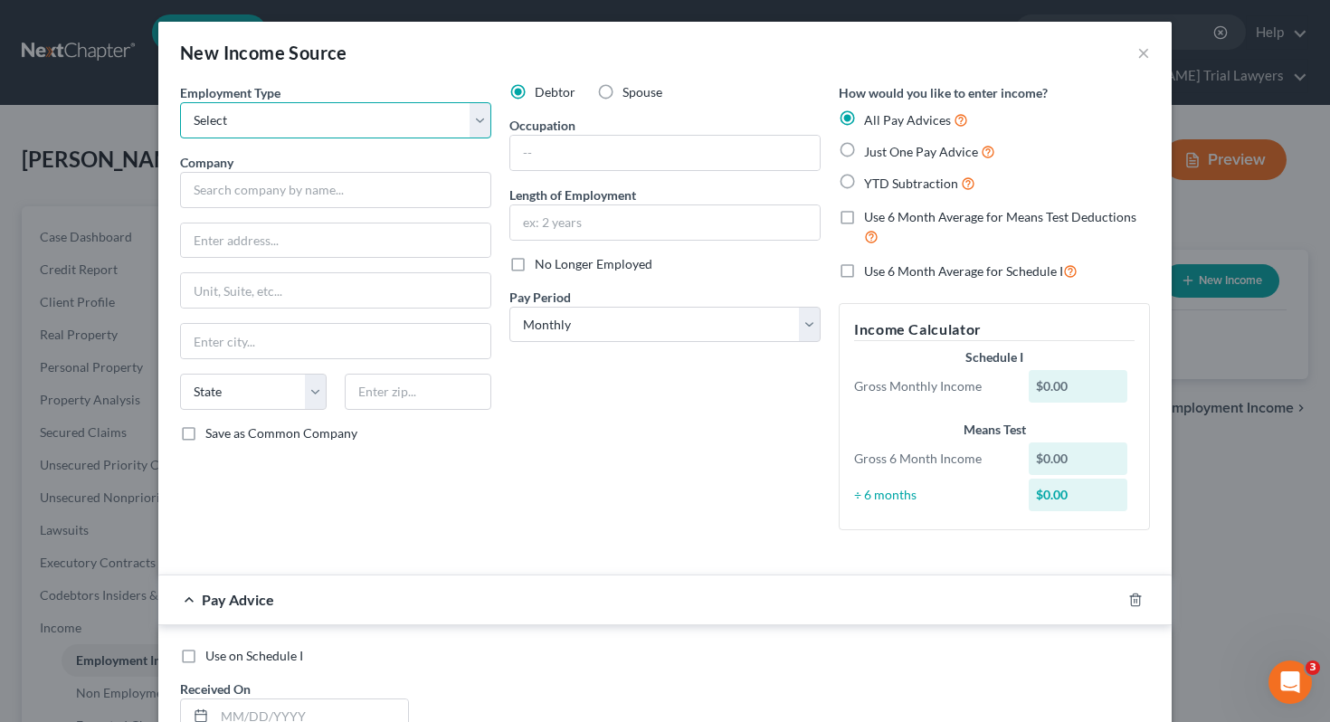
click at [460, 116] on select "Select Full or [DEMOGRAPHIC_DATA] Employment Self Employment" at bounding box center [335, 120] width 311 height 36
click at [449, 117] on select "Select Full or [DEMOGRAPHIC_DATA] Employment Self Employment" at bounding box center [335, 120] width 311 height 36
select select "0"
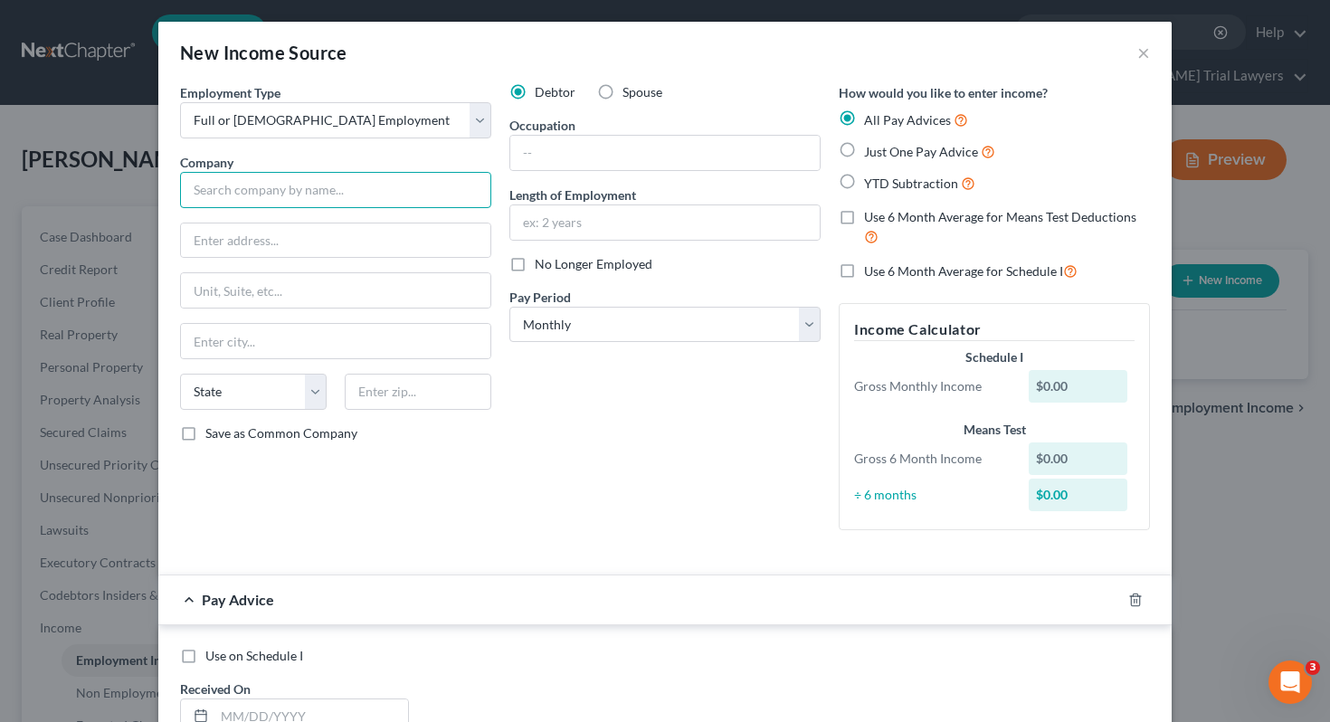
click at [426, 180] on input "text" at bounding box center [335, 190] width 311 height 36
type input "[GEOGRAPHIC_DATA][US_STATE]"
click at [429, 235] on input "text" at bounding box center [335, 240] width 309 height 34
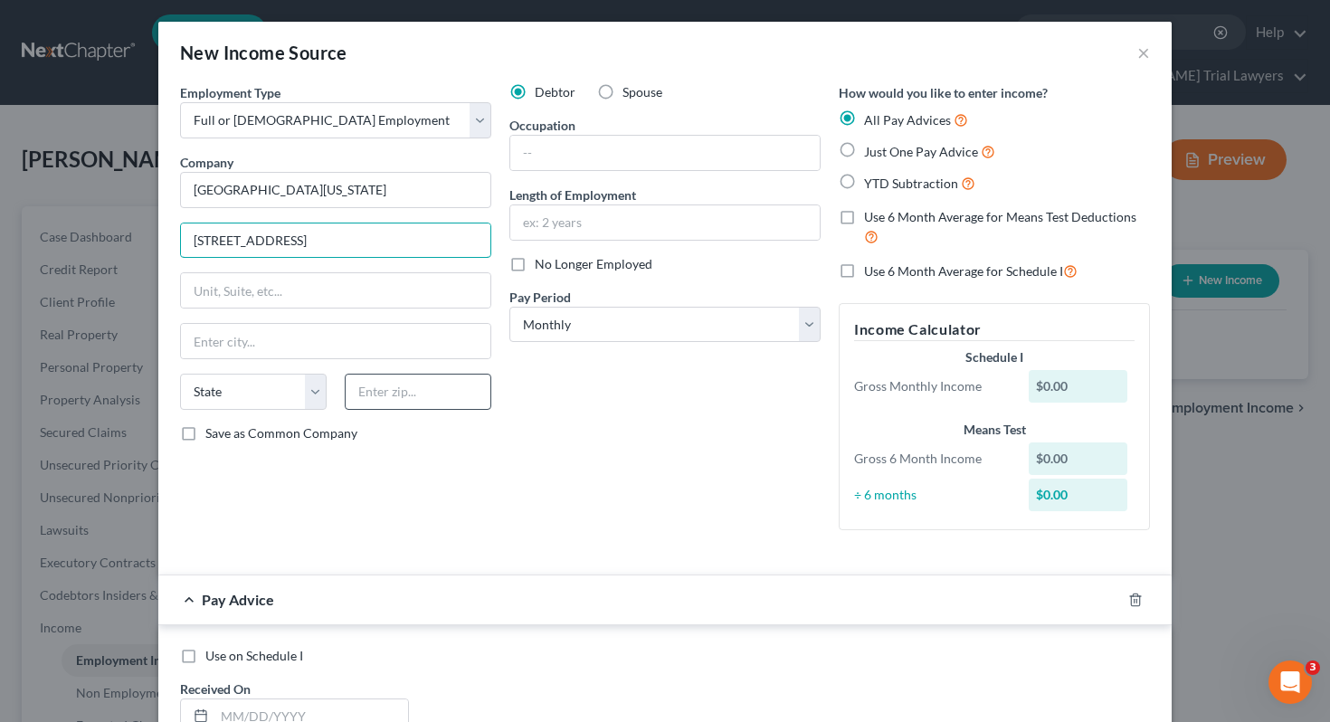
type input "[STREET_ADDRESS]"
click at [470, 388] on input "text" at bounding box center [418, 392] width 147 height 36
type input "48109"
click at [521, 483] on div "Debtor Spouse Occupation Length of Employment No Longer Employed Pay Period * S…" at bounding box center [664, 313] width 329 height 461
type input "[PERSON_NAME][GEOGRAPHIC_DATA]"
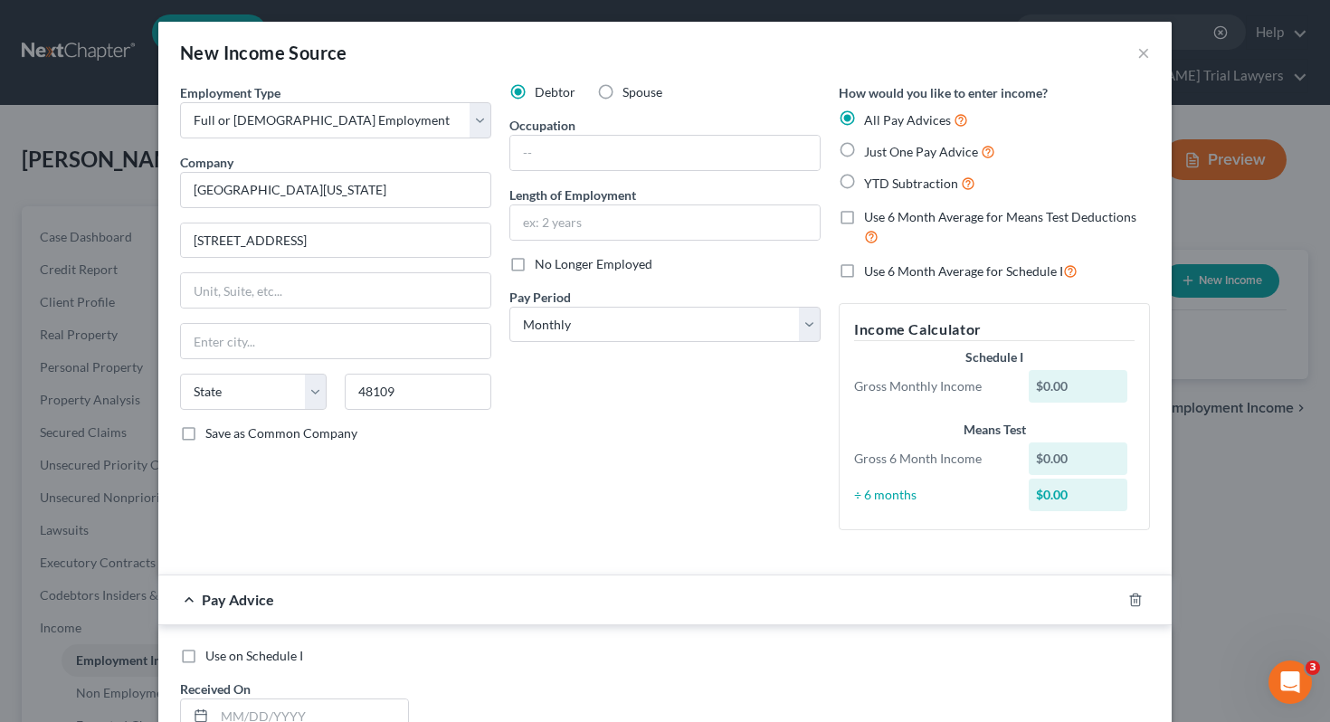
select select "23"
click at [627, 164] on input "text" at bounding box center [664, 153] width 309 height 34
type input "Research Compliance"
click at [875, 156] on span "Just One Pay Advice" at bounding box center [921, 151] width 114 height 15
click at [875, 153] on input "Just One Pay Advice" at bounding box center [877, 147] width 12 height 12
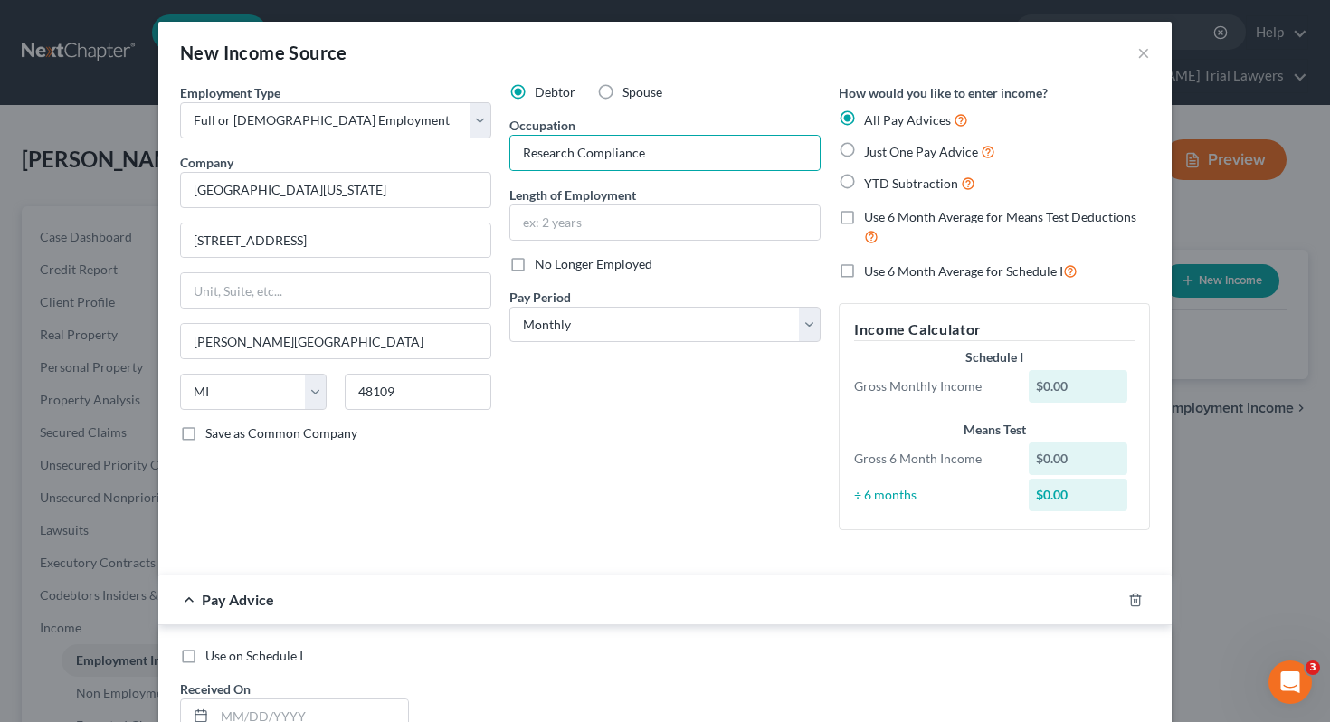
radio input "true"
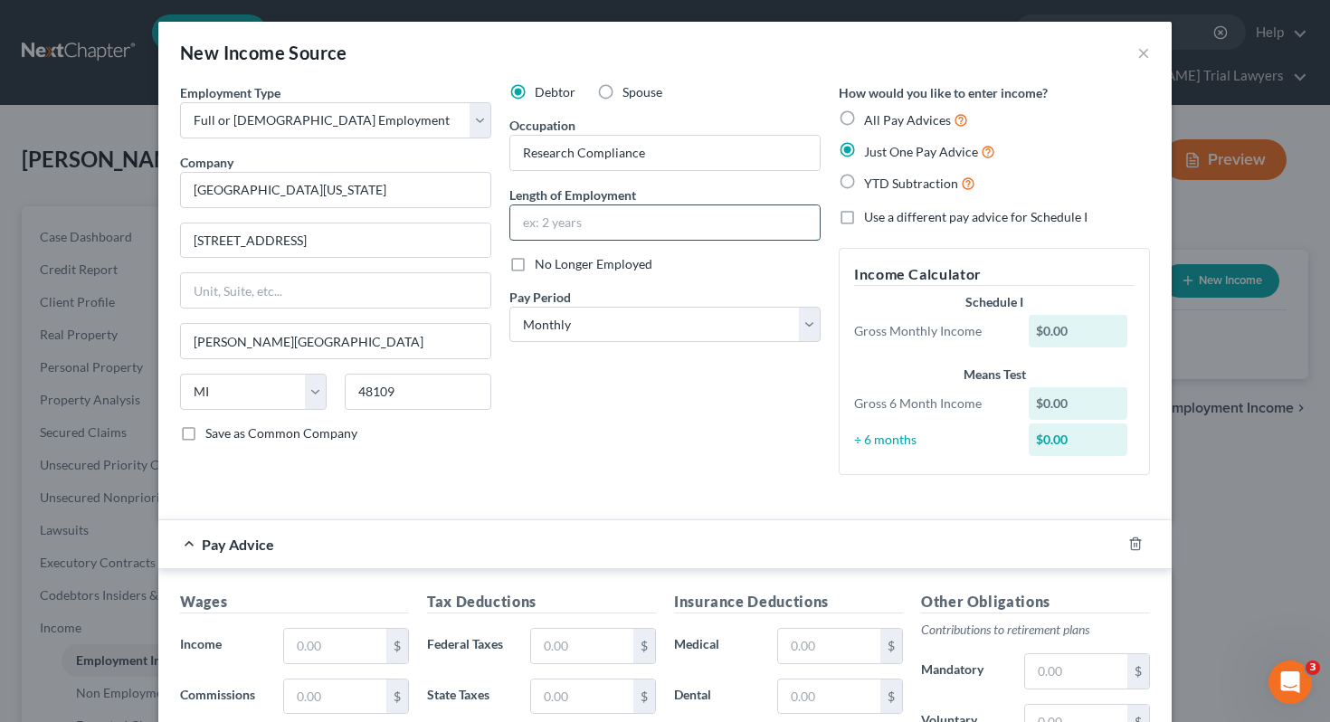
click at [706, 212] on input "text" at bounding box center [664, 222] width 309 height 34
type input "5.5 Years"
click at [698, 320] on select "Select Monthly Twice Monthly Every Other Week Weekly" at bounding box center [664, 325] width 311 height 36
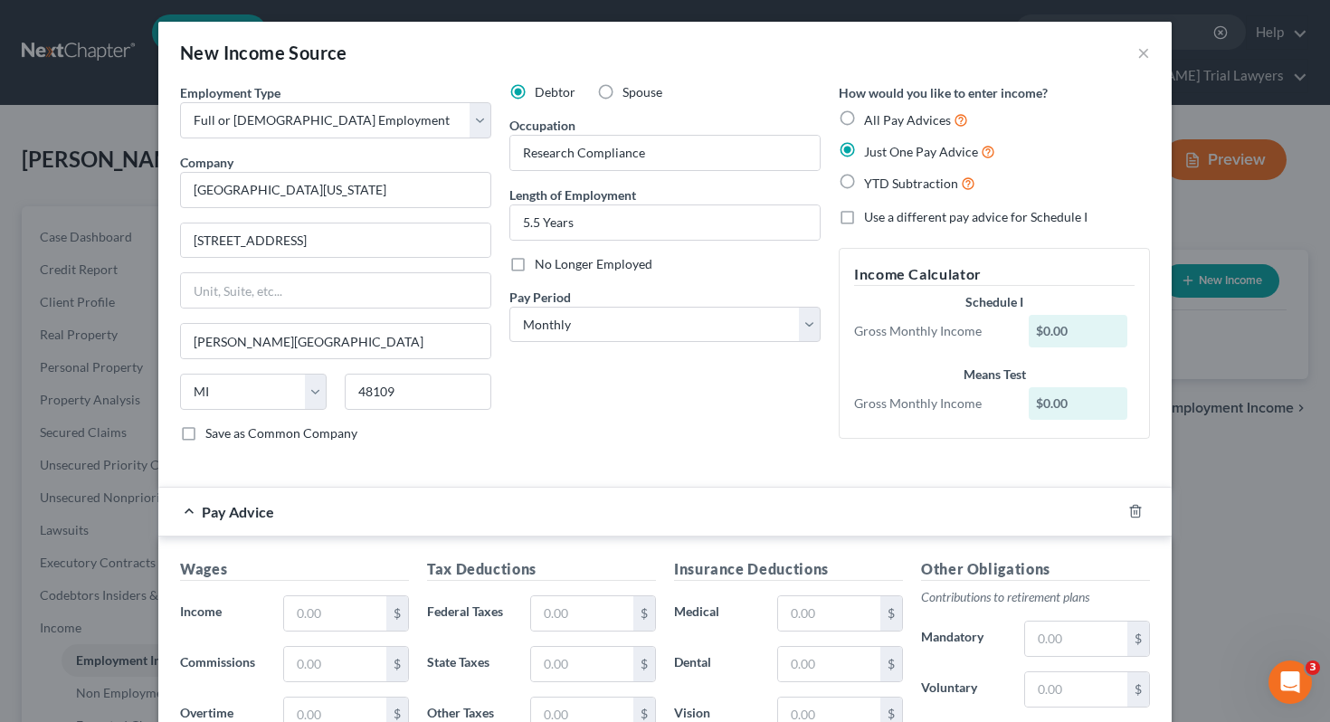
click at [623, 408] on div "Debtor Spouse Occupation Research Compliance Length of Employment 5.5 Years No …" at bounding box center [664, 270] width 329 height 374
click at [302, 624] on input "text" at bounding box center [335, 613] width 102 height 34
type input "6"
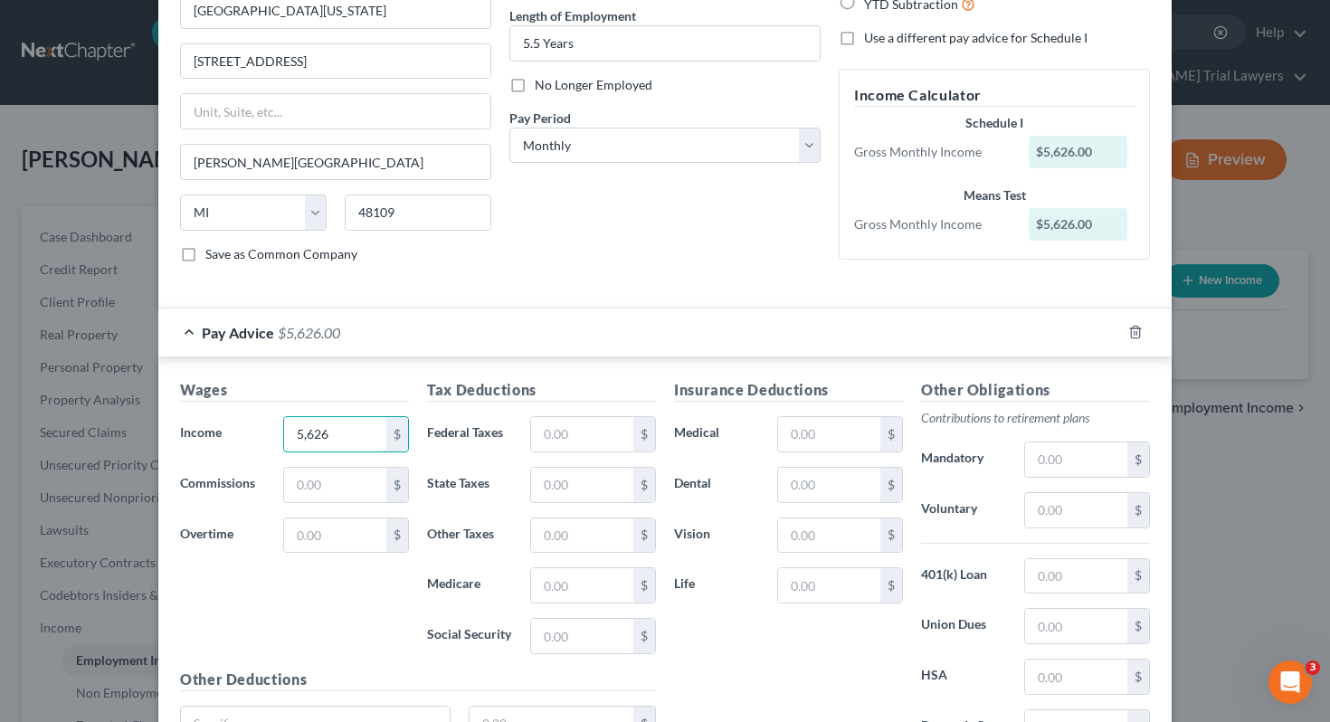
scroll to position [212, 0]
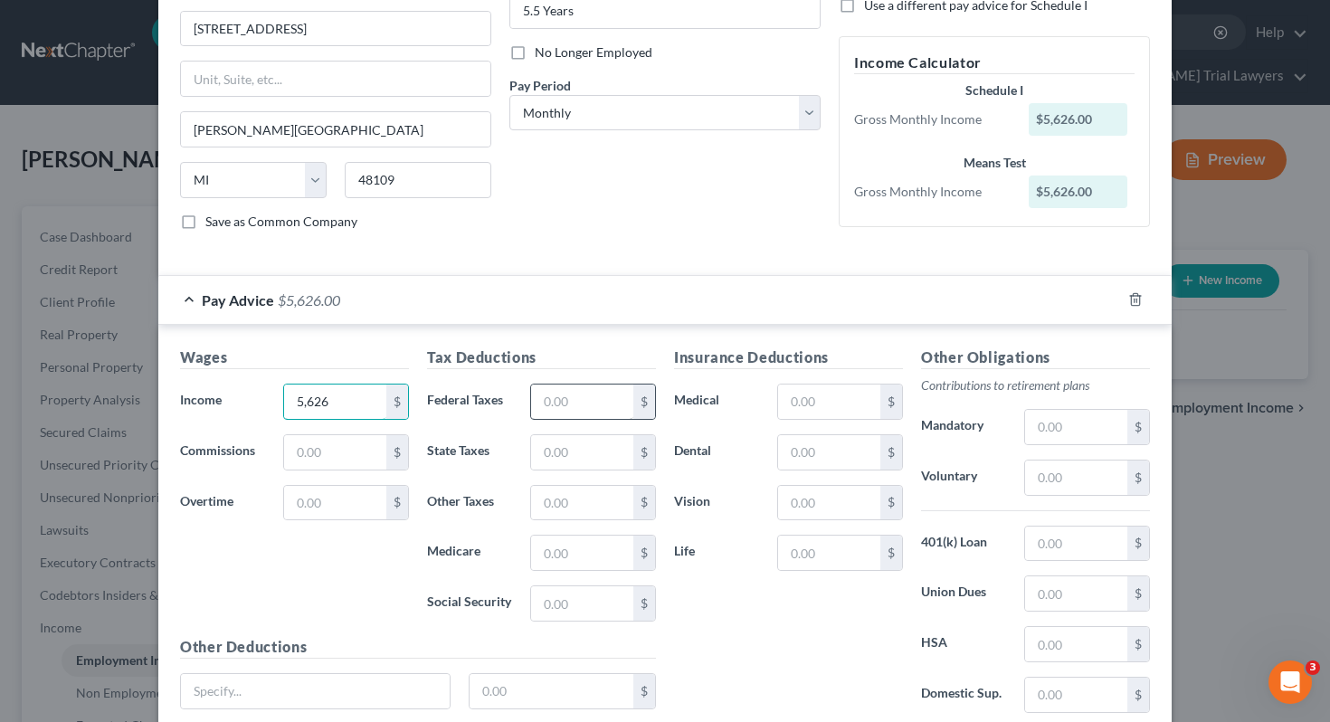
type input "5,626"
click at [572, 398] on input "text" at bounding box center [582, 402] width 102 height 34
type input "461.53"
click at [563, 560] on input "text" at bounding box center [582, 553] width 102 height 34
type input "80.37"
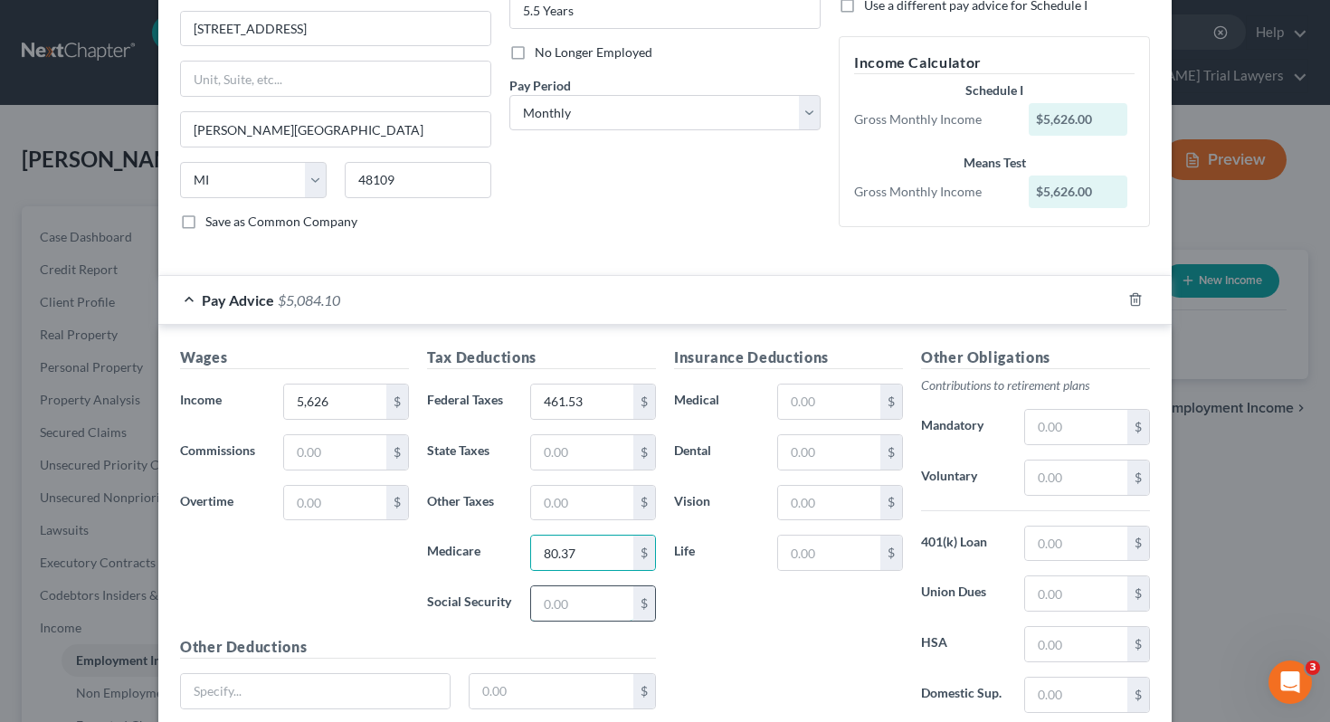
click at [568, 604] on input "text" at bounding box center [582, 603] width 102 height 34
type input "343.67"
click at [564, 460] on input "text" at bounding box center [582, 452] width 102 height 34
type input "223.62"
click at [829, 404] on input "text" at bounding box center [829, 402] width 102 height 34
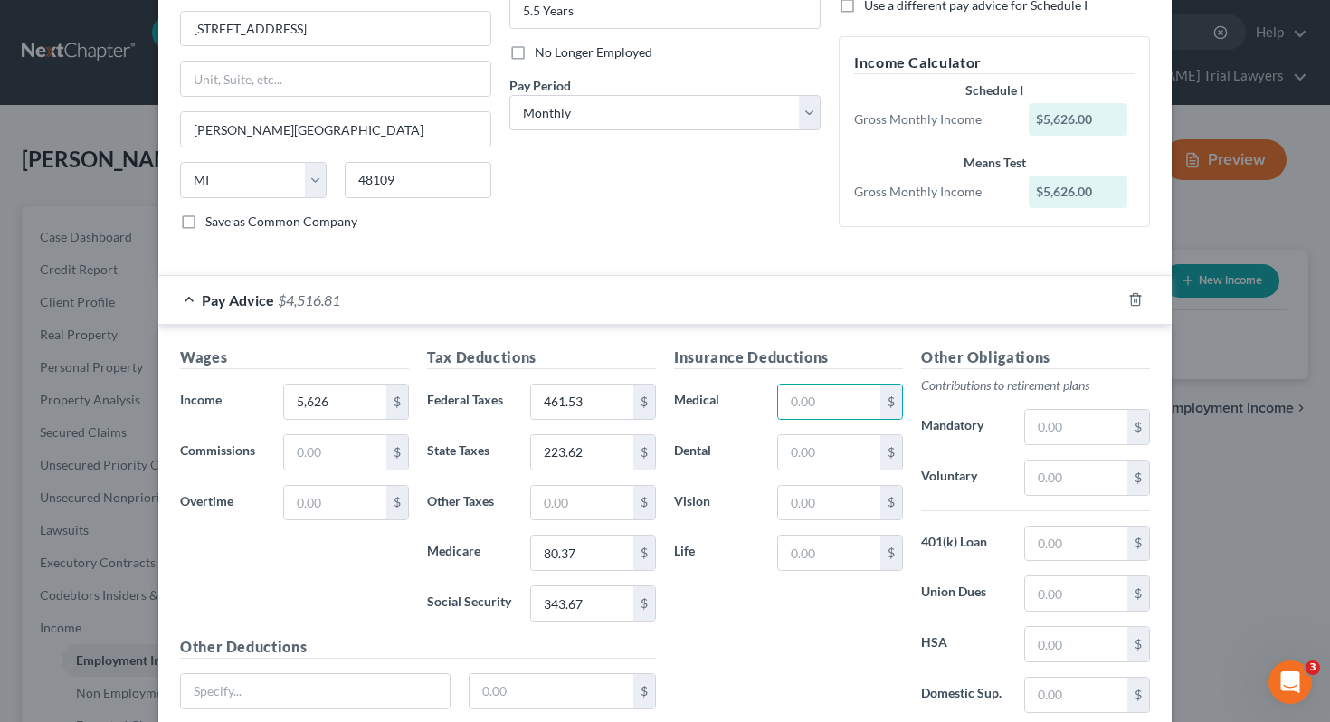
click at [741, 429] on div "Insurance Deductions Medical $ Dental $ Vision $ Life $" at bounding box center [788, 537] width 247 height 381
click at [807, 395] on input "text" at bounding box center [829, 402] width 102 height 34
type input "15"
click at [793, 442] on input "text" at bounding box center [829, 452] width 102 height 34
type input "18"
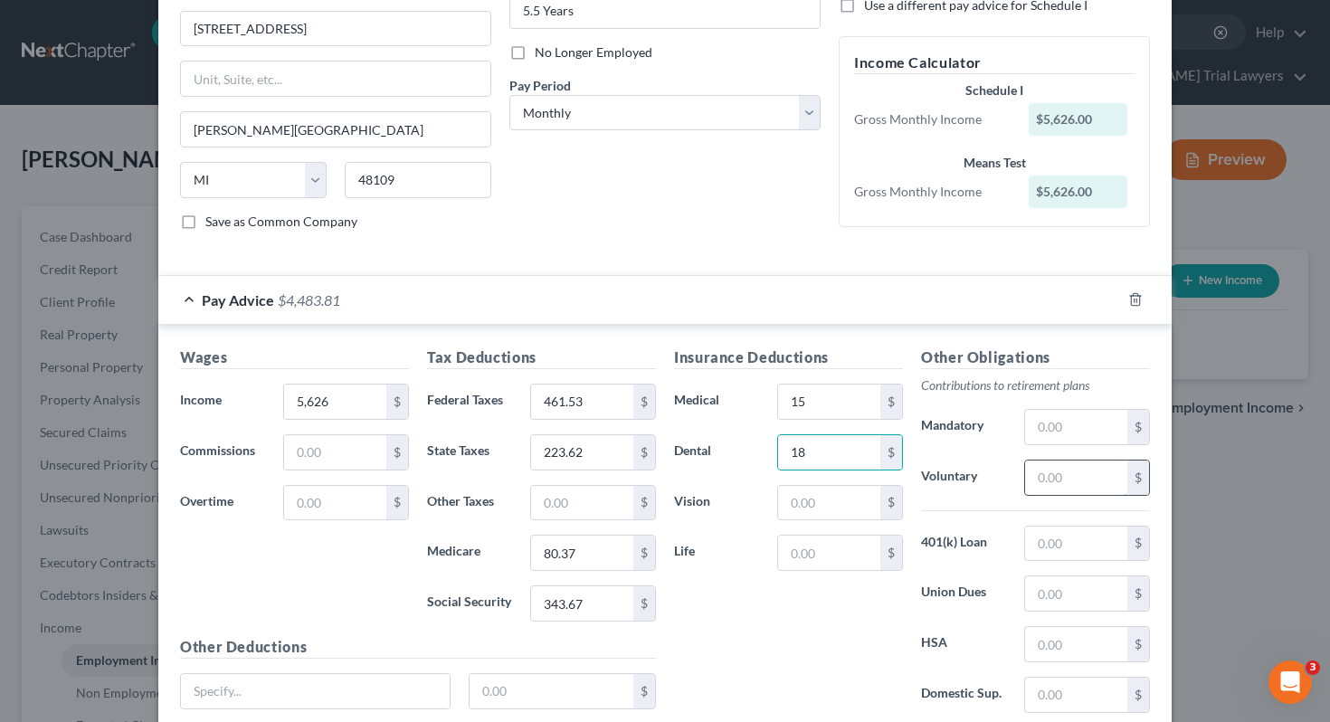
click at [1061, 488] on input "text" at bounding box center [1076, 478] width 102 height 34
type input "281.30"
click at [831, 551] on input "text" at bounding box center [829, 553] width 102 height 34
click at [349, 700] on input "text" at bounding box center [315, 691] width 269 height 34
type input "health"
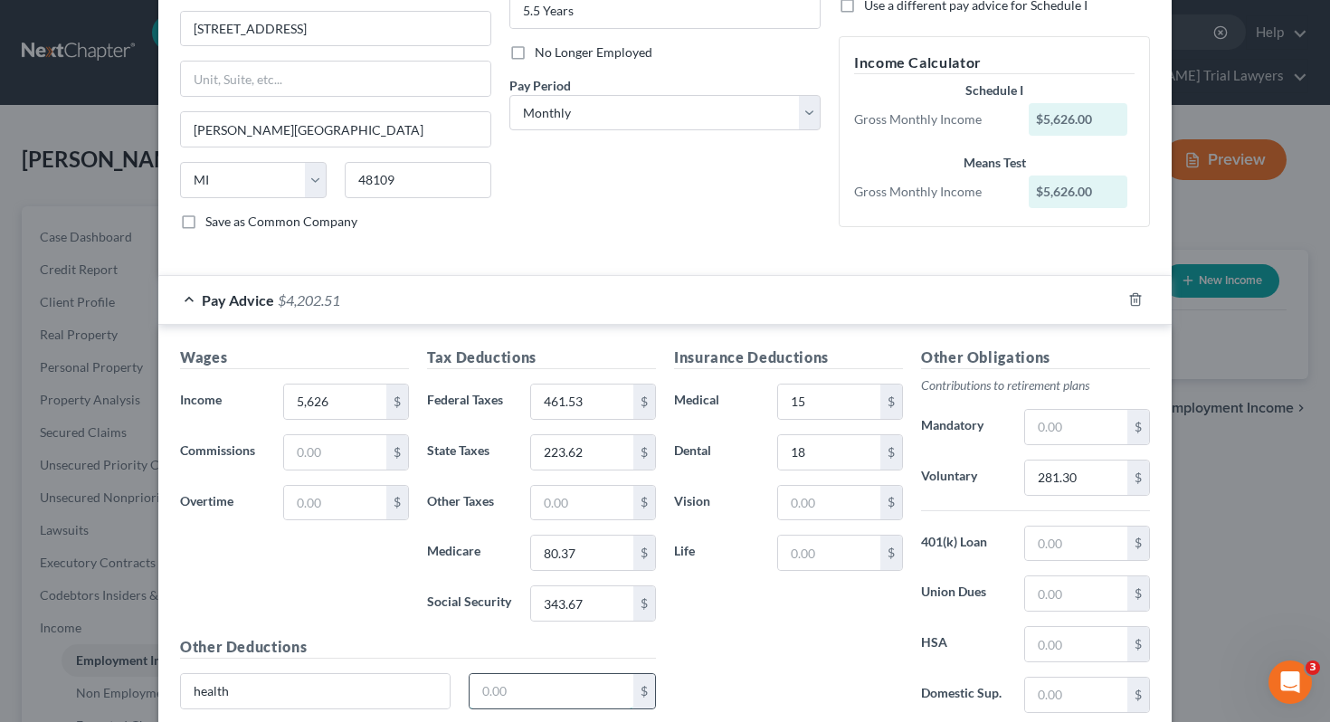
click at [499, 687] on input "text" at bounding box center [552, 691] width 165 height 34
type input "50"
click at [1056, 432] on input "text" at bounding box center [1076, 427] width 102 height 34
type input "100"
click at [762, 645] on div "Insurance Deductions Medical 15 $ Dental 18 $ Vision $ Life $" at bounding box center [788, 537] width 247 height 381
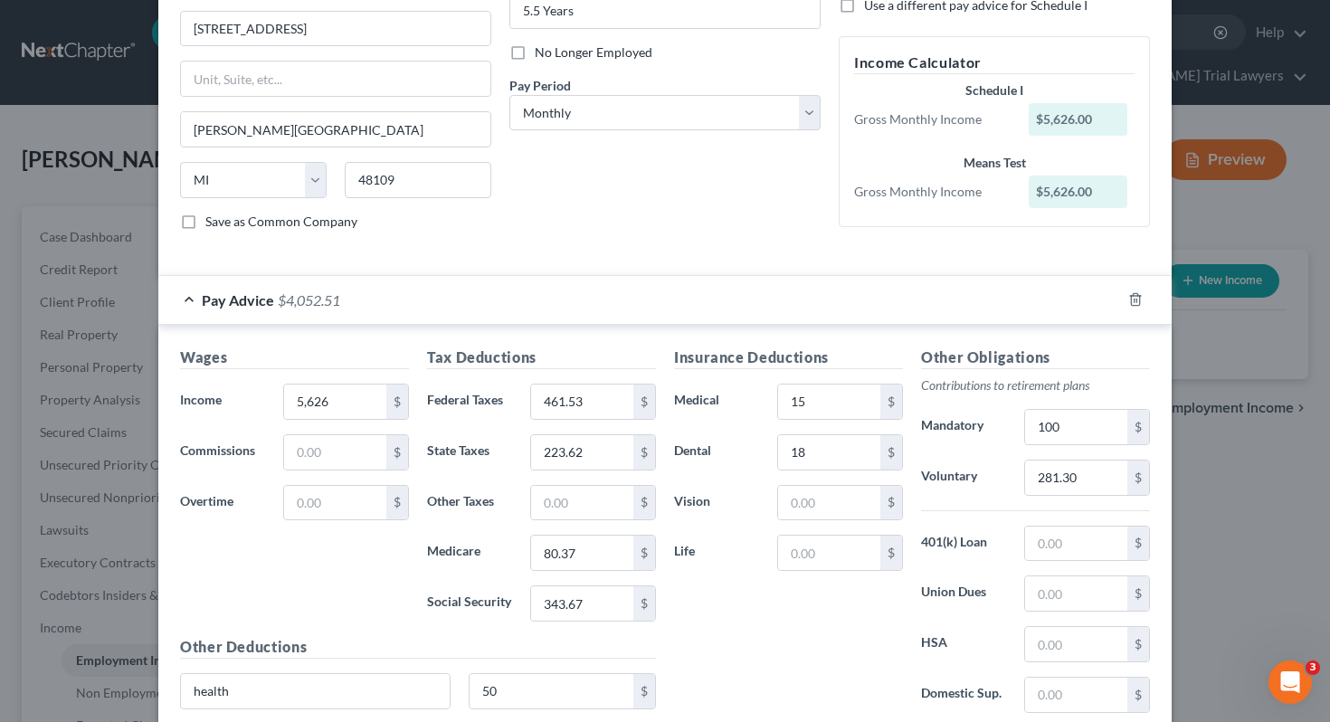
scroll to position [356, 0]
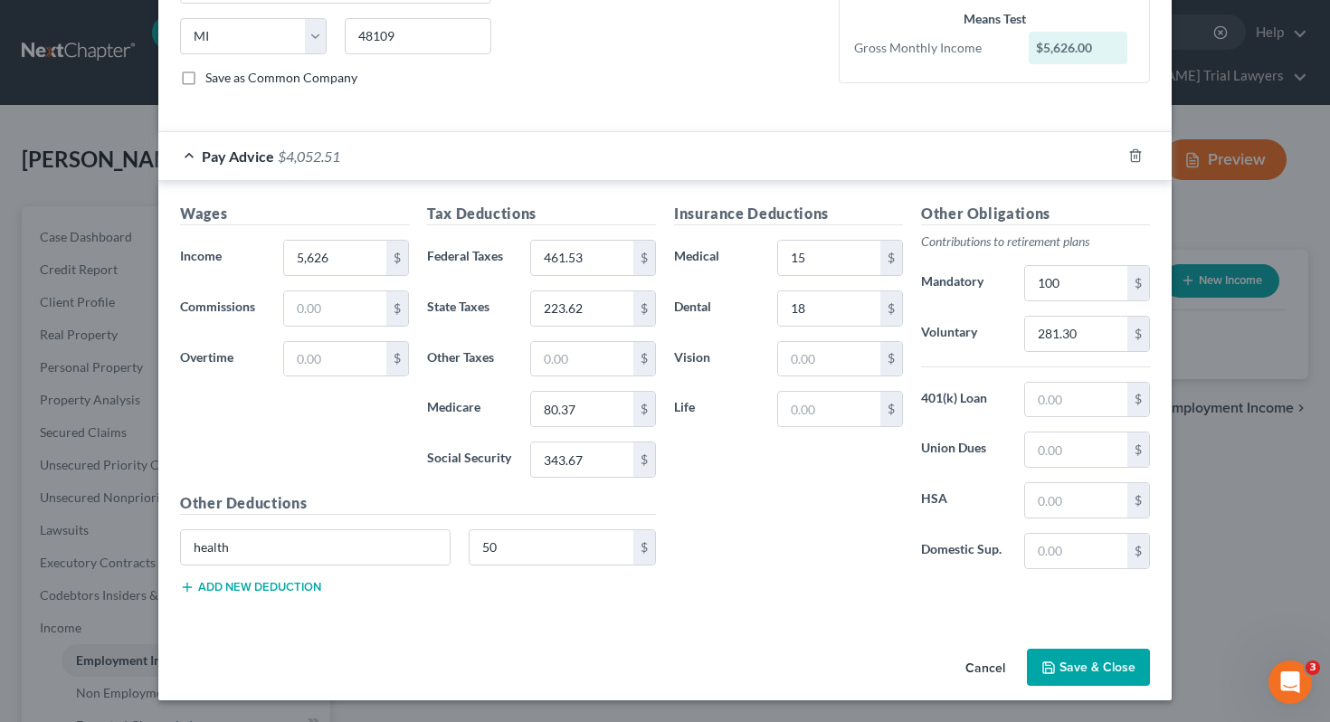
click at [1065, 660] on button "Save & Close" at bounding box center [1088, 668] width 123 height 38
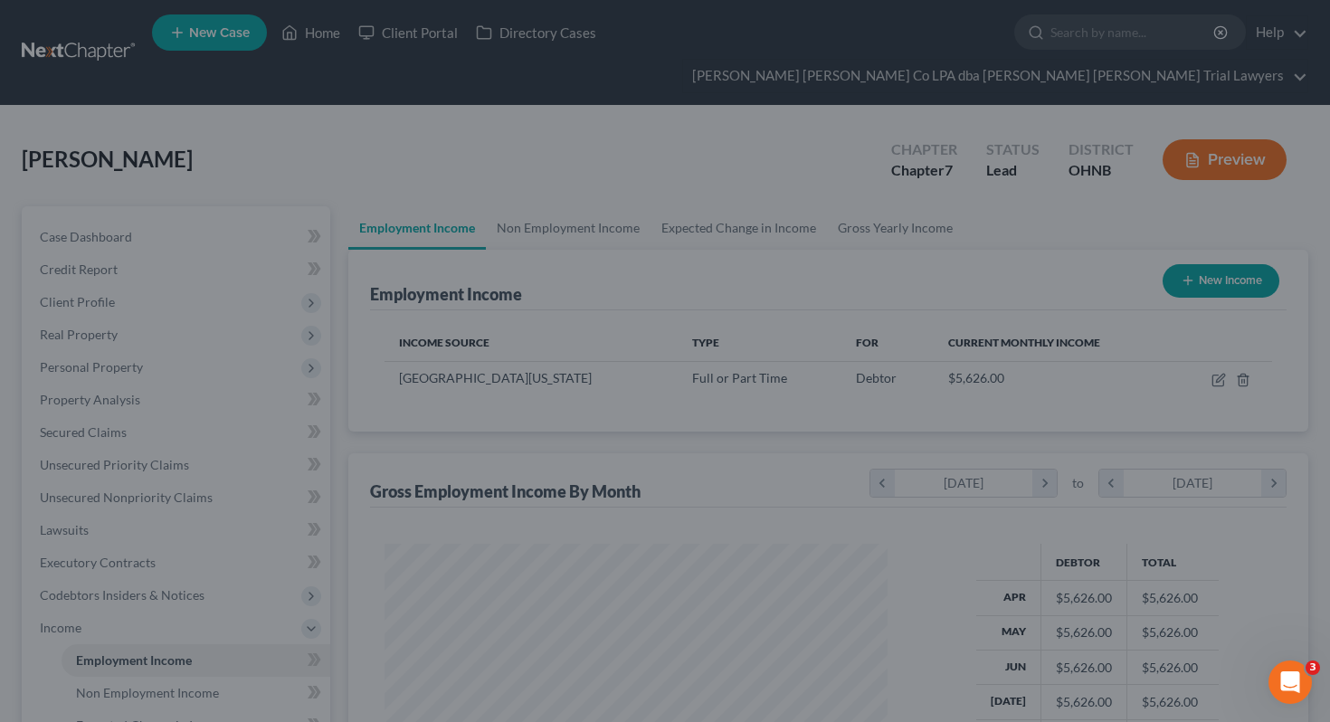
scroll to position [324, 539]
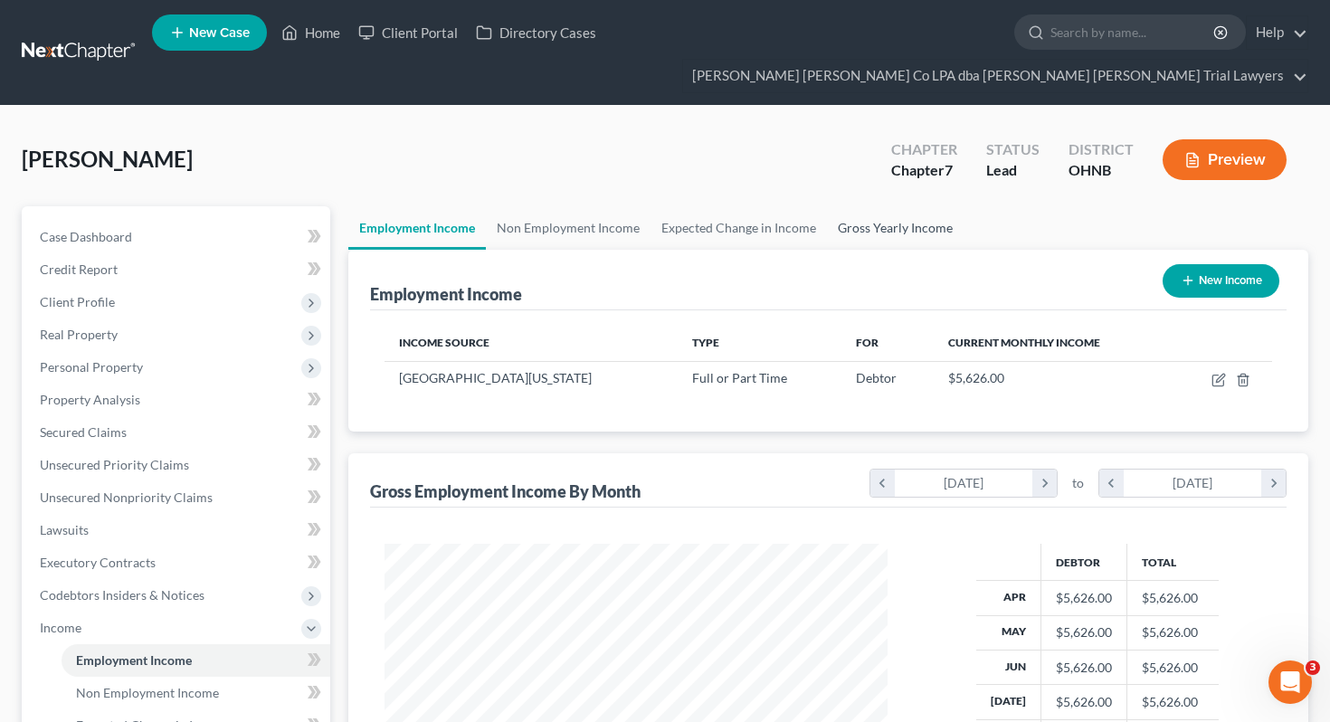
click at [883, 206] on link "Gross Yearly Income" at bounding box center [895, 227] width 137 height 43
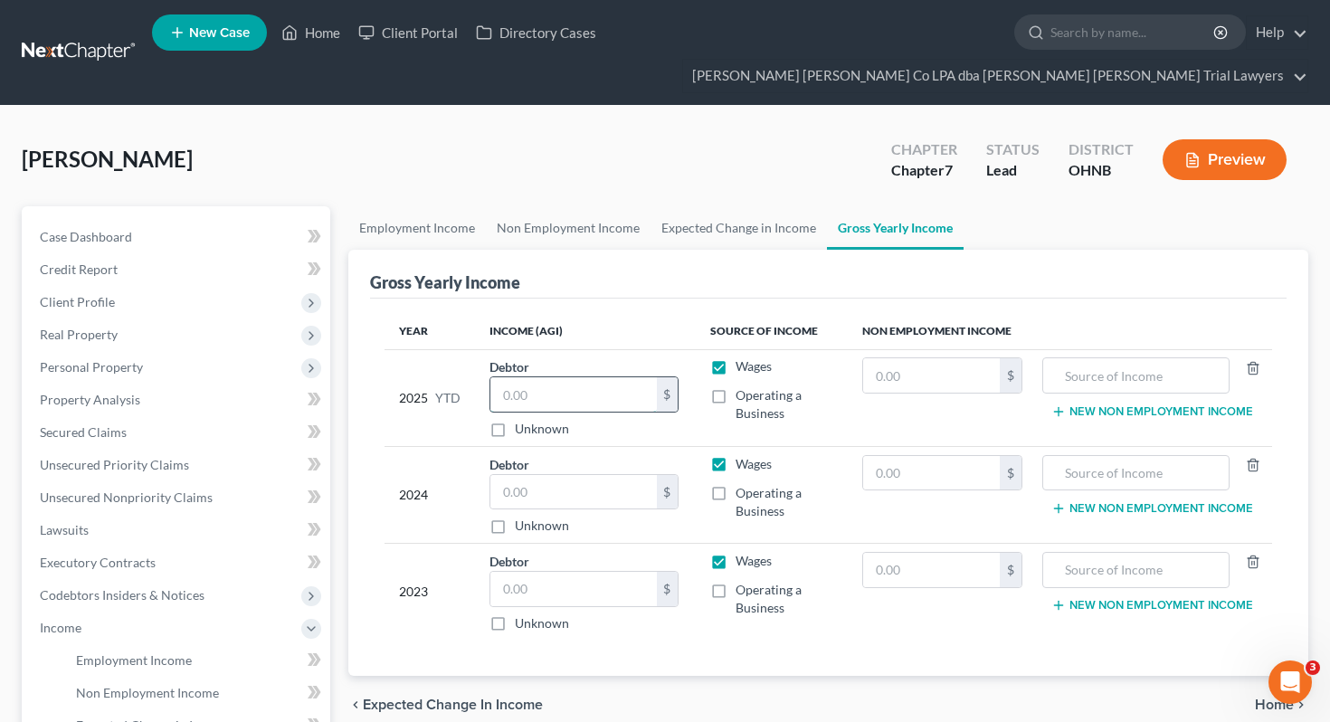
click at [525, 377] on input "text" at bounding box center [573, 394] width 166 height 34
type input "45,008"
click at [506, 313] on th "Income (AGI)" at bounding box center [585, 331] width 221 height 36
click at [535, 475] on input "text" at bounding box center [573, 492] width 166 height 34
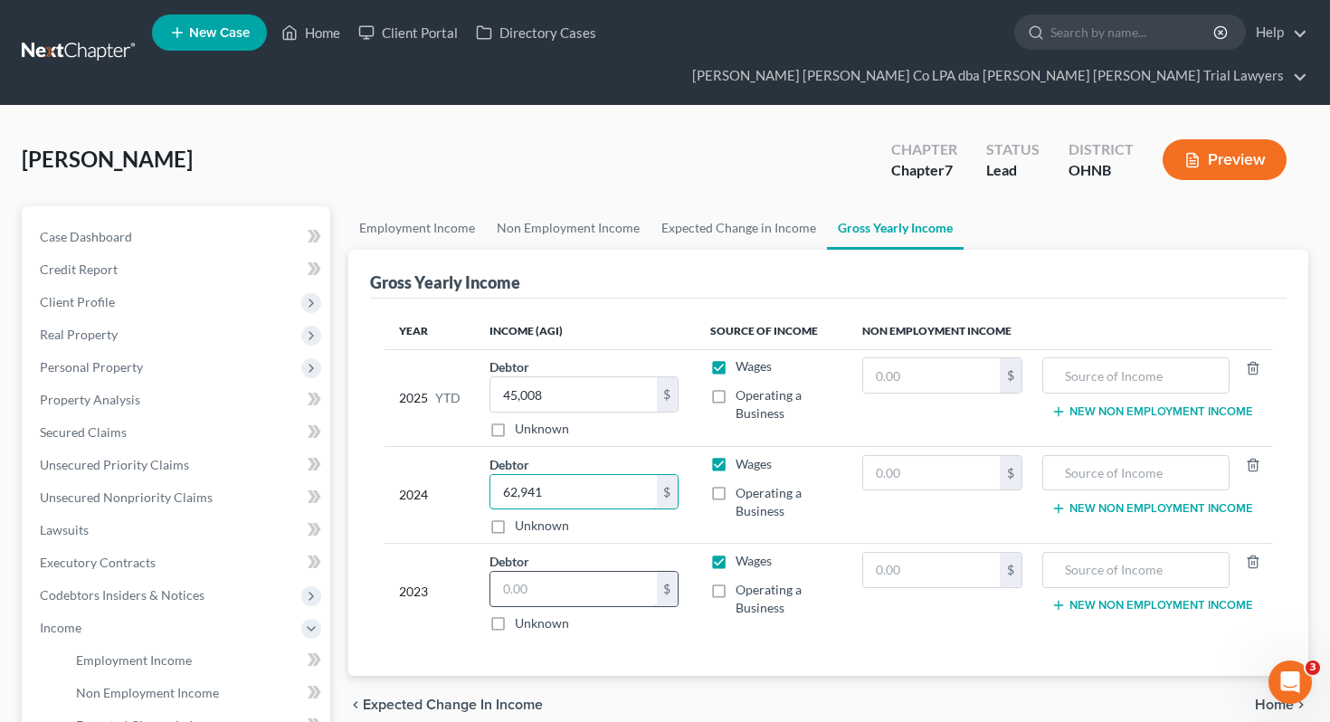
type input "62,941"
click at [531, 572] on input "text" at bounding box center [573, 589] width 166 height 34
type input "60,294.56"
click at [539, 206] on link "Non Employment Income" at bounding box center [568, 227] width 165 height 43
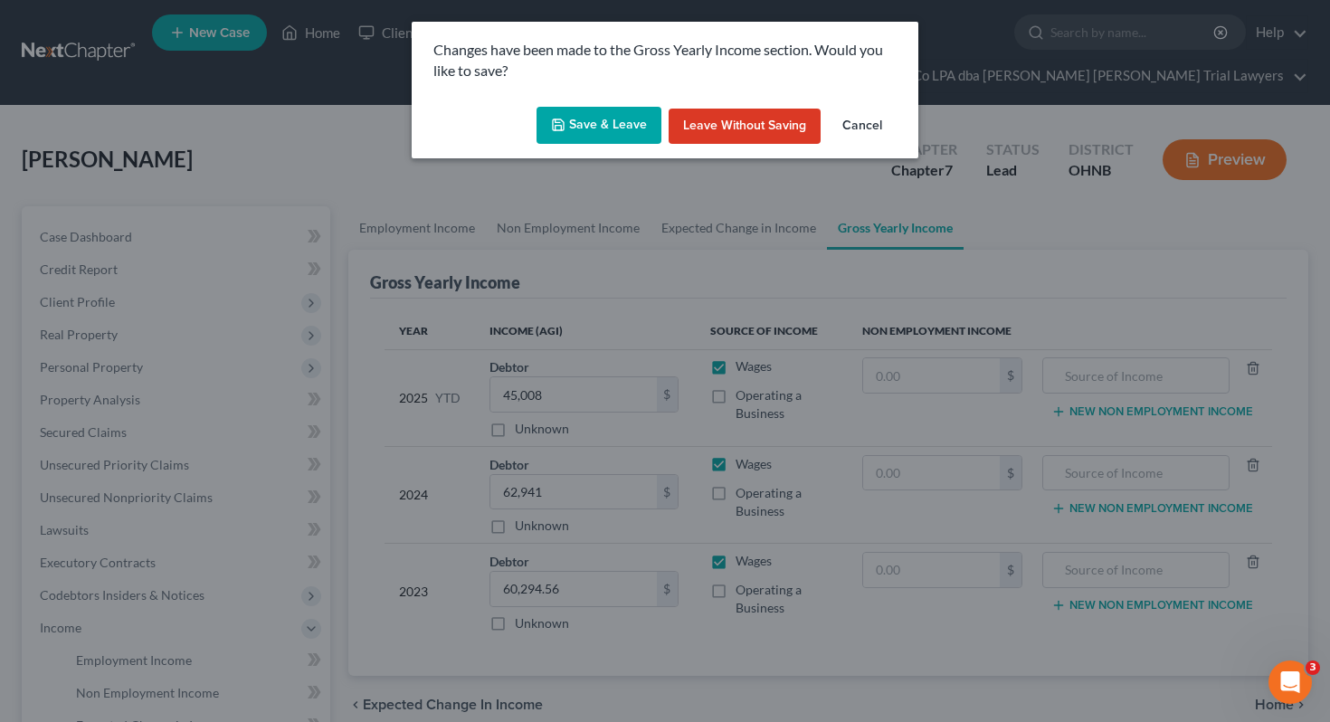
click at [603, 119] on button "Save & Leave" at bounding box center [599, 126] width 125 height 38
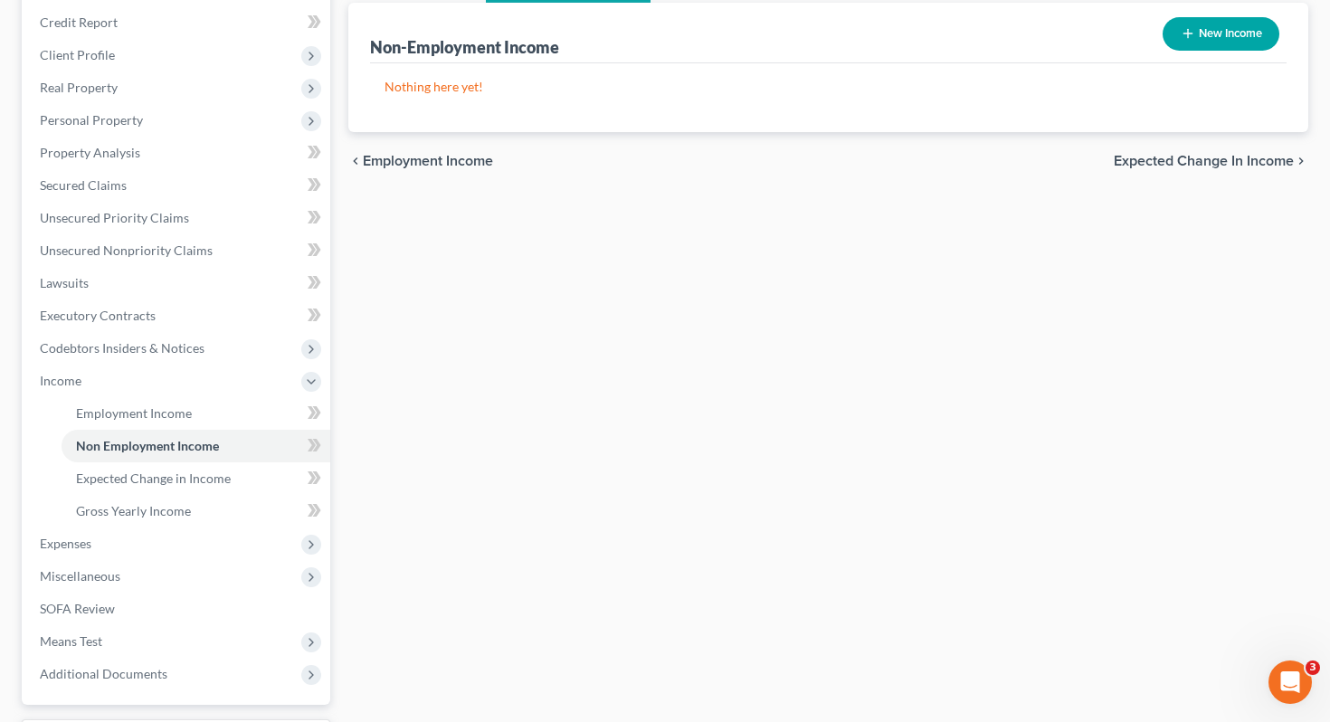
scroll to position [368, 0]
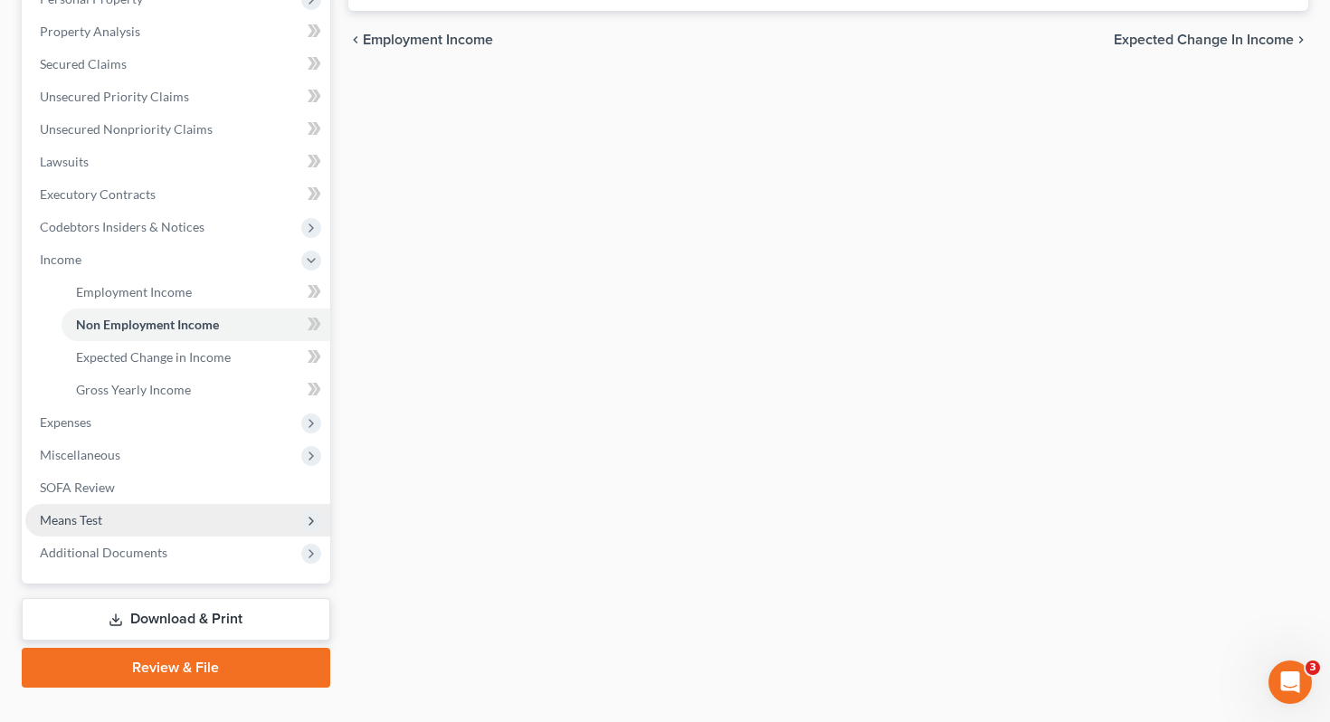
click at [218, 504] on span "Means Test" at bounding box center [177, 520] width 305 height 33
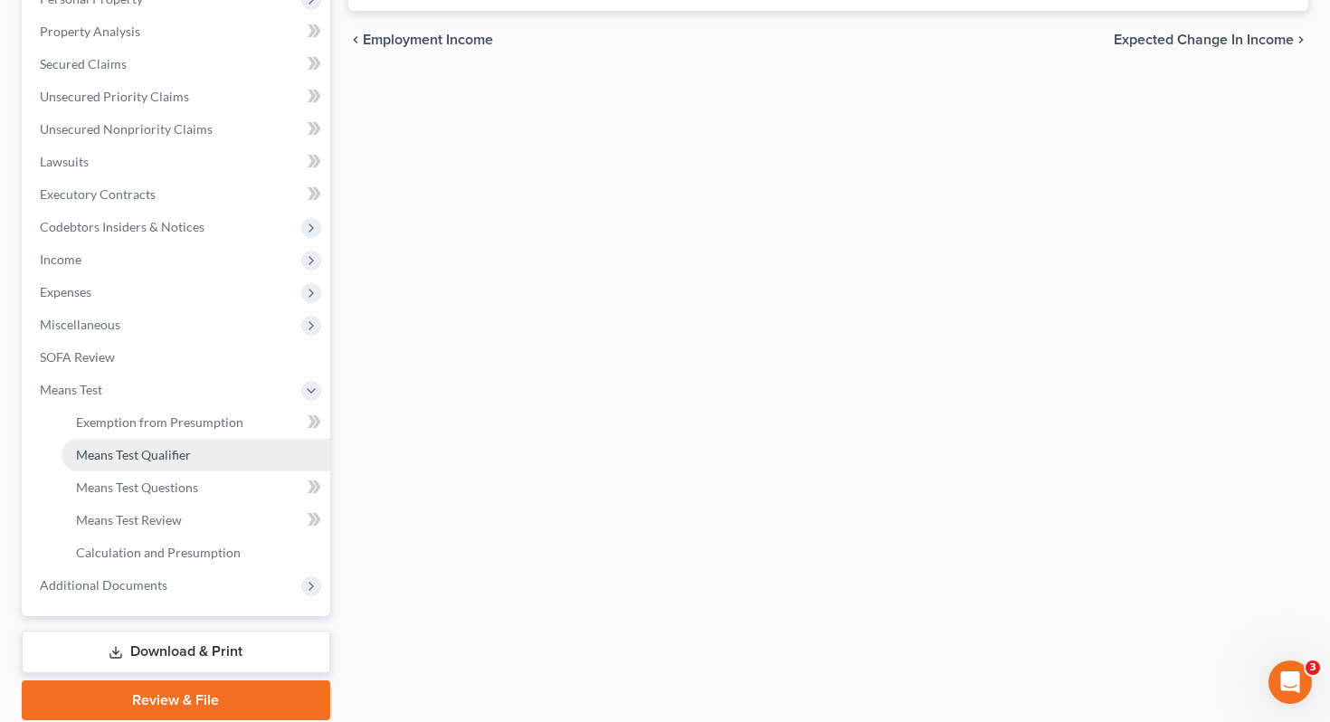
click at [210, 439] on link "Means Test Qualifier" at bounding box center [196, 455] width 269 height 33
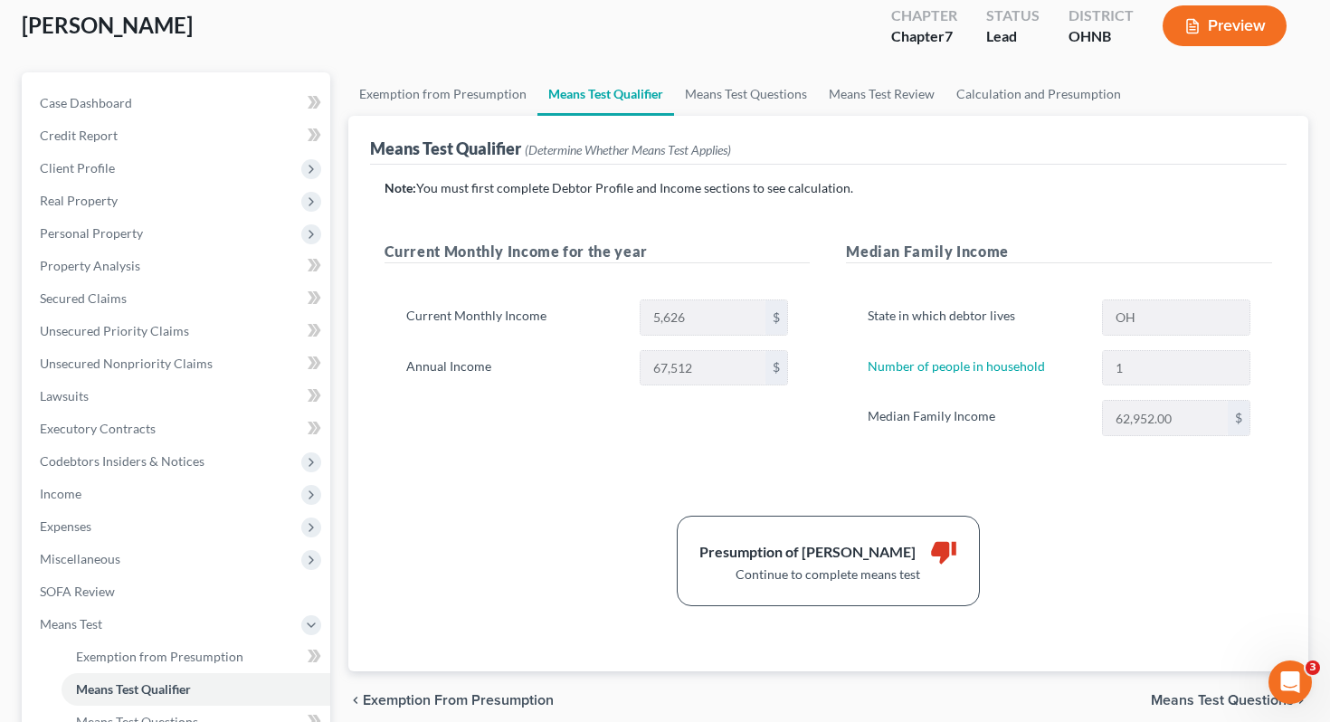
scroll to position [138, 0]
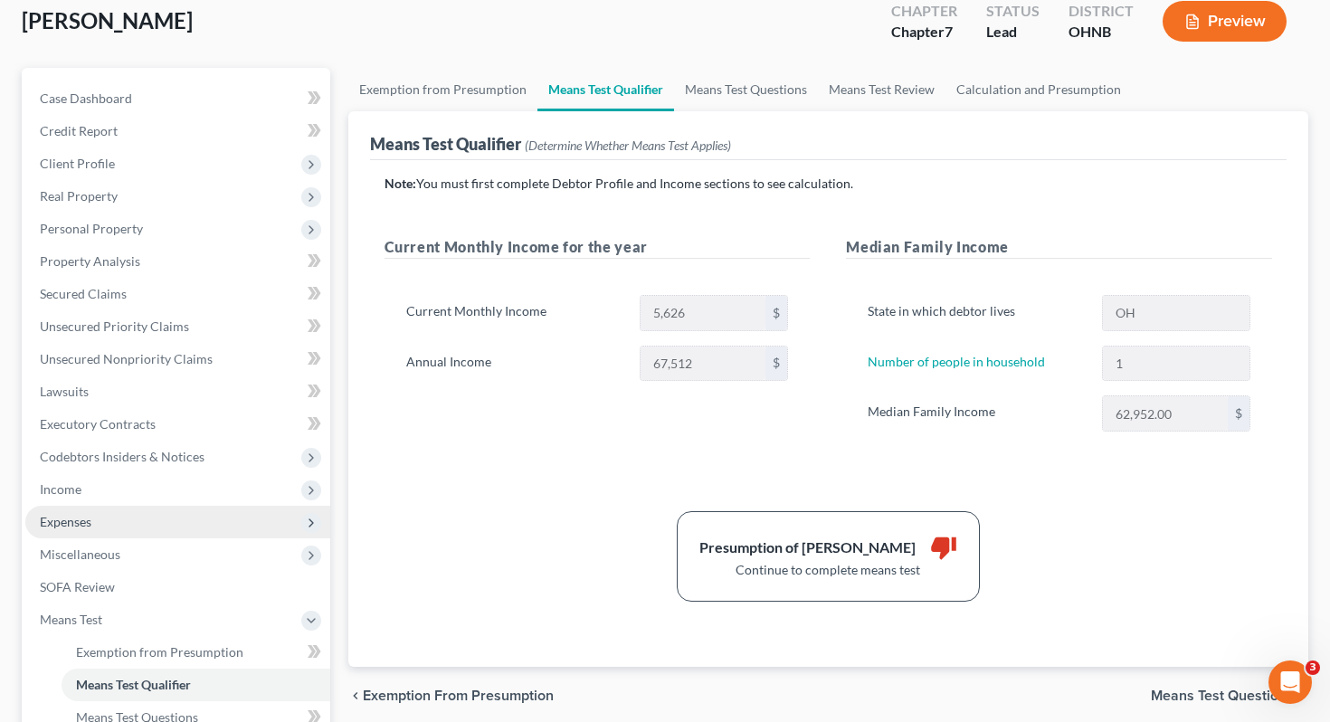
click at [166, 506] on span "Expenses" at bounding box center [177, 522] width 305 height 33
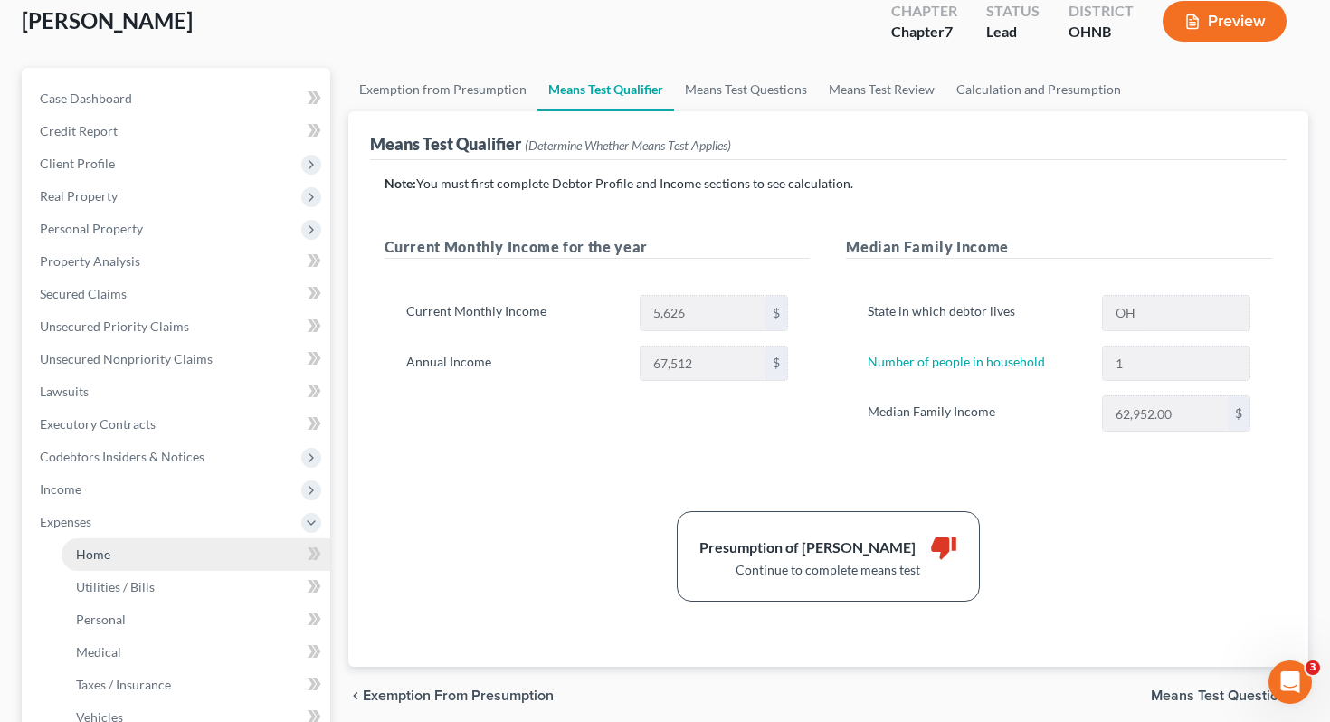
click at [166, 538] on link "Home" at bounding box center [196, 554] width 269 height 33
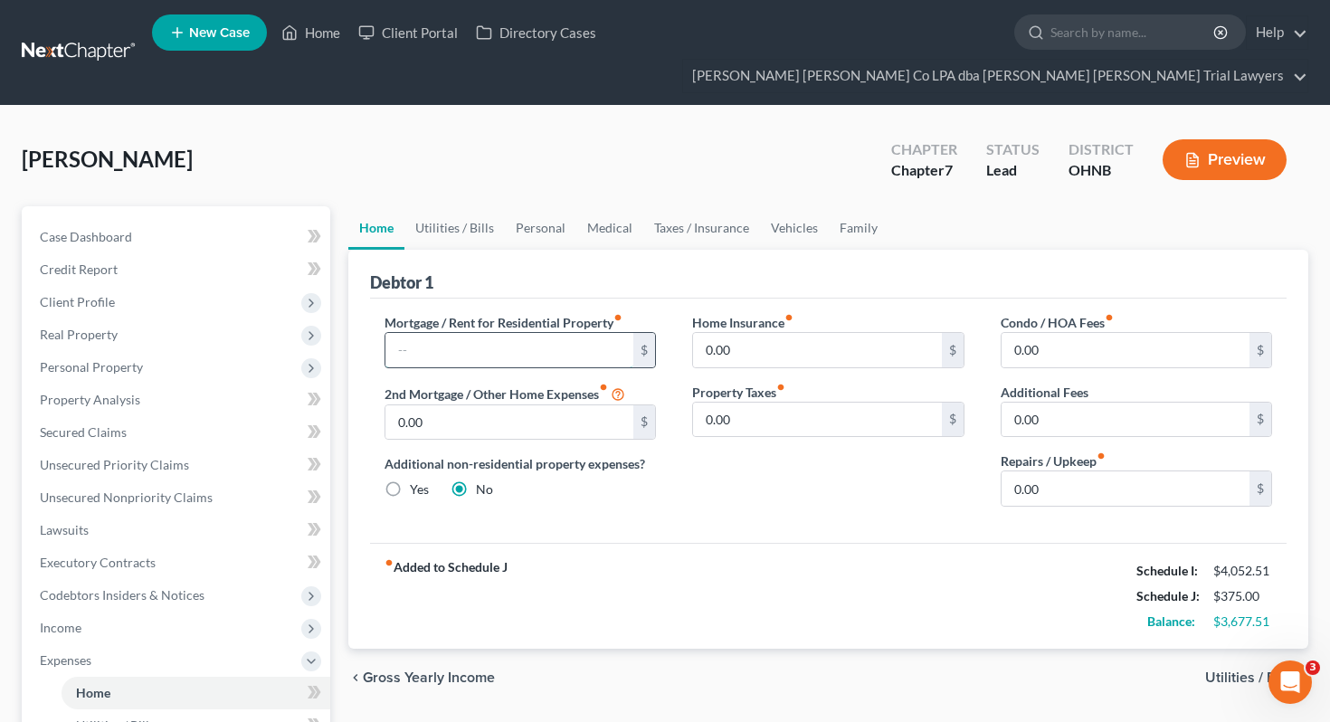
click at [477, 333] on input "text" at bounding box center [509, 350] width 249 height 34
type input "1,178.34"
click at [1040, 471] on input "0.00" at bounding box center [1126, 488] width 249 height 34
click at [1047, 471] on input "0.00" at bounding box center [1126, 488] width 249 height 34
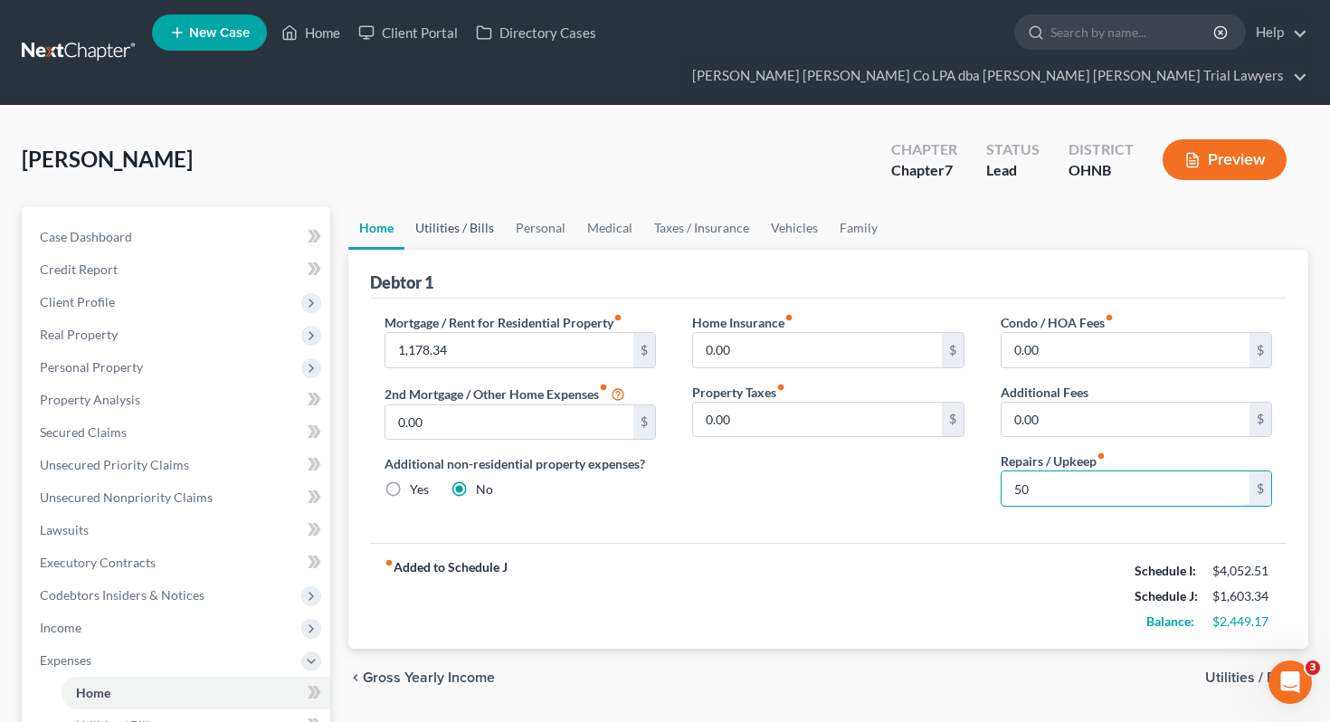
type input "50"
click at [441, 206] on link "Utilities / Bills" at bounding box center [454, 227] width 100 height 43
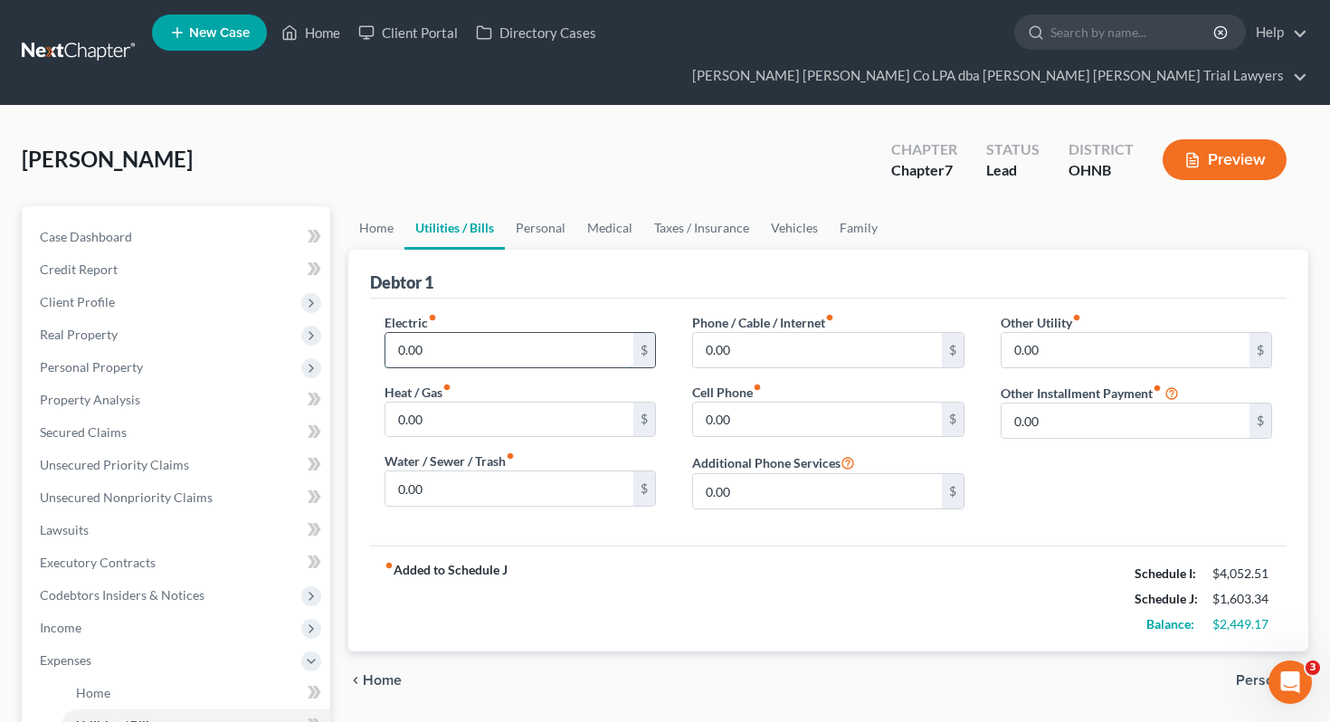
click at [453, 333] on input "0.00" at bounding box center [509, 350] width 249 height 34
click at [451, 333] on input "0.00" at bounding box center [509, 350] width 249 height 34
type input "150"
click at [463, 403] on input "0.00" at bounding box center [509, 420] width 249 height 34
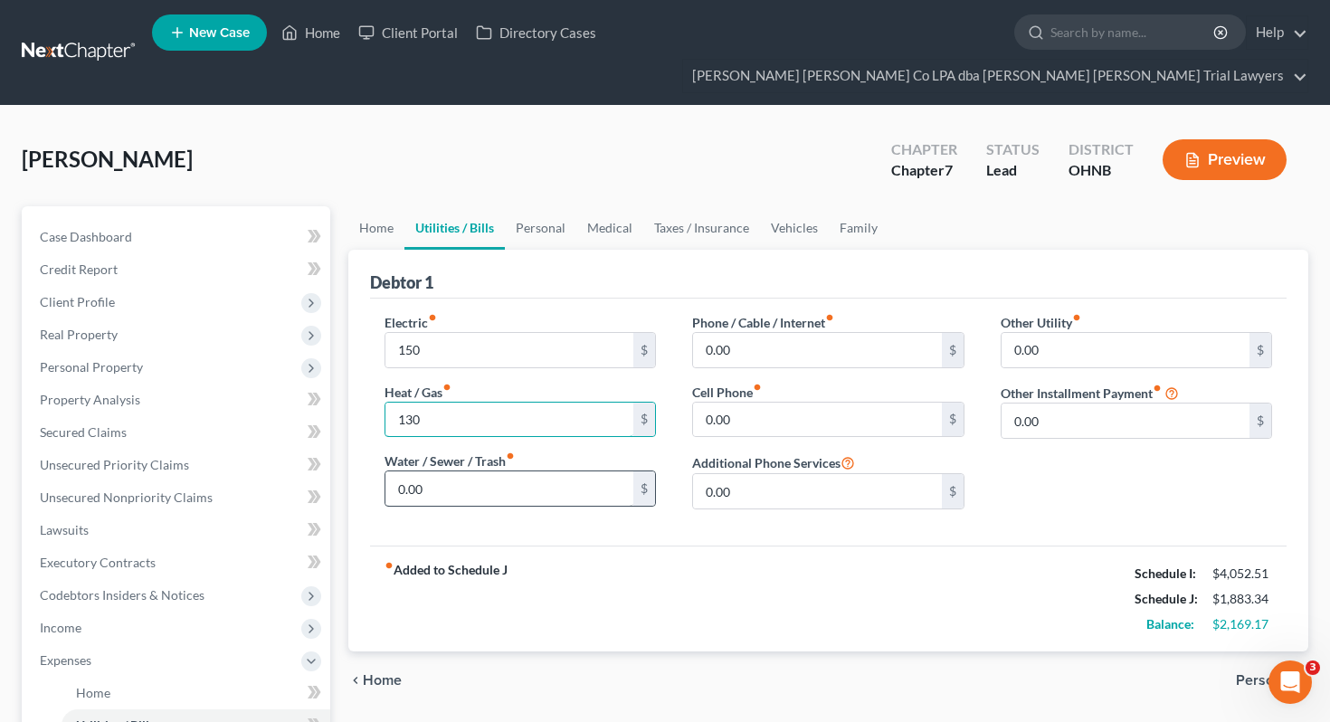
type input "130"
click at [470, 471] on input "0.00" at bounding box center [509, 488] width 249 height 34
type input "90"
click at [776, 333] on input "0.00" at bounding box center [817, 350] width 249 height 34
type input "162"
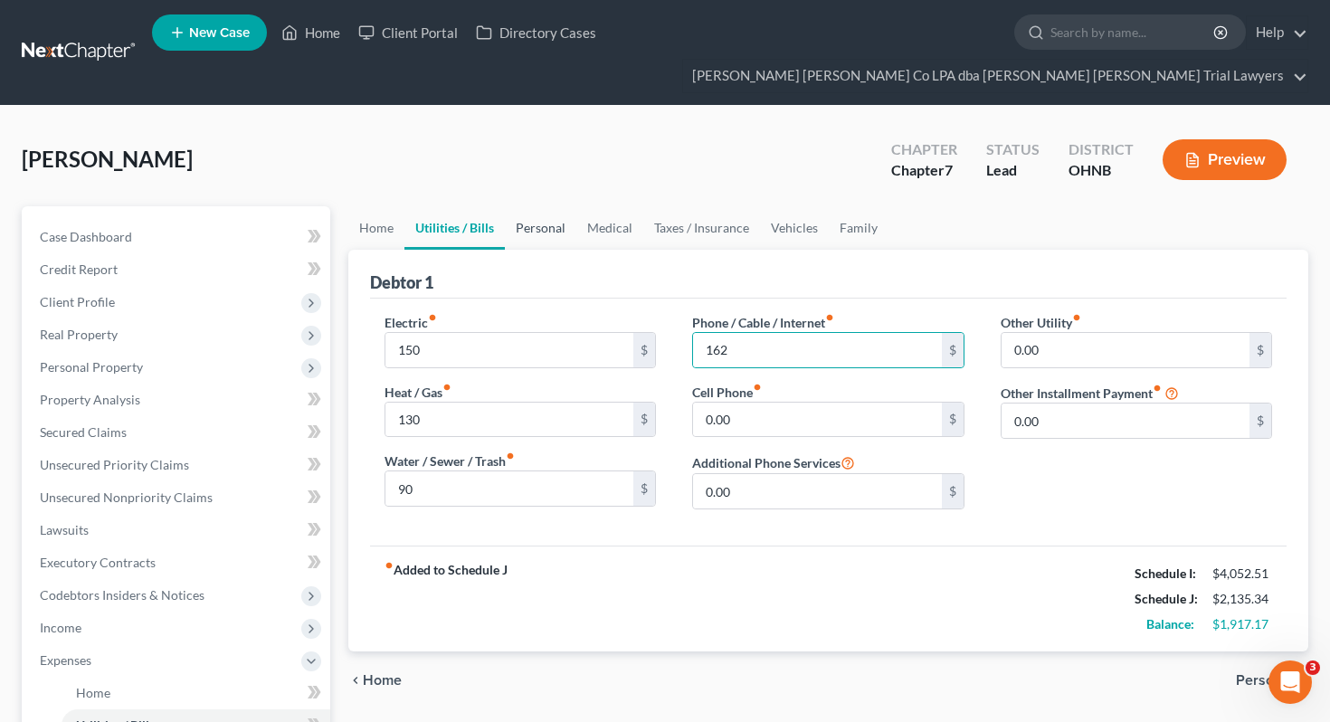
click at [547, 206] on link "Personal" at bounding box center [540, 227] width 71 height 43
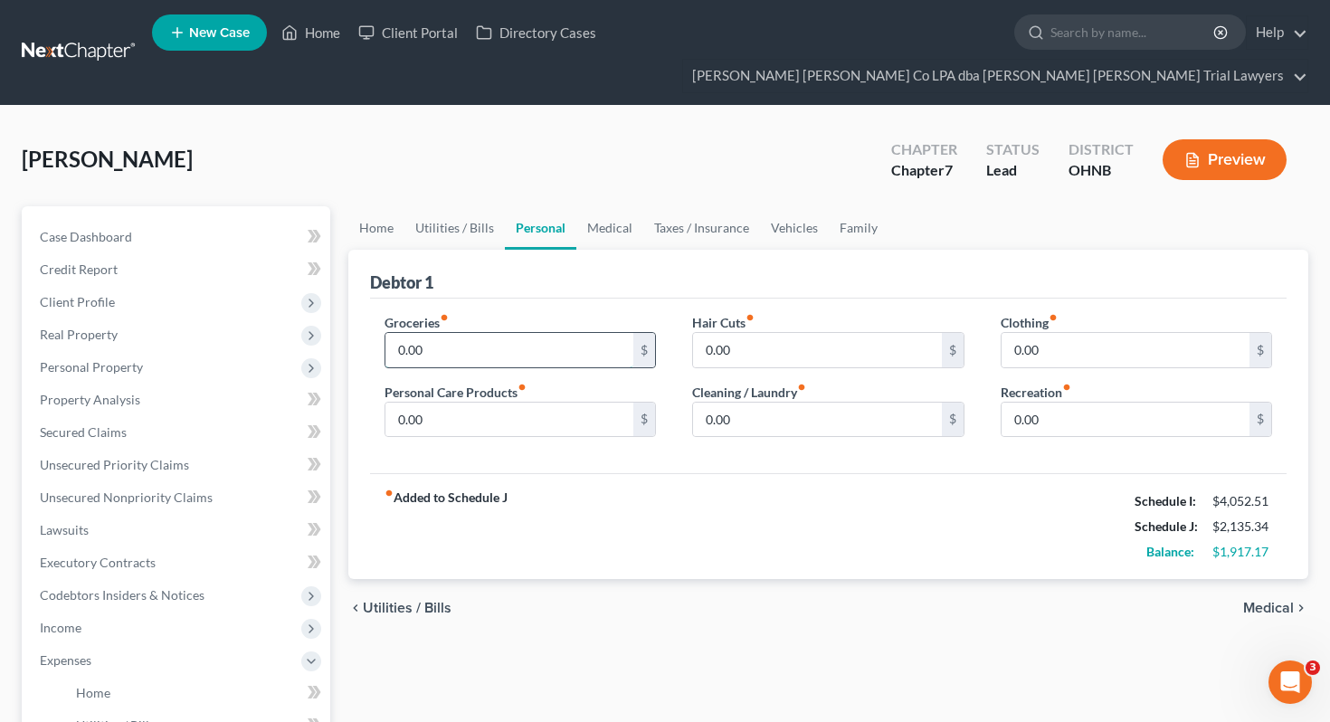
click at [508, 333] on input "0.00" at bounding box center [509, 350] width 249 height 34
type input "600"
click at [532, 403] on input "0.00" at bounding box center [509, 420] width 249 height 34
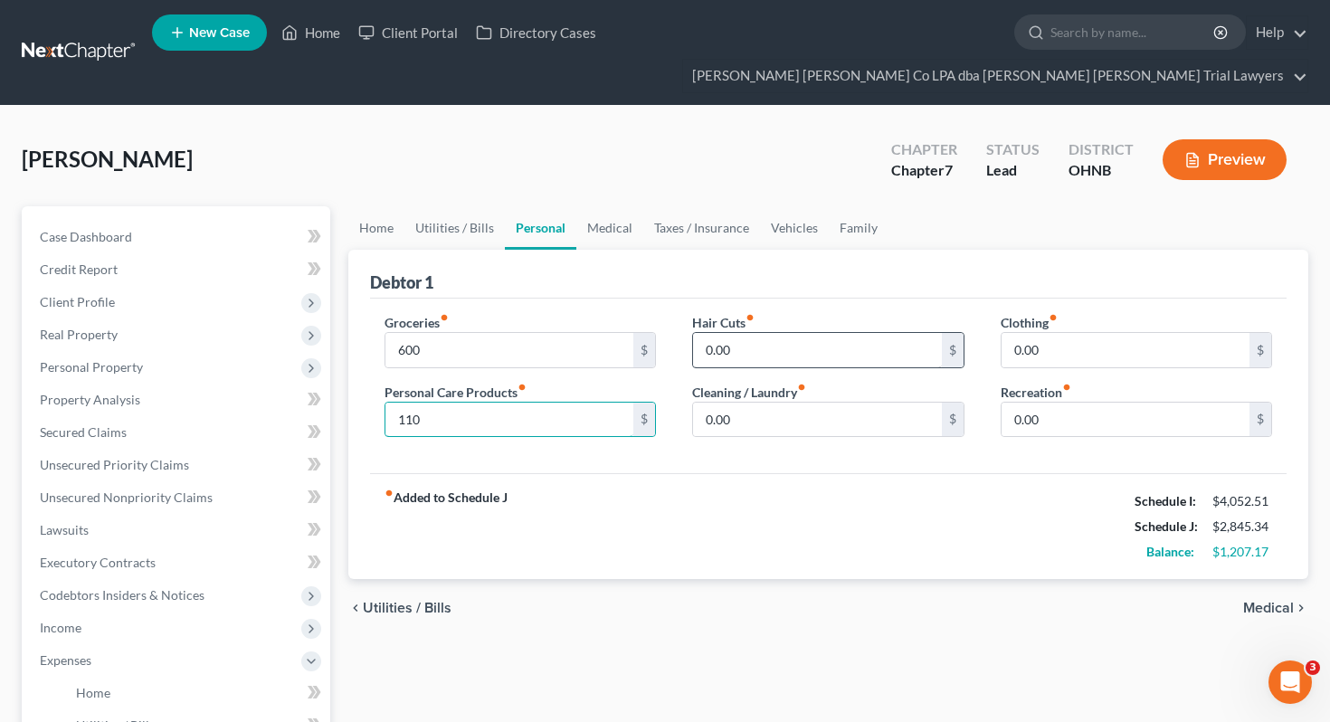
type input "110"
click at [864, 333] on input "0.00" at bounding box center [817, 350] width 249 height 34
type input "20"
click at [863, 403] on input "0.00" at bounding box center [817, 420] width 249 height 34
type input "43"
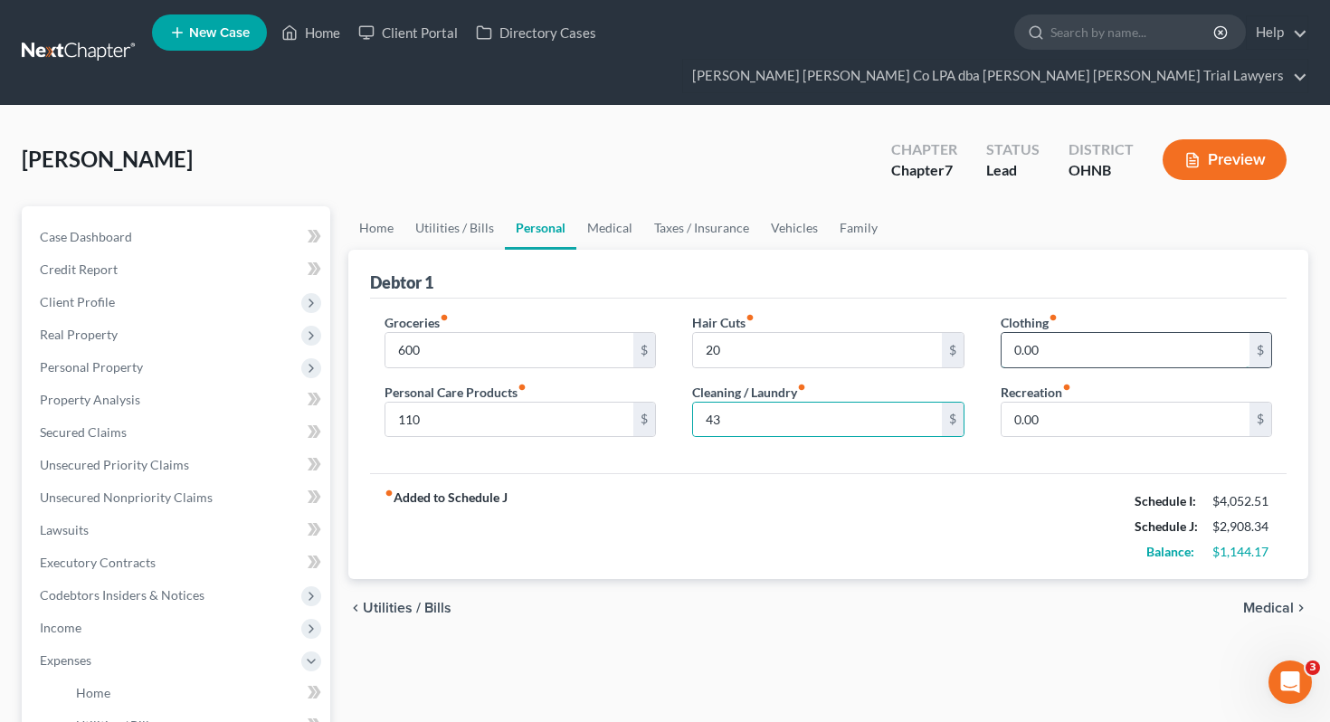
click at [1085, 333] on input "0.00" at bounding box center [1126, 350] width 249 height 34
type input "25"
click at [1178, 403] on input "0.00" at bounding box center [1126, 420] width 249 height 34
type input "25"
click at [791, 206] on link "Vehicles" at bounding box center [794, 227] width 69 height 43
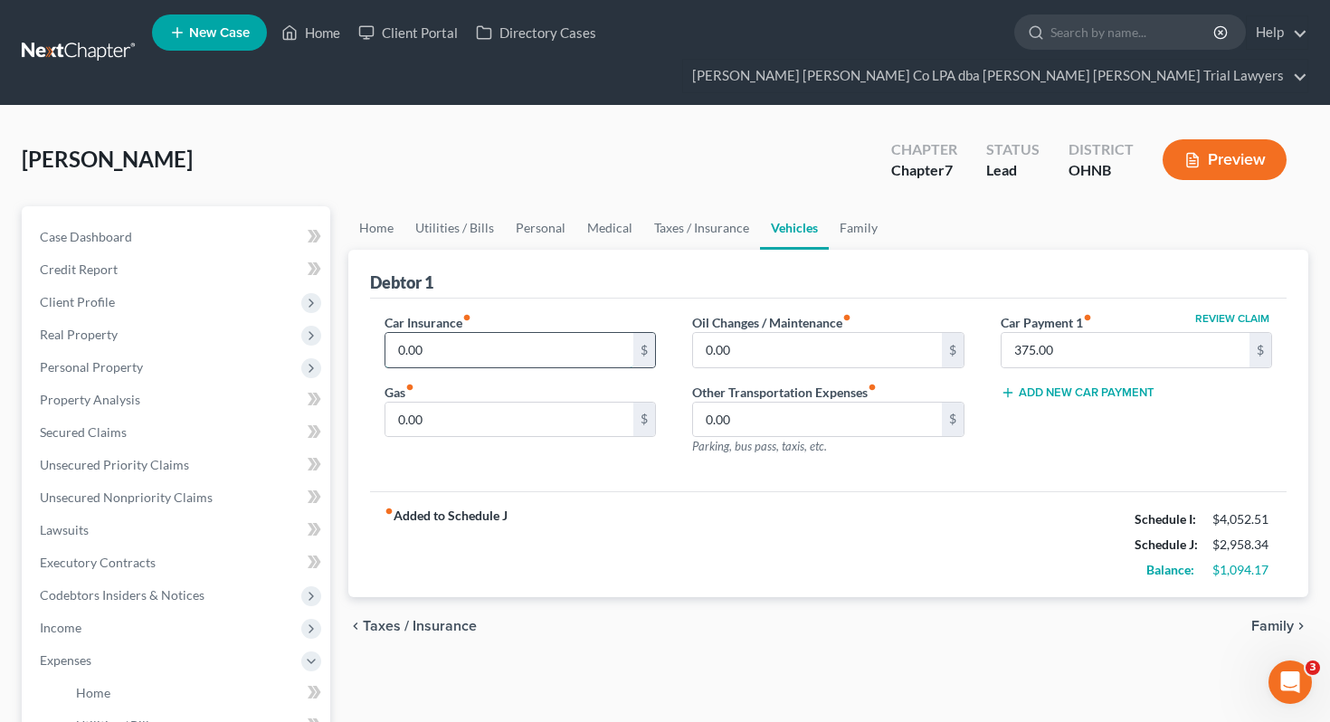
click at [579, 333] on input "0.00" at bounding box center [509, 350] width 249 height 34
type input "172.66"
click at [572, 403] on input "0.00" at bounding box center [509, 420] width 249 height 34
type input "50"
click at [780, 333] on input "0.00" at bounding box center [817, 350] width 249 height 34
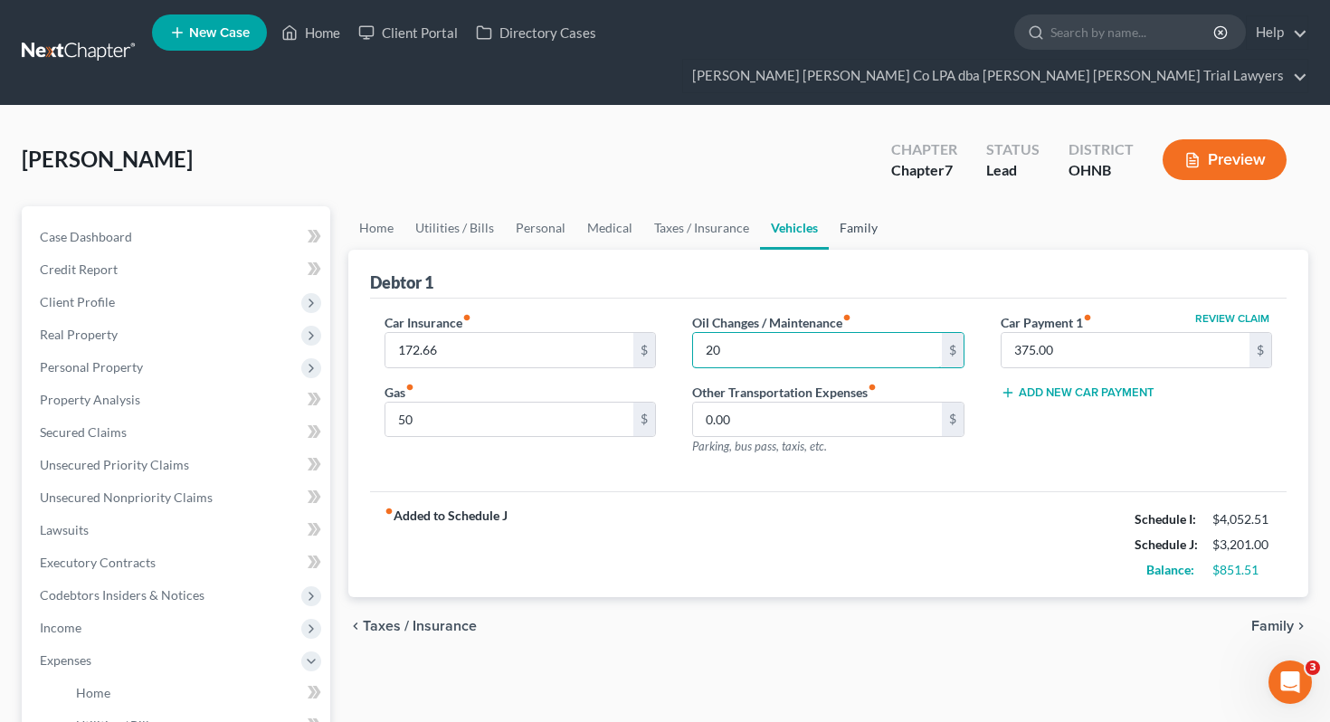
type input "20"
click at [850, 206] on link "Family" at bounding box center [859, 227] width 60 height 43
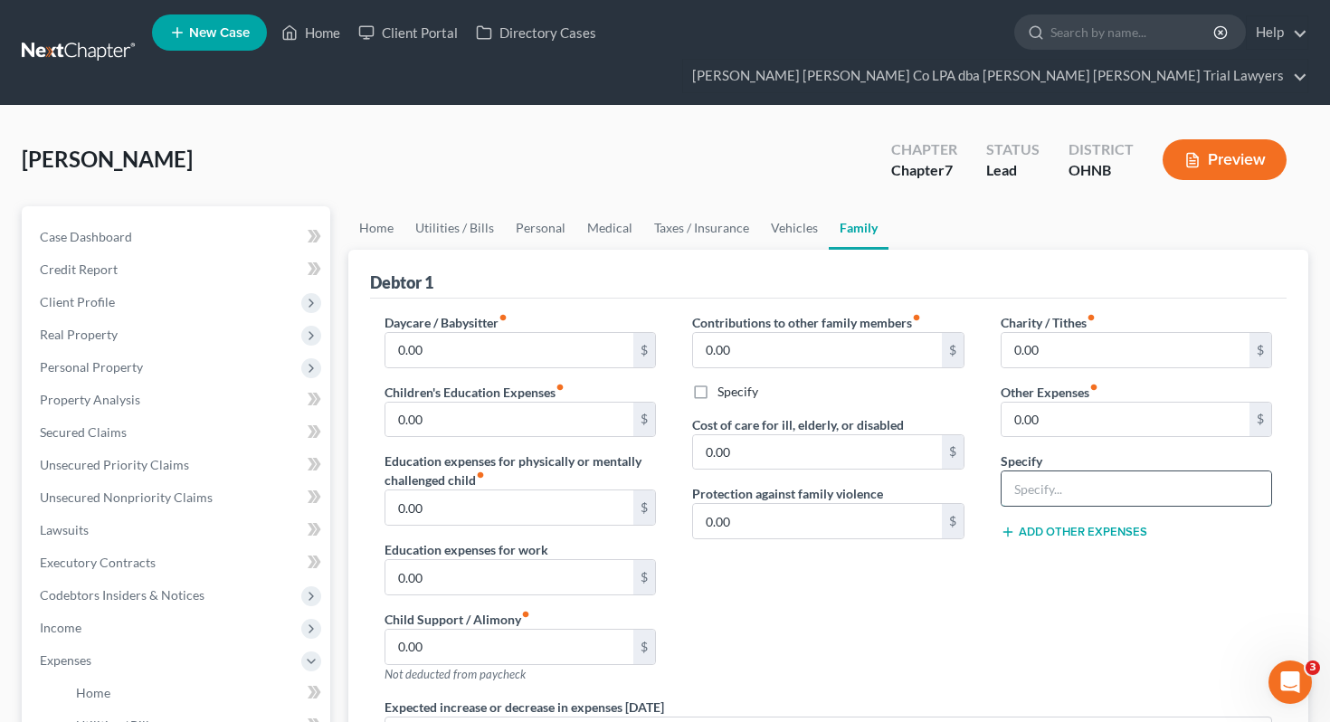
click at [1106, 471] on input "text" at bounding box center [1137, 488] width 271 height 34
type input "Pet Expense"
click at [1069, 403] on input "0.00" at bounding box center [1126, 420] width 249 height 34
type input "200"
click at [612, 206] on link "Medical" at bounding box center [609, 227] width 67 height 43
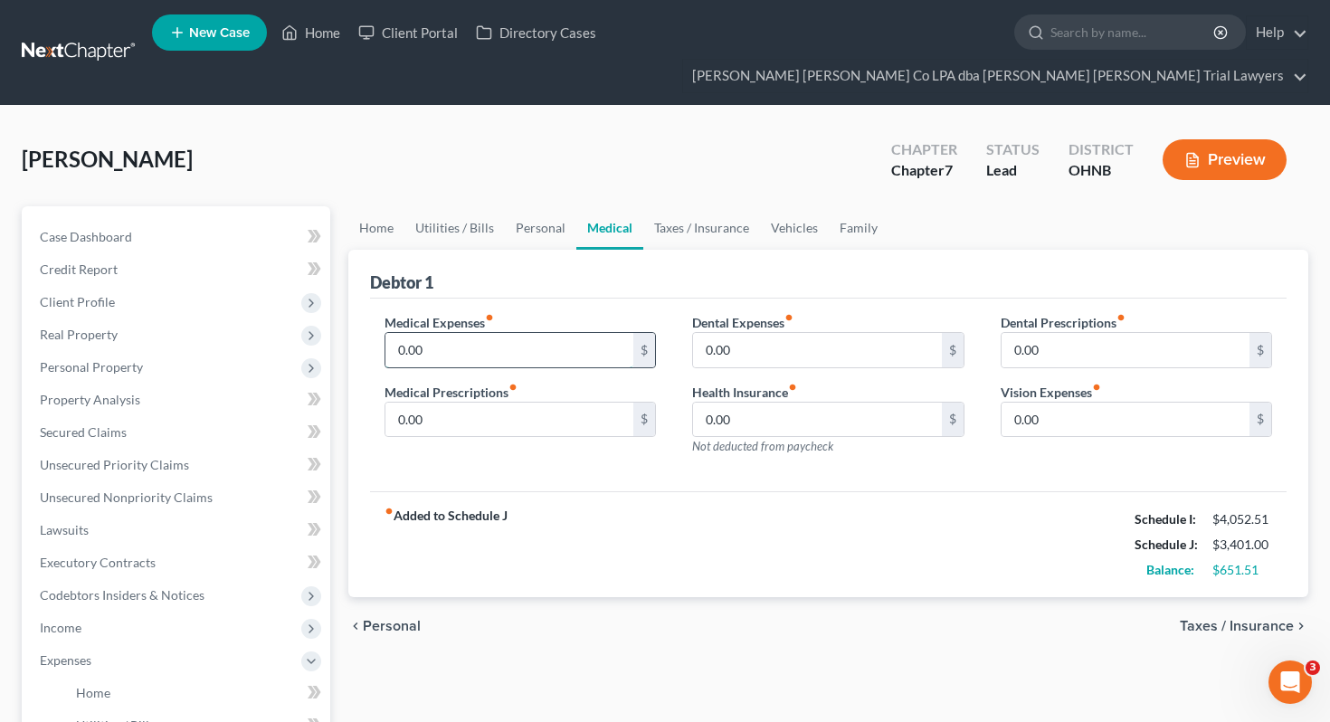
click at [550, 333] on input "0.00" at bounding box center [509, 350] width 249 height 34
type input "200"
click at [541, 403] on input "0.00" at bounding box center [509, 420] width 249 height 34
type input "100"
click at [766, 333] on input "0.00" at bounding box center [817, 350] width 249 height 34
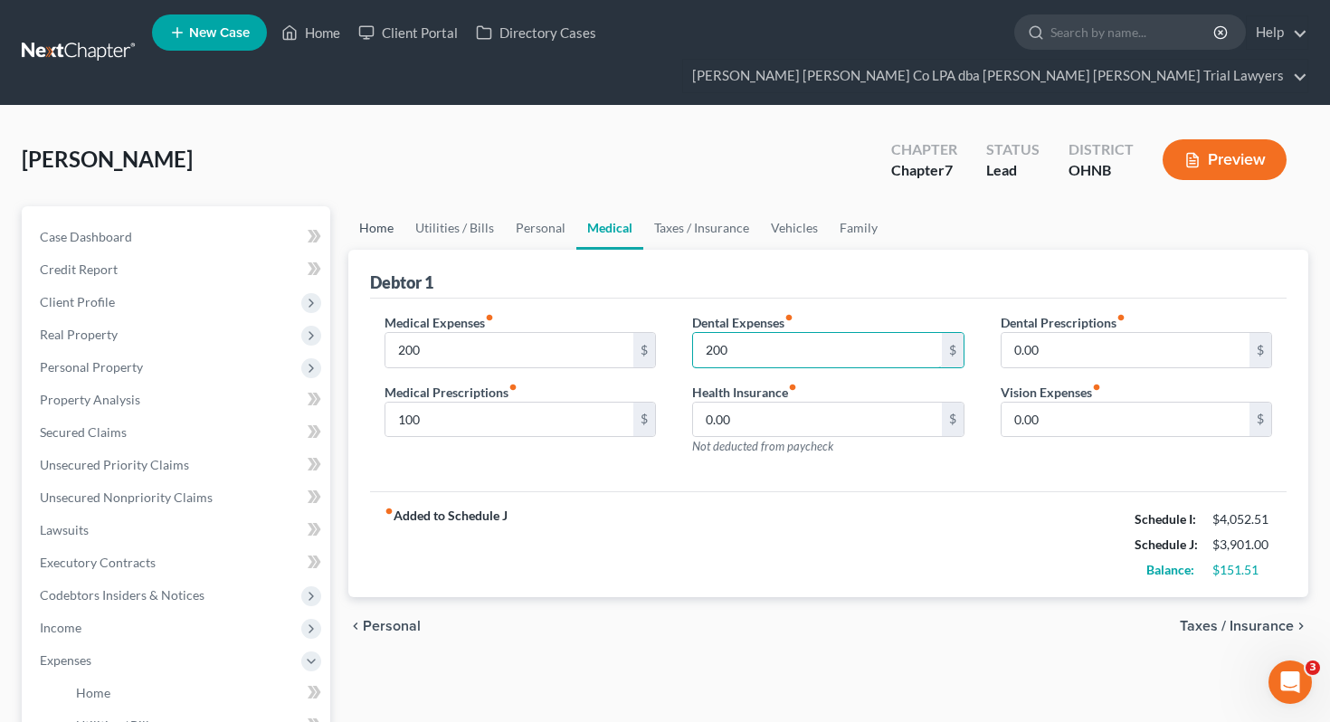
type input "200"
click at [395, 206] on link "Home" at bounding box center [376, 227] width 56 height 43
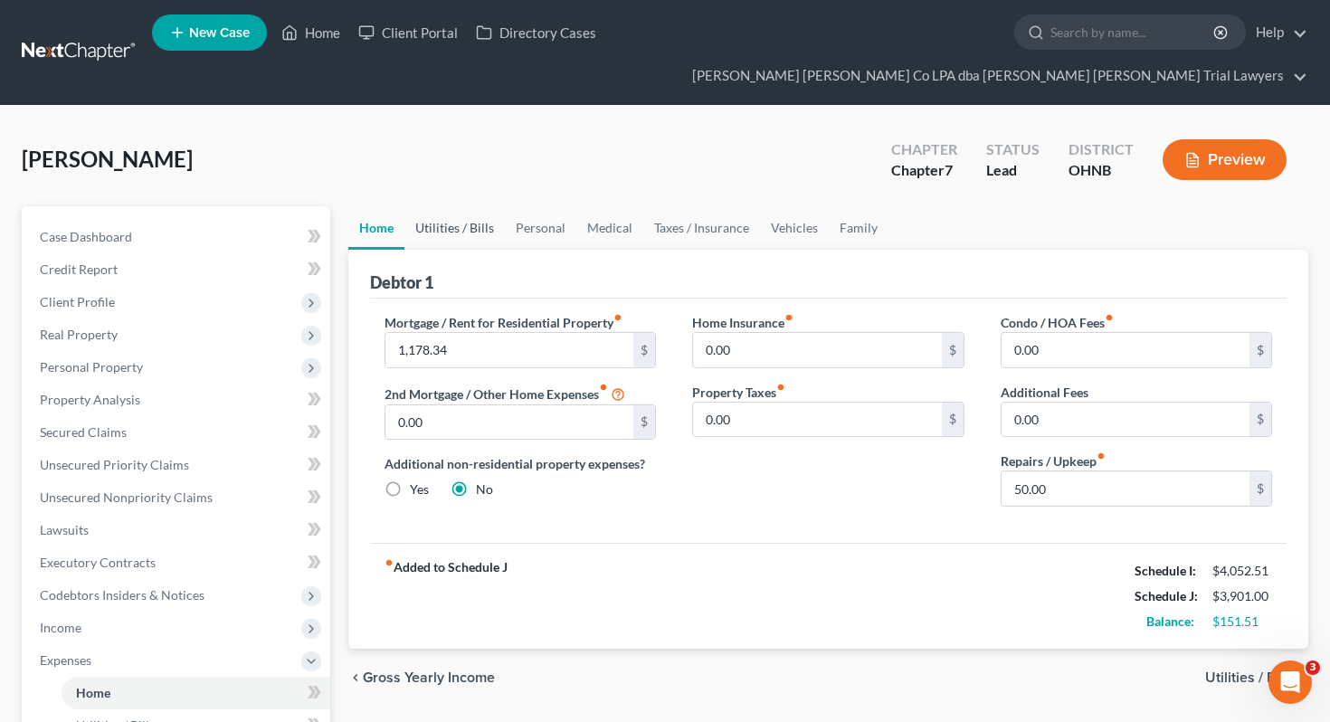
click at [444, 206] on link "Utilities / Bills" at bounding box center [454, 227] width 100 height 43
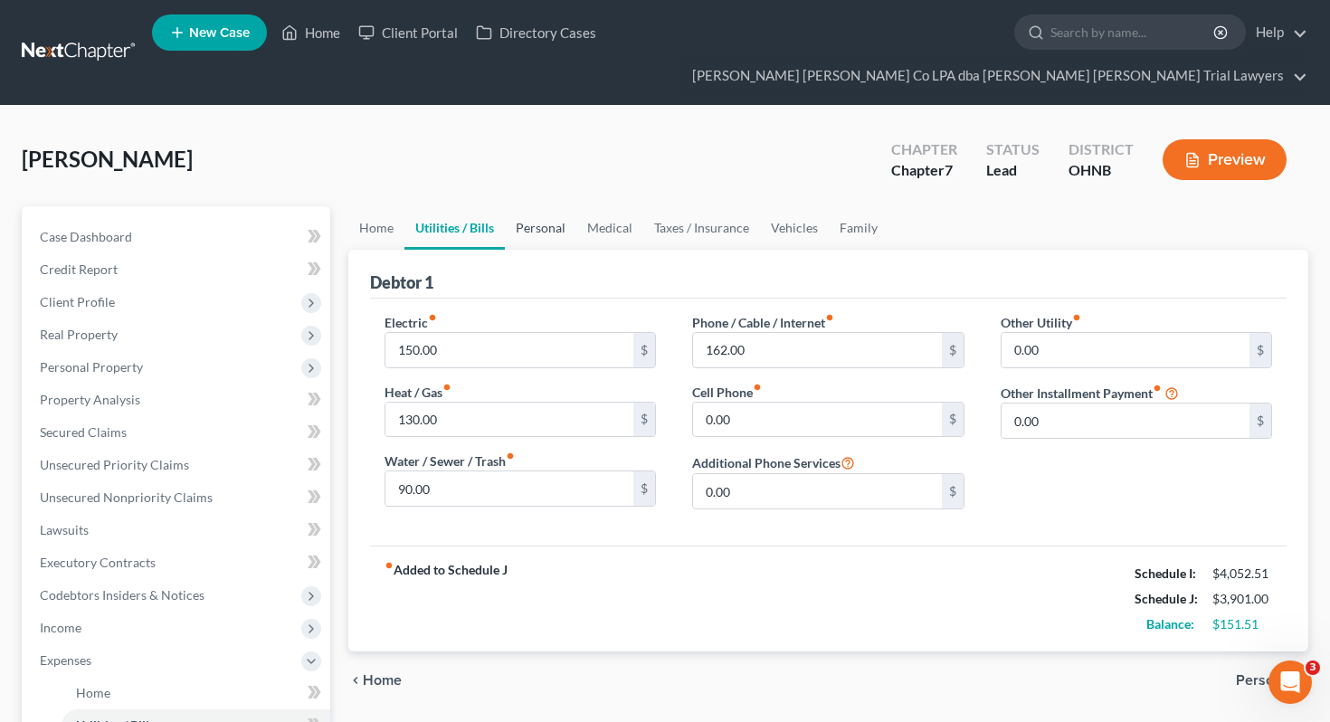
click at [522, 206] on link "Personal" at bounding box center [540, 227] width 71 height 43
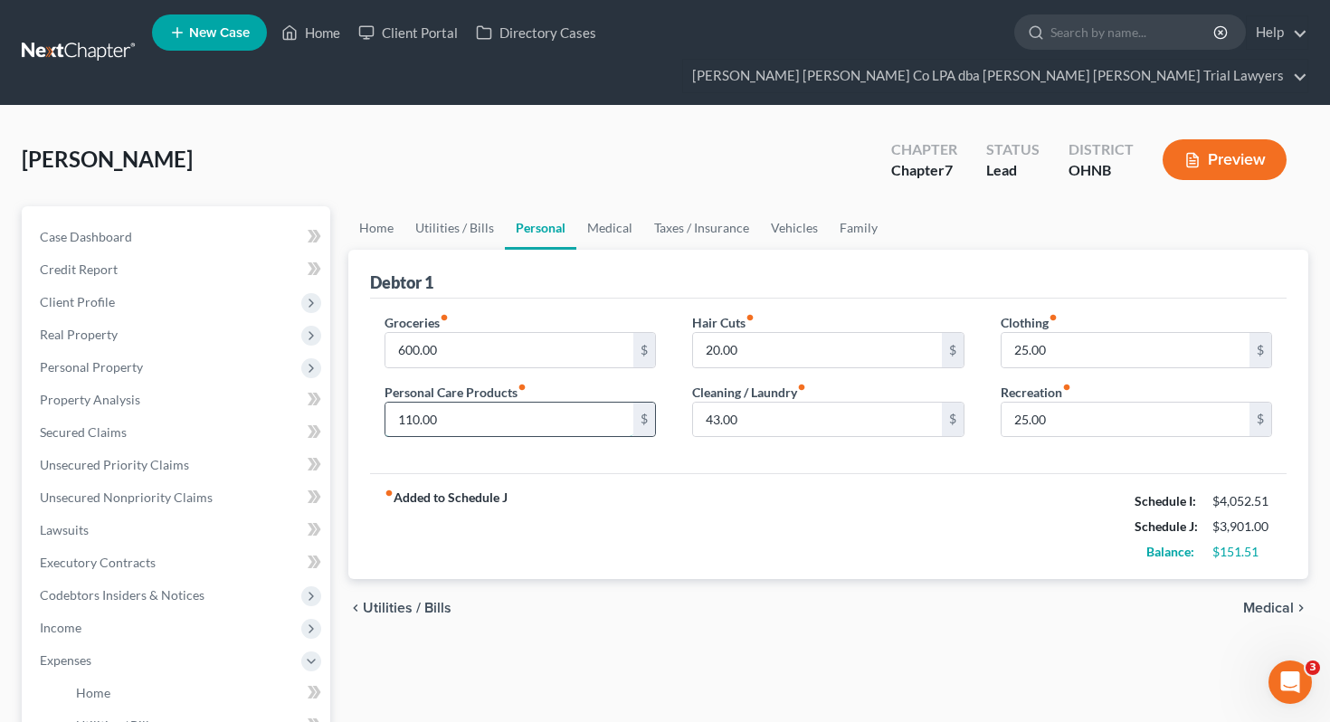
click at [483, 403] on input "110.00" at bounding box center [509, 420] width 249 height 34
type input "150"
click at [780, 333] on input "20.00" at bounding box center [817, 350] width 249 height 34
type input "40"
click at [605, 206] on link "Medical" at bounding box center [609, 227] width 67 height 43
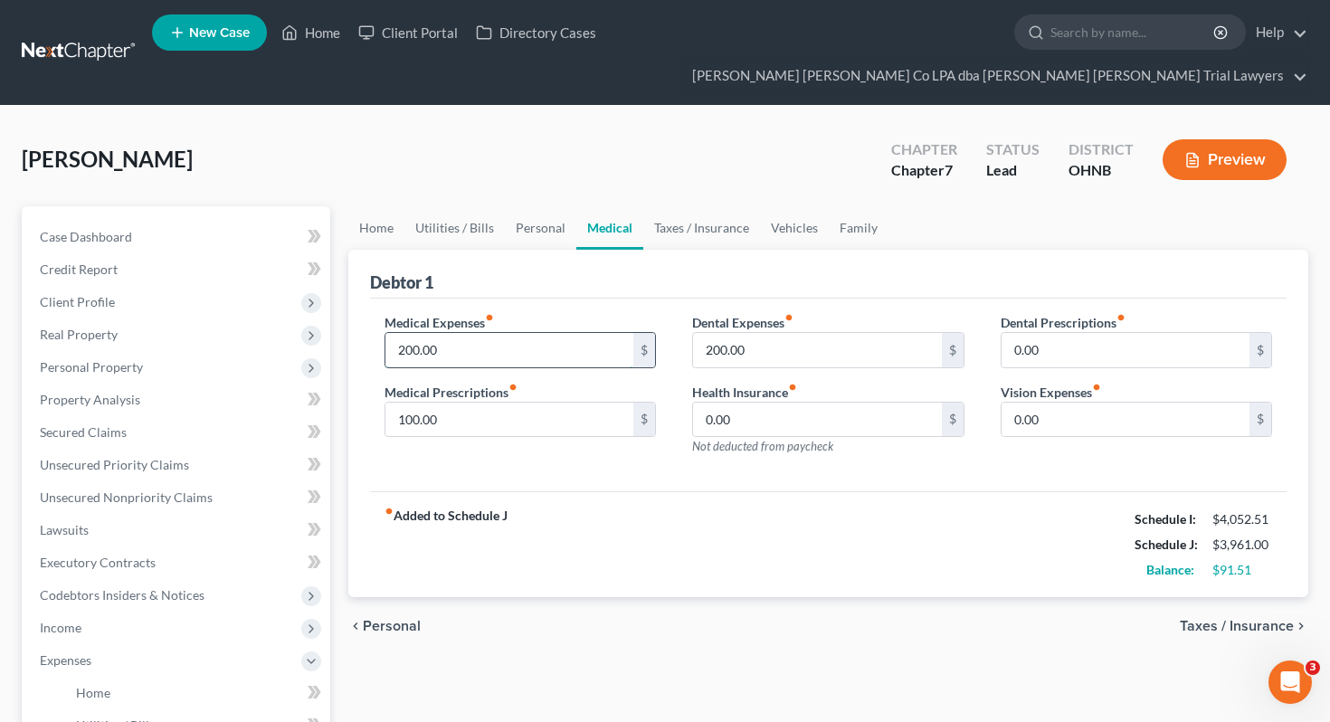
click at [540, 333] on input "200.00" at bounding box center [509, 350] width 249 height 34
type input "250"
click at [685, 206] on link "Taxes / Insurance" at bounding box center [701, 227] width 117 height 43
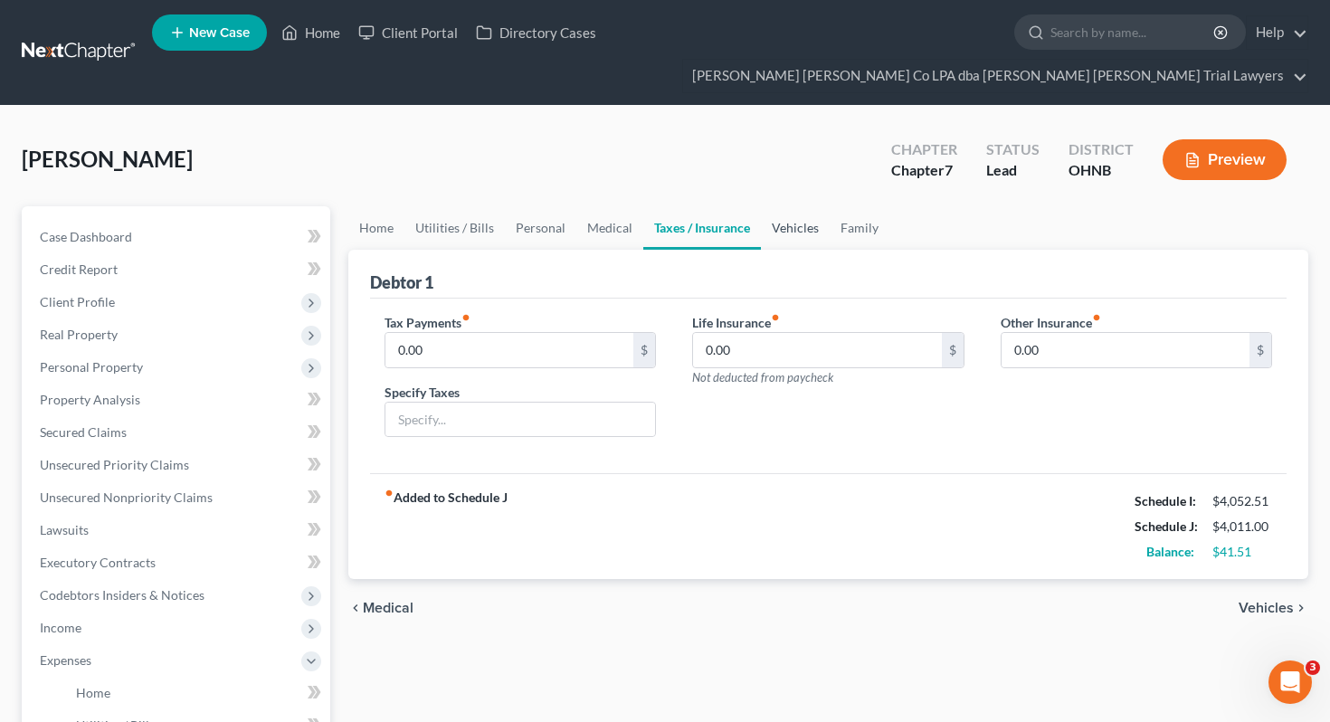
click at [786, 206] on link "Vehicles" at bounding box center [795, 227] width 69 height 43
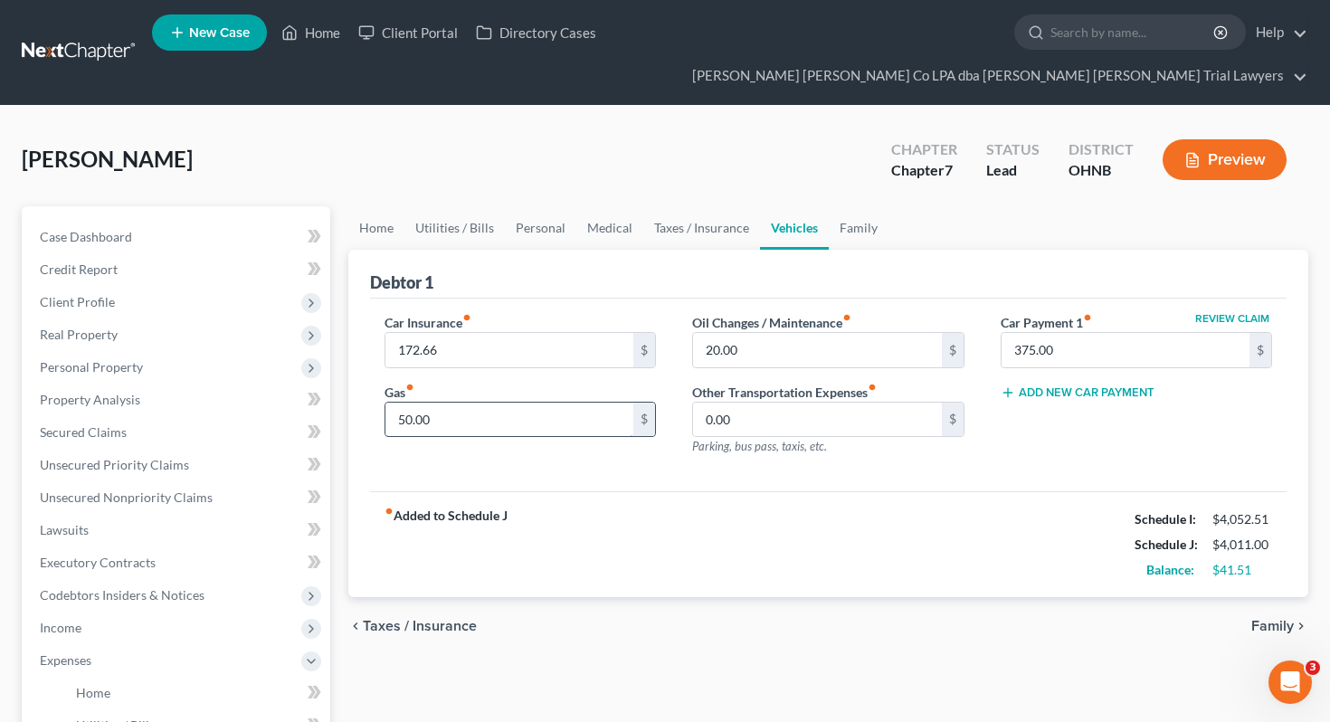
click at [495, 403] on input "50.00" at bounding box center [509, 420] width 249 height 34
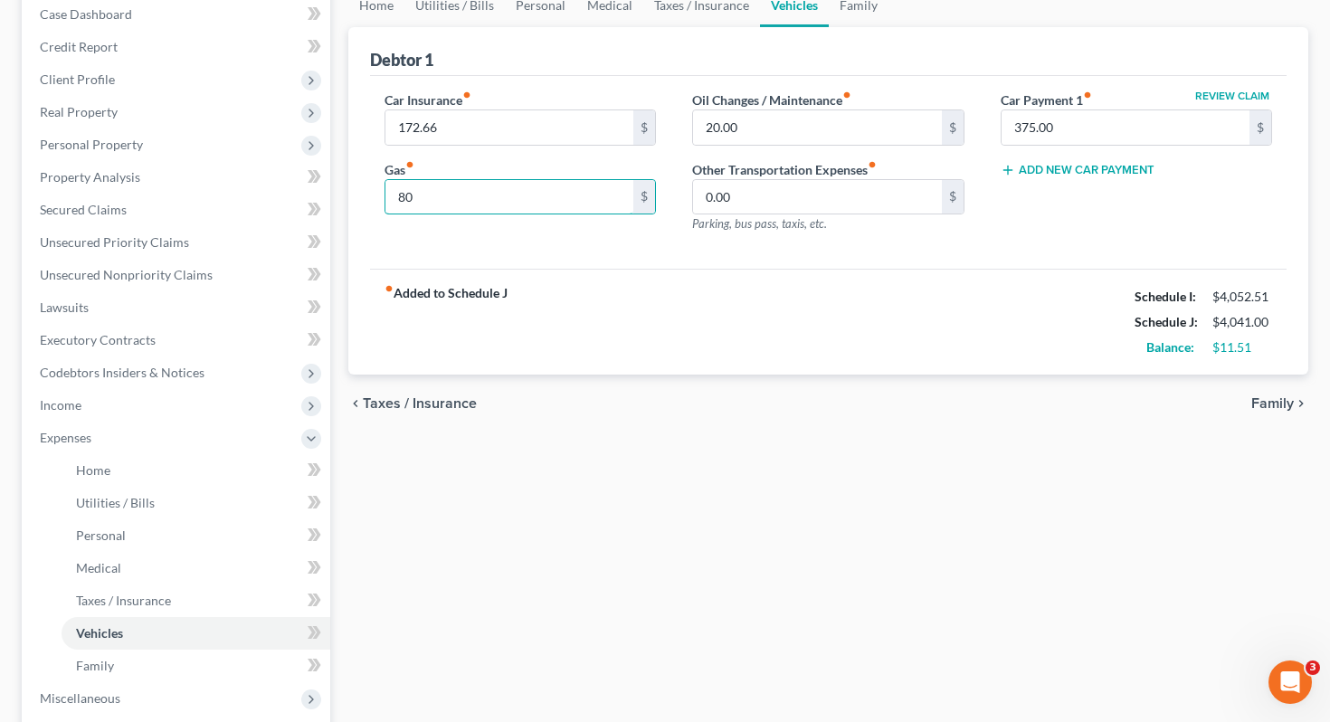
scroll to position [361, 0]
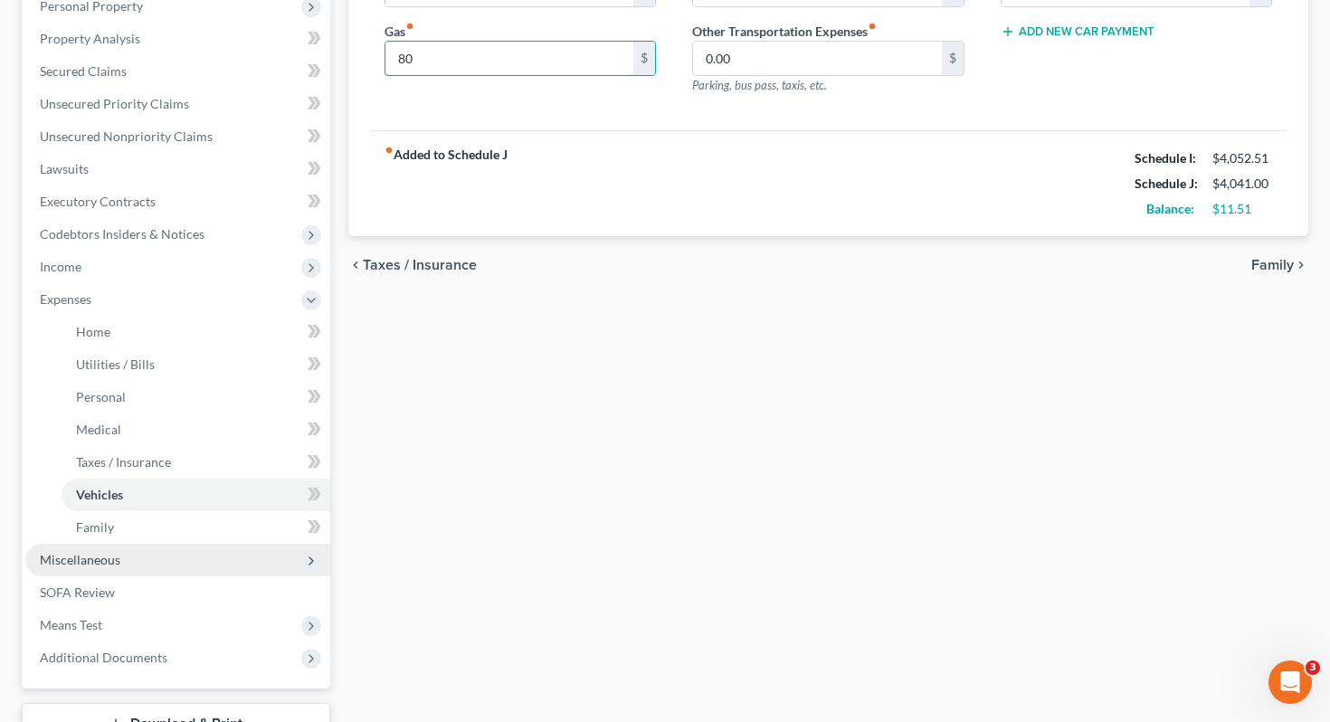
type input "80"
click at [109, 552] on span "Miscellaneous" at bounding box center [80, 559] width 81 height 15
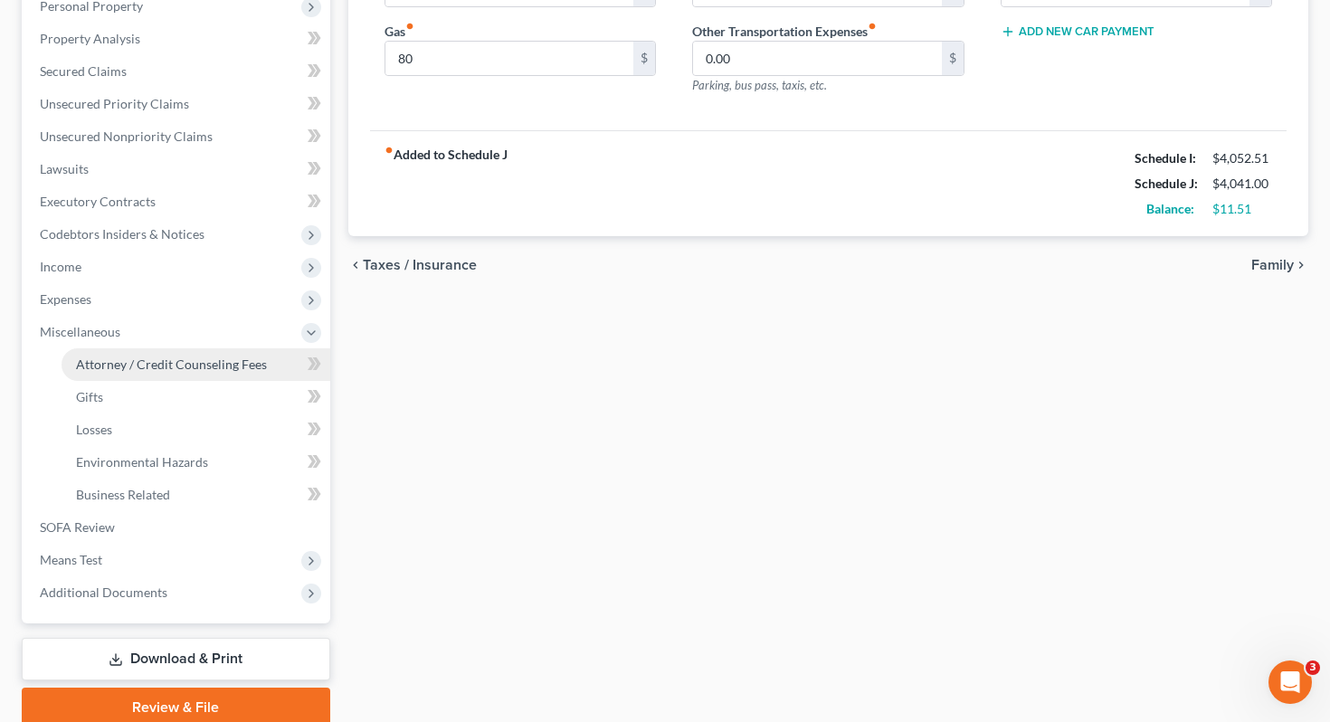
click at [173, 348] on link "Attorney / Credit Counseling Fees" at bounding box center [196, 364] width 269 height 33
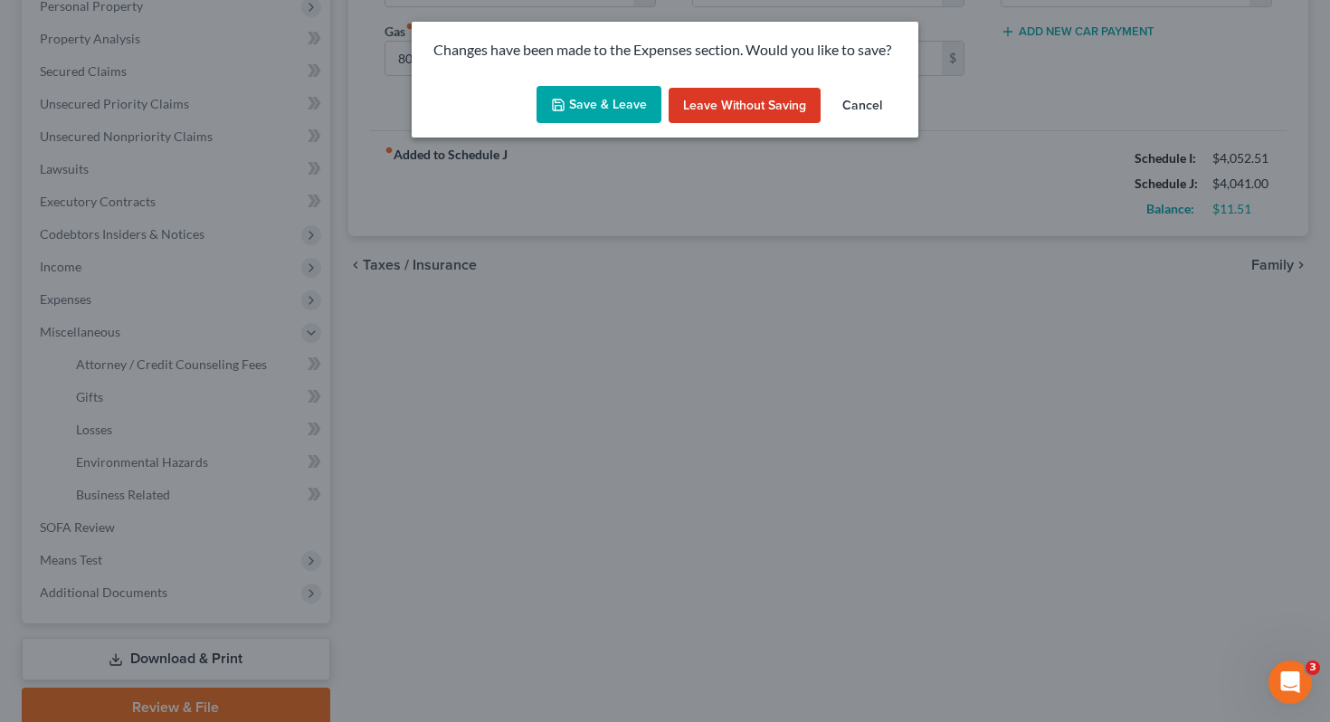
click at [582, 118] on button "Save & Leave" at bounding box center [599, 105] width 125 height 38
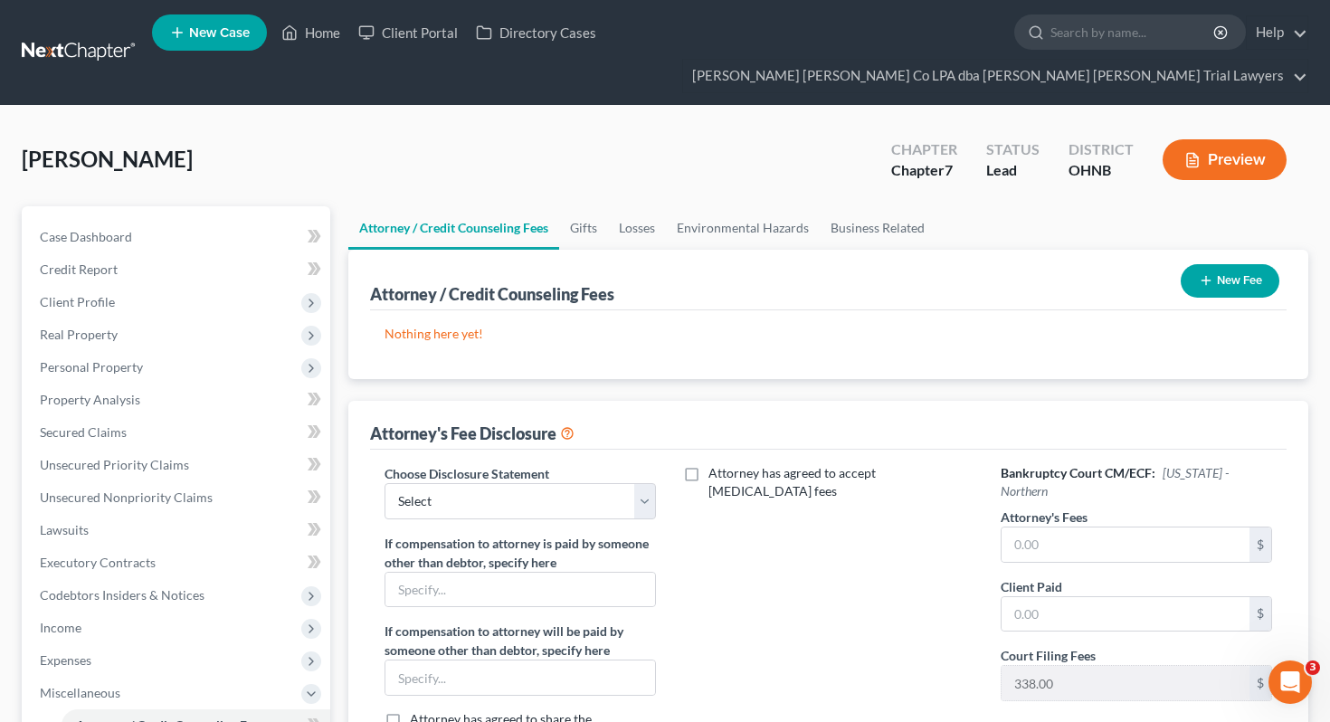
click at [1257, 264] on button "New Fee" at bounding box center [1230, 280] width 99 height 33
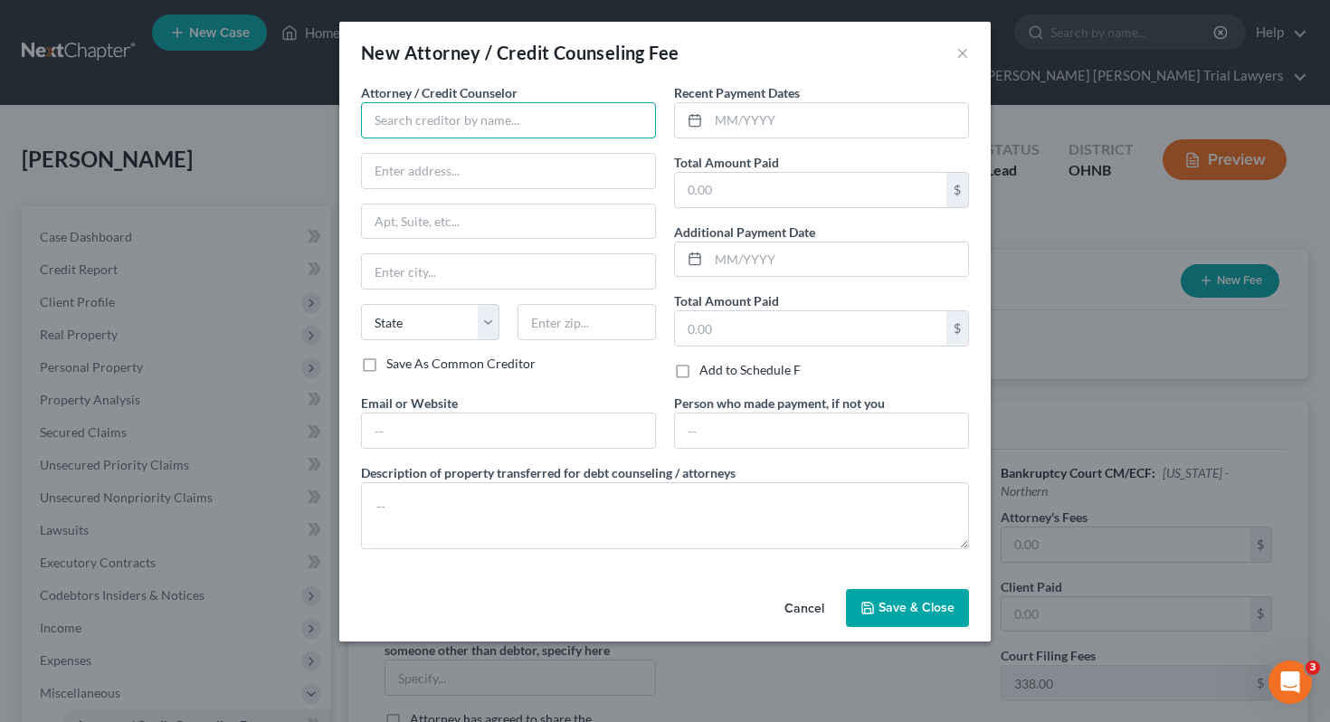
click at [601, 133] on input "text" at bounding box center [508, 120] width 295 height 36
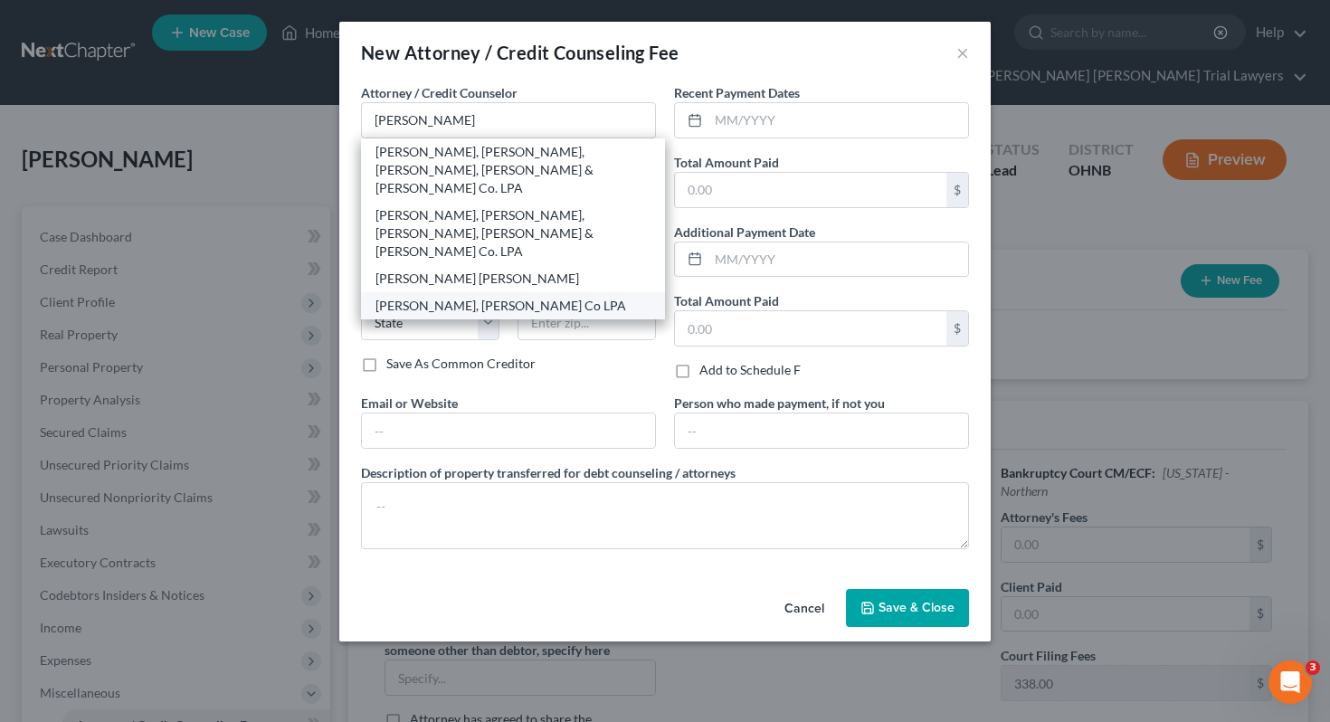
click at [537, 297] on div "[PERSON_NAME], [PERSON_NAME] Co LPA" at bounding box center [512, 306] width 275 height 18
type input "[PERSON_NAME], [PERSON_NAME] Co LPA"
type input "[STREET_ADDRESS][US_STATE]"
type input "Sandusky"
select select "36"
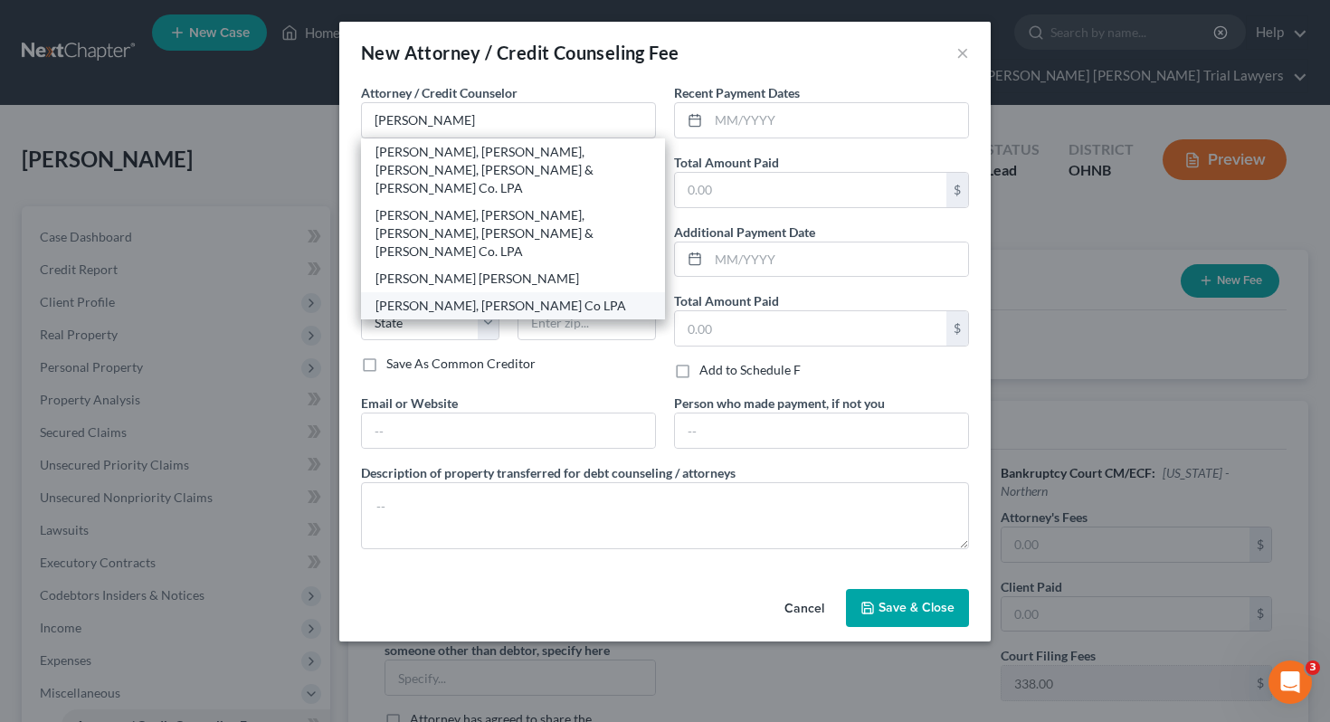
type input "44870"
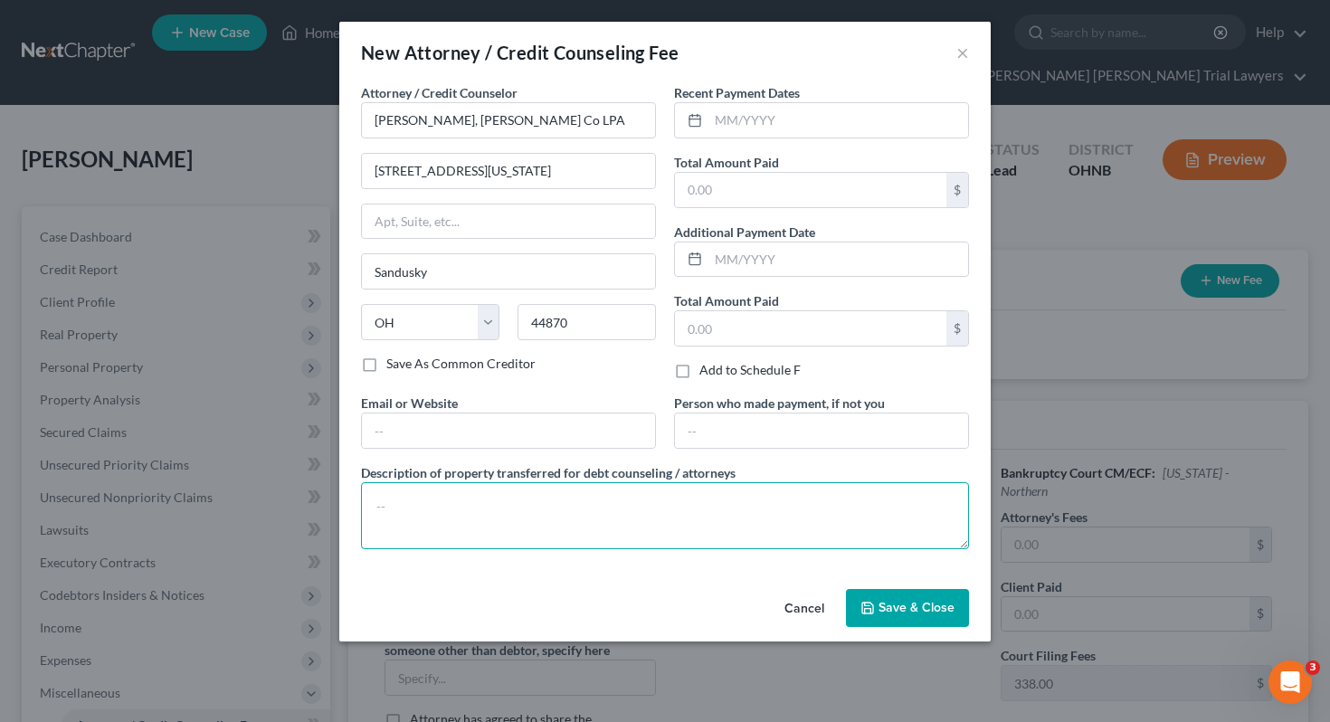
click at [544, 512] on textarea at bounding box center [665, 515] width 608 height 67
type textarea "1700 attorney fee, 338 filing fee, 62 credit counseling credit report fee."
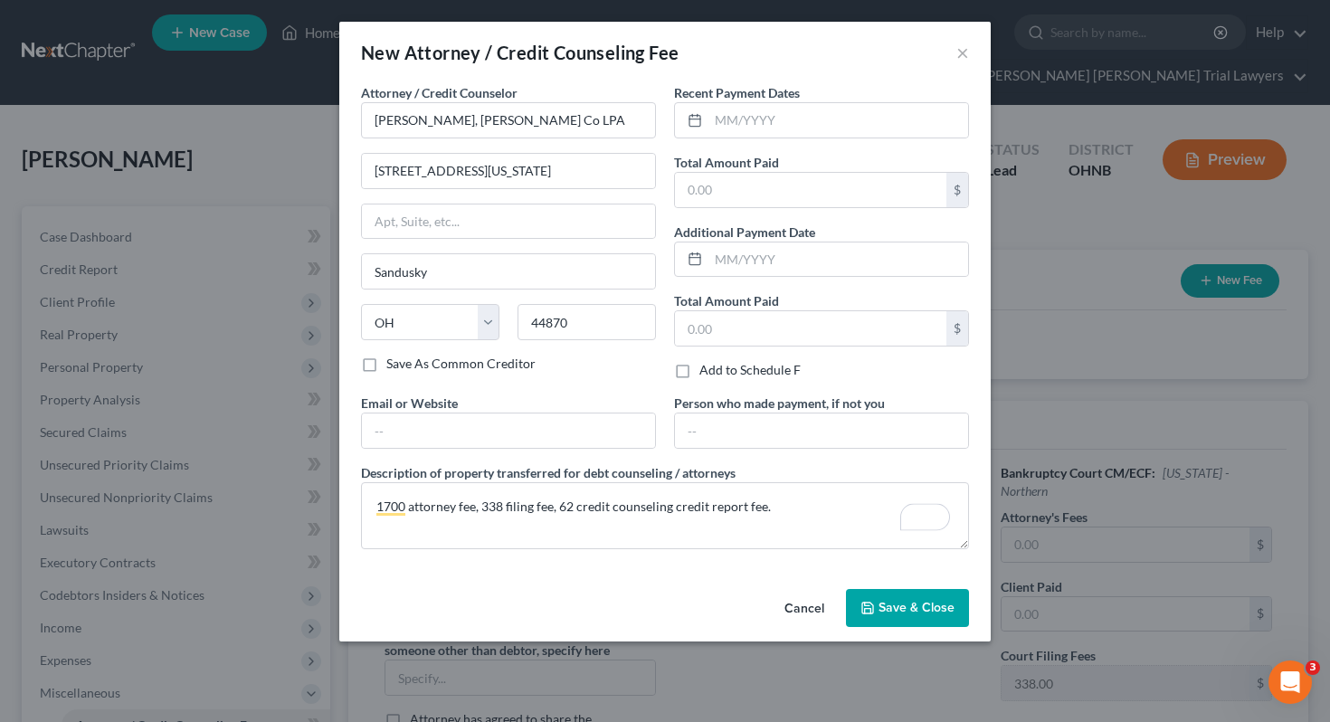
click at [891, 606] on span "Save & Close" at bounding box center [917, 607] width 76 height 15
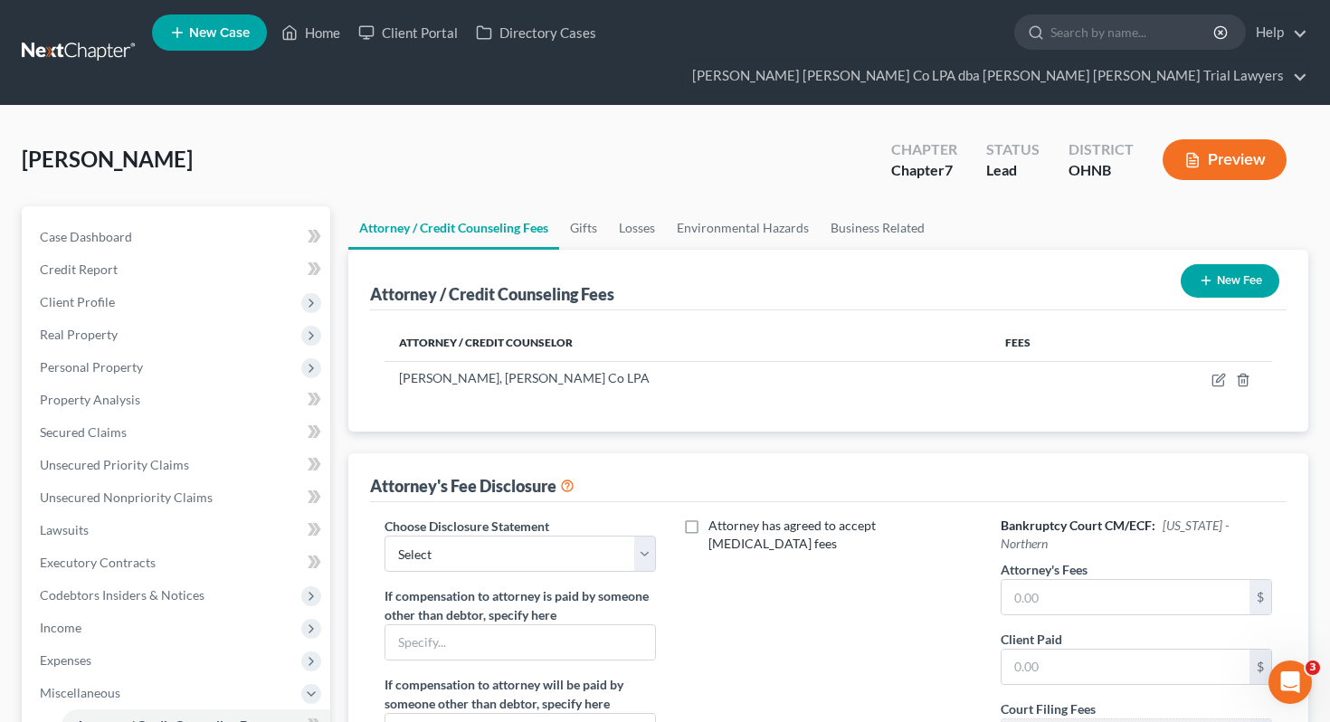
click at [563, 517] on div "Choose Disclosure Statement Select Fee Disclosure" at bounding box center [521, 544] width 272 height 55
click at [564, 517] on div "Choose Disclosure Statement Select Fee Disclosure" at bounding box center [521, 544] width 272 height 55
click at [566, 536] on select "Select Fee Disclosure" at bounding box center [521, 554] width 272 height 36
select select "0"
click at [1018, 580] on input "text" at bounding box center [1126, 597] width 249 height 34
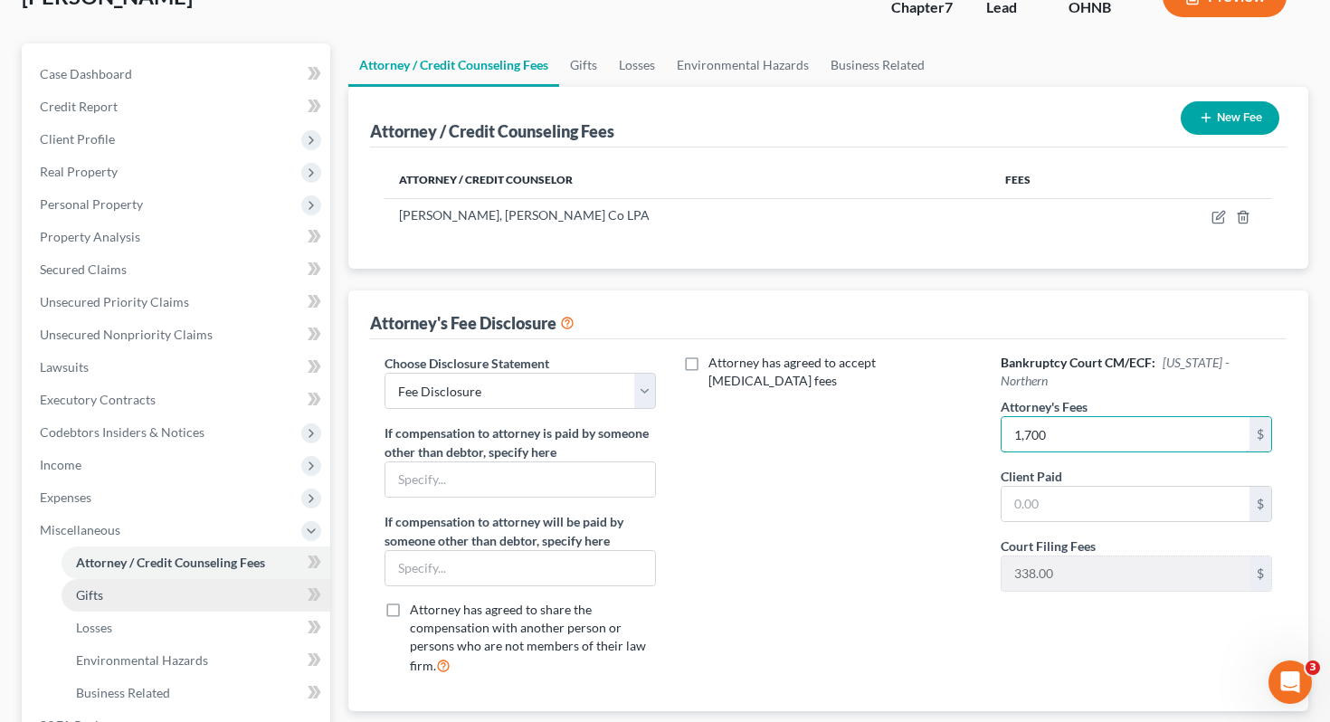
type input "1,700"
click at [185, 579] on link "Gifts" at bounding box center [196, 595] width 269 height 33
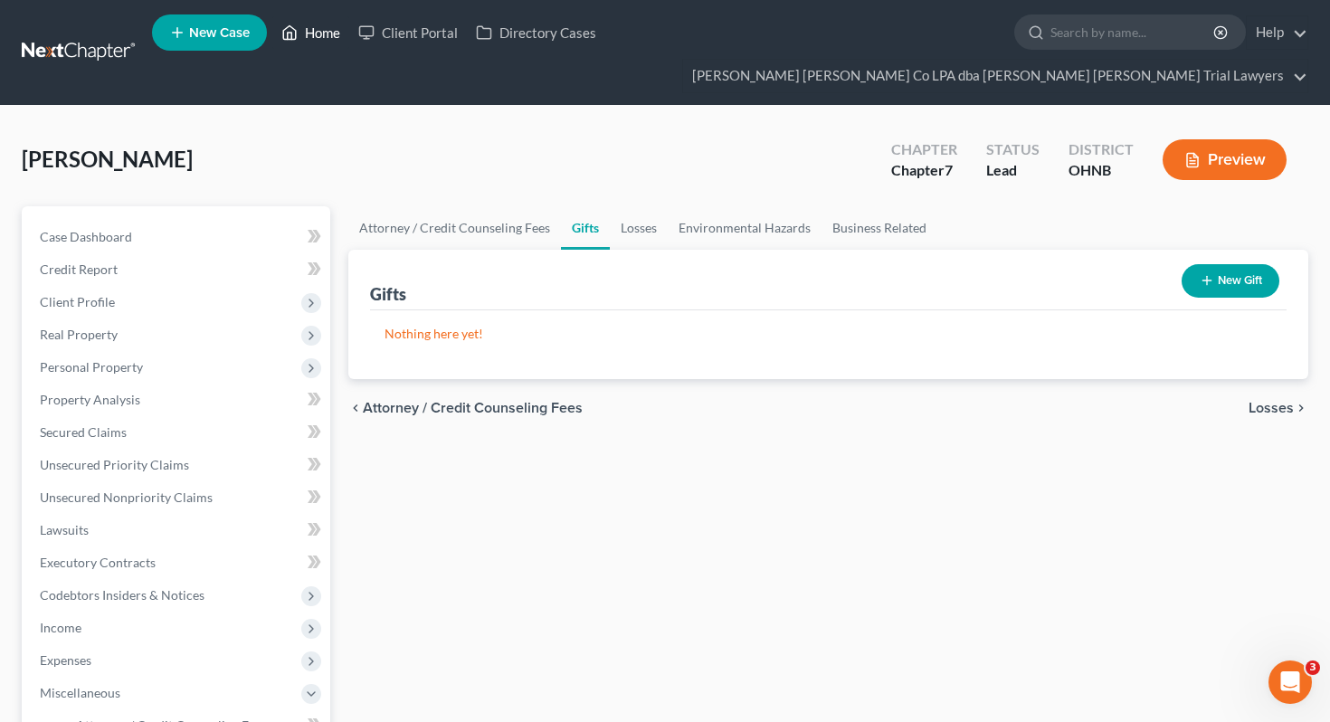
click at [309, 41] on link "Home" at bounding box center [310, 32] width 77 height 33
